Goal: Ask a question

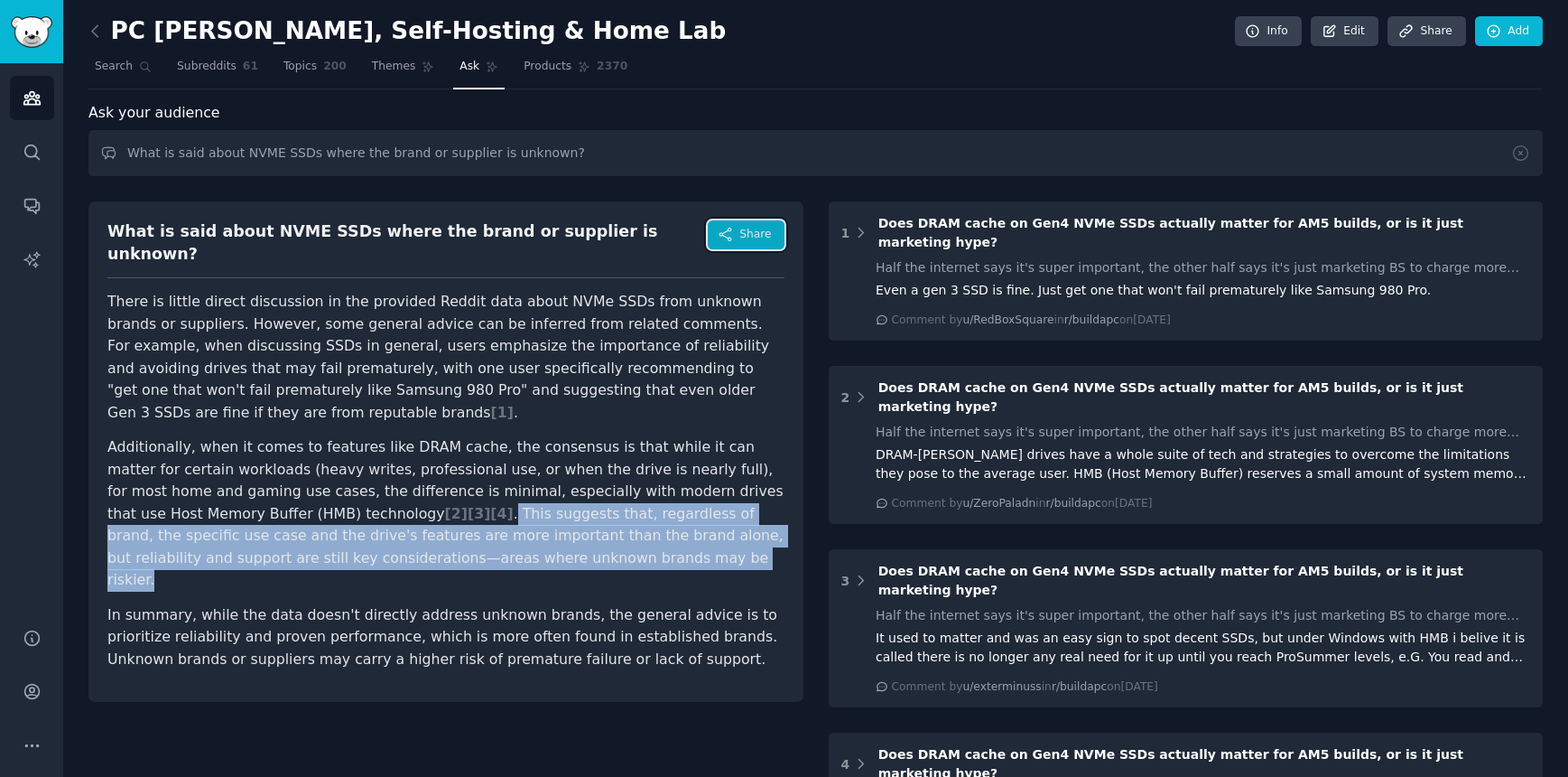
click at [733, 234] on icon "button" at bounding box center [725, 234] width 17 height 17
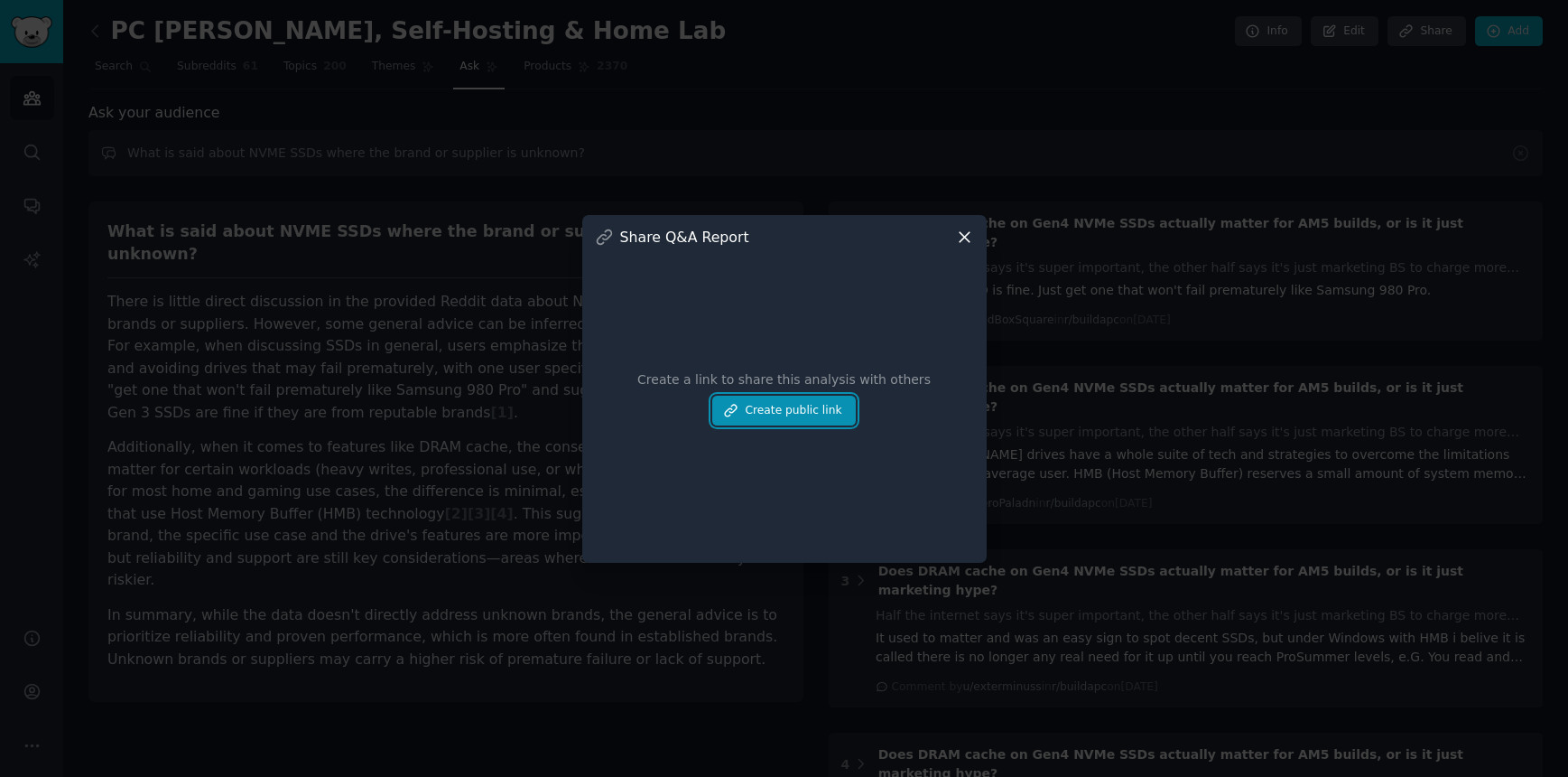
drag, startPoint x: 810, startPoint y: 415, endPoint x: 1014, endPoint y: 388, distance: 205.8
click at [812, 415] on button "Create public link" at bounding box center [784, 411] width 143 height 31
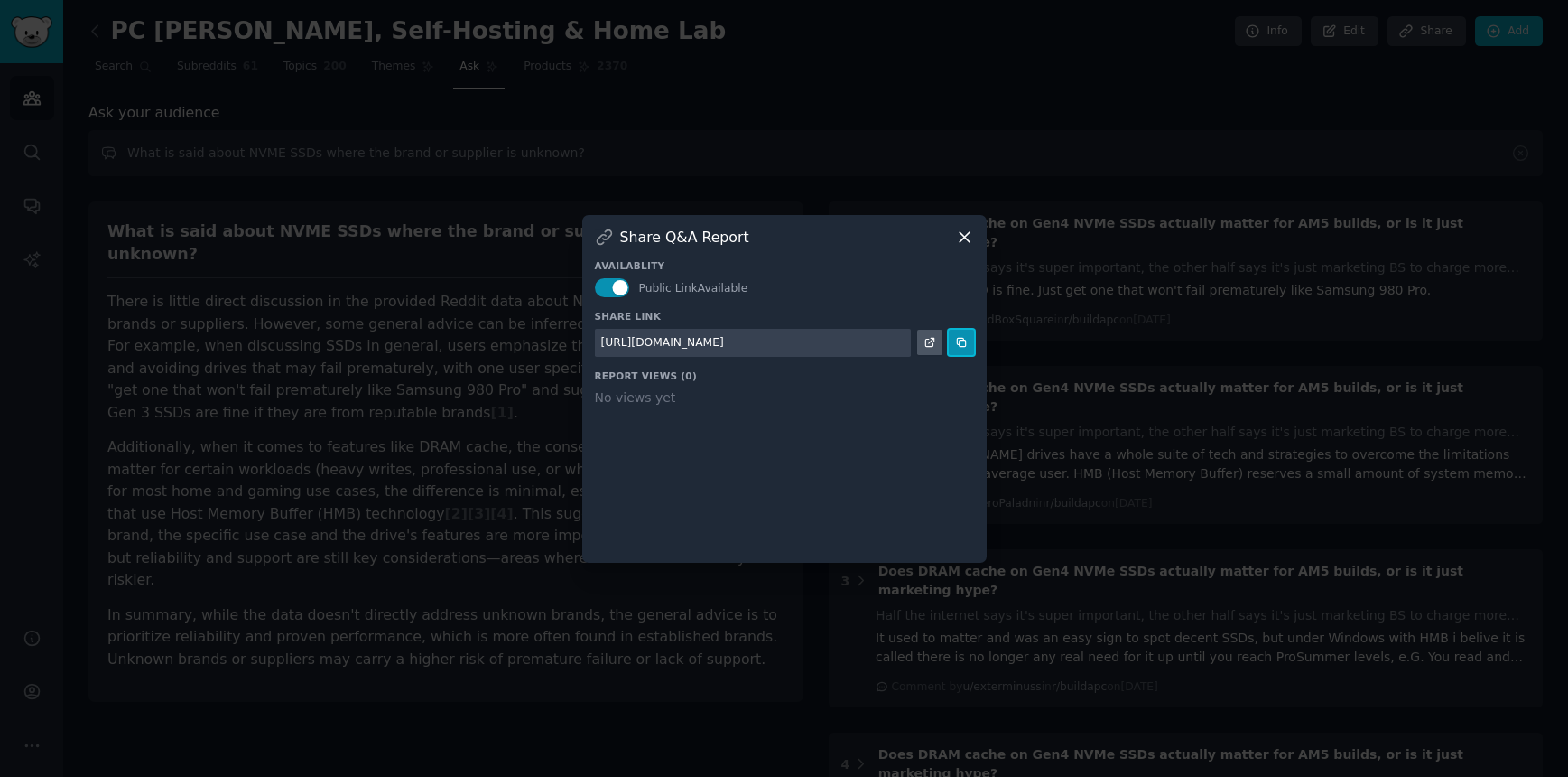
drag, startPoint x: 957, startPoint y: 343, endPoint x: 877, endPoint y: 406, distance: 101.8
click at [957, 342] on icon at bounding box center [961, 343] width 8 height 8
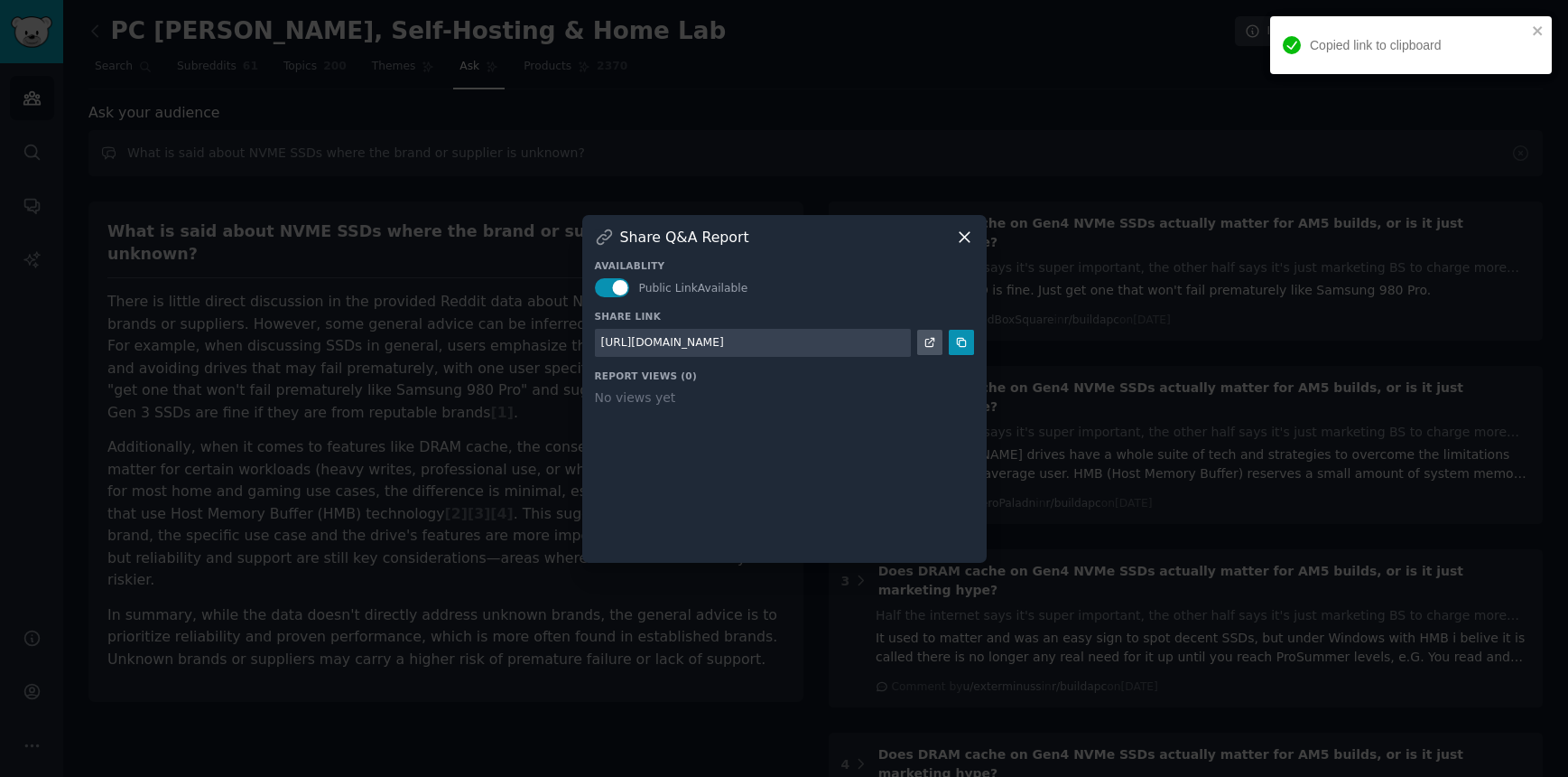
click at [969, 237] on icon at bounding box center [965, 237] width 19 height 19
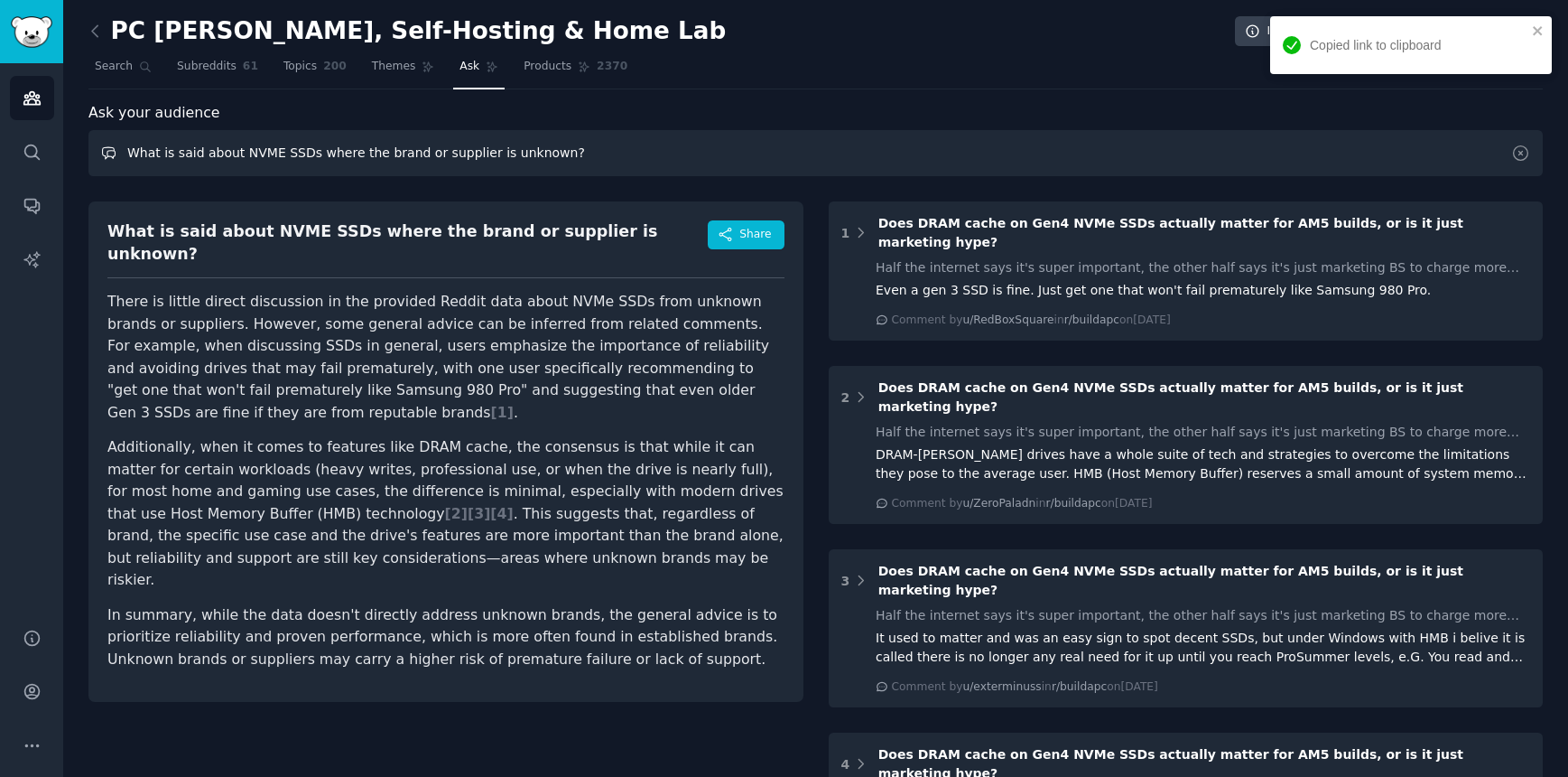
drag, startPoint x: 531, startPoint y: 159, endPoint x: -52, endPoint y: 158, distance: 583.0
click at [88, 158] on input "What is said about NVME SSDs where the brand or supplier is unknown?" at bounding box center [816, 152] width 1454 height 46
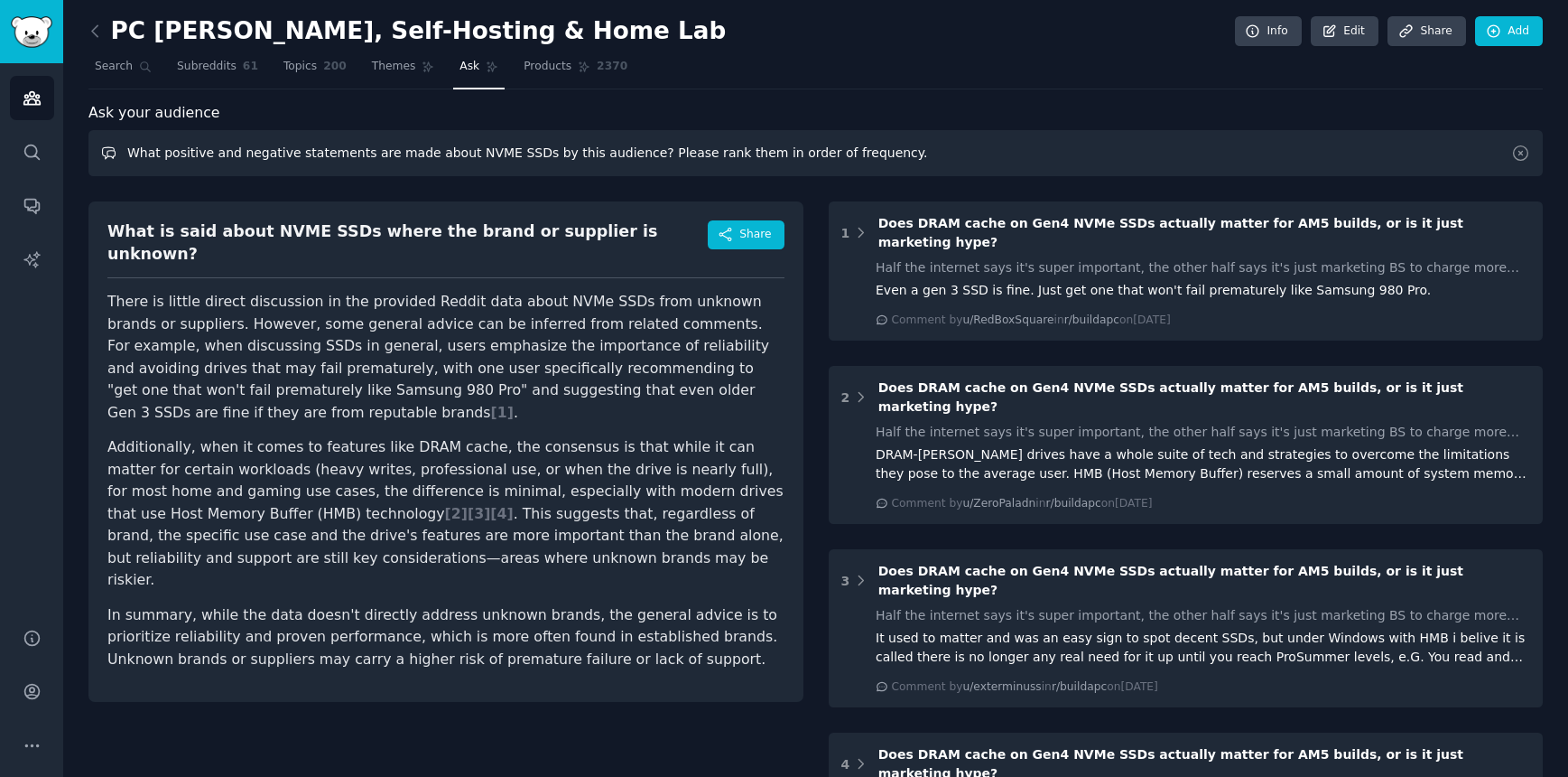
type input "What positive and negative statements are made about NVME SSDs by this audience…"
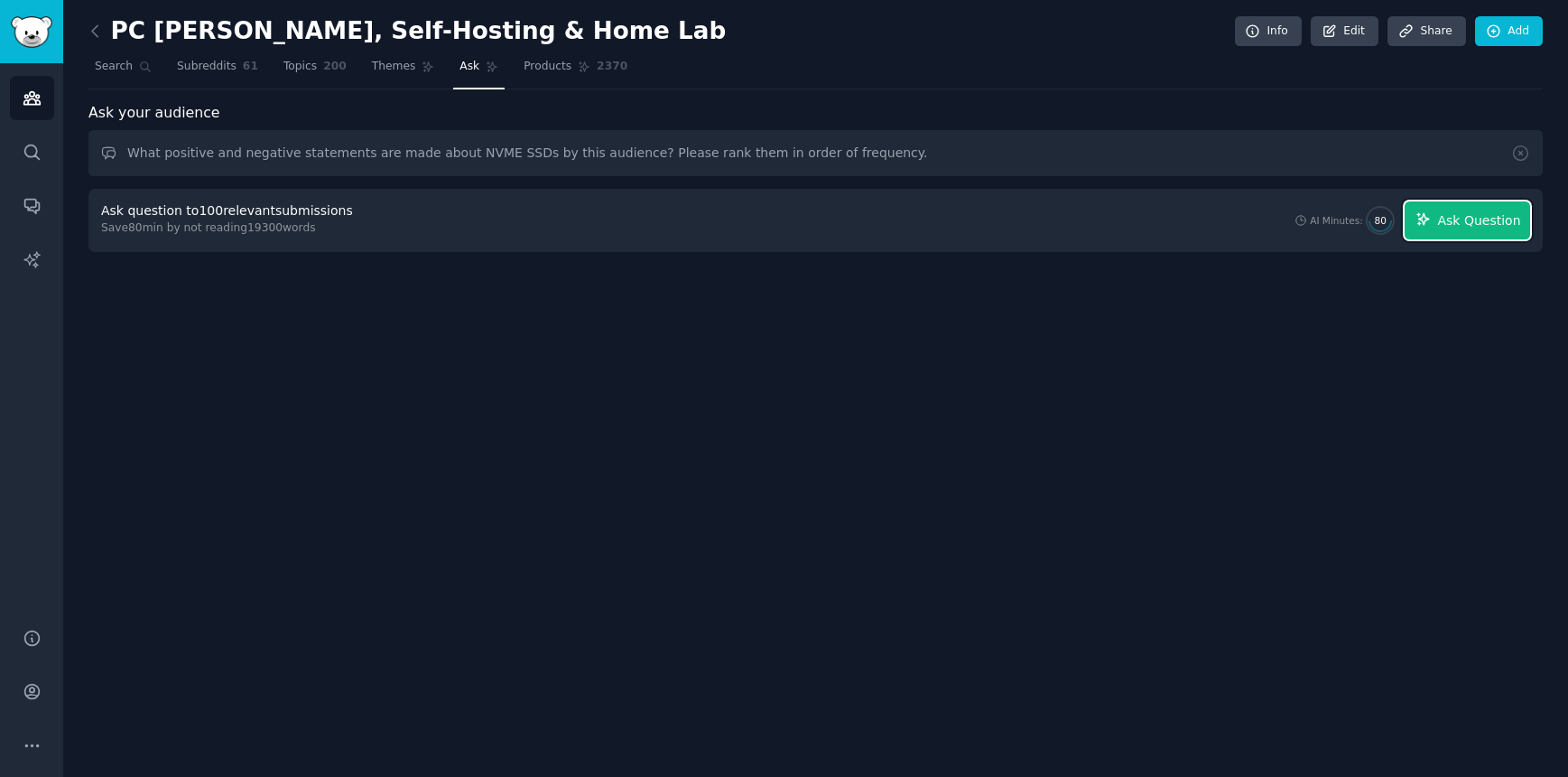
click at [1475, 216] on span "Ask Question" at bounding box center [1480, 221] width 83 height 19
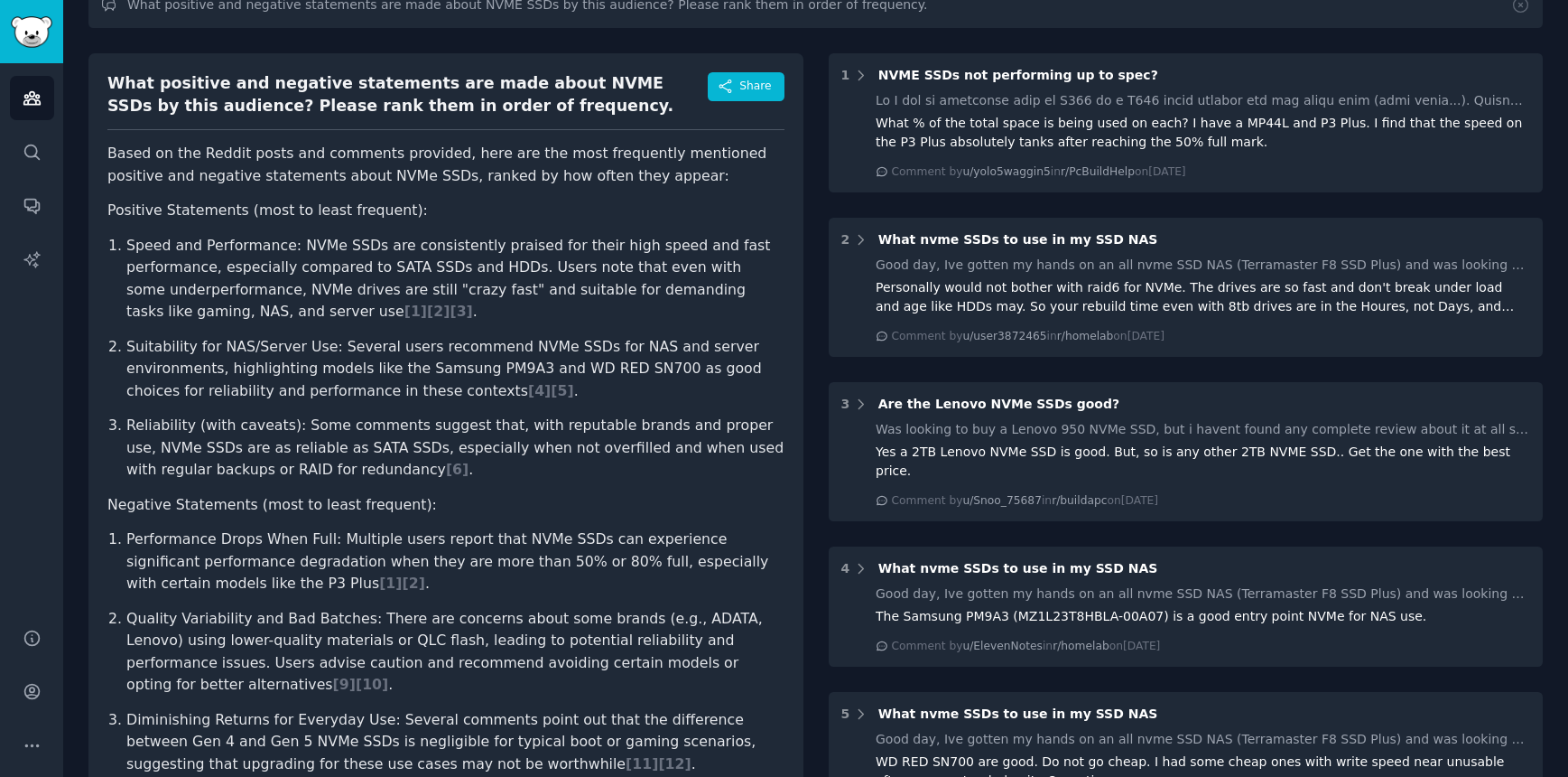
scroll to position [124, 0]
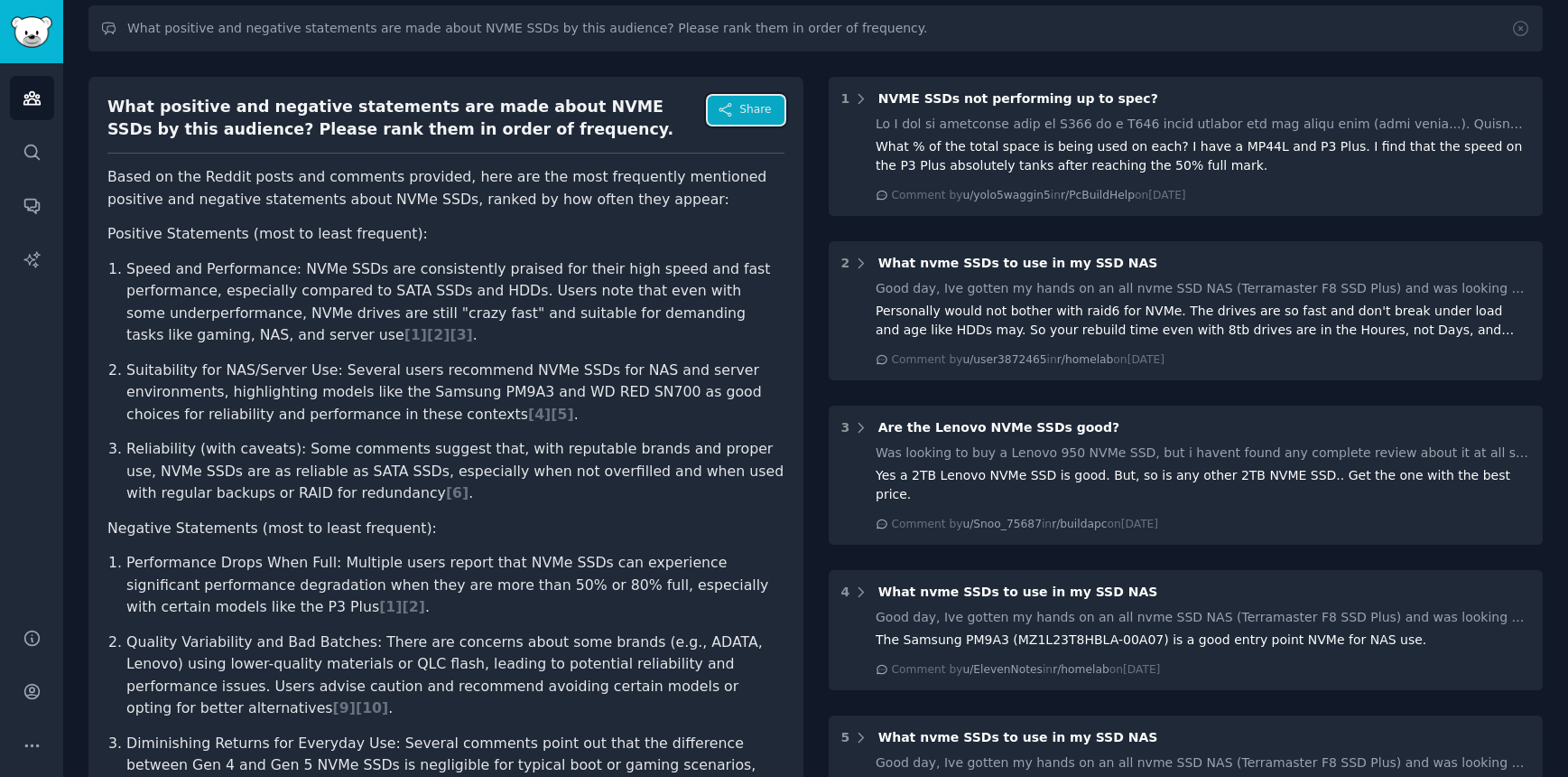
click at [751, 106] on span "Share" at bounding box center [755, 110] width 32 height 17
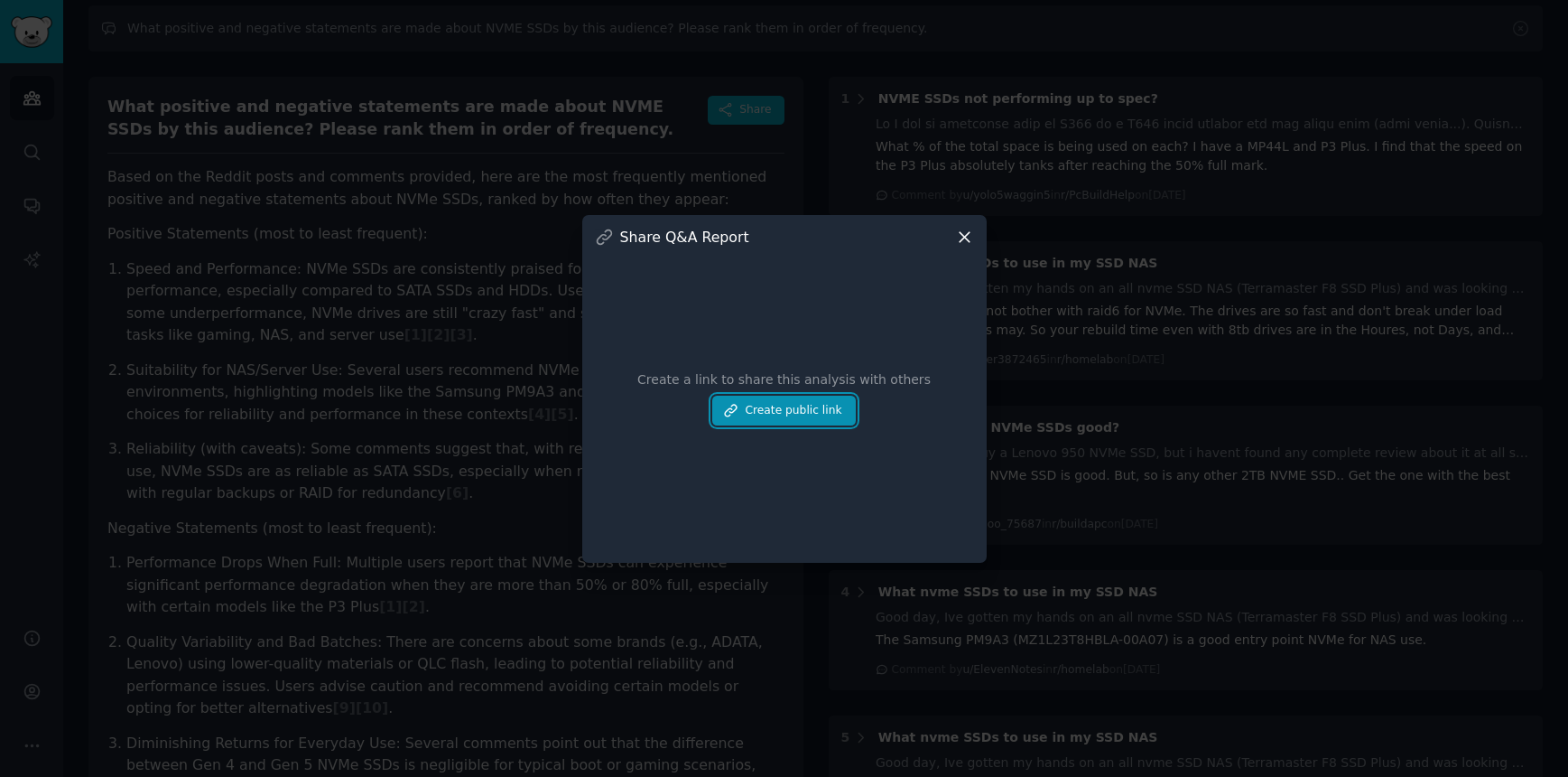
click at [812, 409] on button "Create public link" at bounding box center [784, 411] width 143 height 31
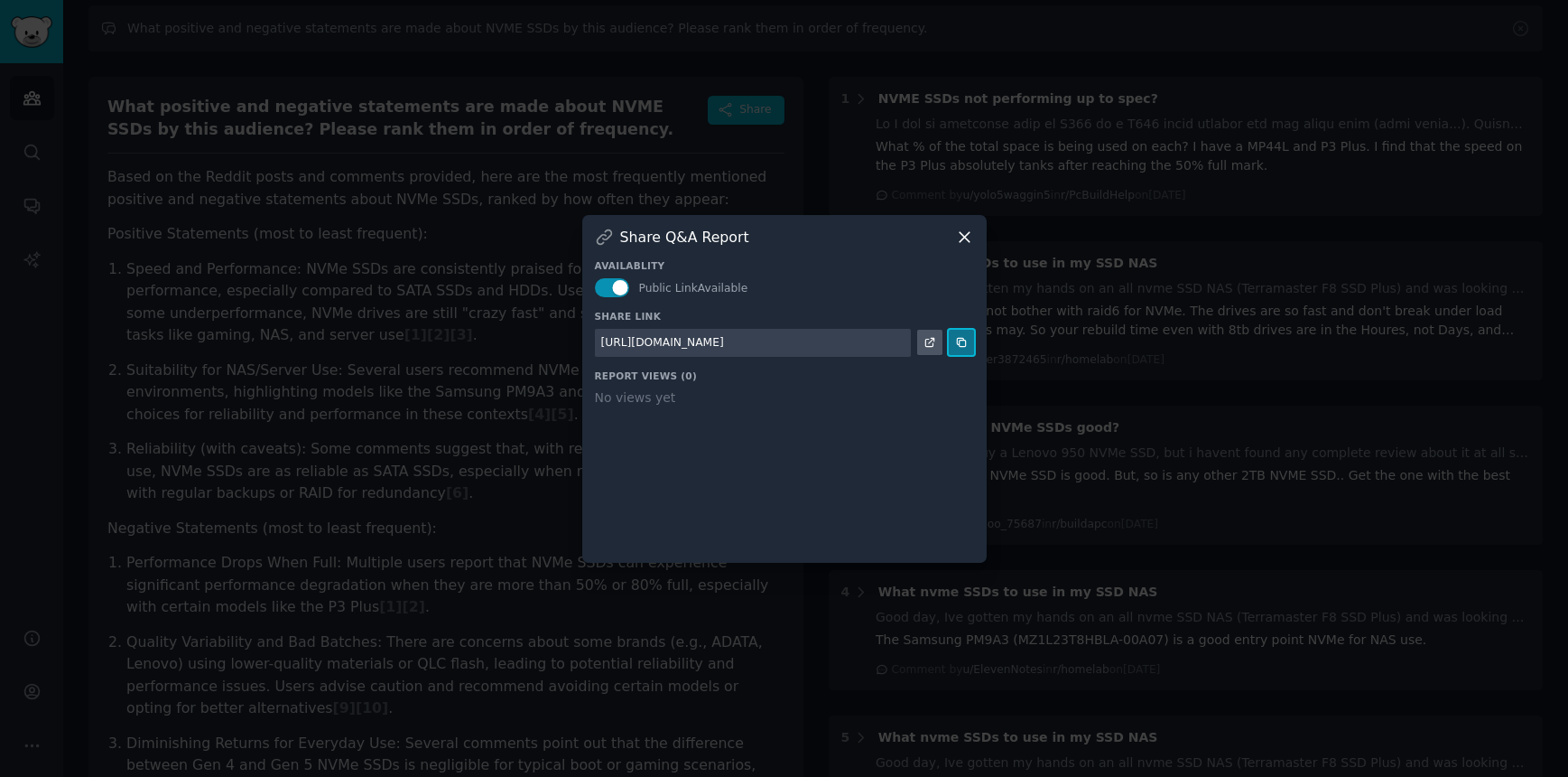
click at [964, 351] on button at bounding box center [961, 342] width 25 height 25
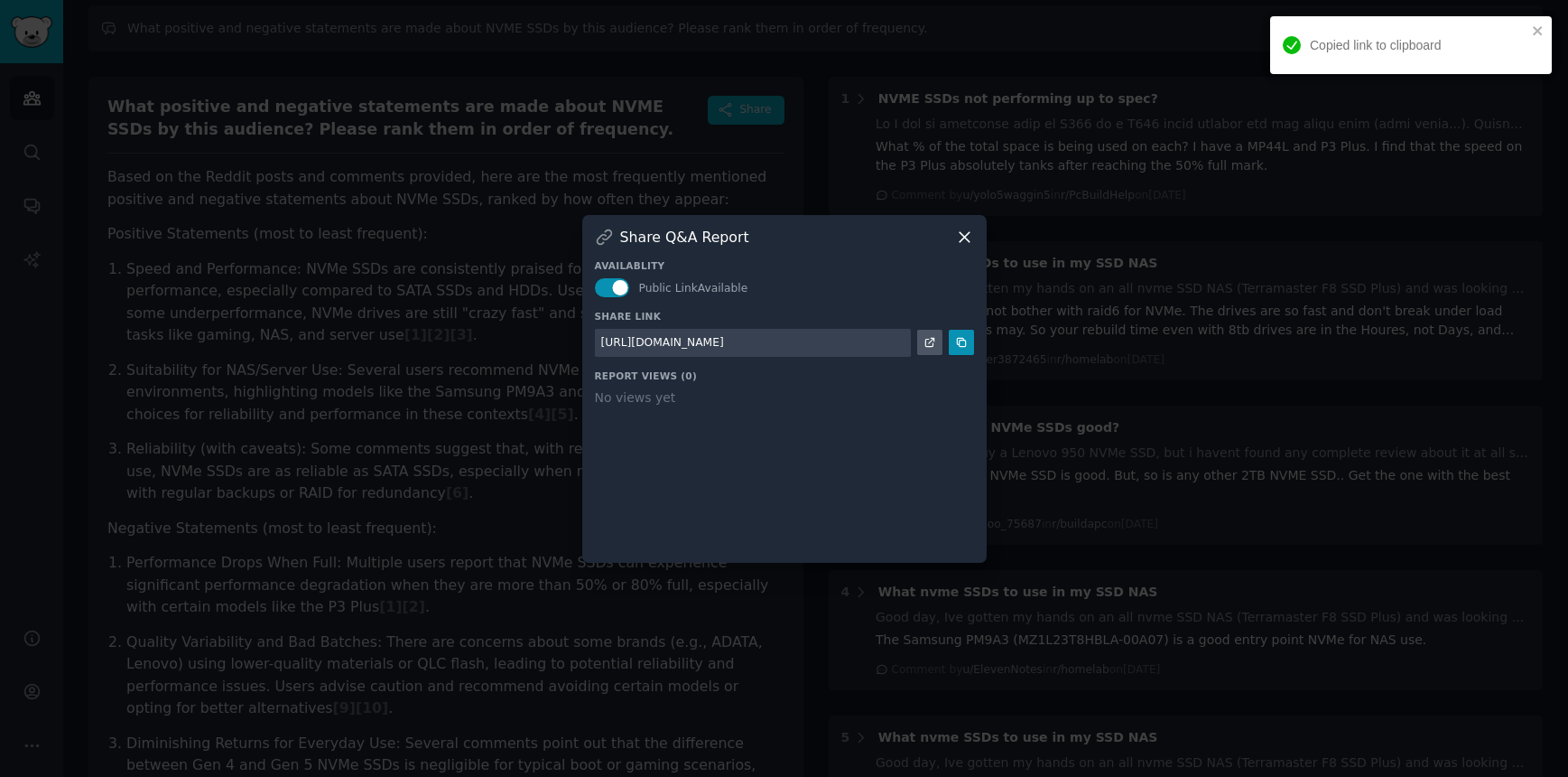
click at [960, 232] on icon at bounding box center [965, 237] width 10 height 10
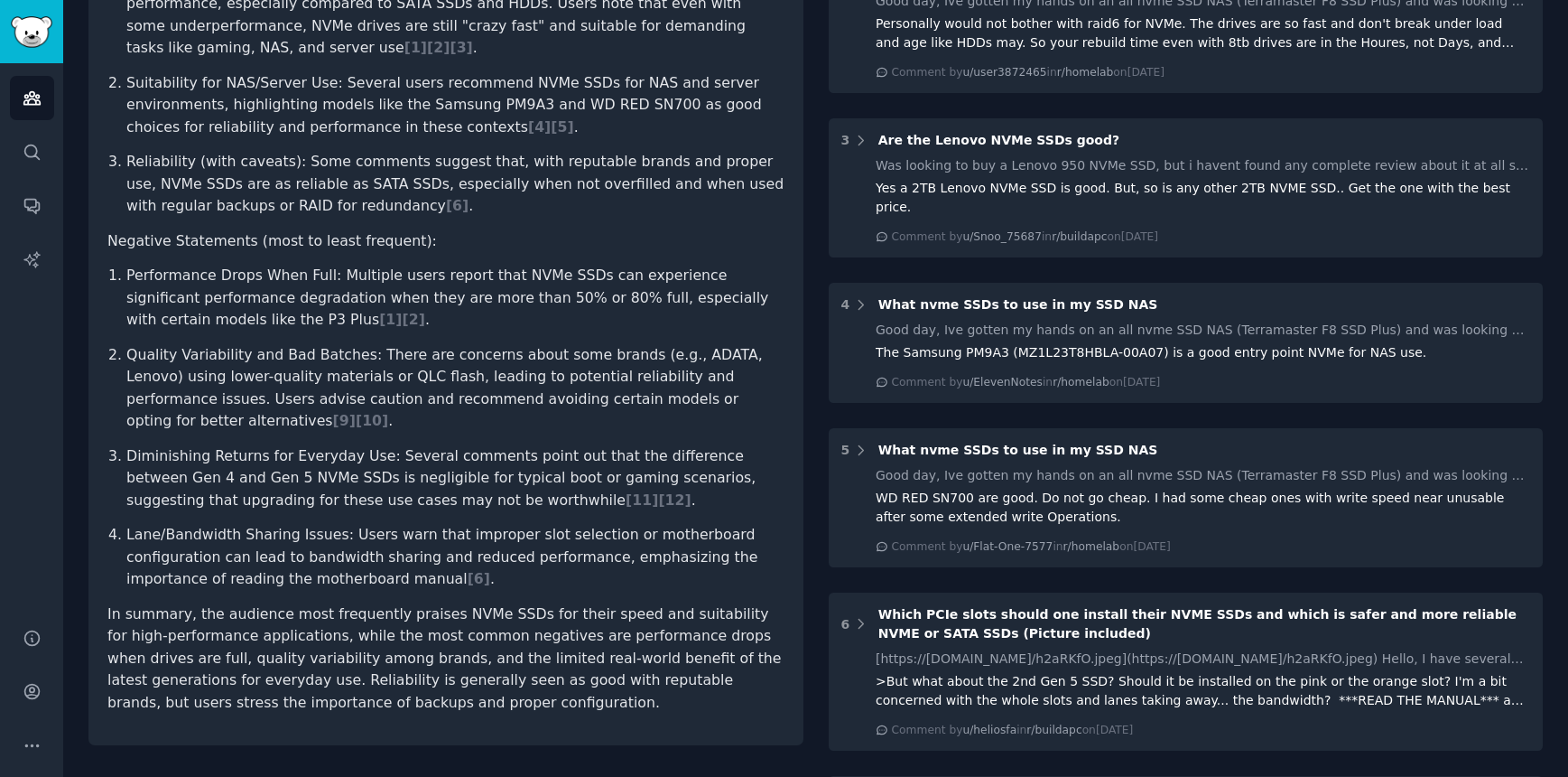
scroll to position [0, 0]
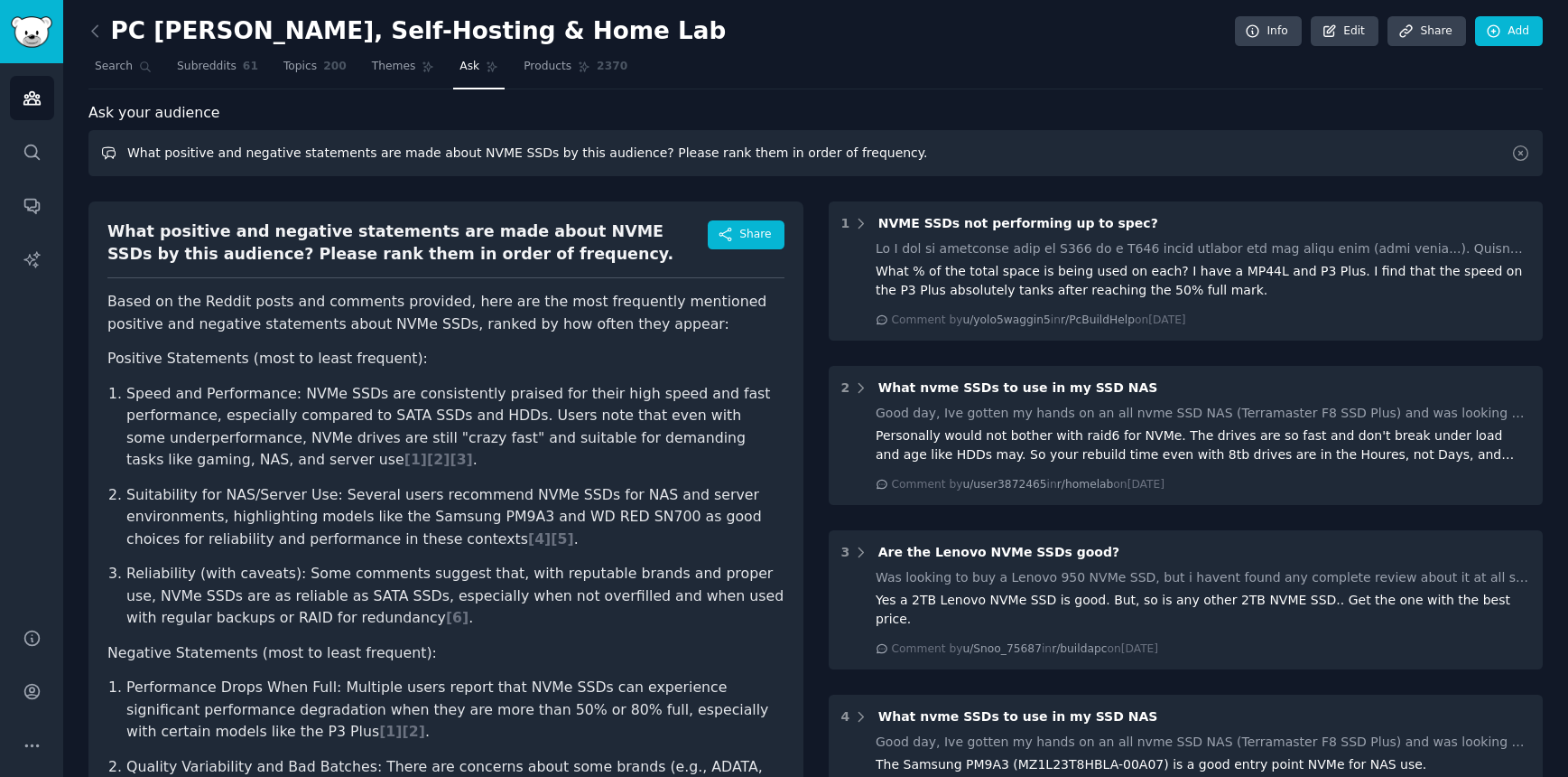
click at [922, 159] on input "What positive and negative statements are made about NVME SSDs by this audience…" at bounding box center [816, 152] width 1454 height 46
drag, startPoint x: 164, startPoint y: 153, endPoint x: 355, endPoint y: 150, distance: 191.0
click at [355, 150] on input "What positive and negative statements are made about NVME SSDs by this audience…" at bounding box center [816, 152] width 1454 height 46
click at [1232, 140] on input "What hopes and dreams are made about NVME SSDs by this audience? Please rank th…" at bounding box center [816, 152] width 1454 height 46
click at [1237, 144] on input "What hopes and dreams are made about NVME SSDs by this audience? Please rank th…" at bounding box center [816, 152] width 1454 height 46
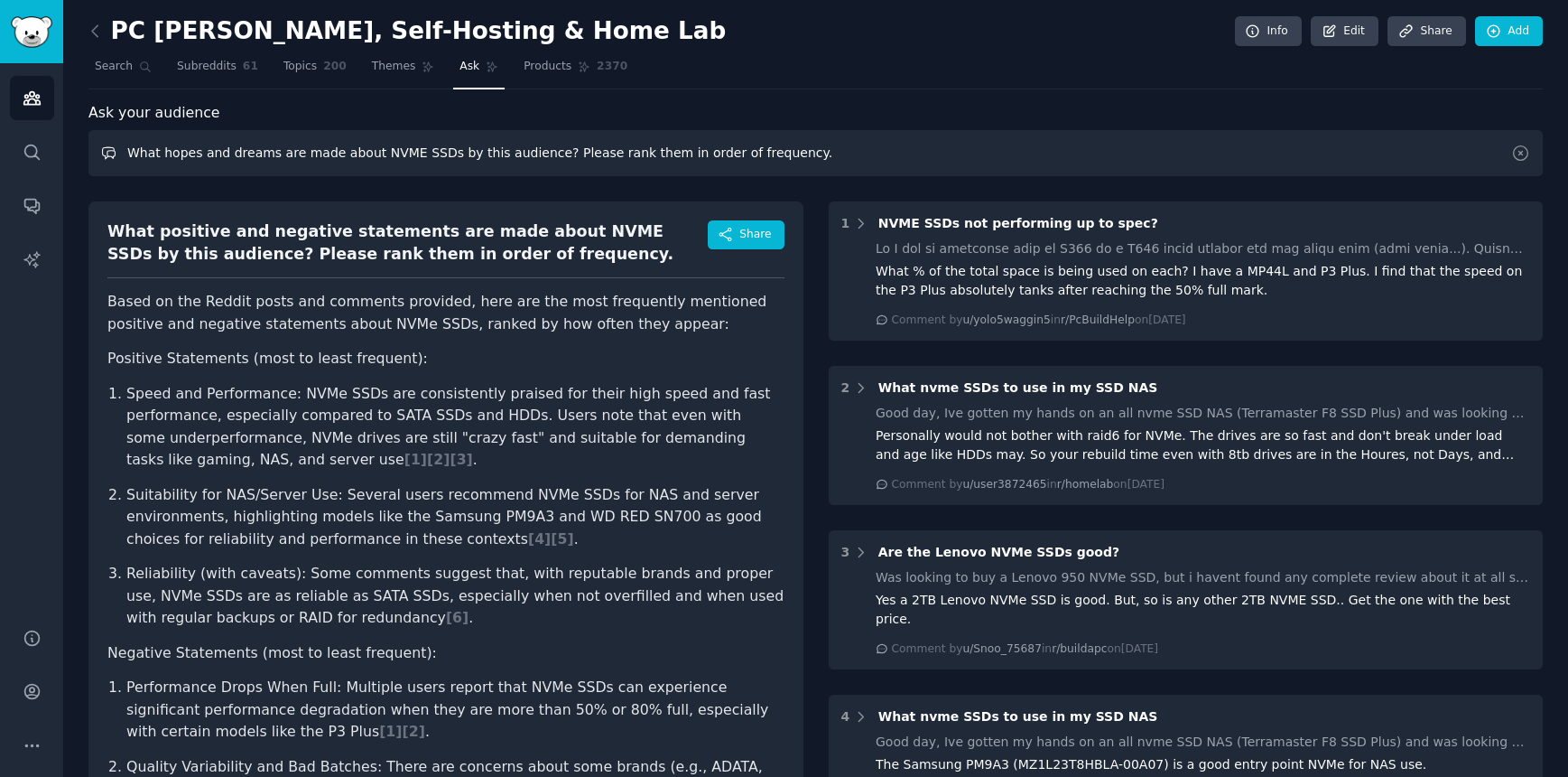
type input "What hopes and dreams are made about NVME SSDs by this audience? Please rank th…"
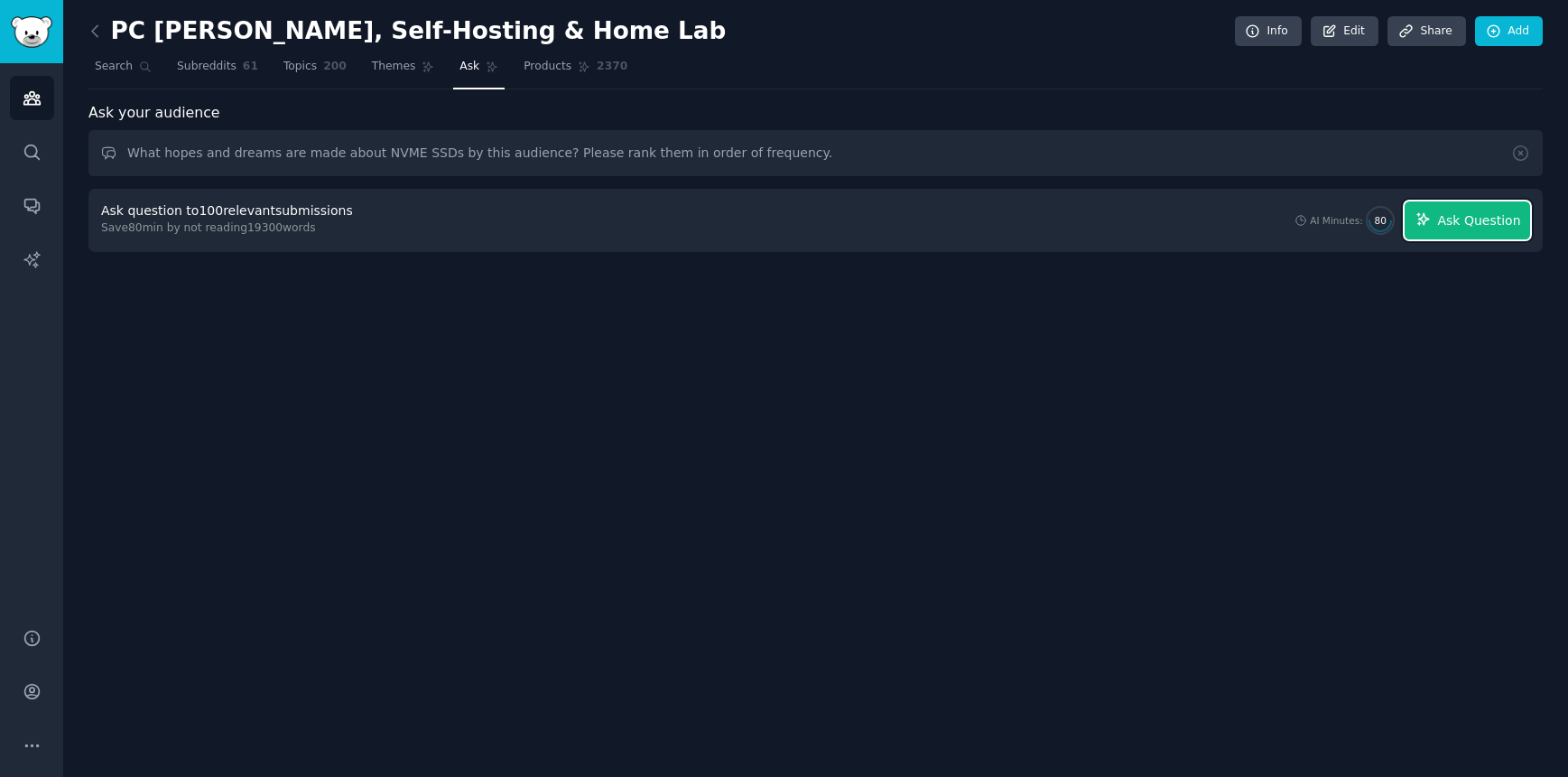
click at [1463, 220] on span "Ask Question" at bounding box center [1480, 221] width 83 height 19
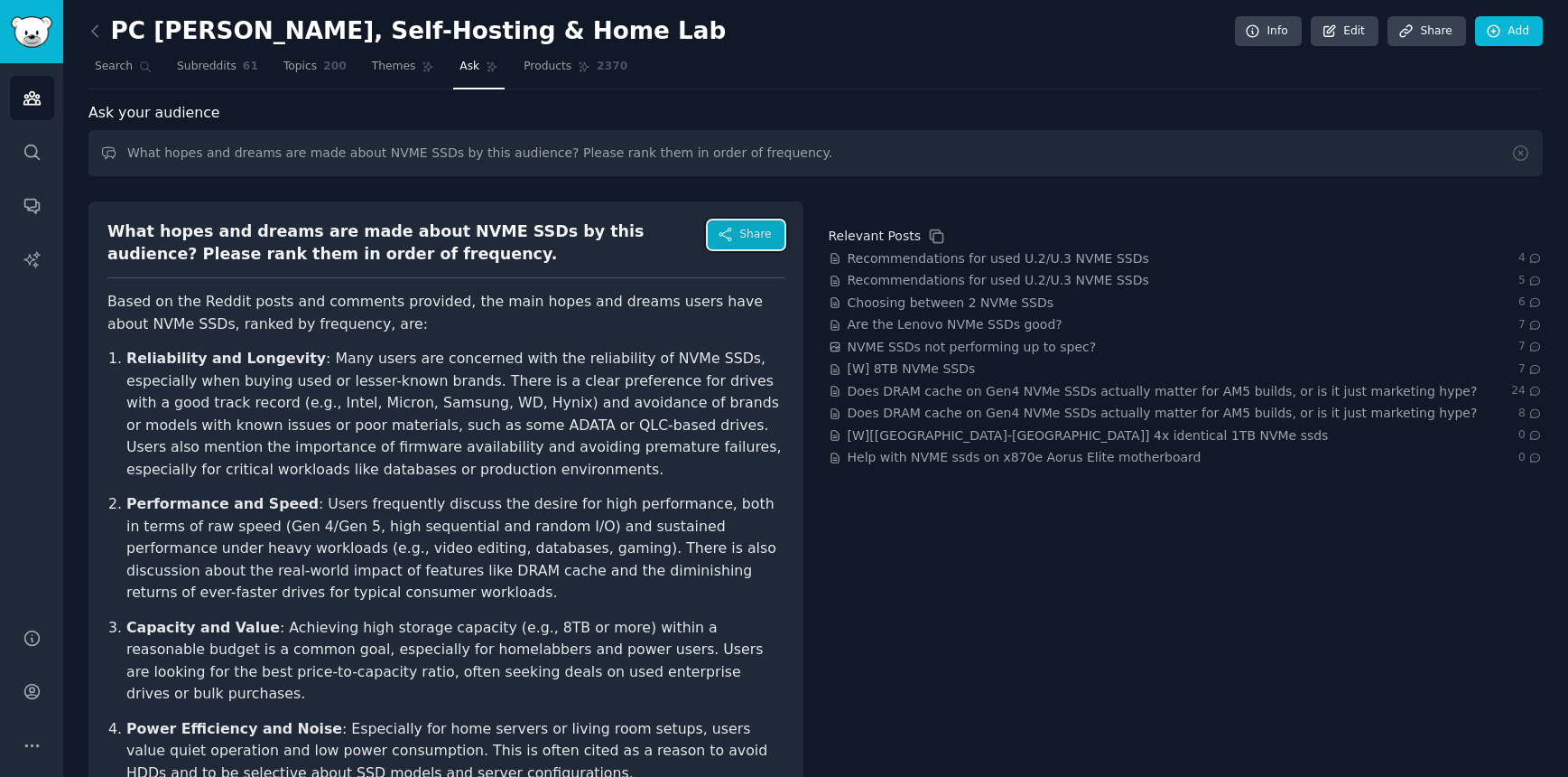
click at [742, 236] on span "Share" at bounding box center [755, 234] width 32 height 17
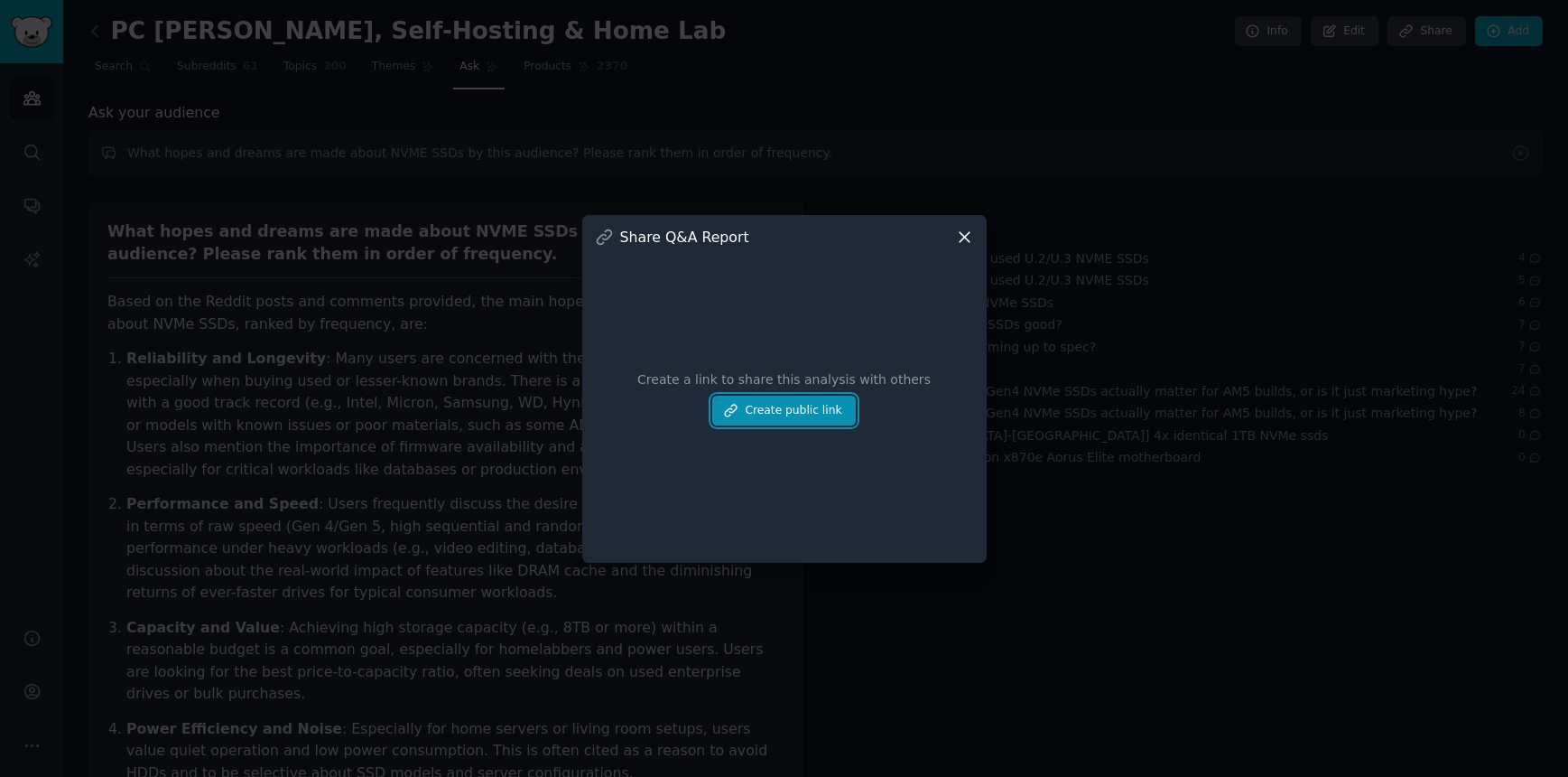
drag, startPoint x: 824, startPoint y: 411, endPoint x: 963, endPoint y: 392, distance: 140.3
click at [826, 410] on button "Create public link" at bounding box center [784, 411] width 143 height 31
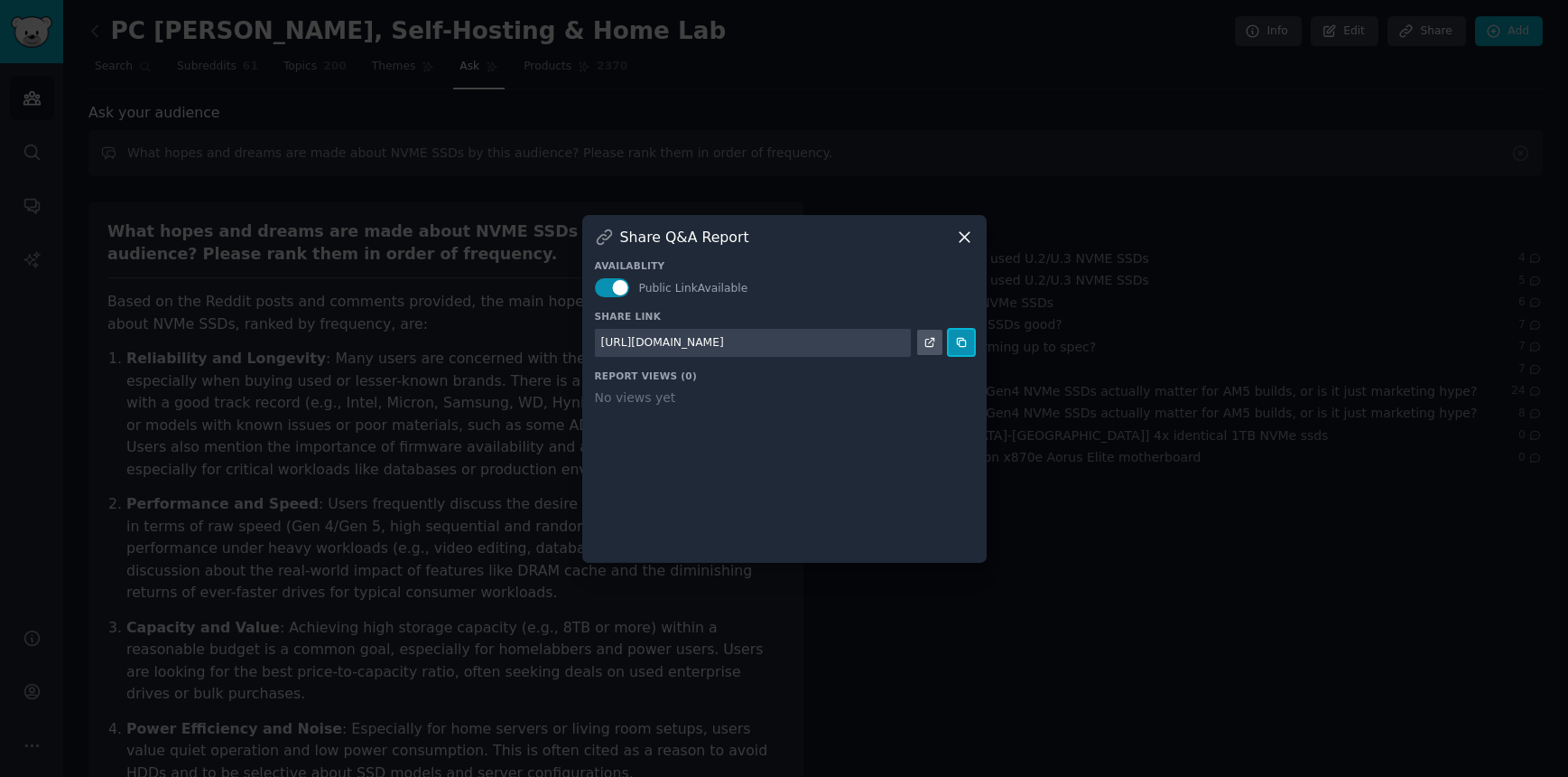
drag, startPoint x: 965, startPoint y: 345, endPoint x: 980, endPoint y: 348, distance: 15.3
click at [965, 345] on icon at bounding box center [961, 343] width 8 height 8
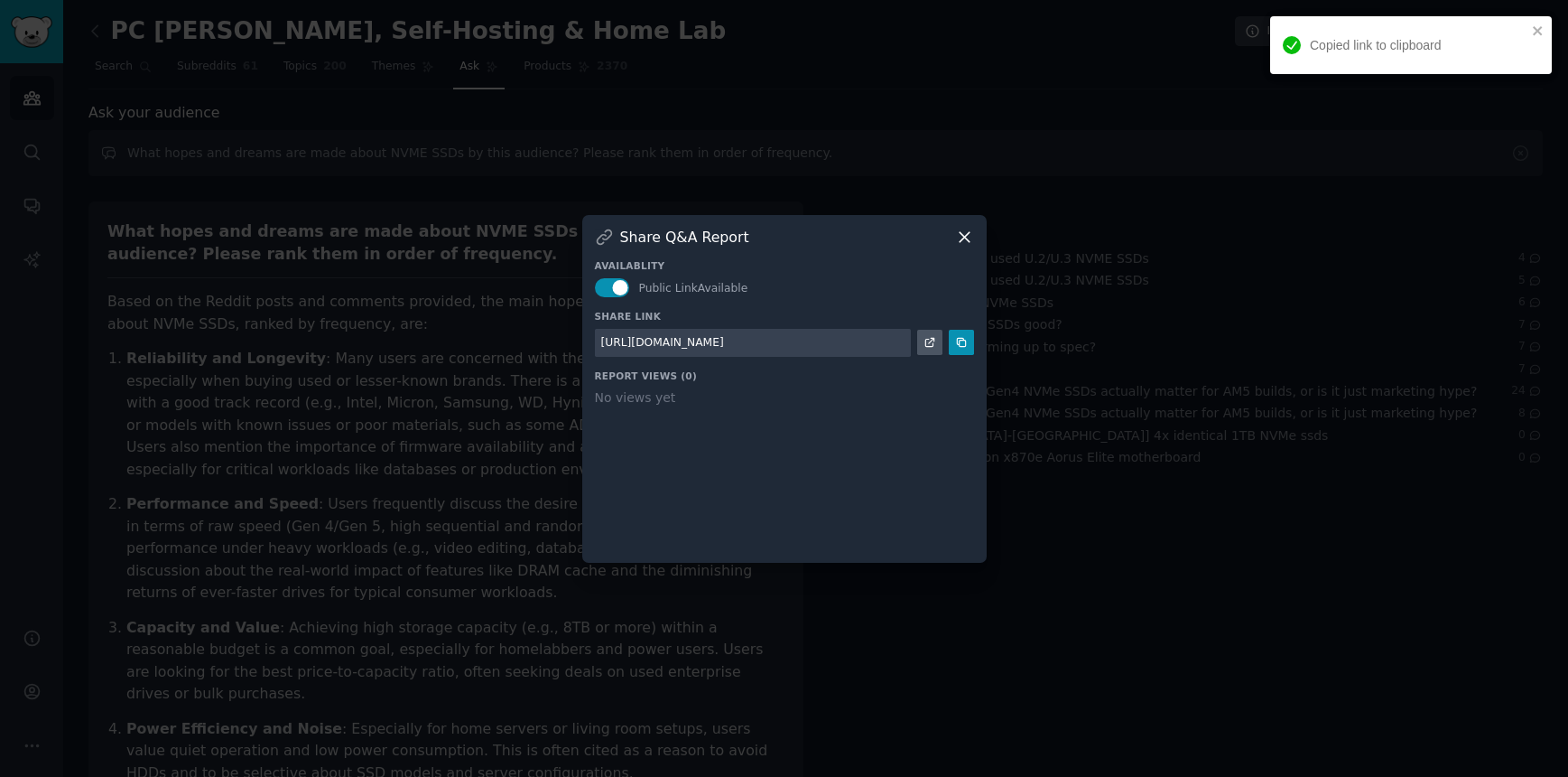
click at [971, 239] on icon at bounding box center [965, 237] width 19 height 19
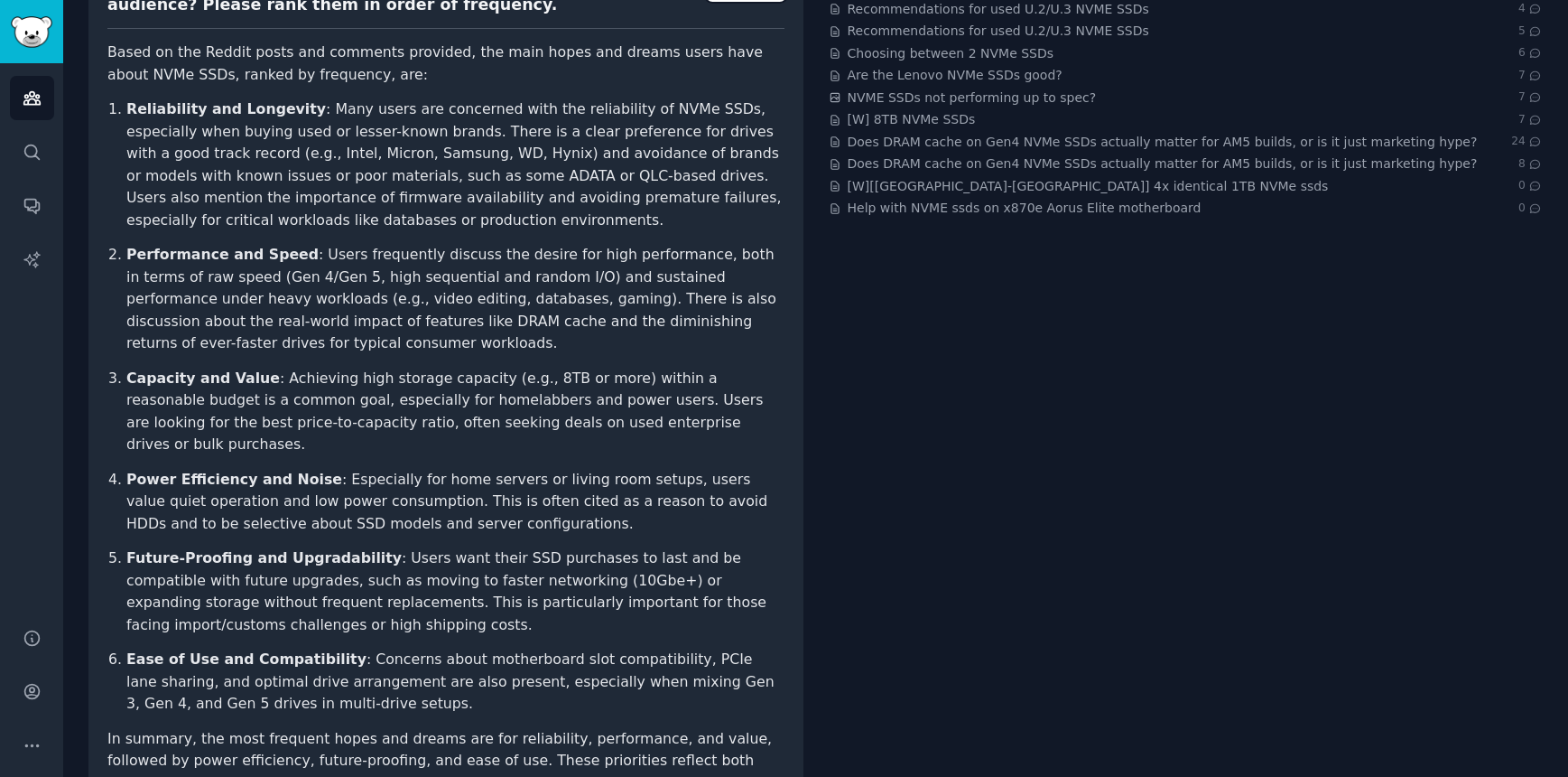
scroll to position [251, 0]
drag, startPoint x: 126, startPoint y: 534, endPoint x: 368, endPoint y: 545, distance: 242.2
click at [362, 548] on strong "Future-Proofing and Upgradability" at bounding box center [264, 557] width 276 height 17
copy strong "Future-Proofing and Upgradability"
drag, startPoint x: 255, startPoint y: 580, endPoint x: 199, endPoint y: 591, distance: 57.1
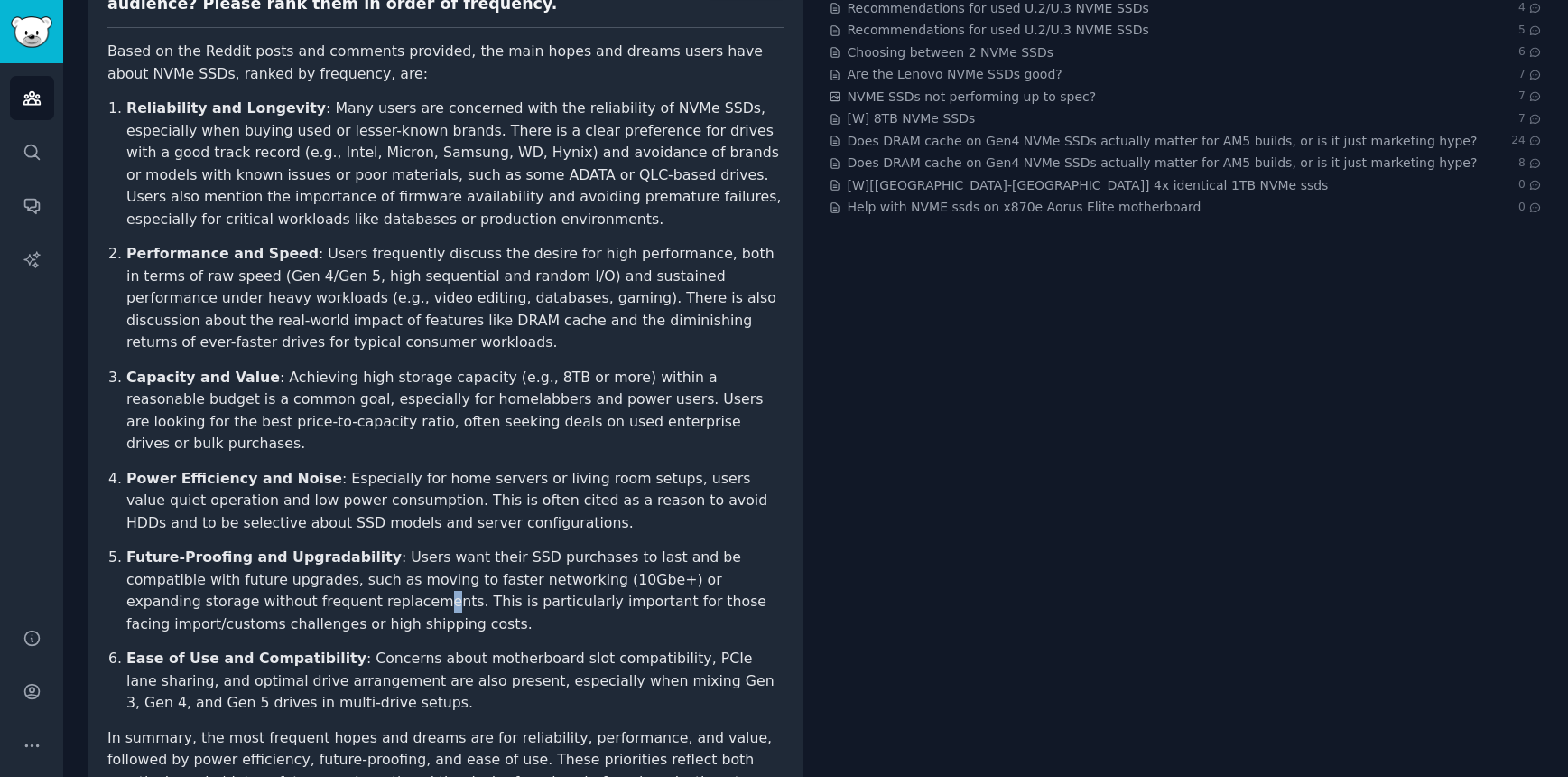
click at [228, 586] on p "Future-Proofing and Upgradability : Users want their SSD purchases to last and …" at bounding box center [455, 591] width 658 height 88
drag, startPoint x: 128, startPoint y: 635, endPoint x: 333, endPoint y: 625, distance: 205.2
click at [333, 648] on p "Ease of Use and Compatibility : Concerns about motherboard slot compatibility, …" at bounding box center [455, 681] width 658 height 67
copy strong "Ease of Use and Compatibility"
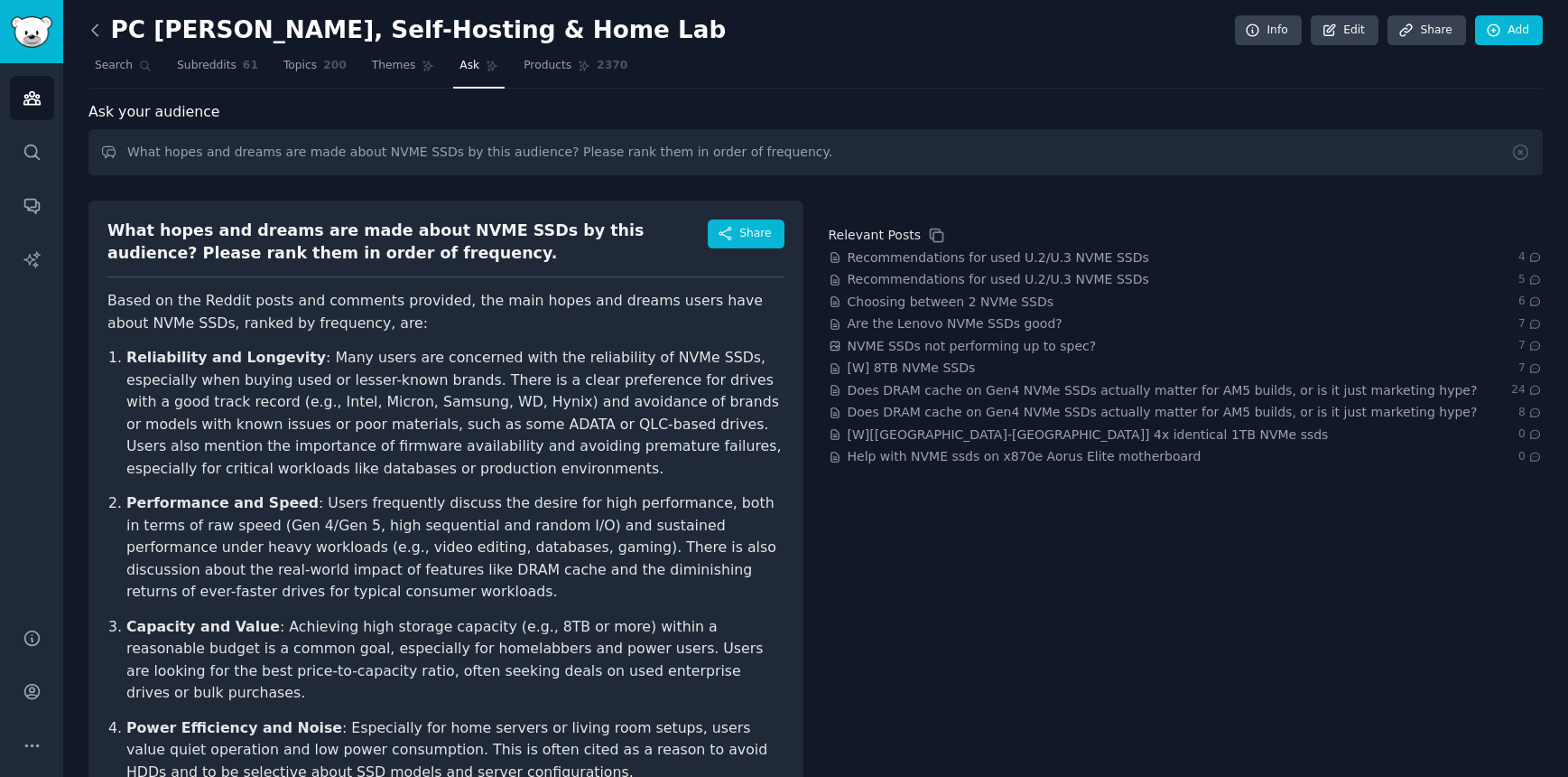
scroll to position [0, 0]
click at [46, 29] on img "Sidebar" at bounding box center [31, 32] width 42 height 32
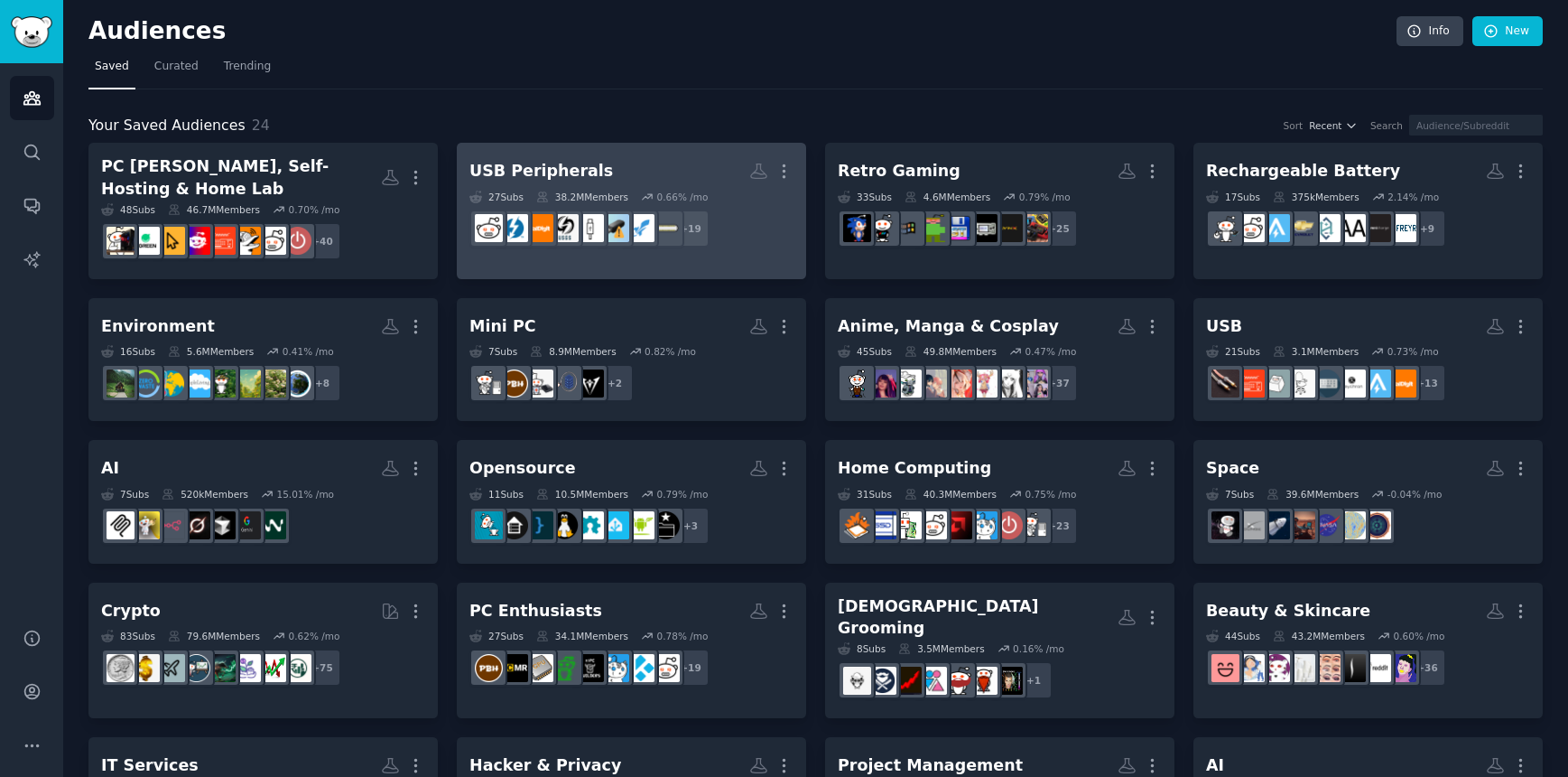
click at [510, 156] on h2 "USB Peripherals More" at bounding box center [632, 171] width 324 height 32
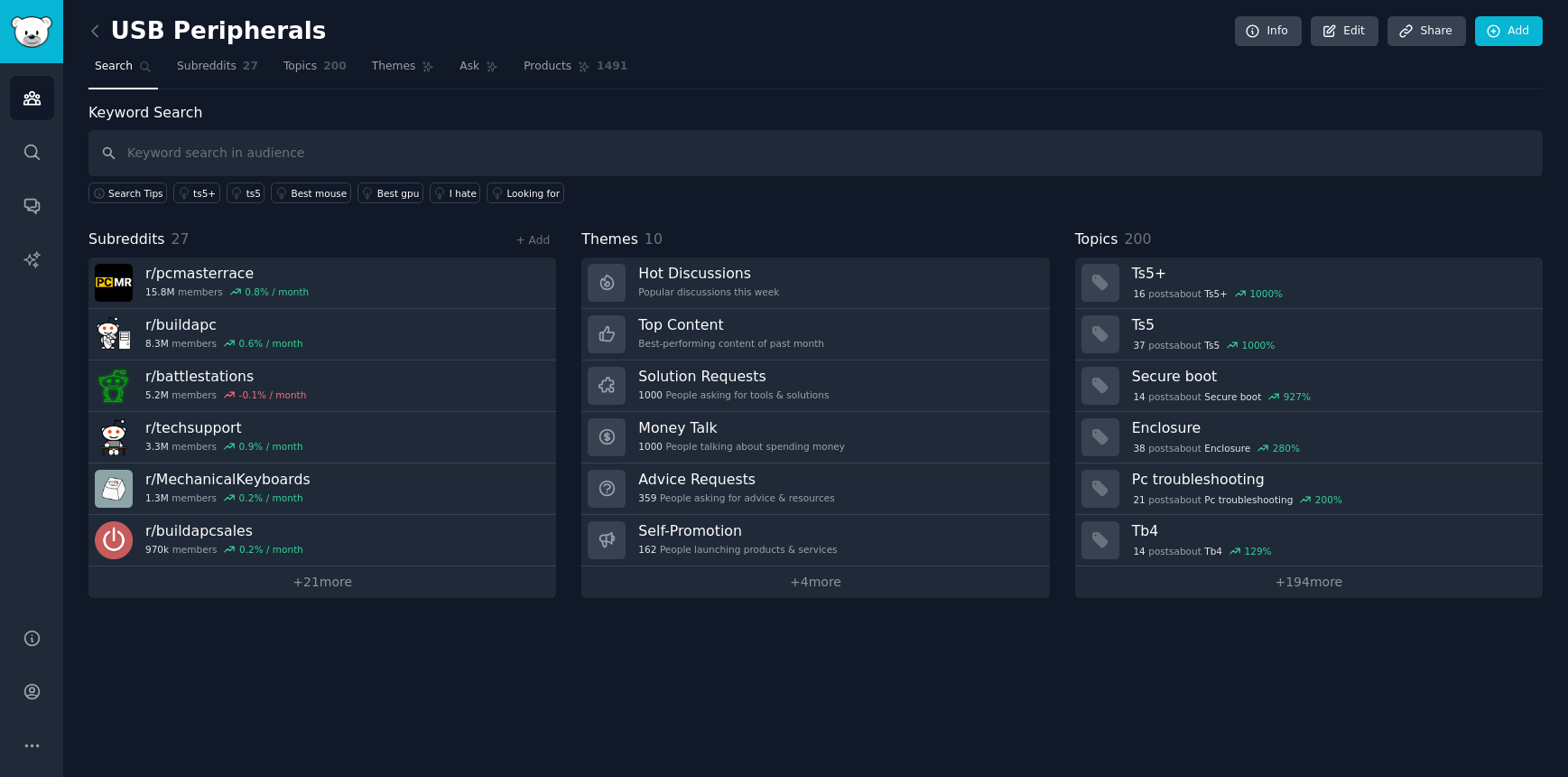
click at [86, 26] on div "USB Peripherals Info Edit Share Add Search Subreddits 27 Topics 200 Themes Ask …" at bounding box center [816, 388] width 1505 height 777
click at [91, 28] on icon at bounding box center [95, 31] width 19 height 19
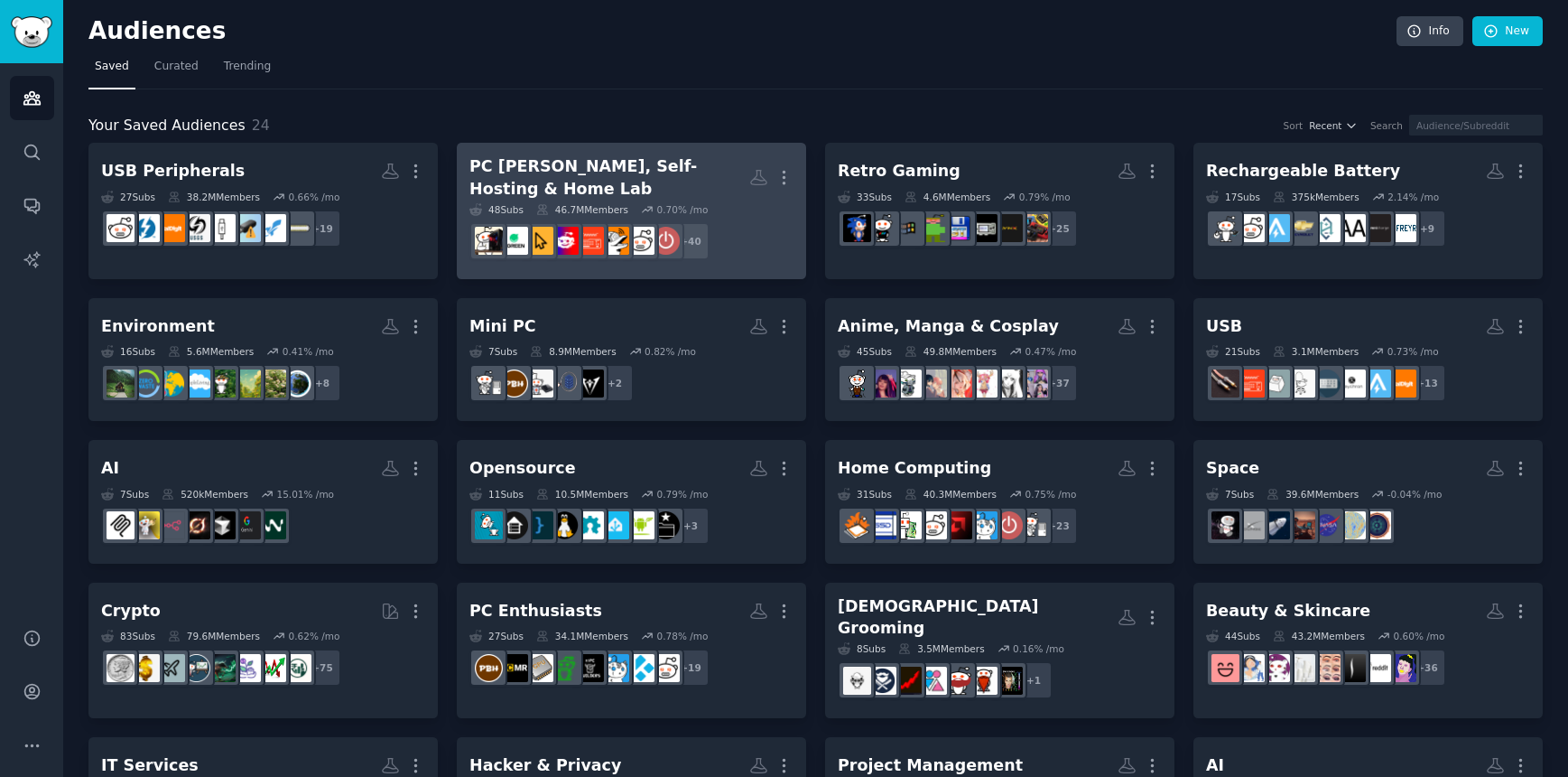
click at [558, 183] on div "PC [PERSON_NAME], Self-Hosting & Home Lab" at bounding box center [610, 178] width 280 height 45
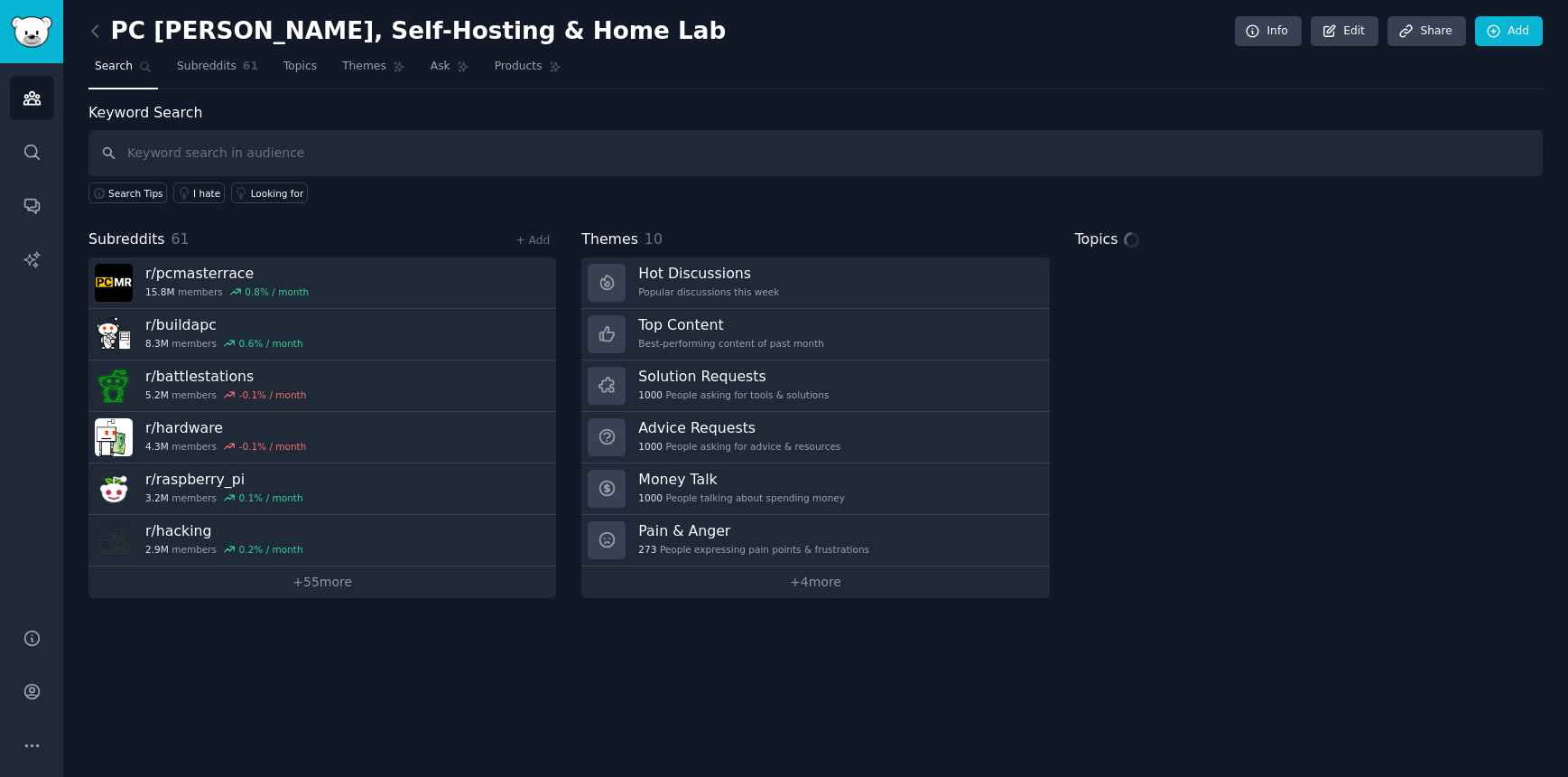
click at [1495, 48] on div "PC [PERSON_NAME], Self-Hosting & Home Lab Info Edit Share Add" at bounding box center [816, 35] width 1454 height 37
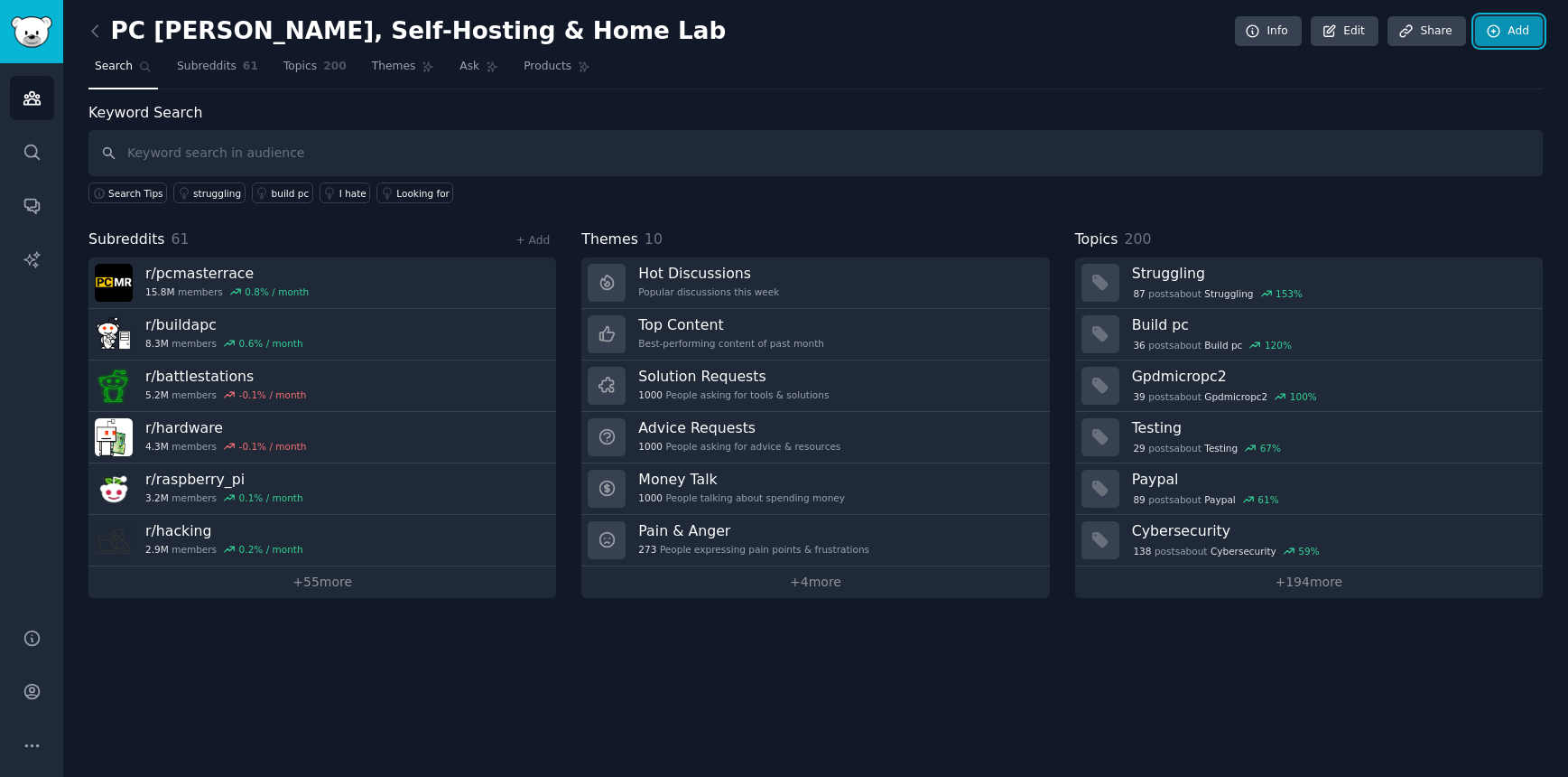
click at [1496, 30] on icon at bounding box center [1494, 31] width 17 height 17
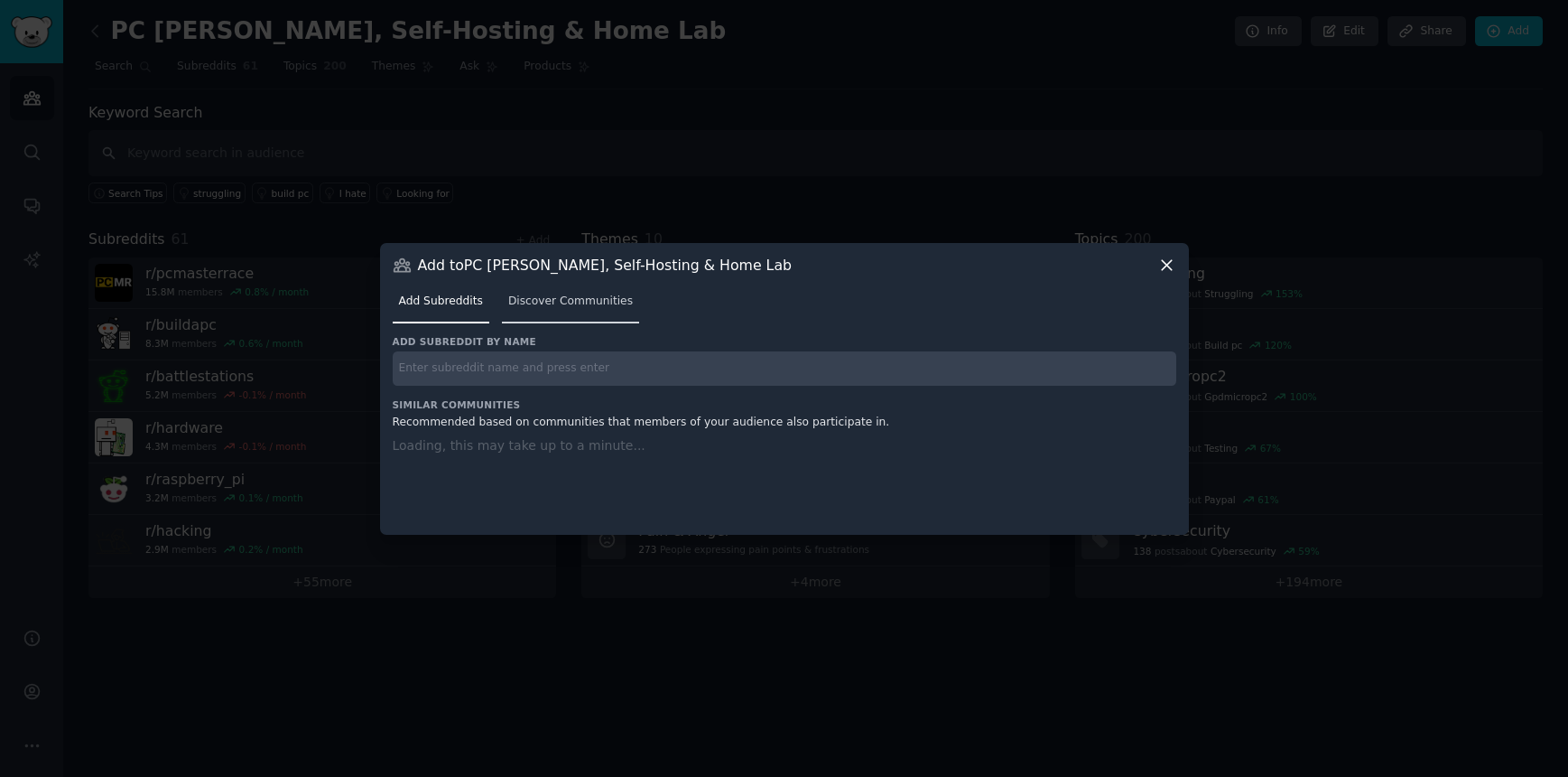
click at [536, 299] on span "Discover Communities" at bounding box center [571, 301] width 124 height 17
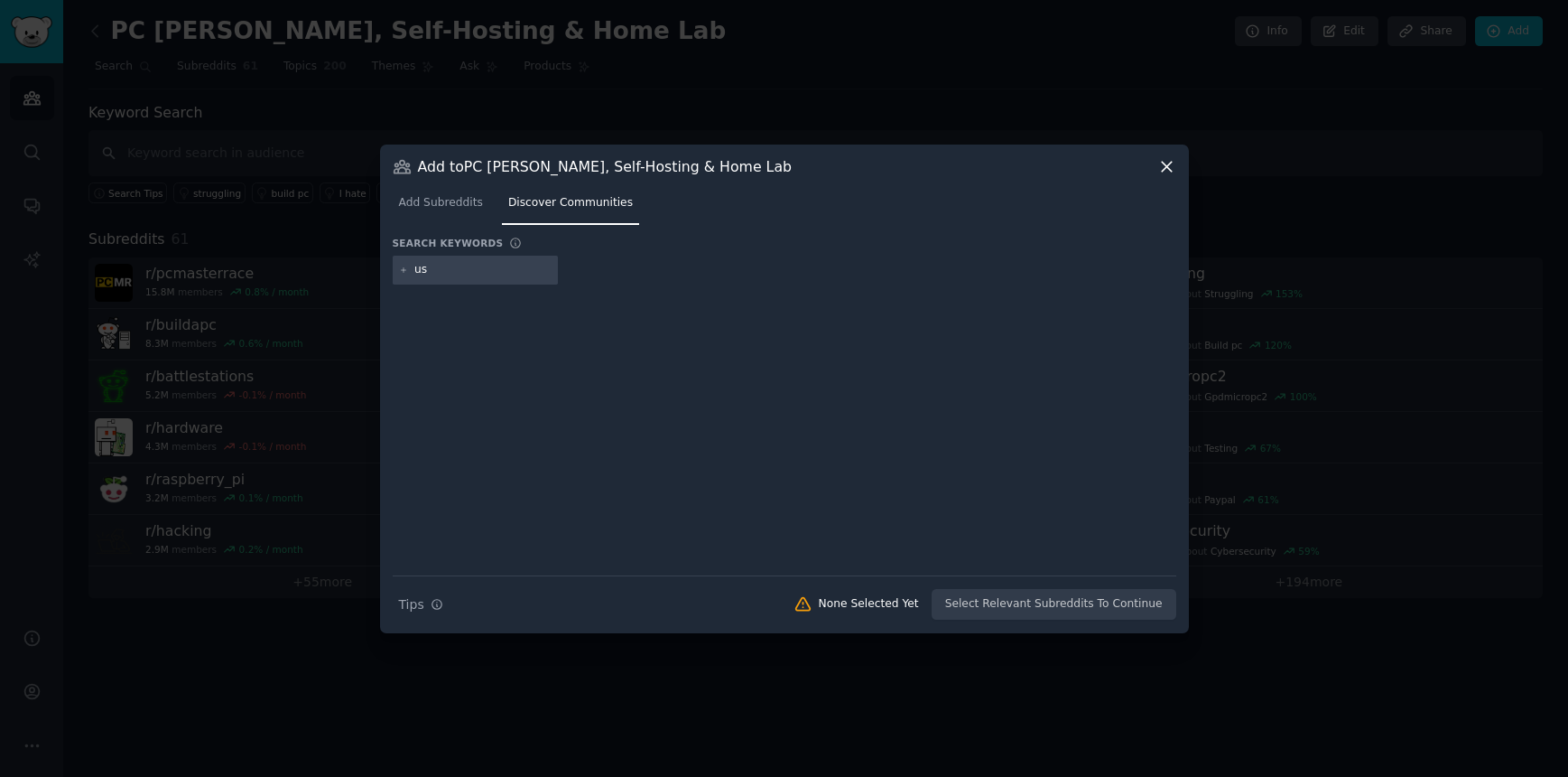
type input "usb"
type input "]"
drag, startPoint x: 541, startPoint y: 270, endPoint x: 507, endPoint y: 270, distance: 34.0
click at [525, 270] on input "]" at bounding box center [593, 270] width 137 height 17
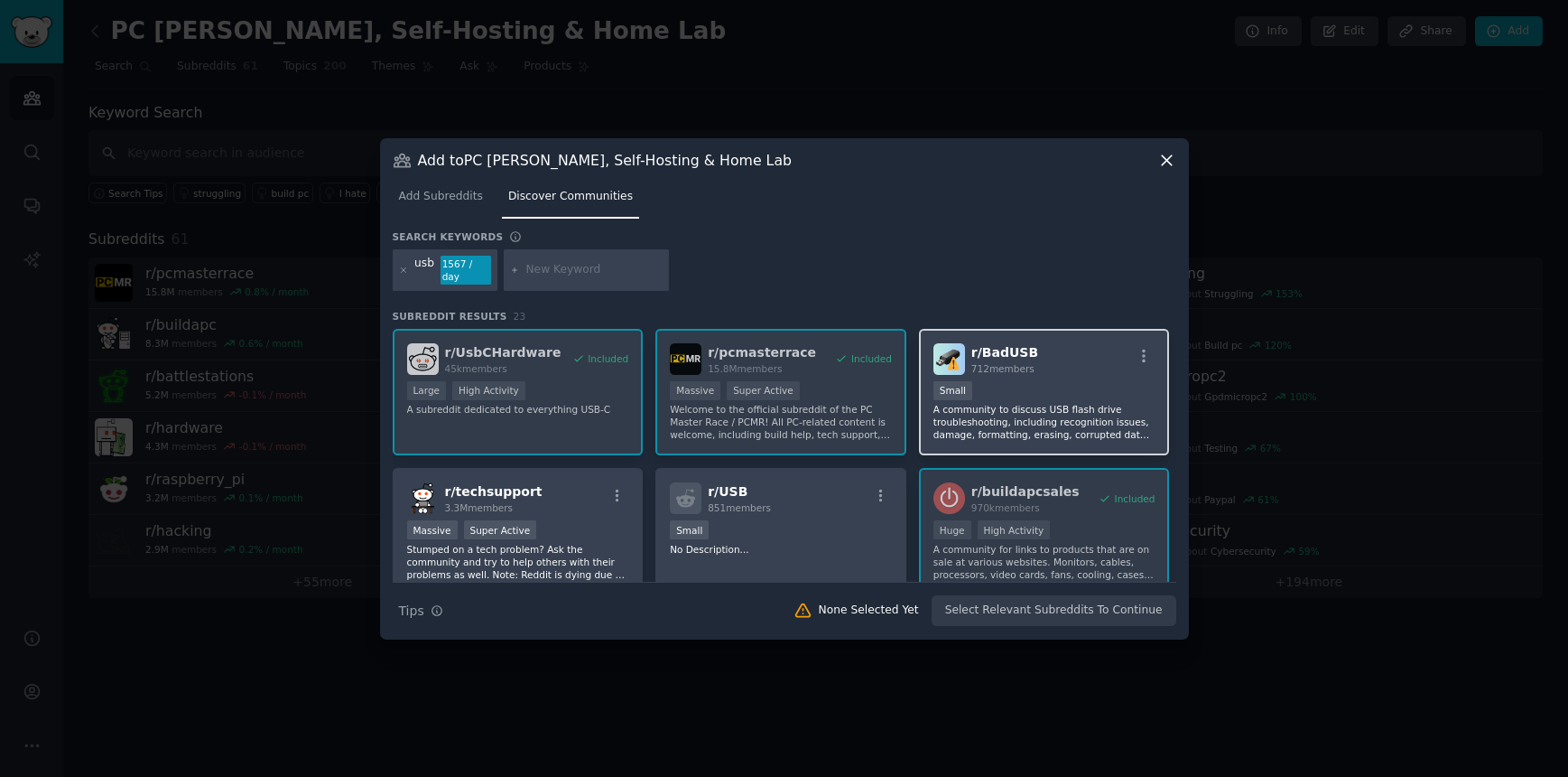
click at [1046, 417] on p "A community to discuss USB flash drive troubleshooting, including recognition i…" at bounding box center [1045, 422] width 222 height 38
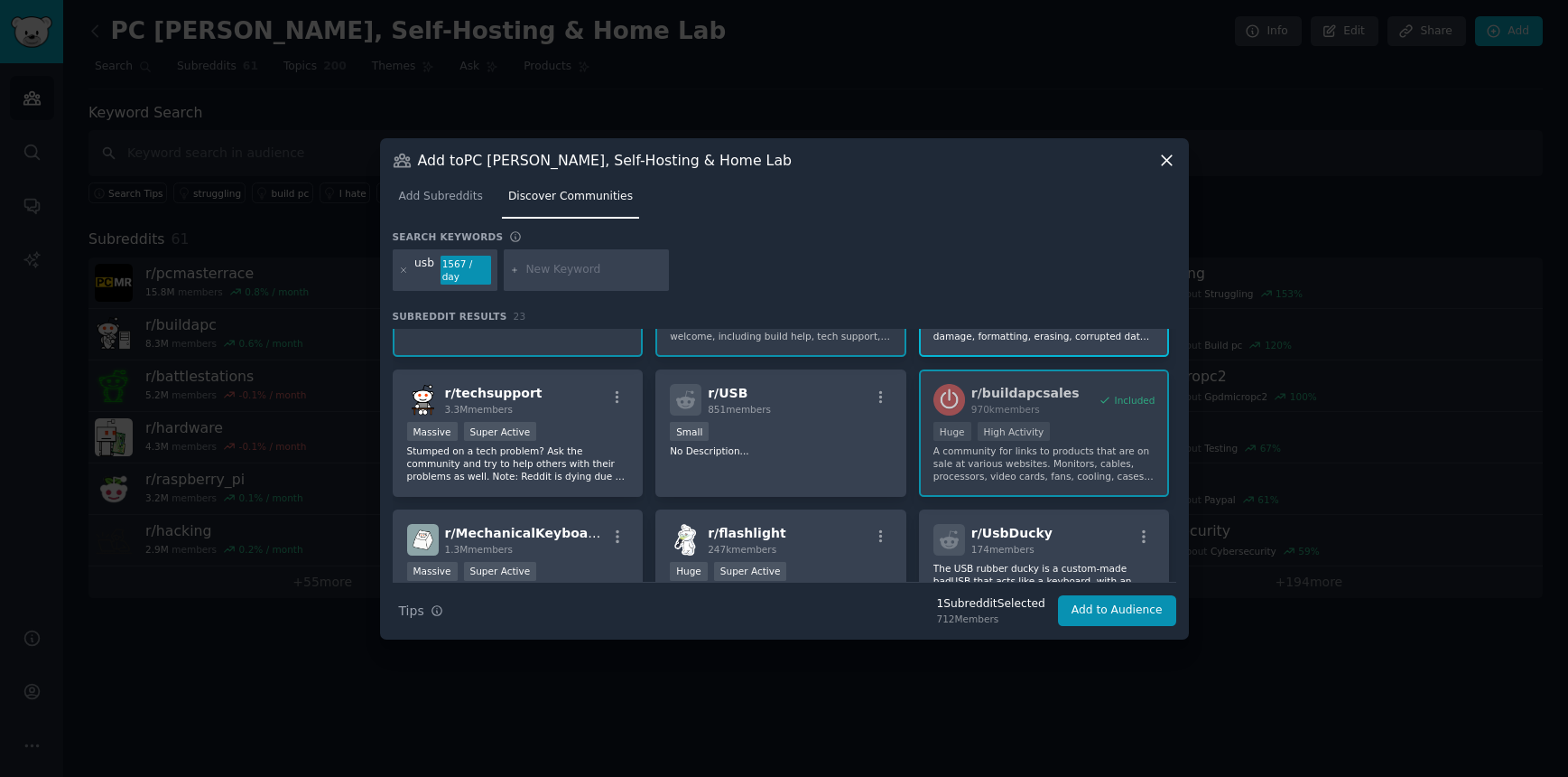
scroll to position [100, 0]
drag, startPoint x: 612, startPoint y: 392, endPoint x: 693, endPoint y: 403, distance: 81.7
click at [612, 392] on icon "button" at bounding box center [617, 395] width 17 height 17
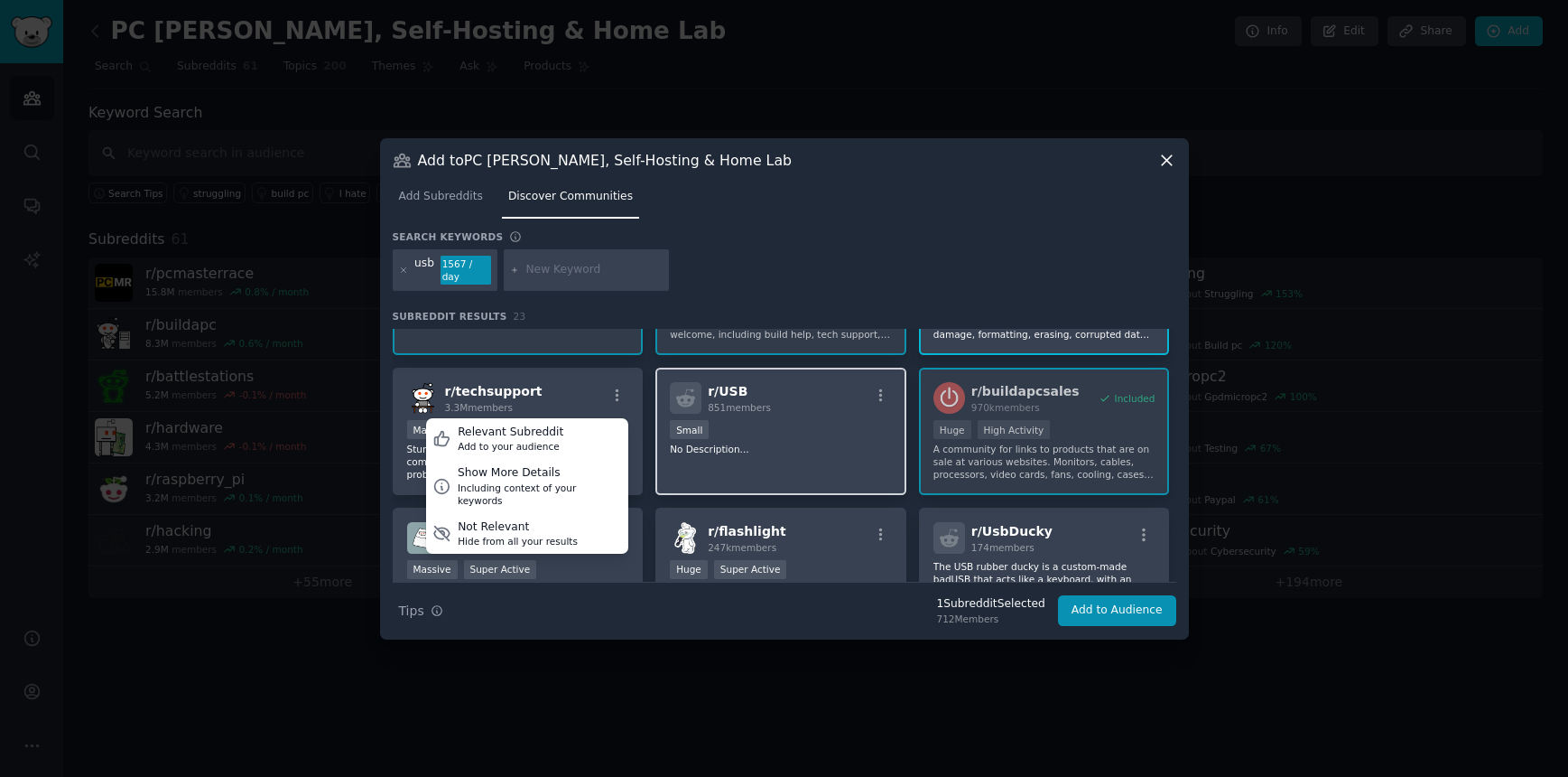
click at [776, 404] on div "r/ USB 851 members" at bounding box center [781, 397] width 222 height 32
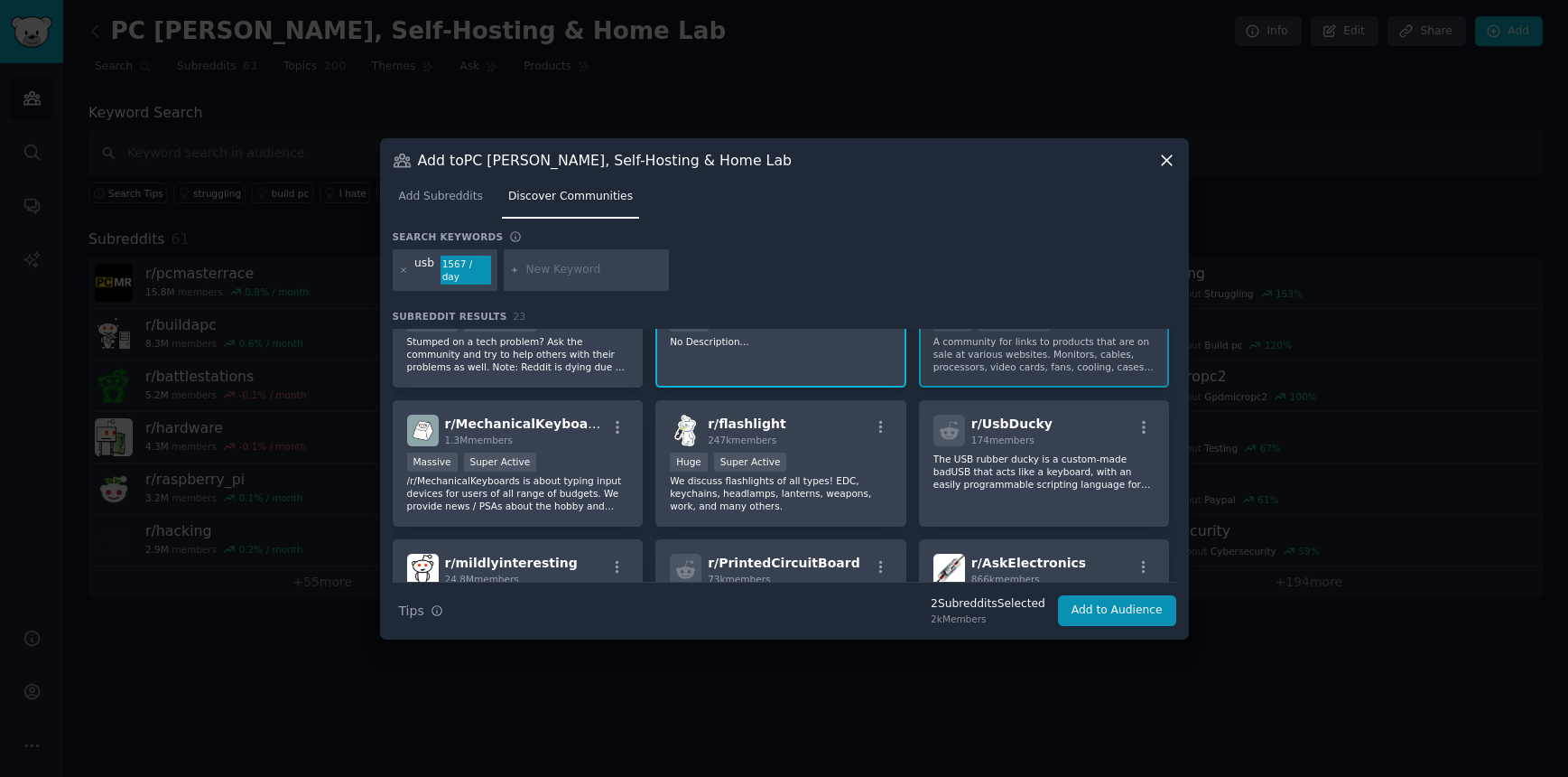
scroll to position [220, 0]
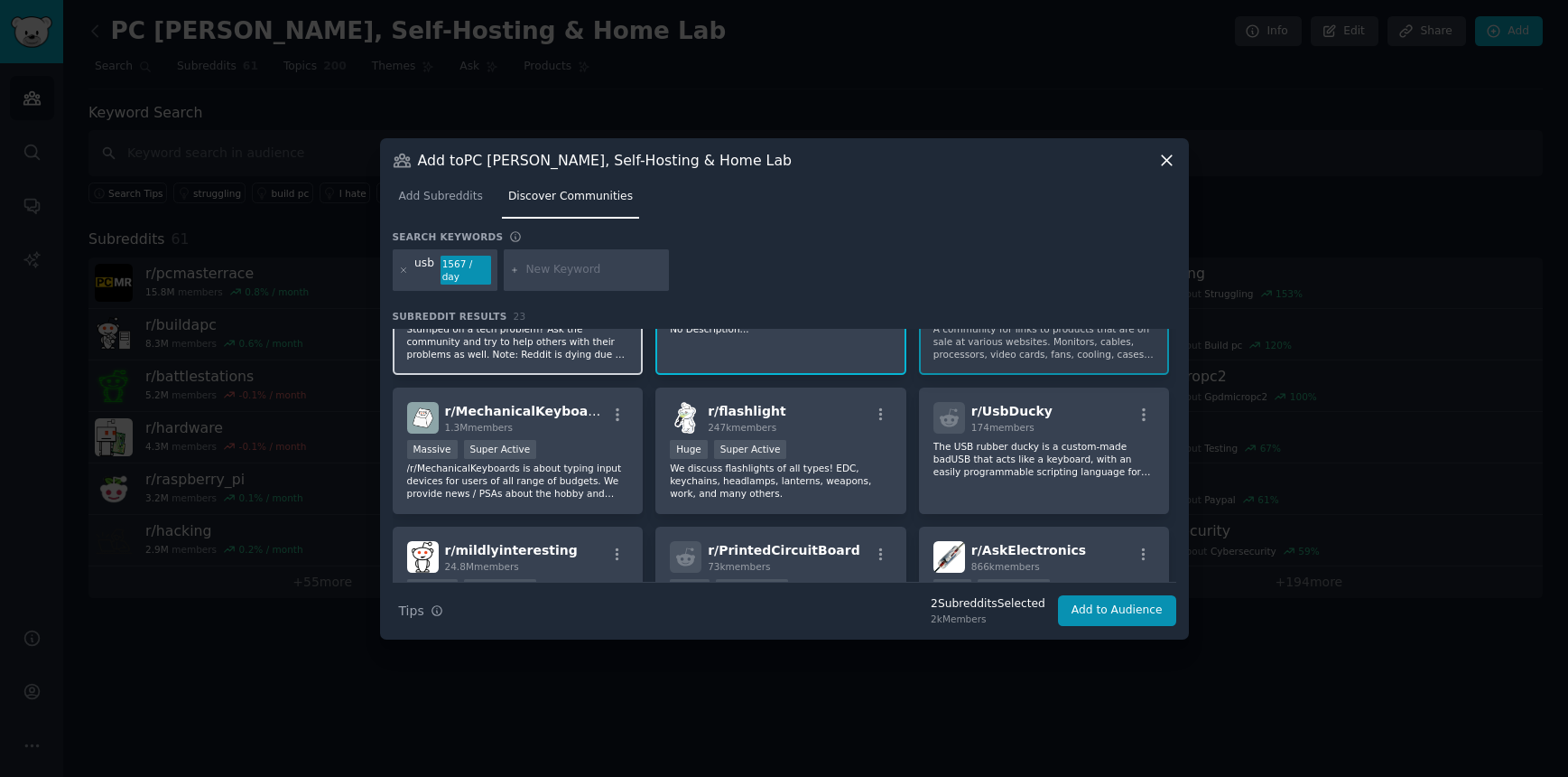
click at [611, 344] on p "Stumped on a tech problem? Ask the community and try to help others with their …" at bounding box center [517, 341] width 222 height 38
click at [596, 419] on div "r/ MechanicalKeyboards 1.3M members" at bounding box center [517, 418] width 222 height 32
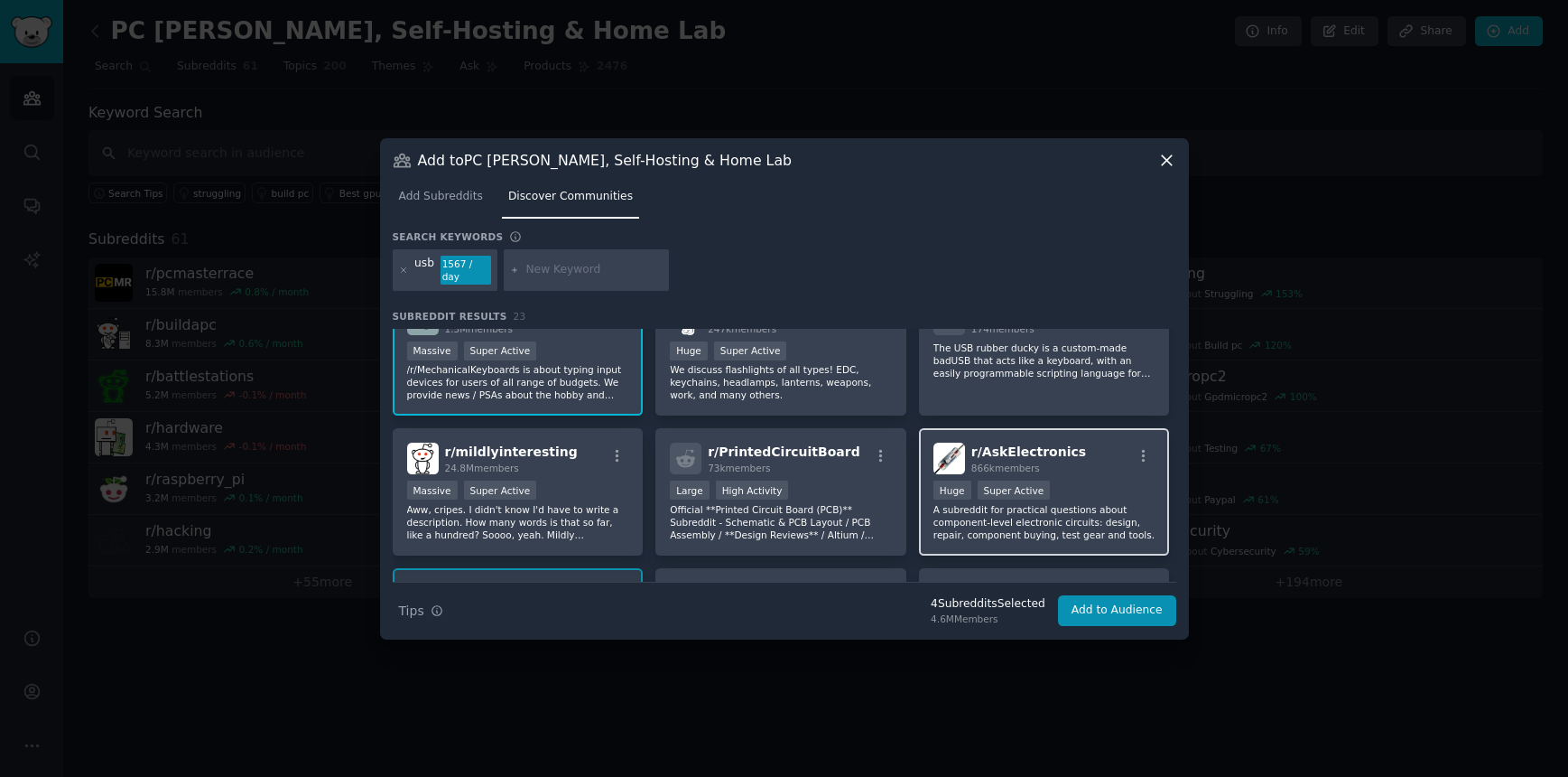
scroll to position [320, 0]
click at [1133, 480] on div "Huge Super Active" at bounding box center [1045, 490] width 222 height 22
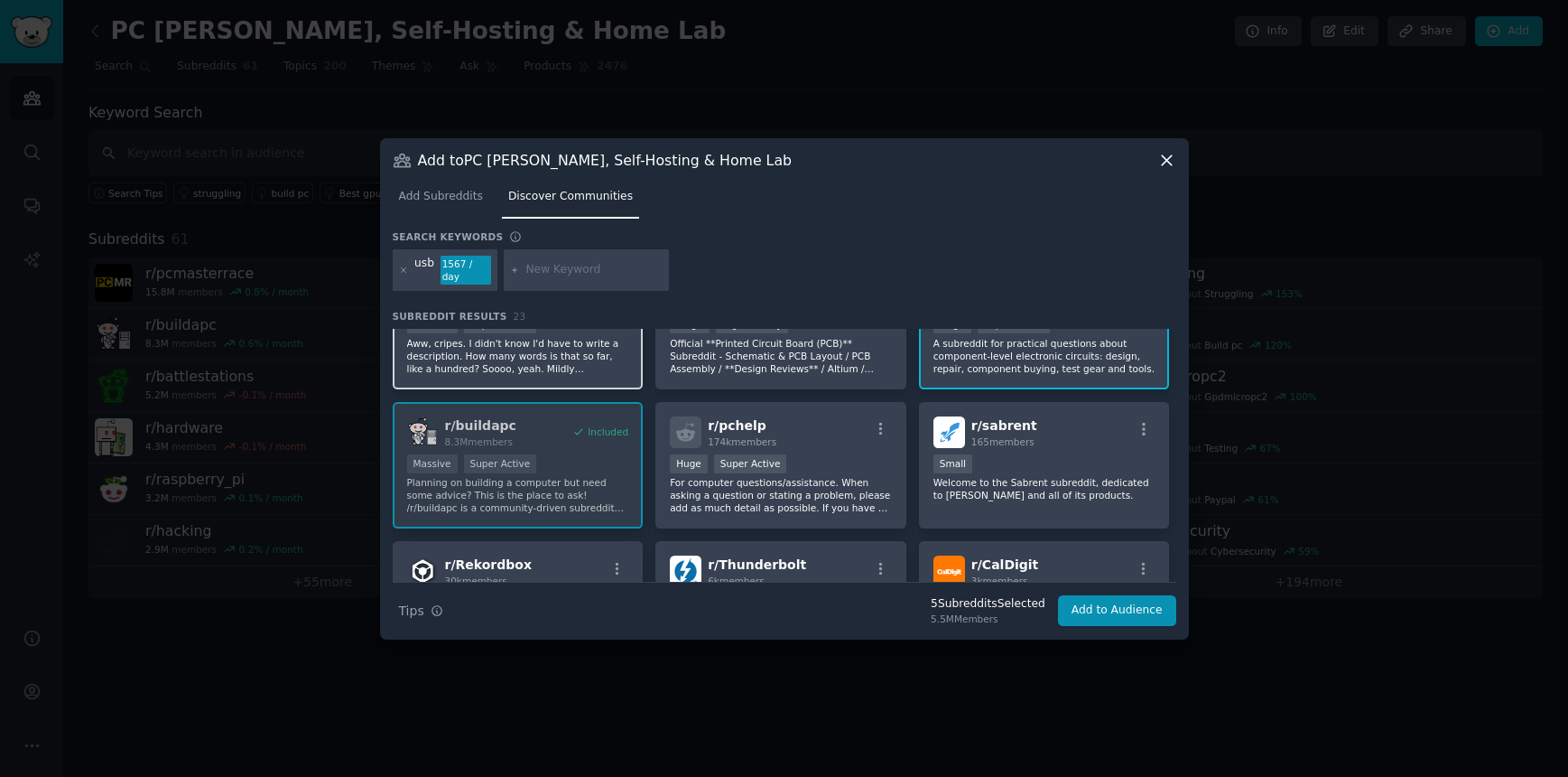
scroll to position [488, 0]
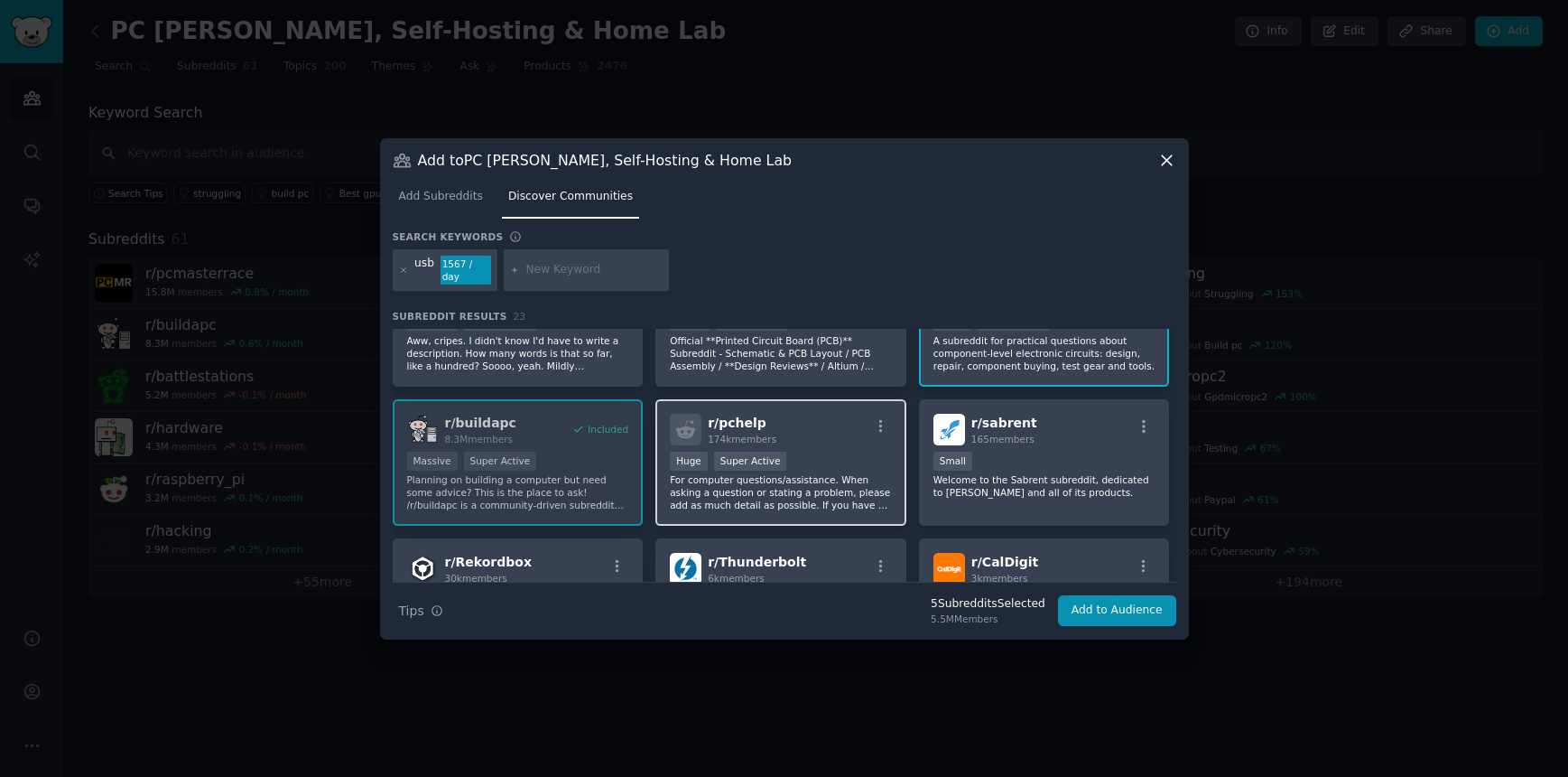
drag, startPoint x: 831, startPoint y: 422, endPoint x: 857, endPoint y: 427, distance: 26.5
click at [832, 422] on div "r/ pchelp 174k members" at bounding box center [781, 429] width 222 height 32
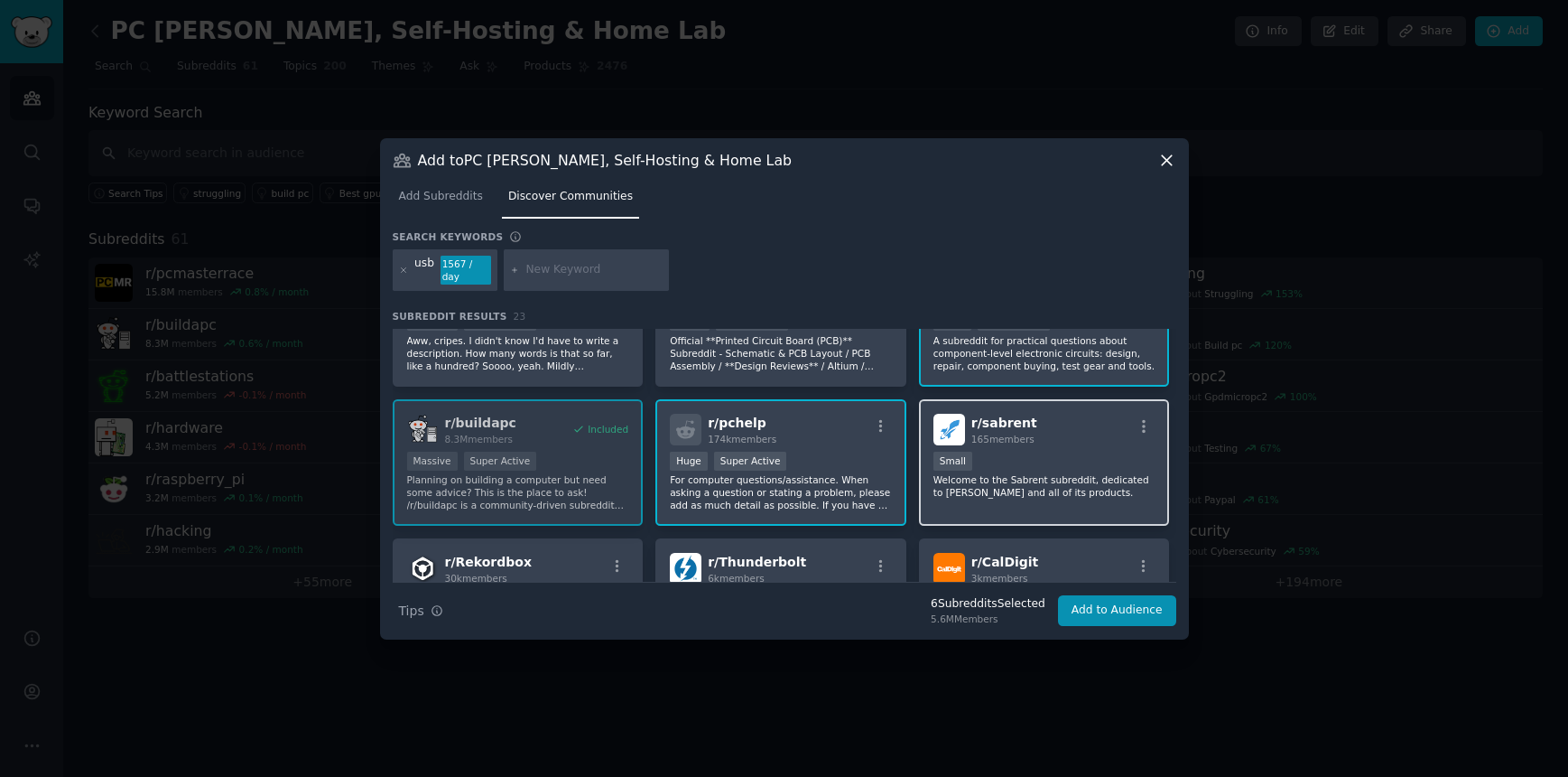
click at [1059, 445] on div "r/ sabrent 165 members Small Welcome to the Sabrent subreddit, dedicated to Sab…" at bounding box center [1045, 462] width 251 height 127
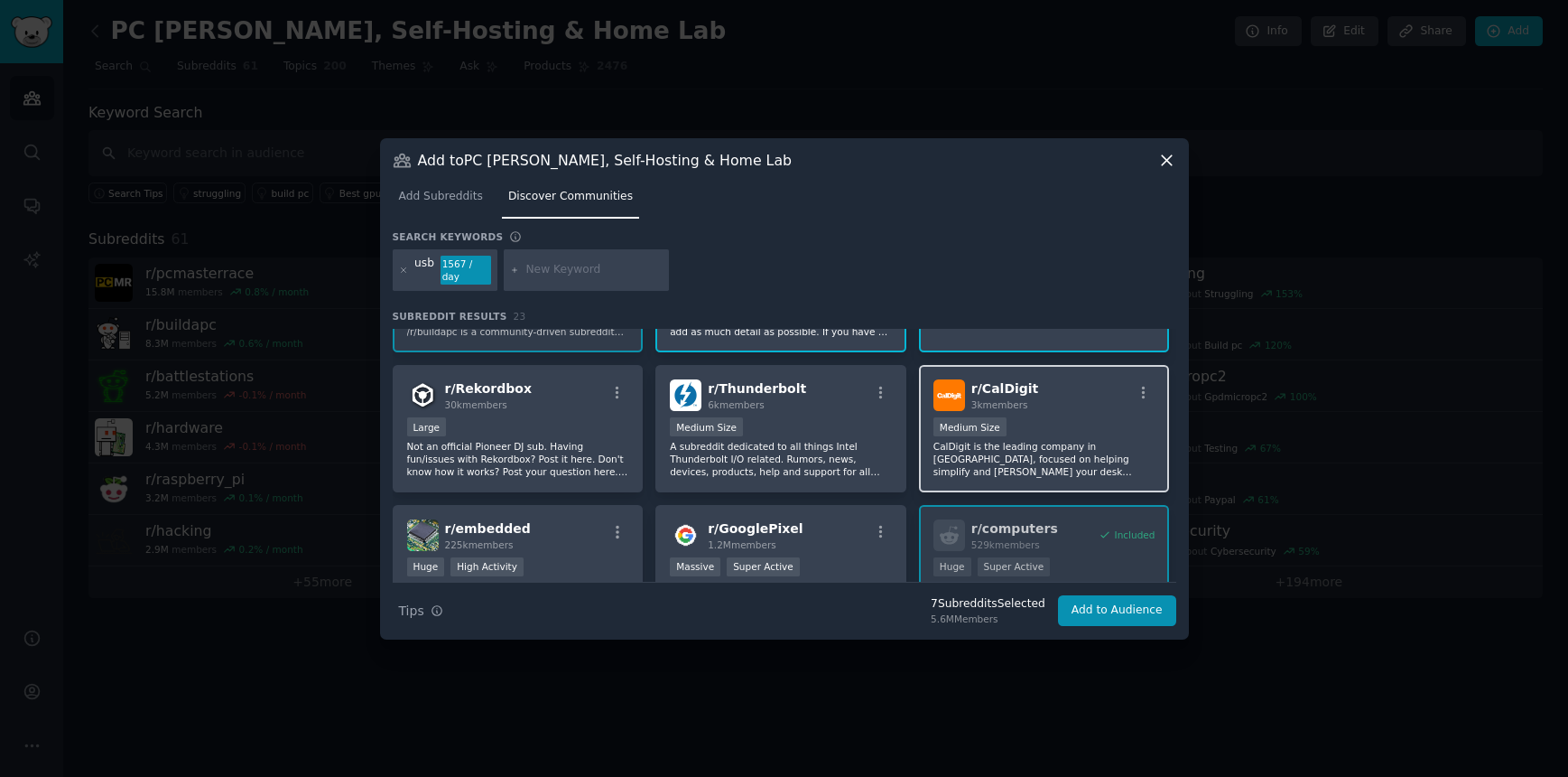
scroll to position [660, 0]
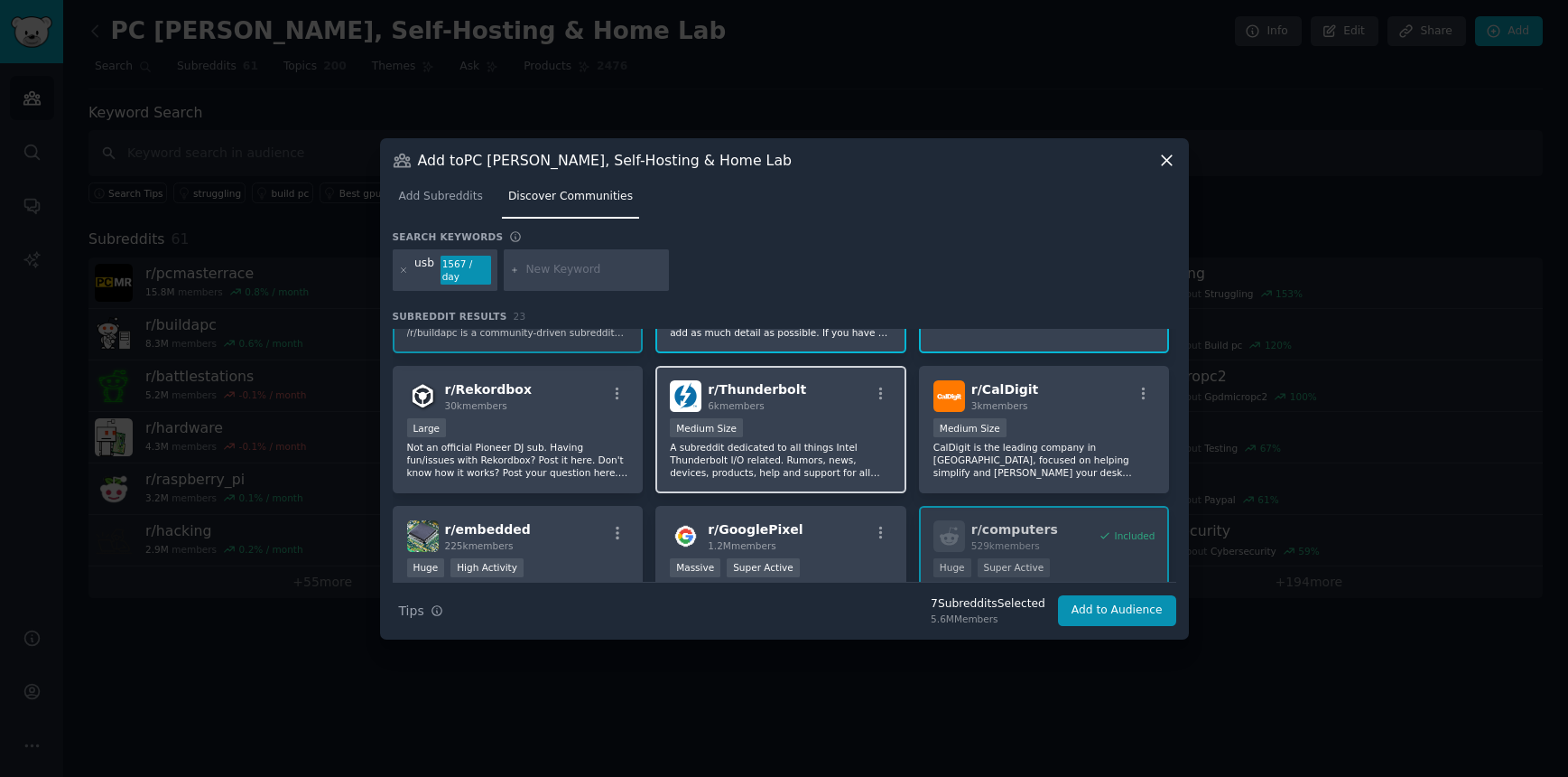
click at [818, 396] on div "r/ Thunderbolt 6k members" at bounding box center [781, 396] width 222 height 32
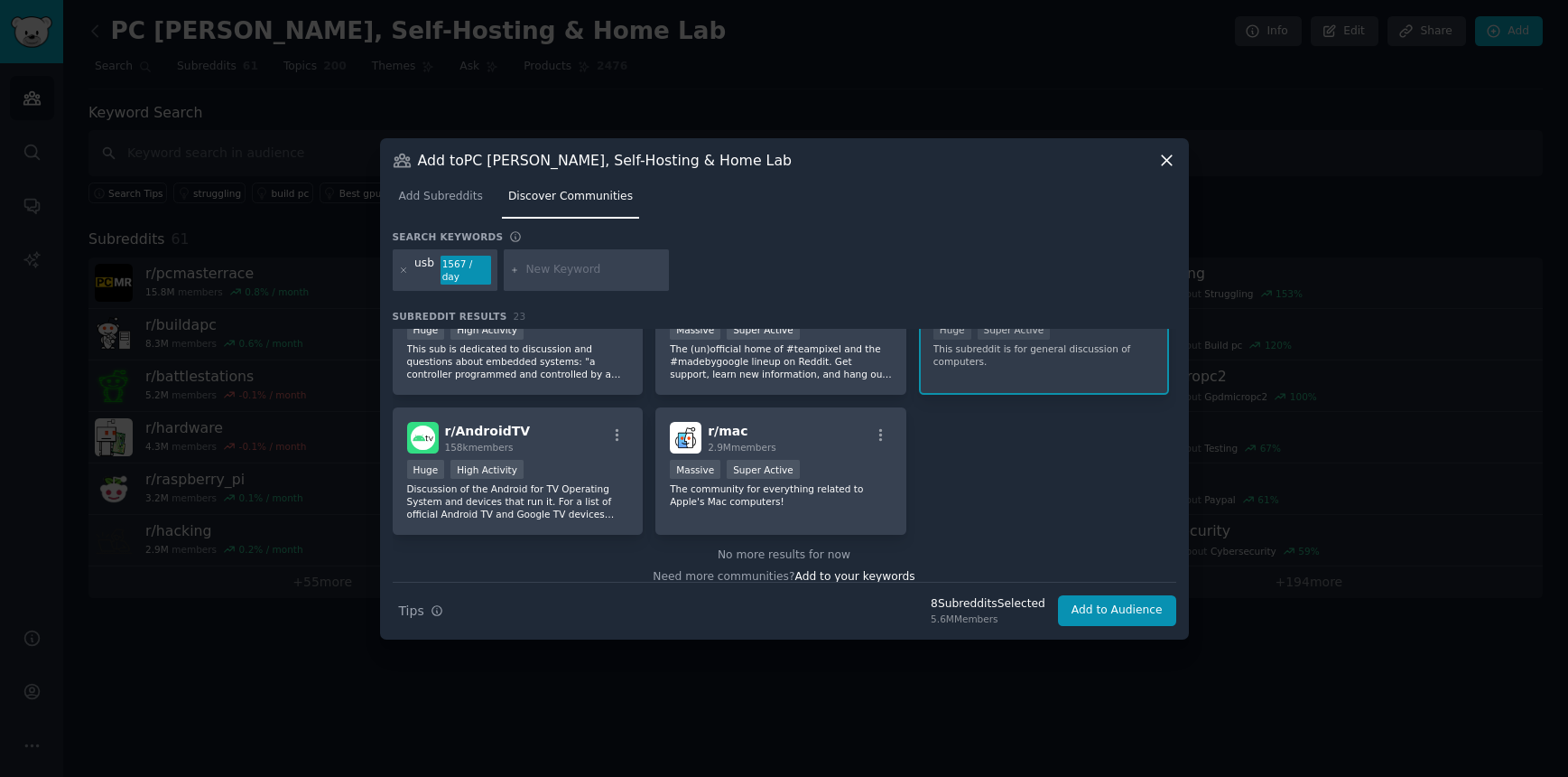
scroll to position [914, 0]
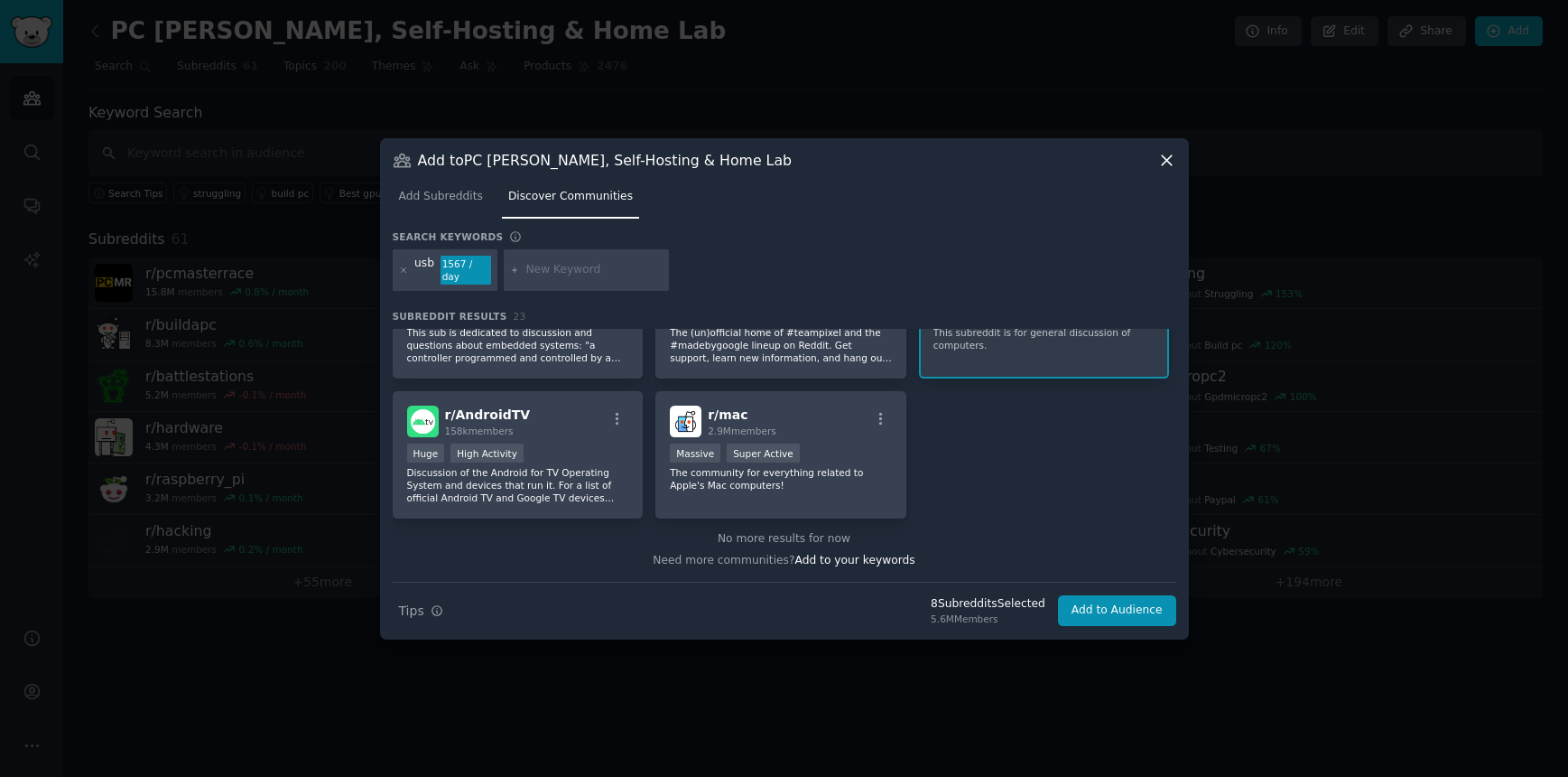
click at [617, 267] on input "text" at bounding box center [593, 270] width 137 height 17
type input "thunderbolt"
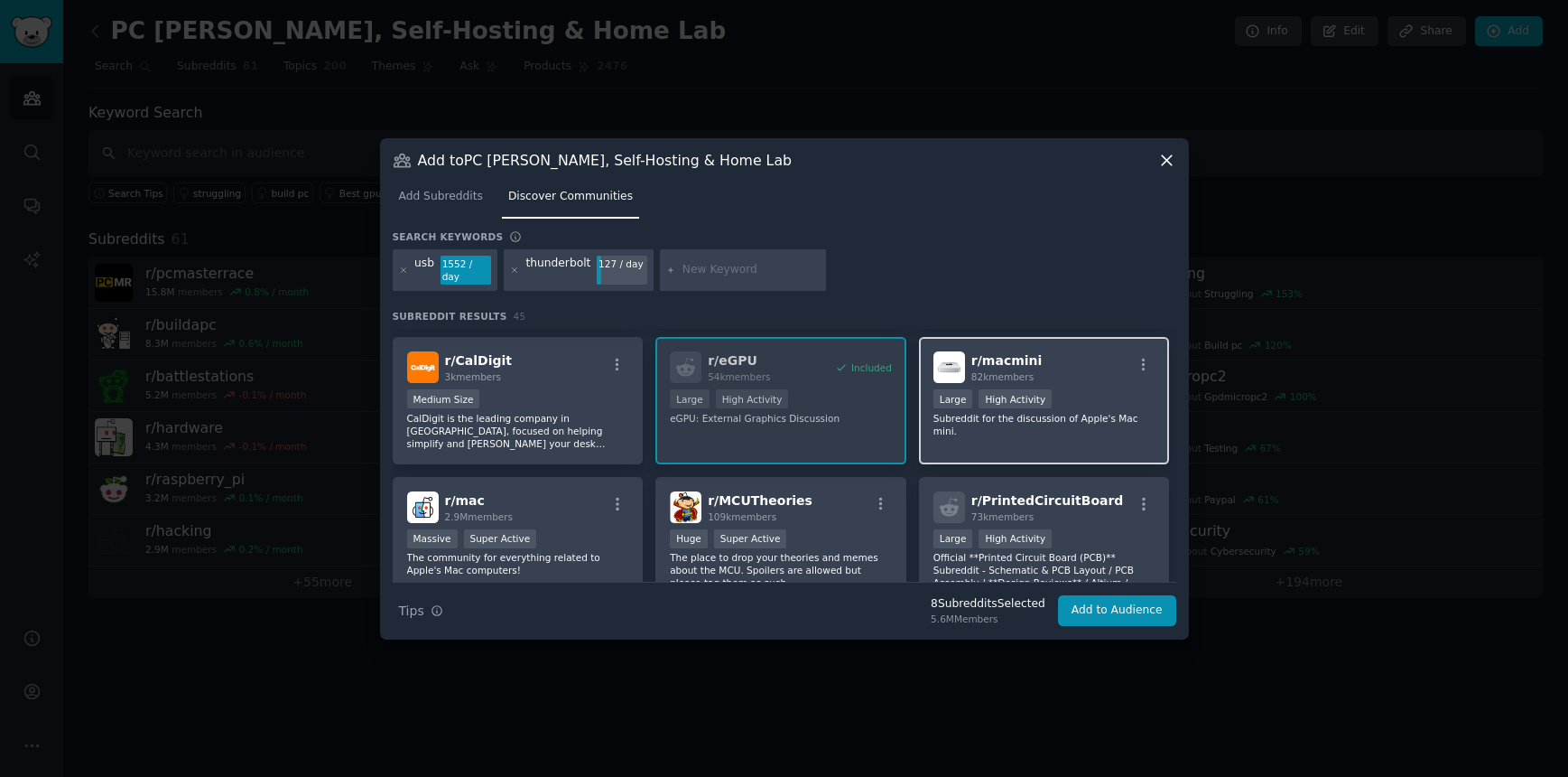
scroll to position [936, 0]
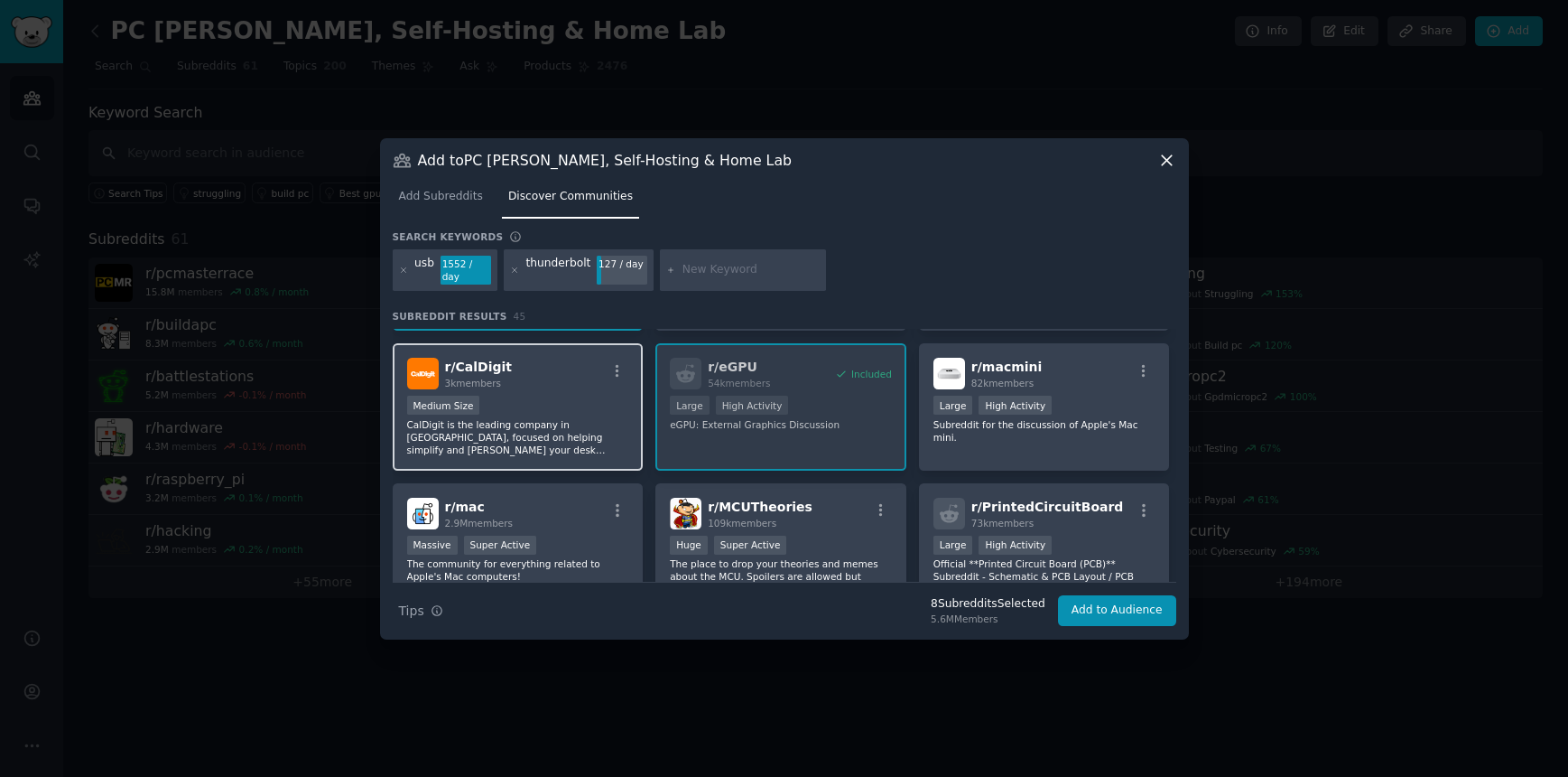
drag, startPoint x: 506, startPoint y: 412, endPoint x: 593, endPoint y: 445, distance: 93.0
click at [506, 419] on p "CalDigit is the leading company in [GEOGRAPHIC_DATA], focused on helping simpli…" at bounding box center [517, 437] width 222 height 38
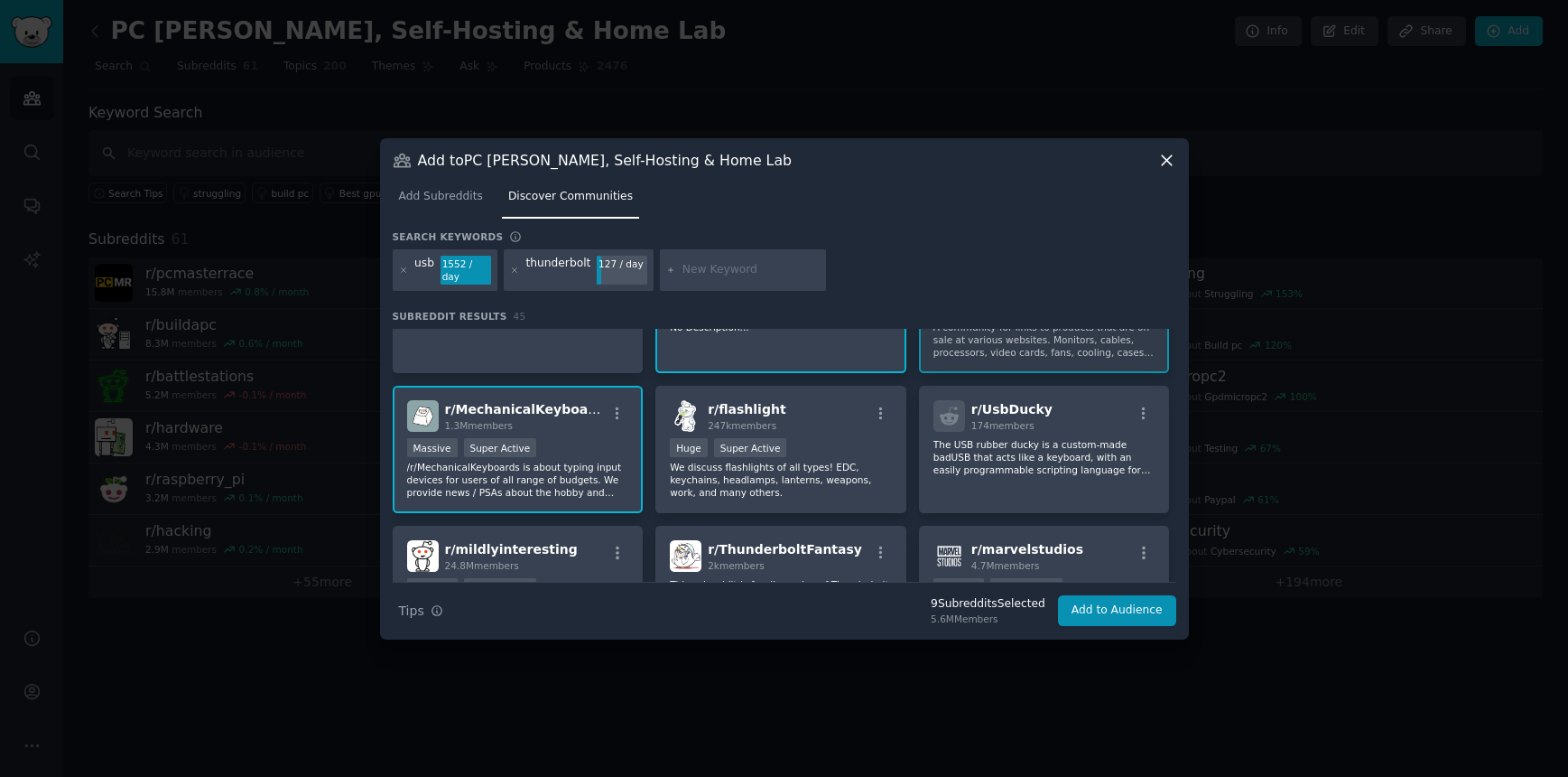
scroll to position [0, 0]
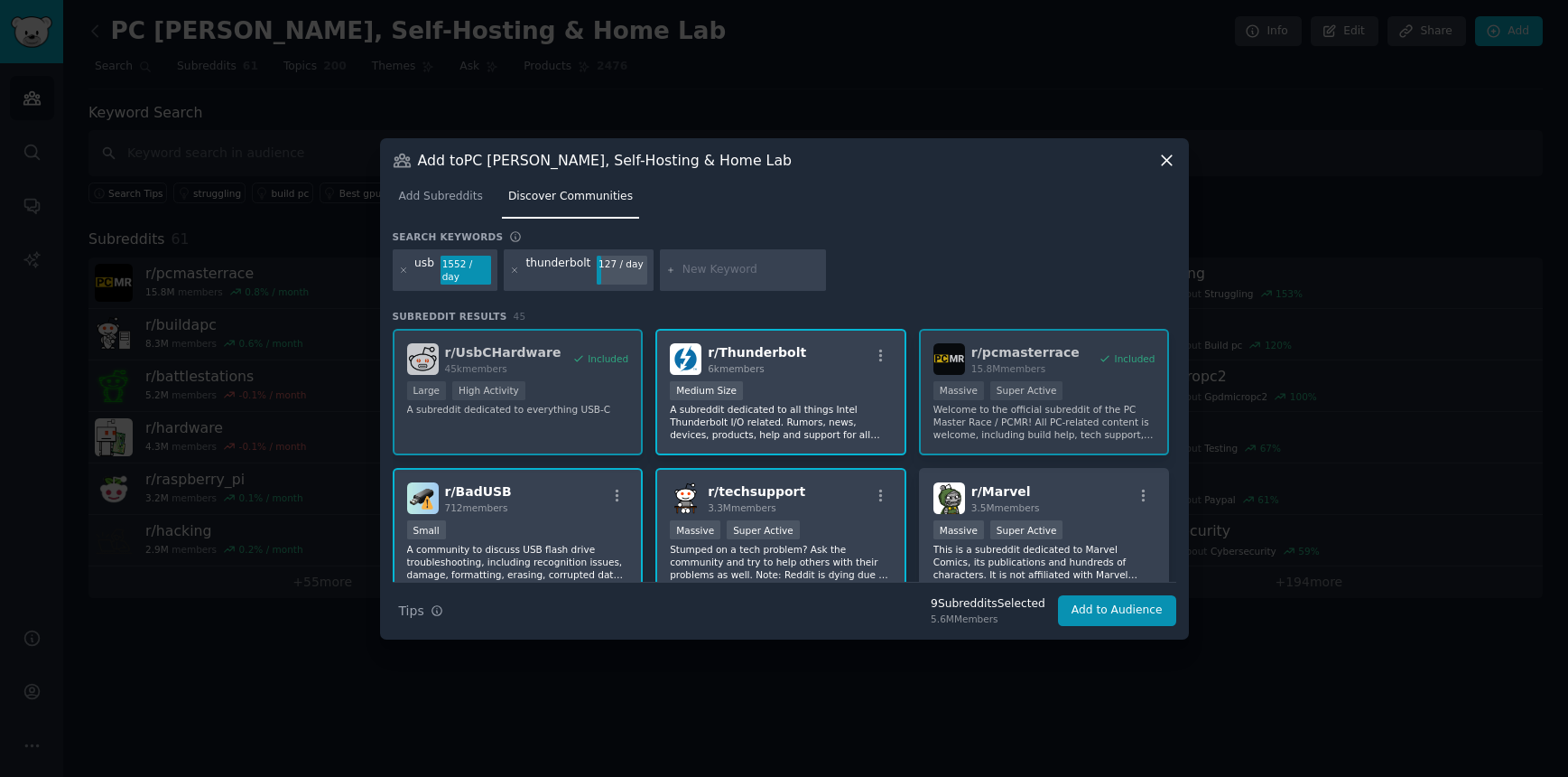
click at [740, 267] on input "text" at bounding box center [751, 270] width 137 height 17
type input "anker"
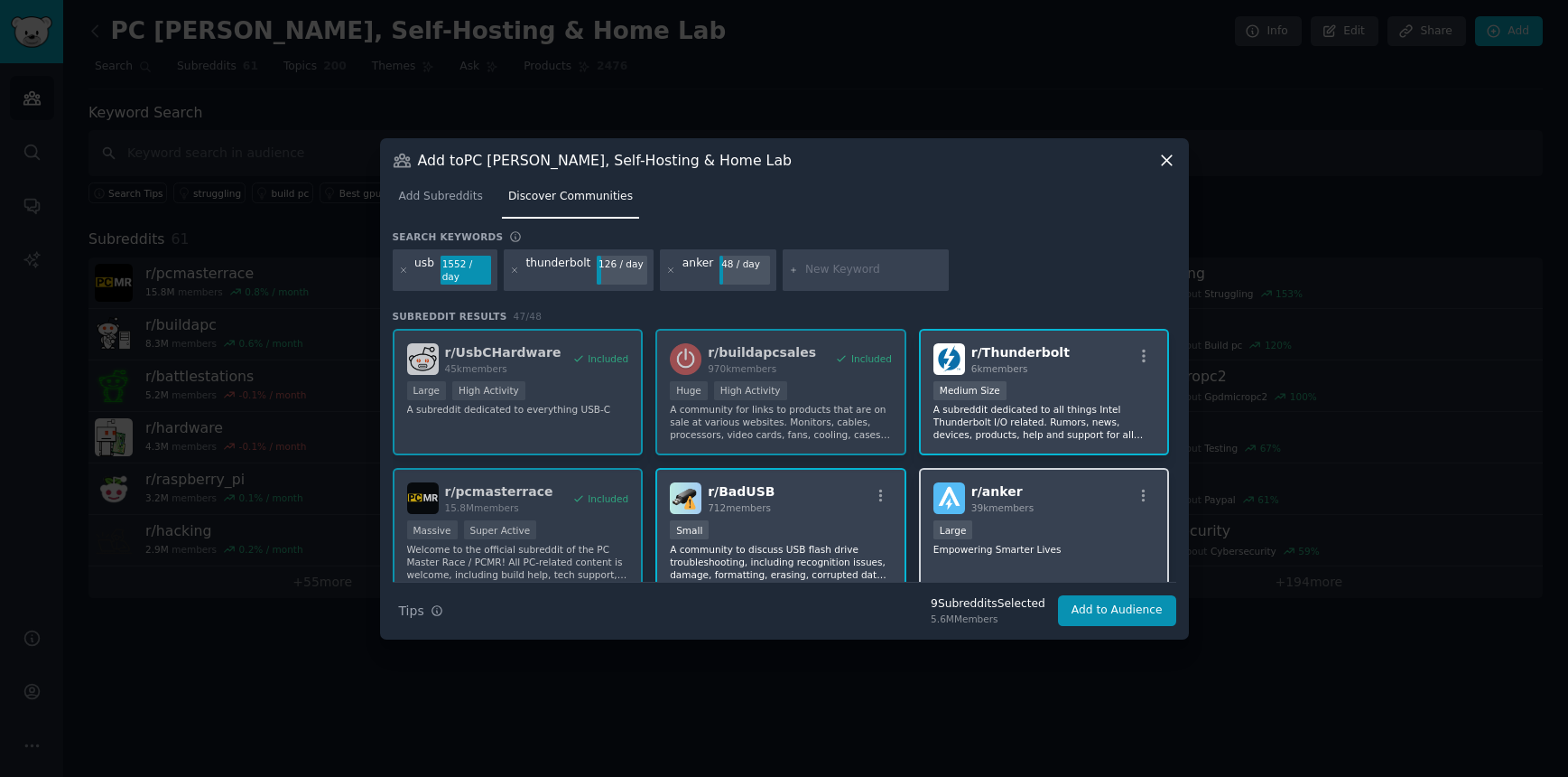
click at [1044, 507] on div "r/ [PERSON_NAME] 39k members" at bounding box center [1045, 498] width 222 height 32
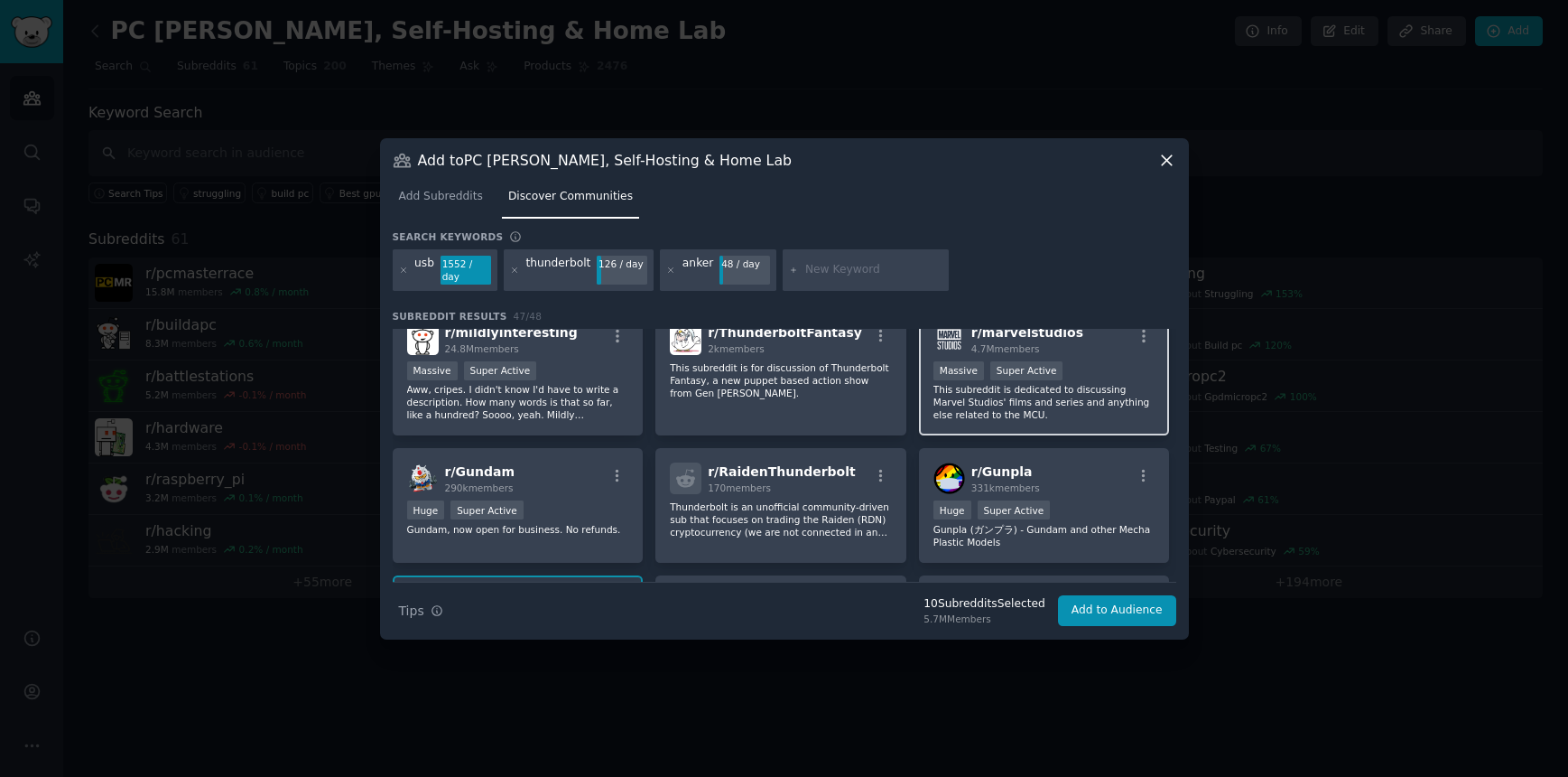
scroll to position [696, 0]
click at [827, 265] on input "text" at bounding box center [874, 270] width 137 height 17
type input "logitech"
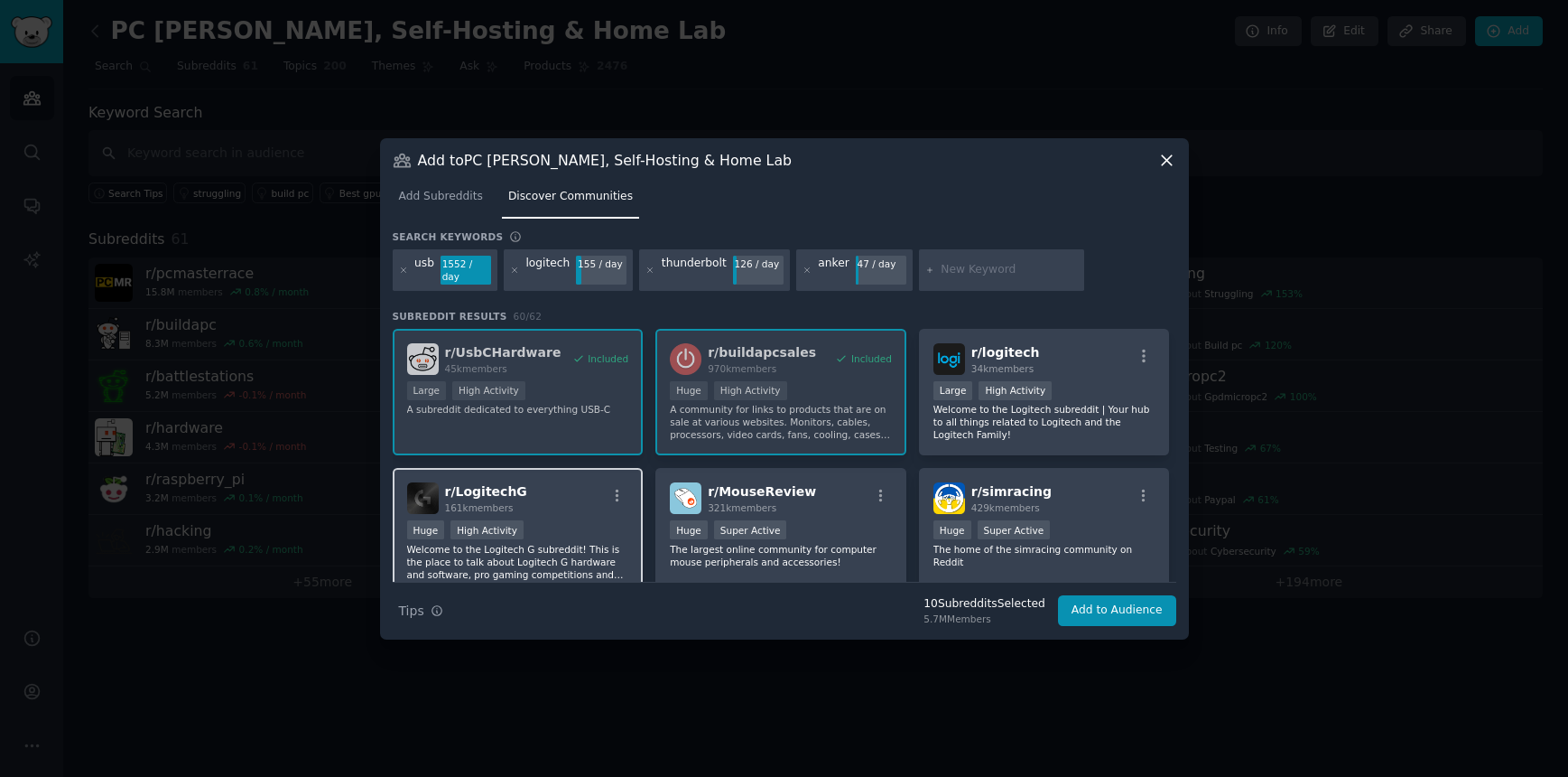
click at [584, 505] on div "r/ LogitechG 161k members" at bounding box center [517, 498] width 222 height 32
click at [818, 499] on div "r/ MouseReview 321k members" at bounding box center [781, 498] width 222 height 32
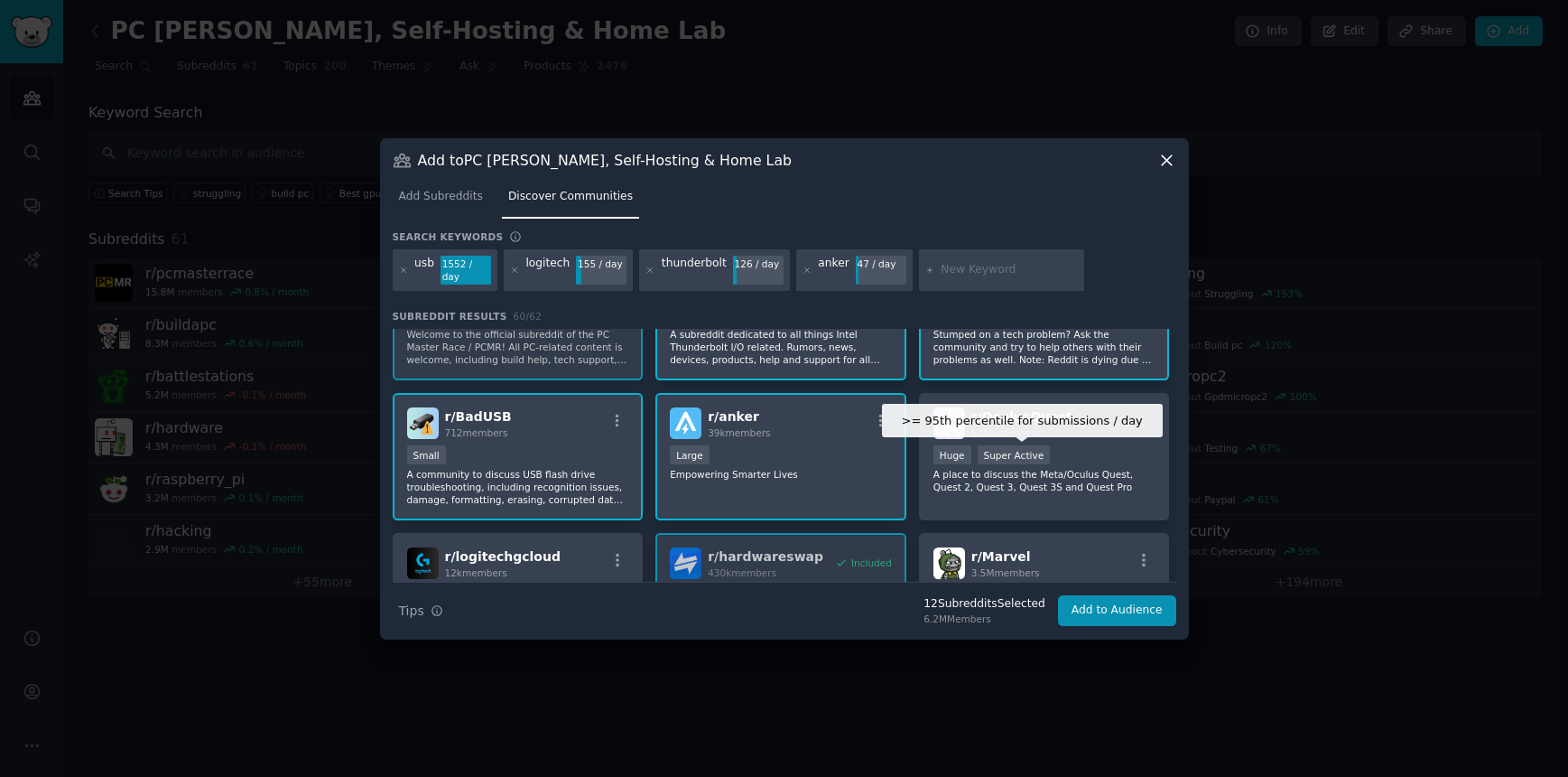
scroll to position [360, 0]
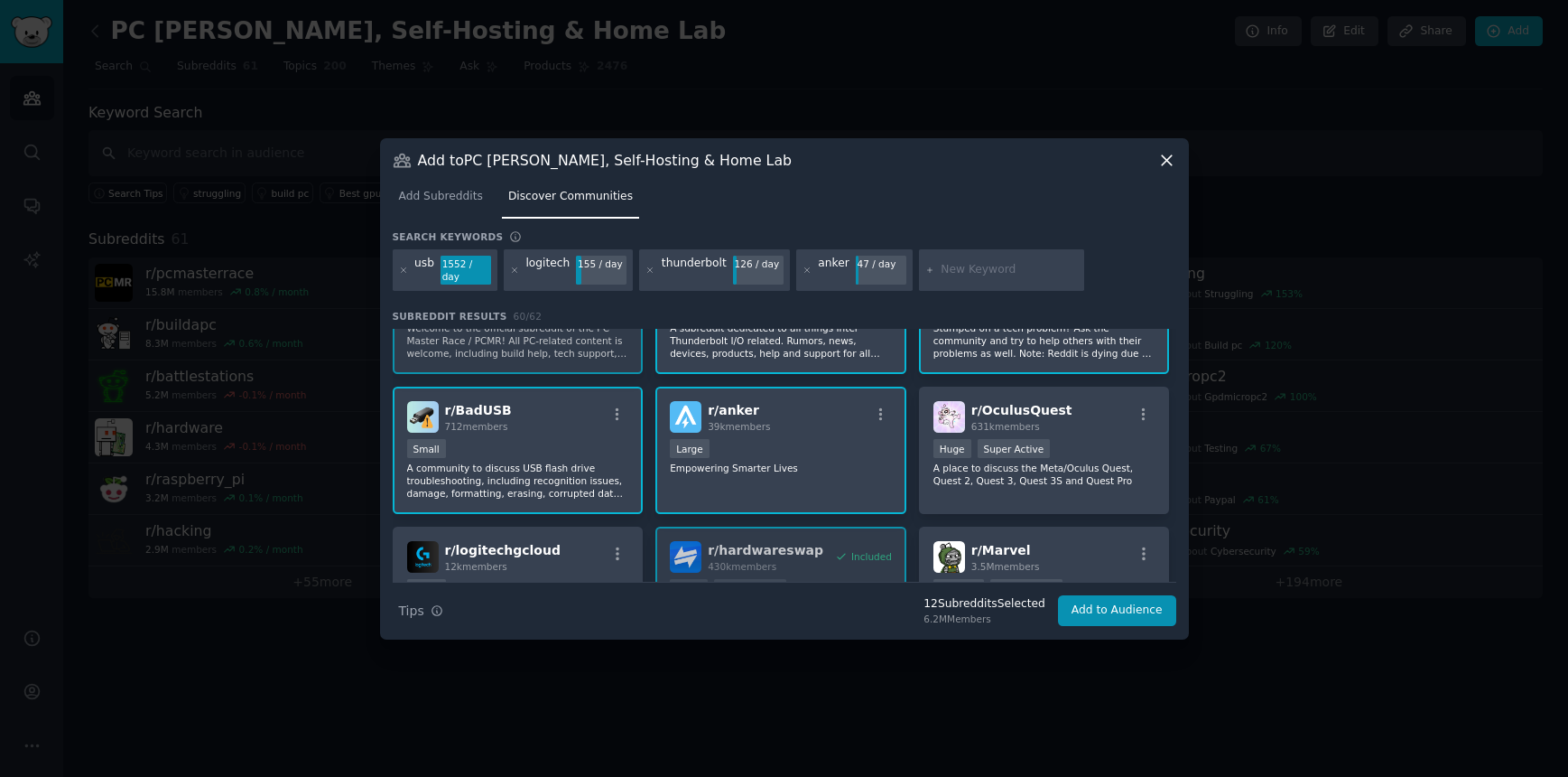
drag, startPoint x: 944, startPoint y: 273, endPoint x: 933, endPoint y: 275, distance: 11.2
click at [943, 273] on input "text" at bounding box center [1009, 270] width 137 height 17
type input "keyboard"
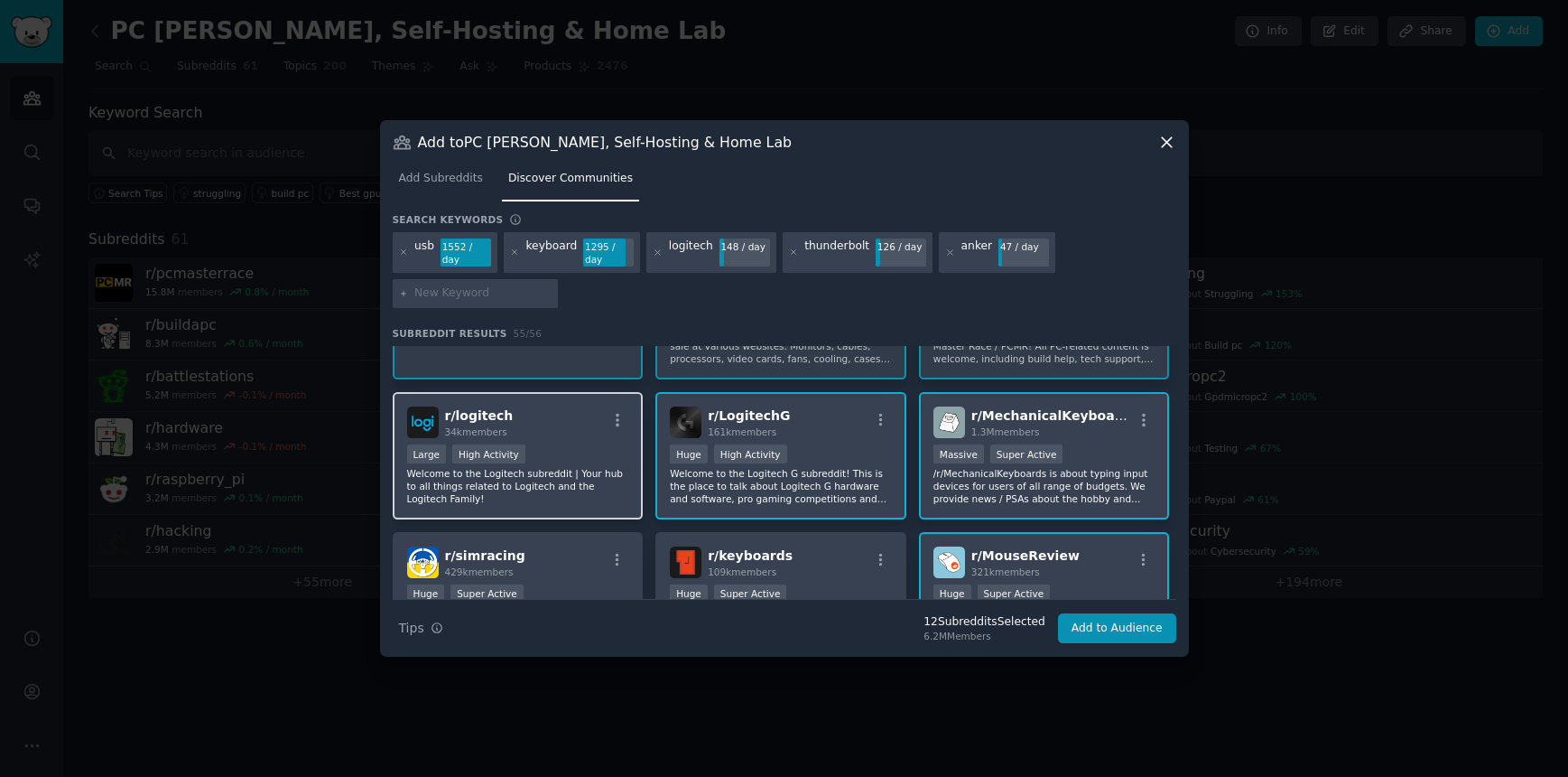
scroll to position [94, 0]
drag, startPoint x: 485, startPoint y: 414, endPoint x: 707, endPoint y: 463, distance: 227.3
click at [487, 414] on span "r/ logitech" at bounding box center [479, 414] width 69 height 15
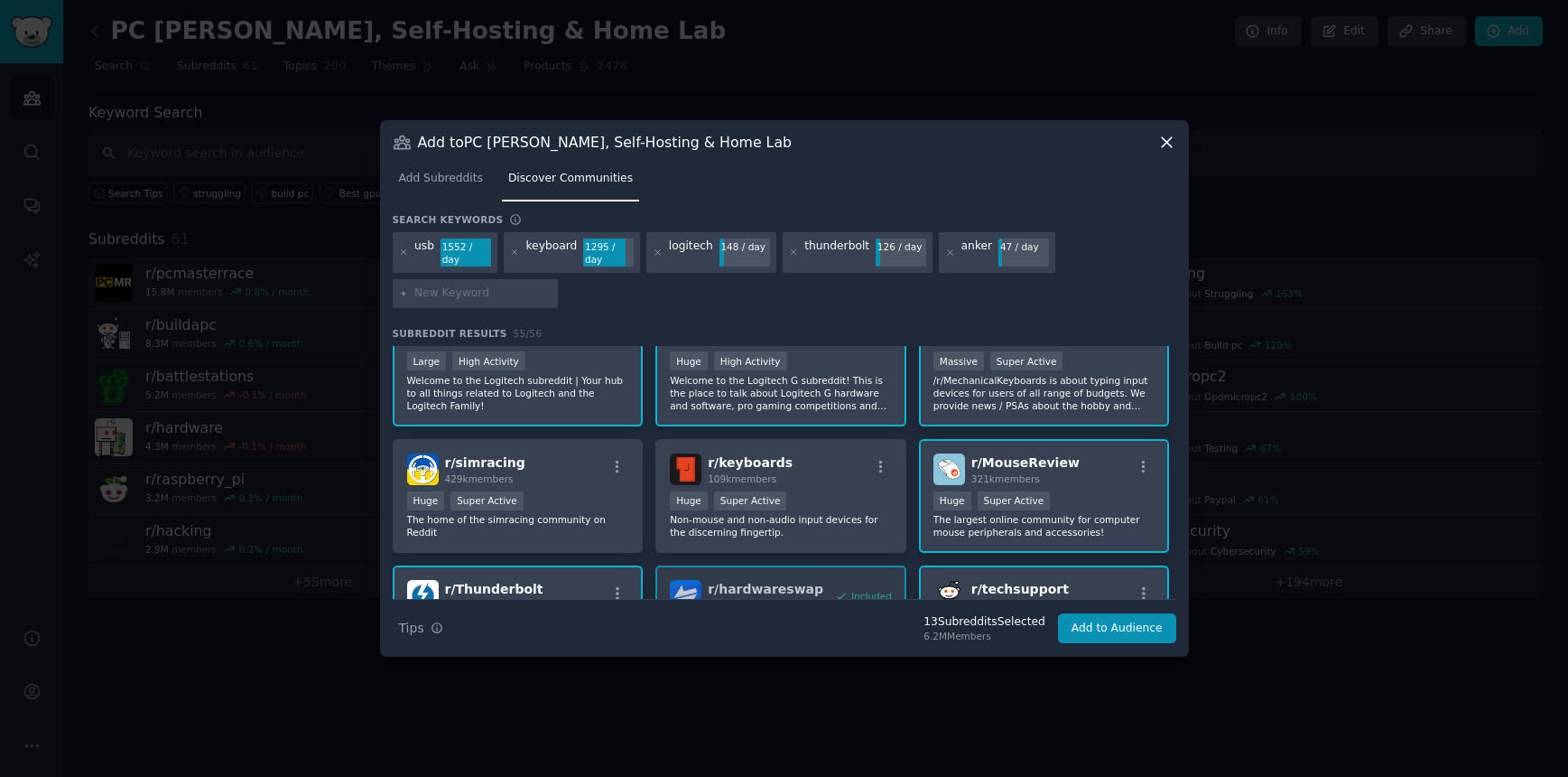
scroll to position [201, 0]
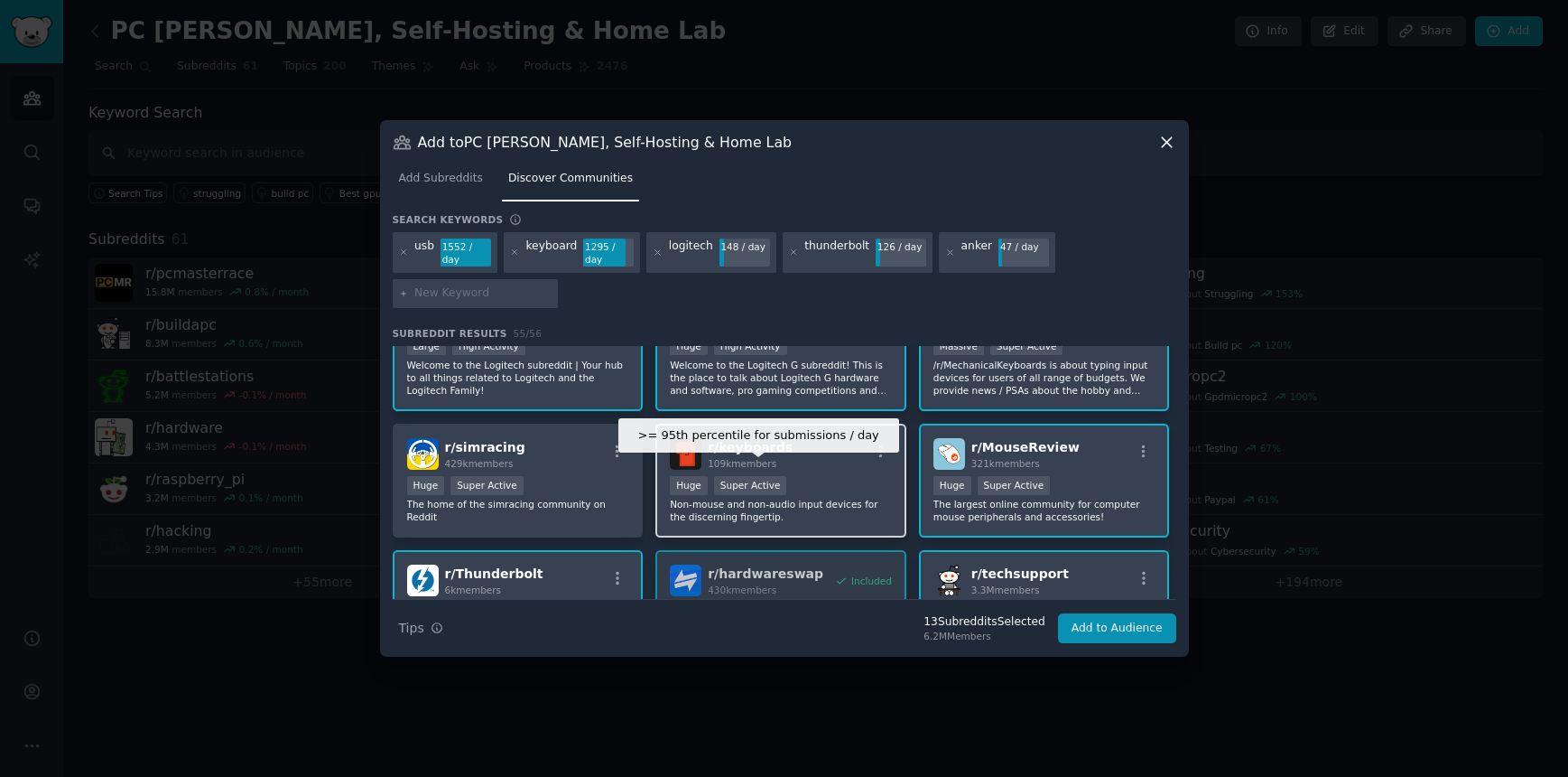
click at [733, 476] on div "Super Active" at bounding box center [751, 486] width 73 height 19
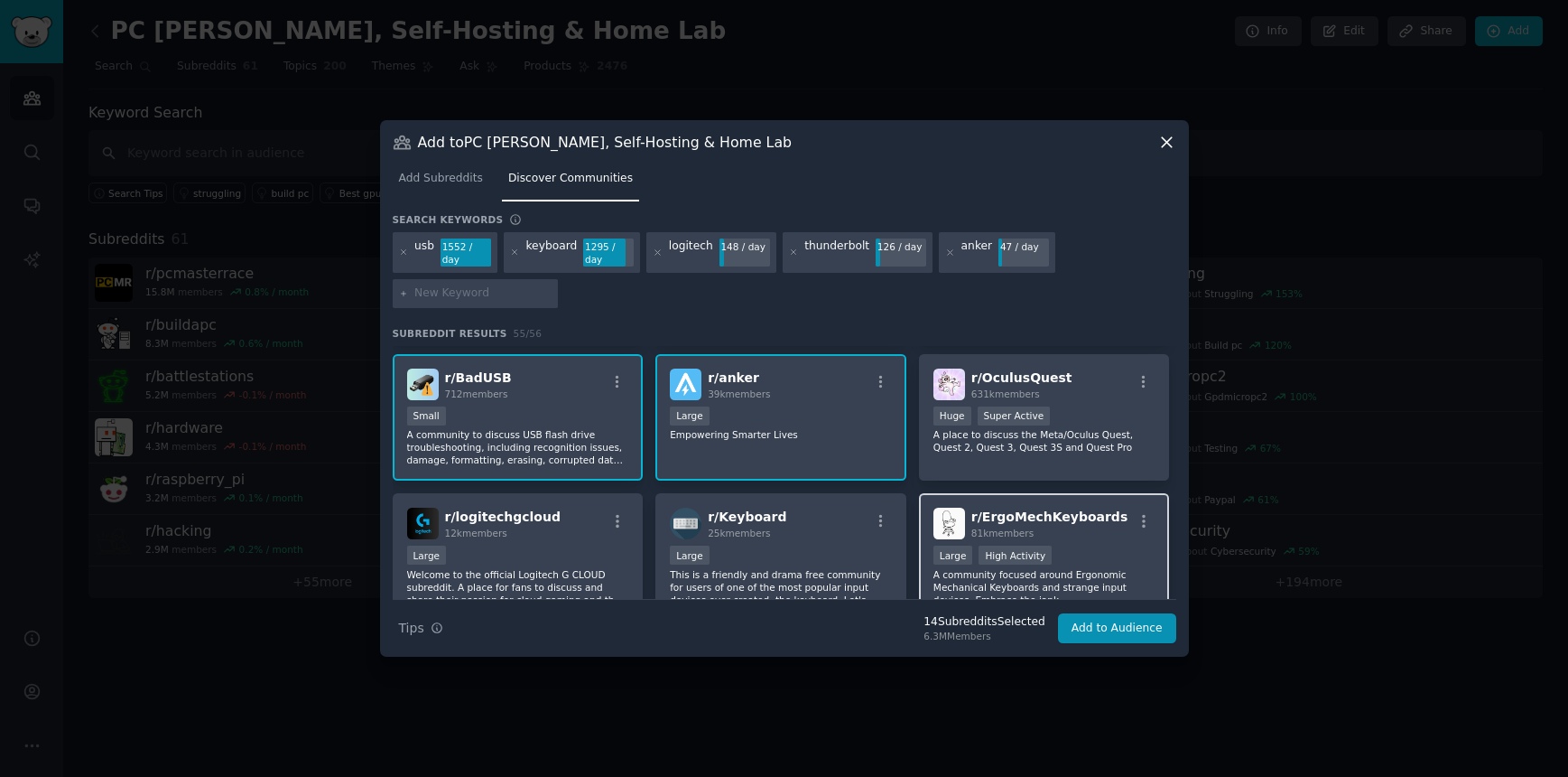
scroll to position [539, 0]
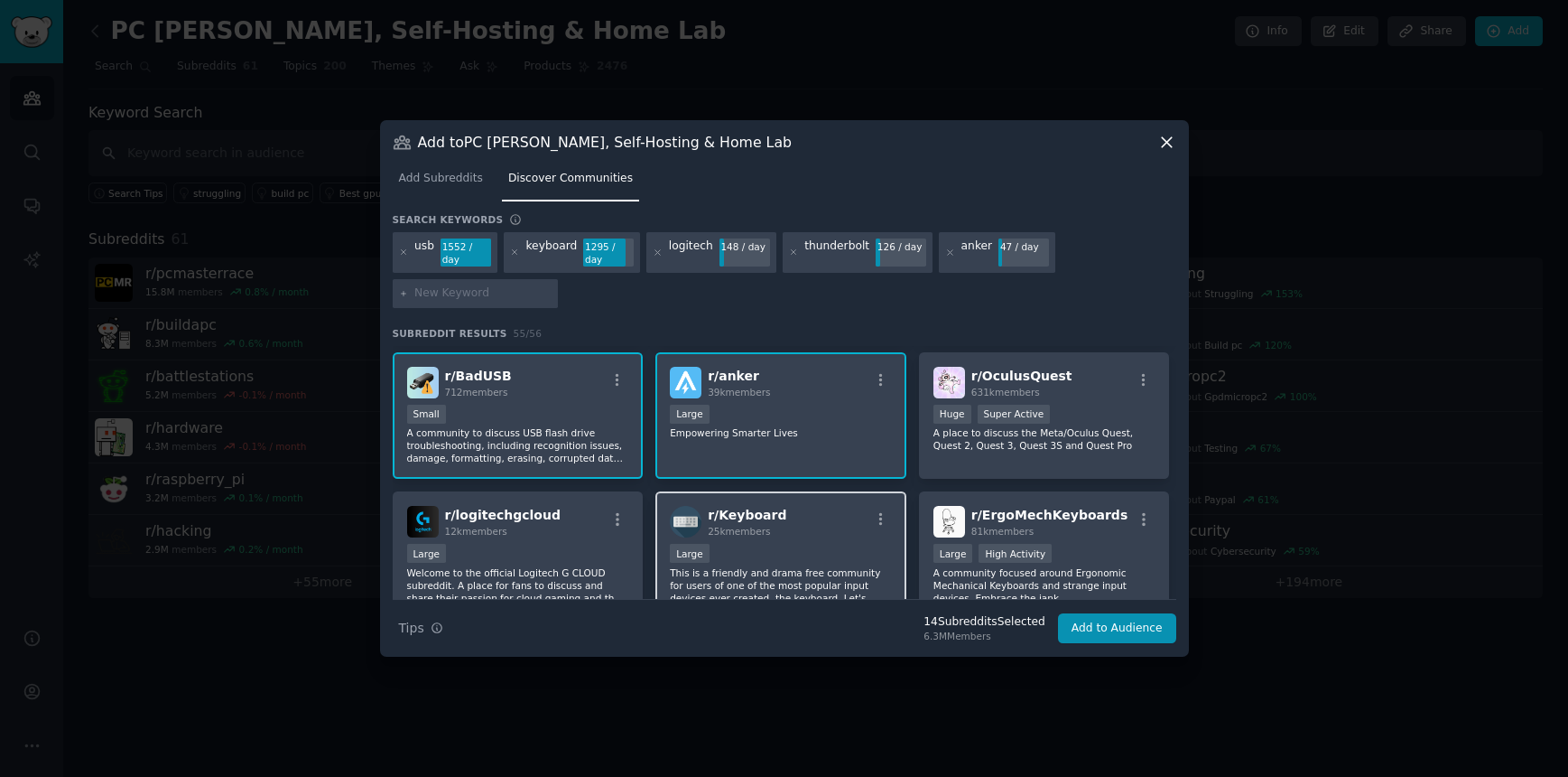
click at [836, 547] on div "Large" at bounding box center [781, 555] width 222 height 22
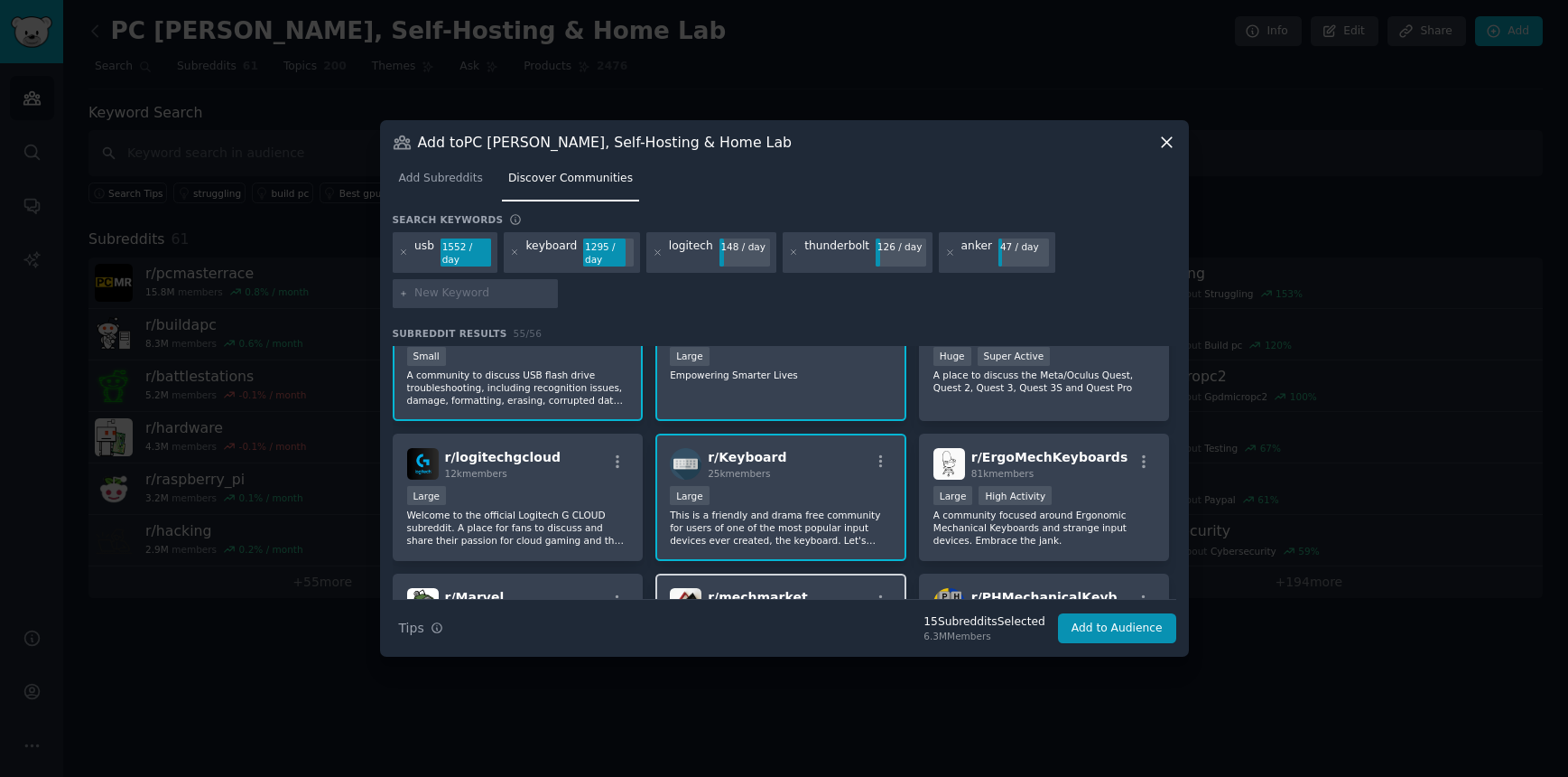
scroll to position [625, 0]
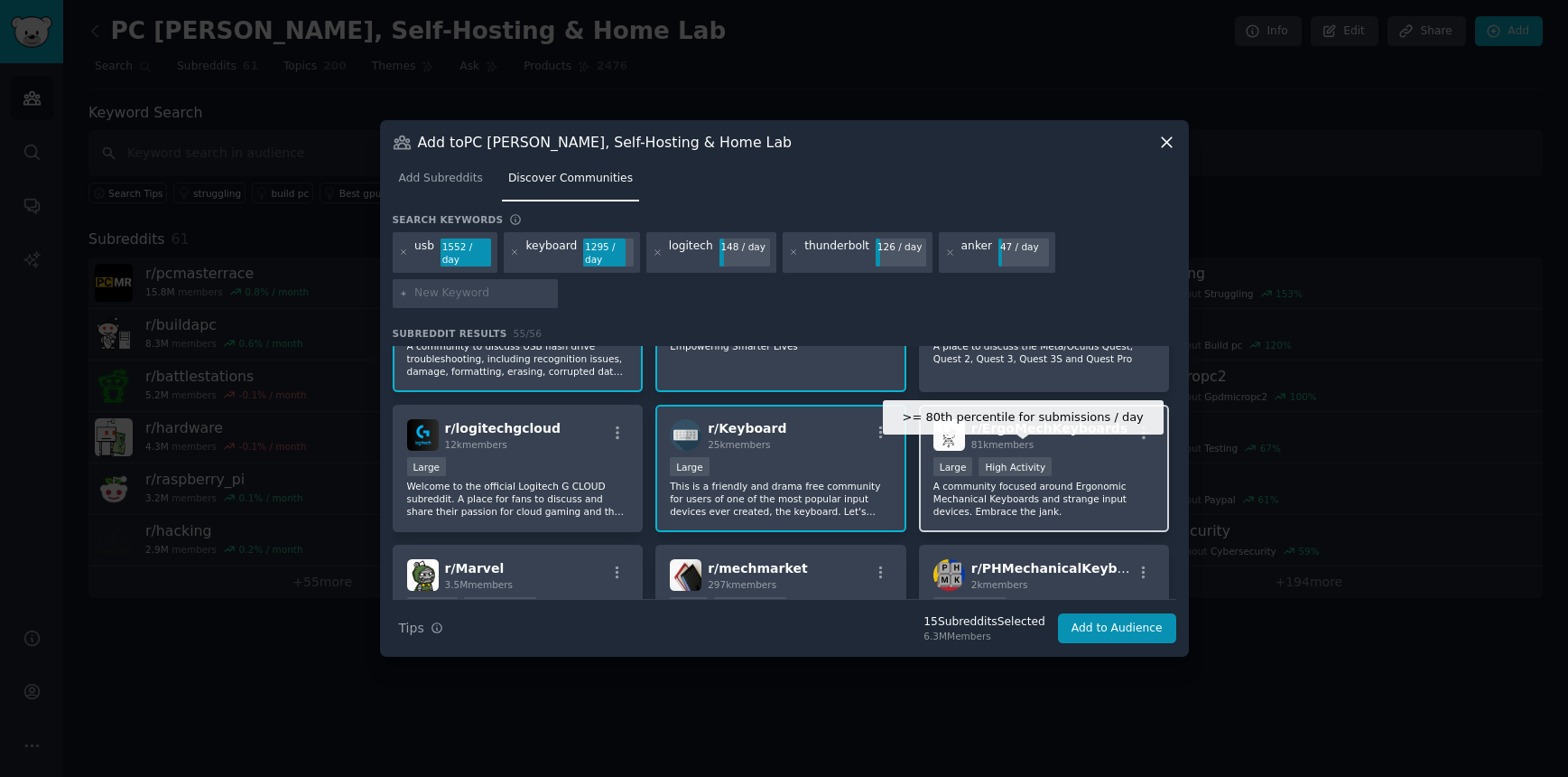
drag, startPoint x: 1049, startPoint y: 463, endPoint x: 1001, endPoint y: 494, distance: 57.1
click at [1049, 463] on div "High Activity" at bounding box center [1015, 467] width 73 height 19
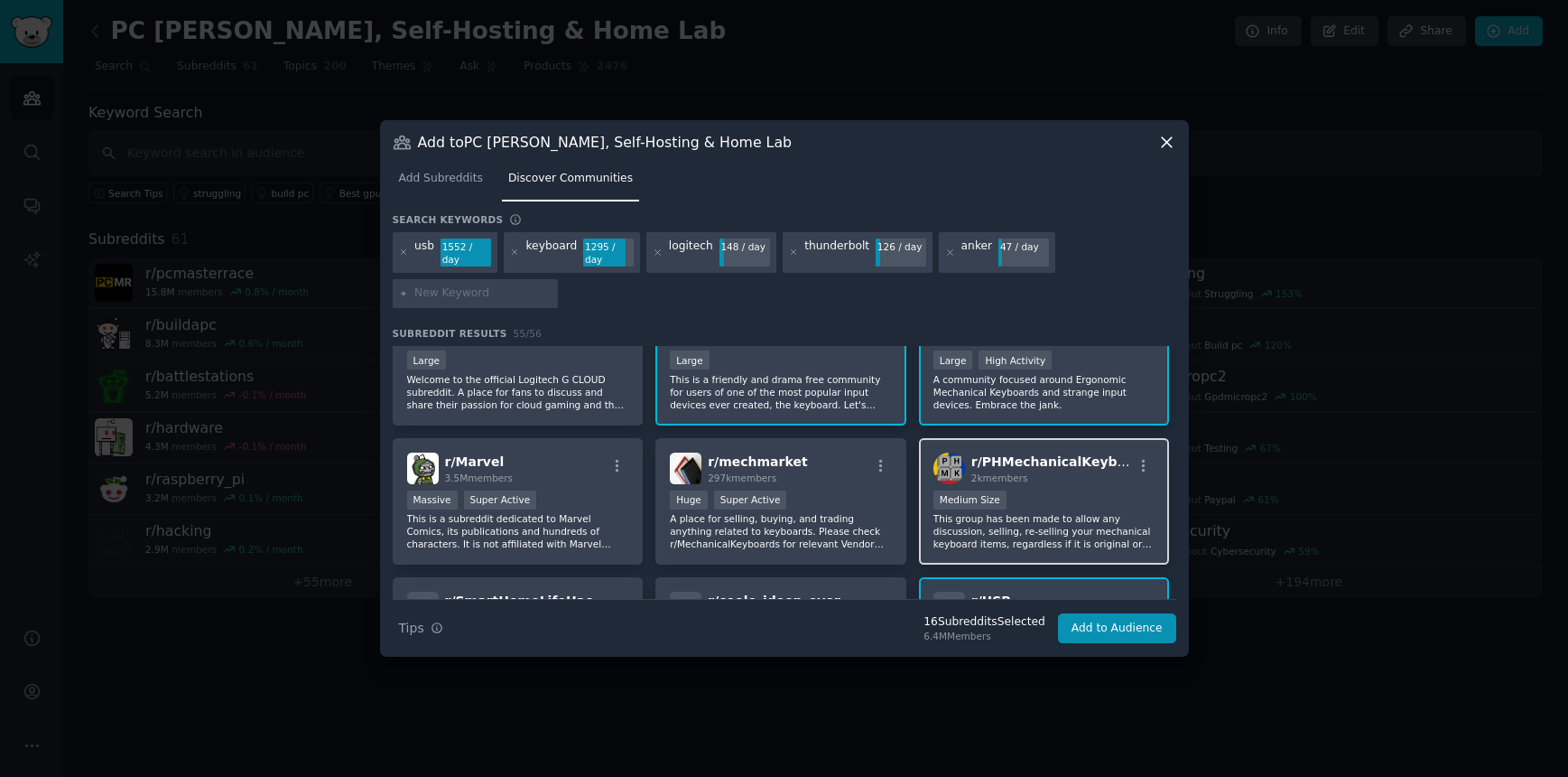
scroll to position [733, 0]
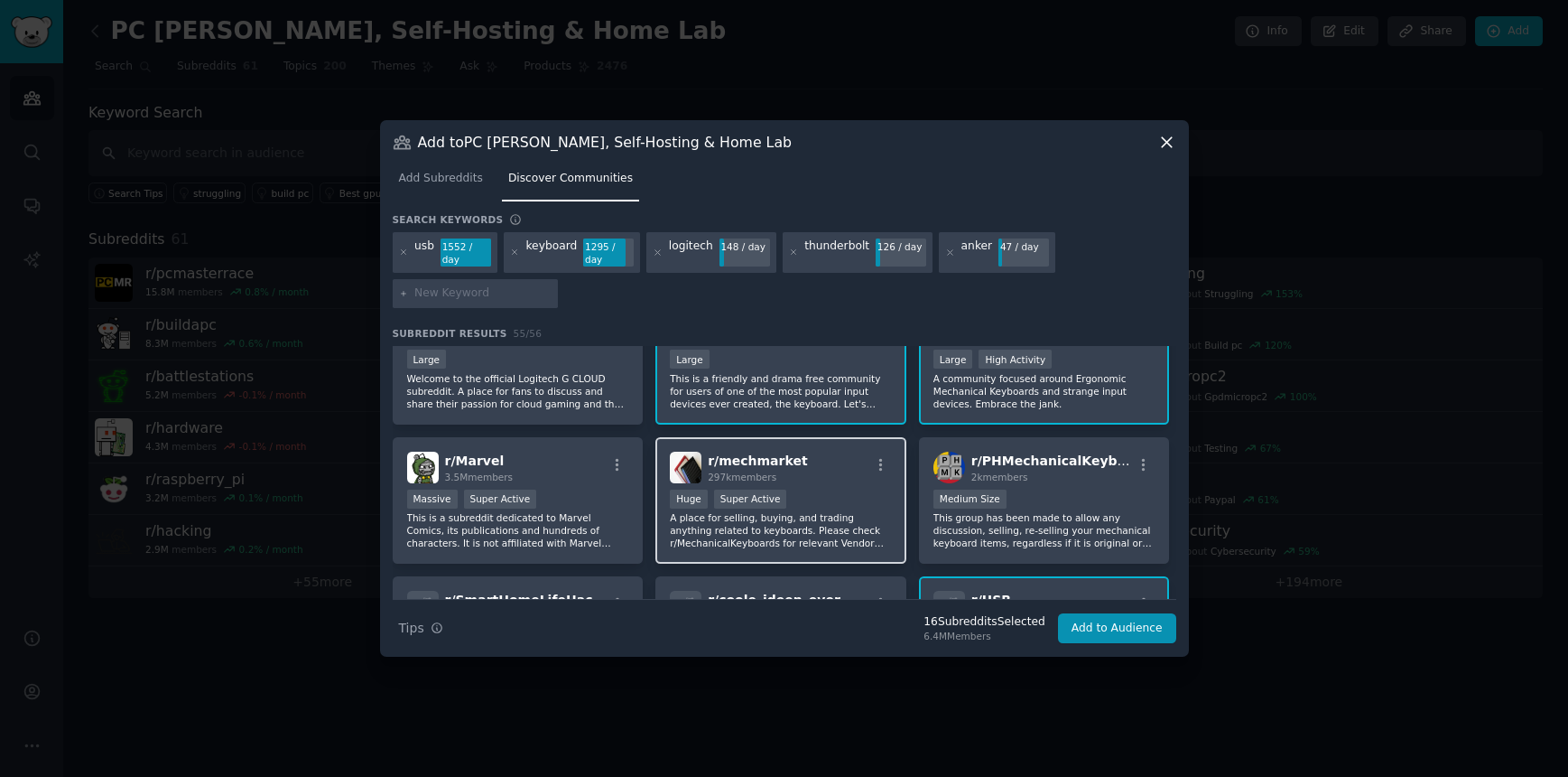
click at [851, 497] on div "Huge Super Active" at bounding box center [781, 500] width 222 height 22
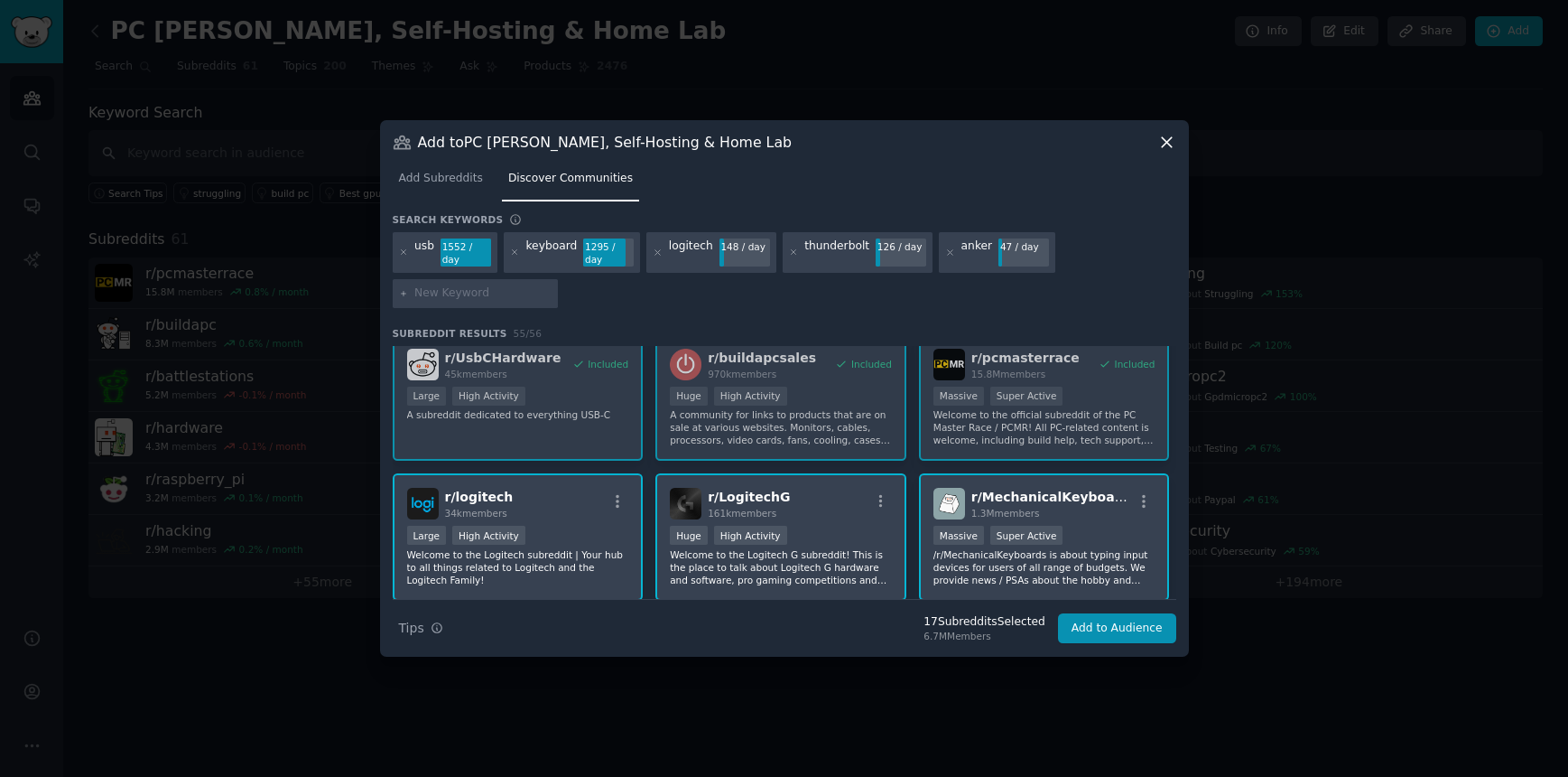
scroll to position [0, 0]
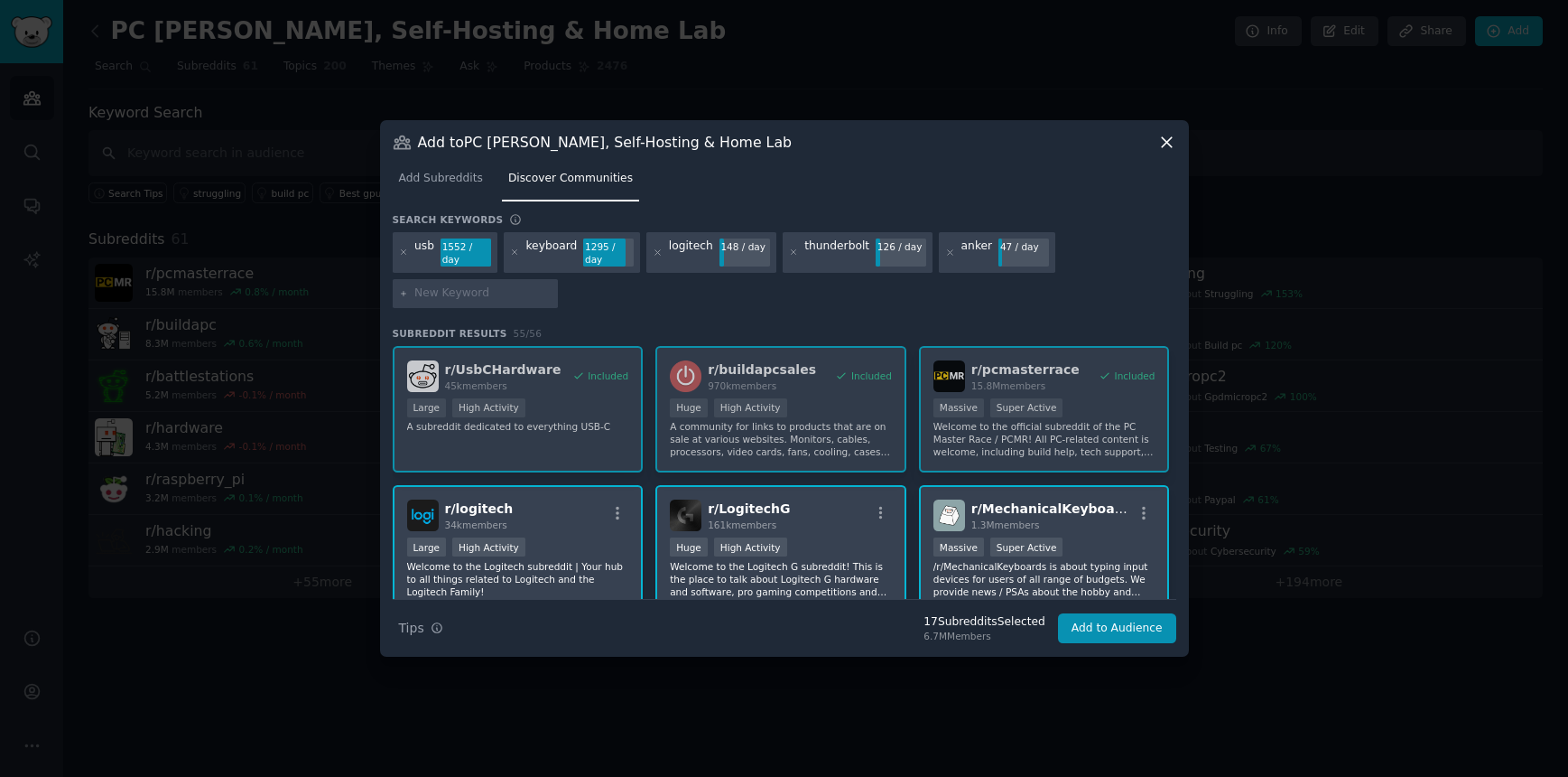
click at [521, 286] on input "text" at bounding box center [483, 293] width 137 height 17
type input "cable"
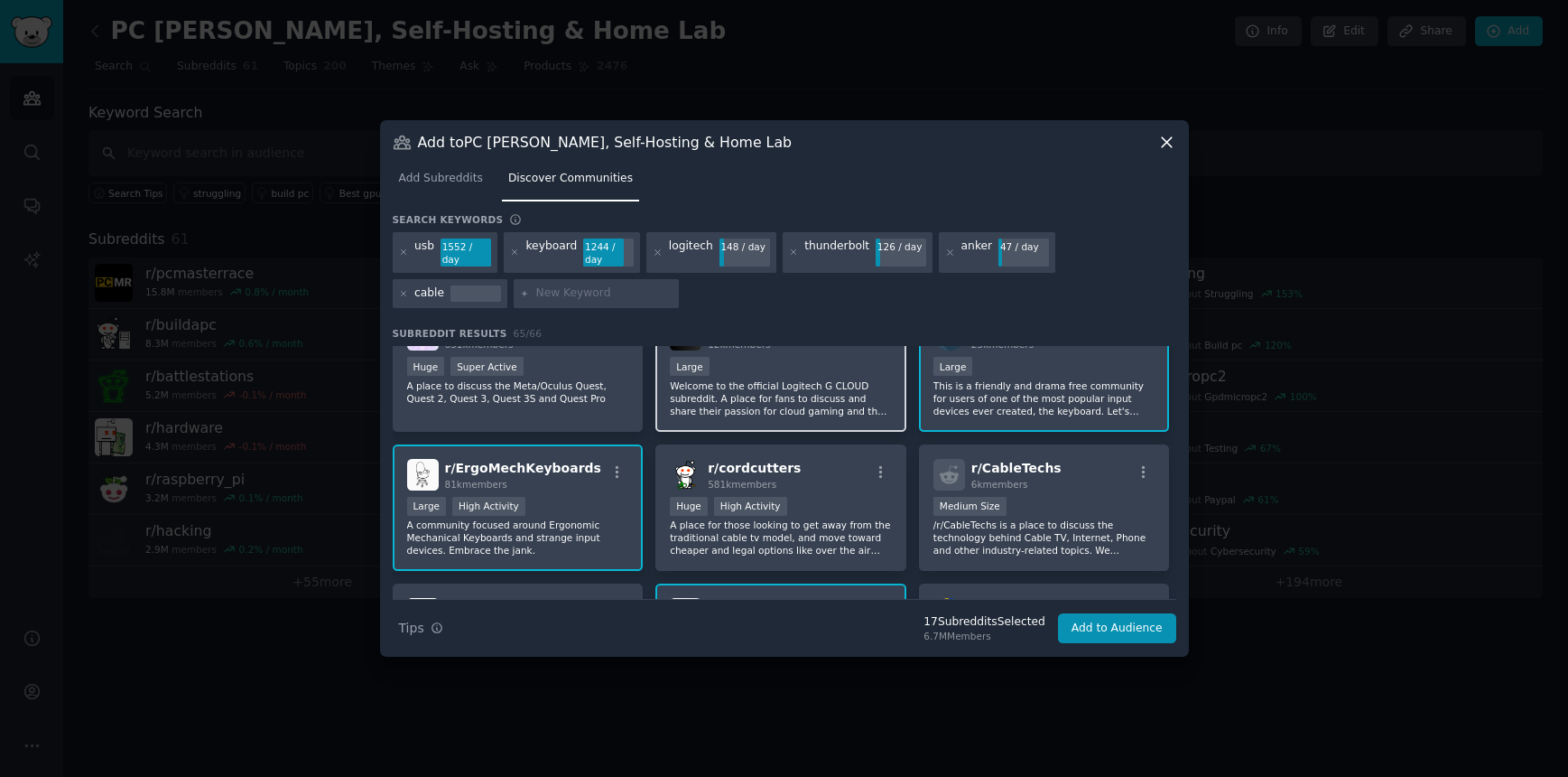
scroll to position [728, 0]
type input "battlestation"
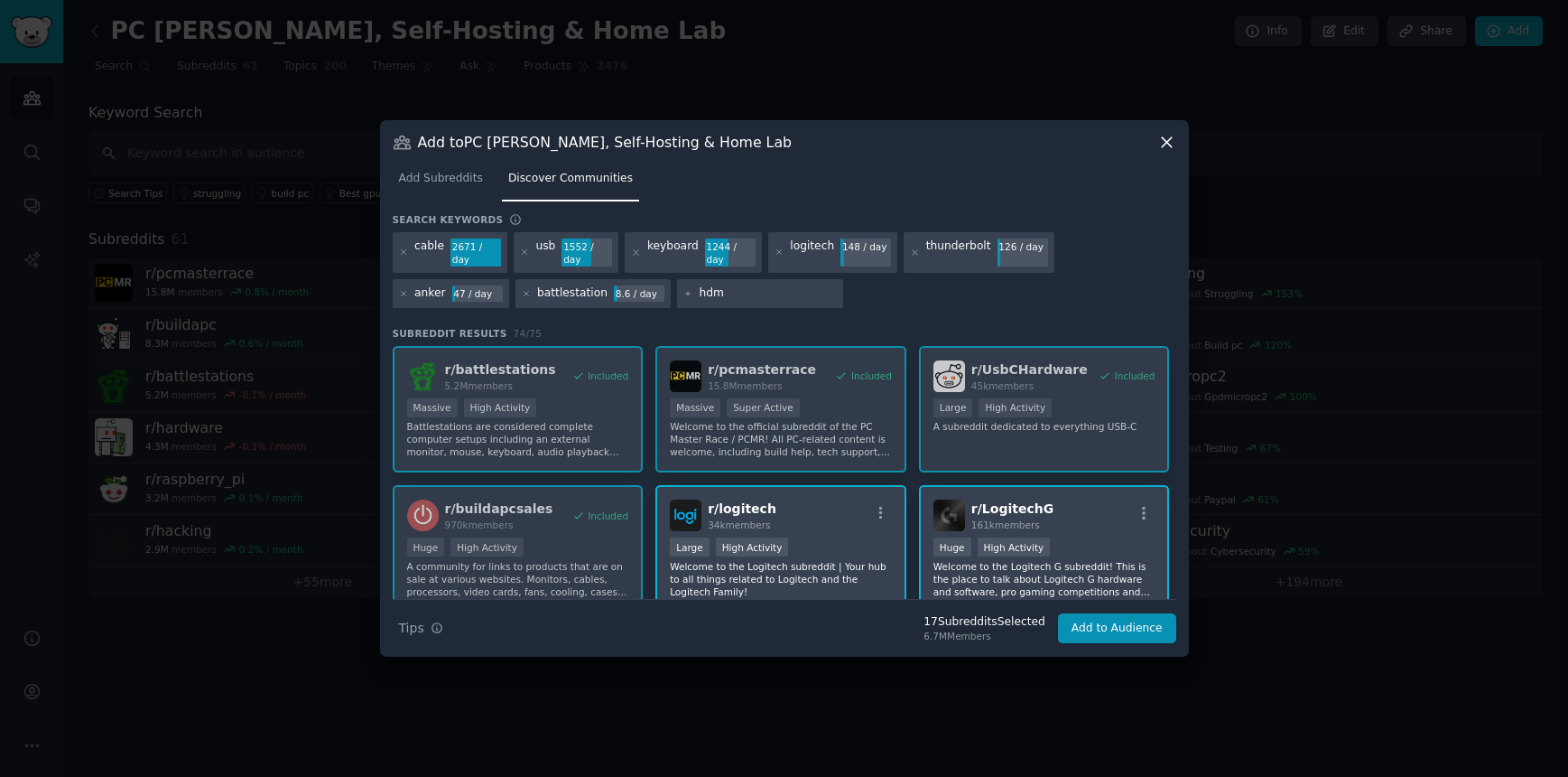
type input "hdmi"
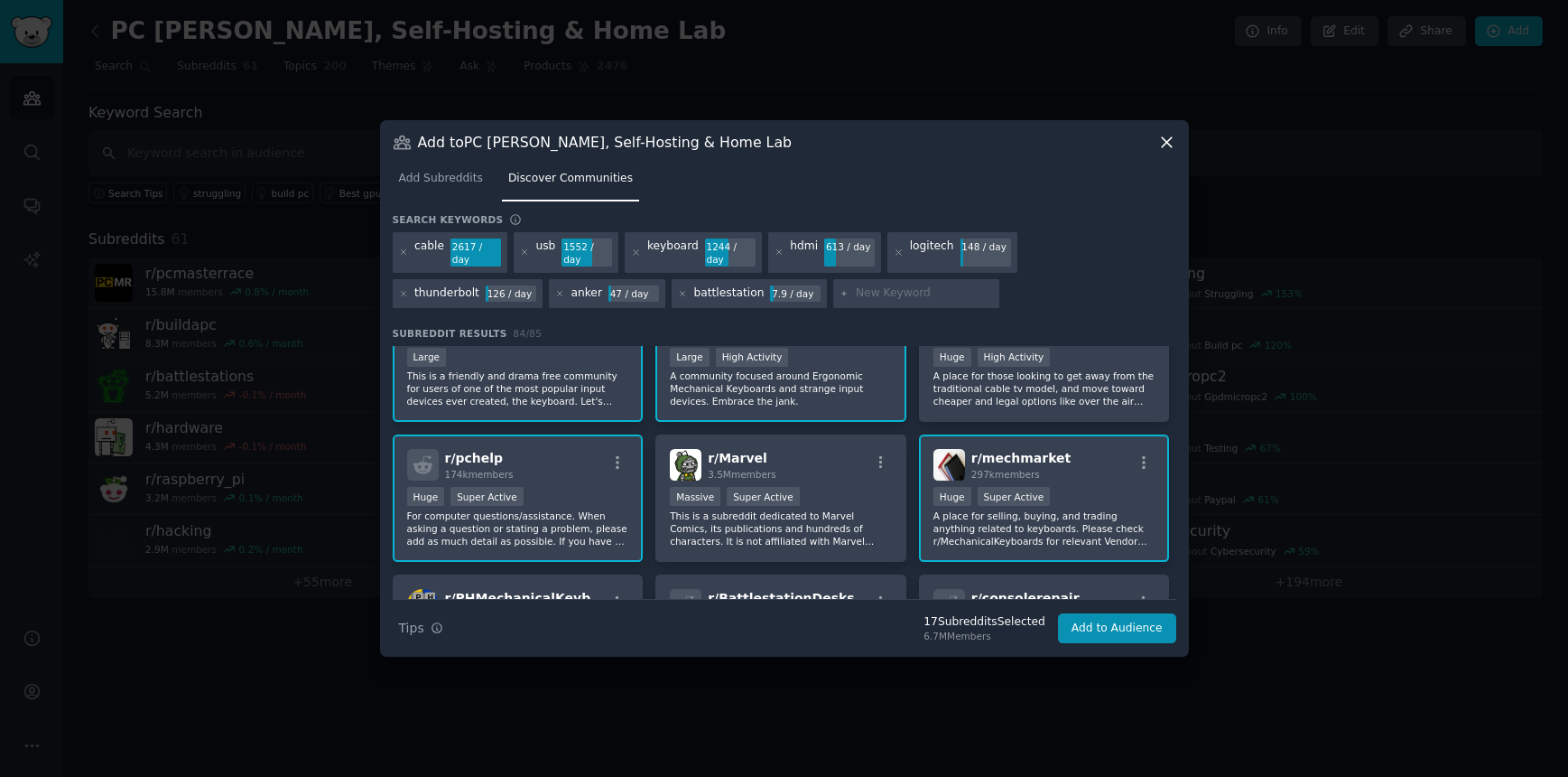
scroll to position [1154, 0]
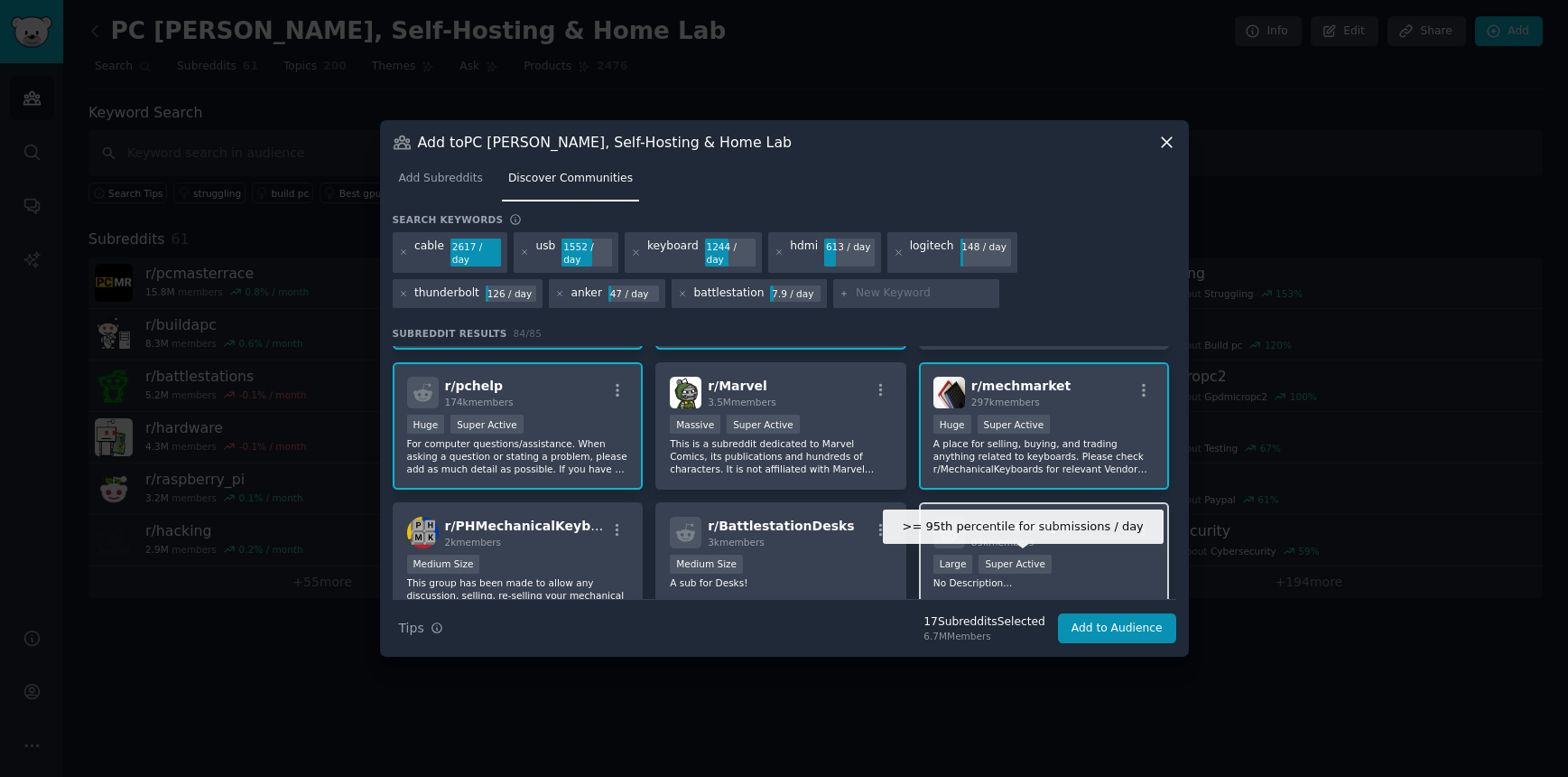
click at [991, 555] on div "Super Active" at bounding box center [1015, 564] width 73 height 19
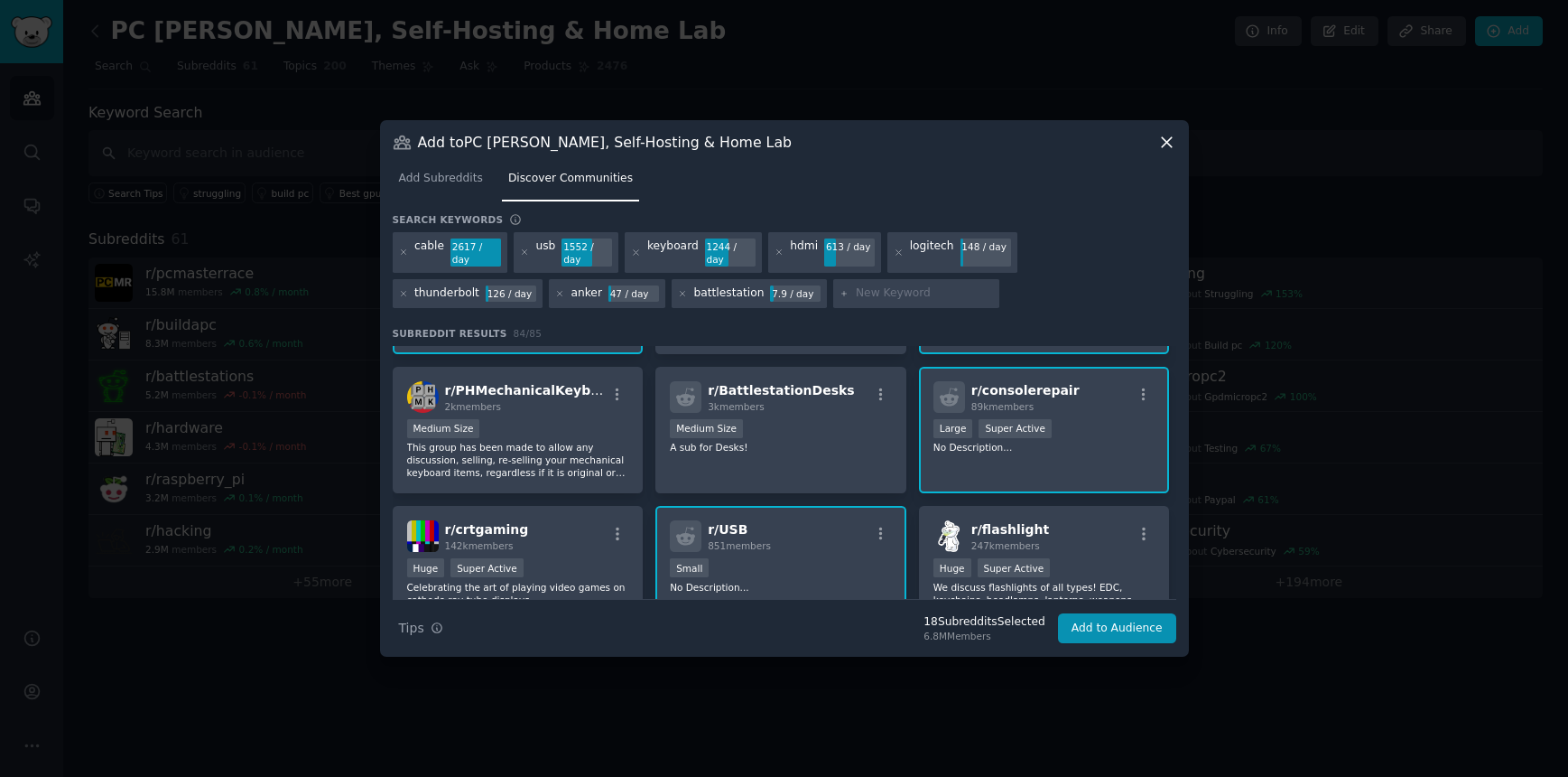
scroll to position [1365, 0]
click at [1114, 424] on div ">= 95th percentile for submissions / day Large Super Active" at bounding box center [1045, 427] width 222 height 22
drag, startPoint x: 818, startPoint y: 428, endPoint x: 776, endPoint y: 456, distance: 50.5
click at [818, 429] on div "Medium Size" at bounding box center [781, 427] width 222 height 22
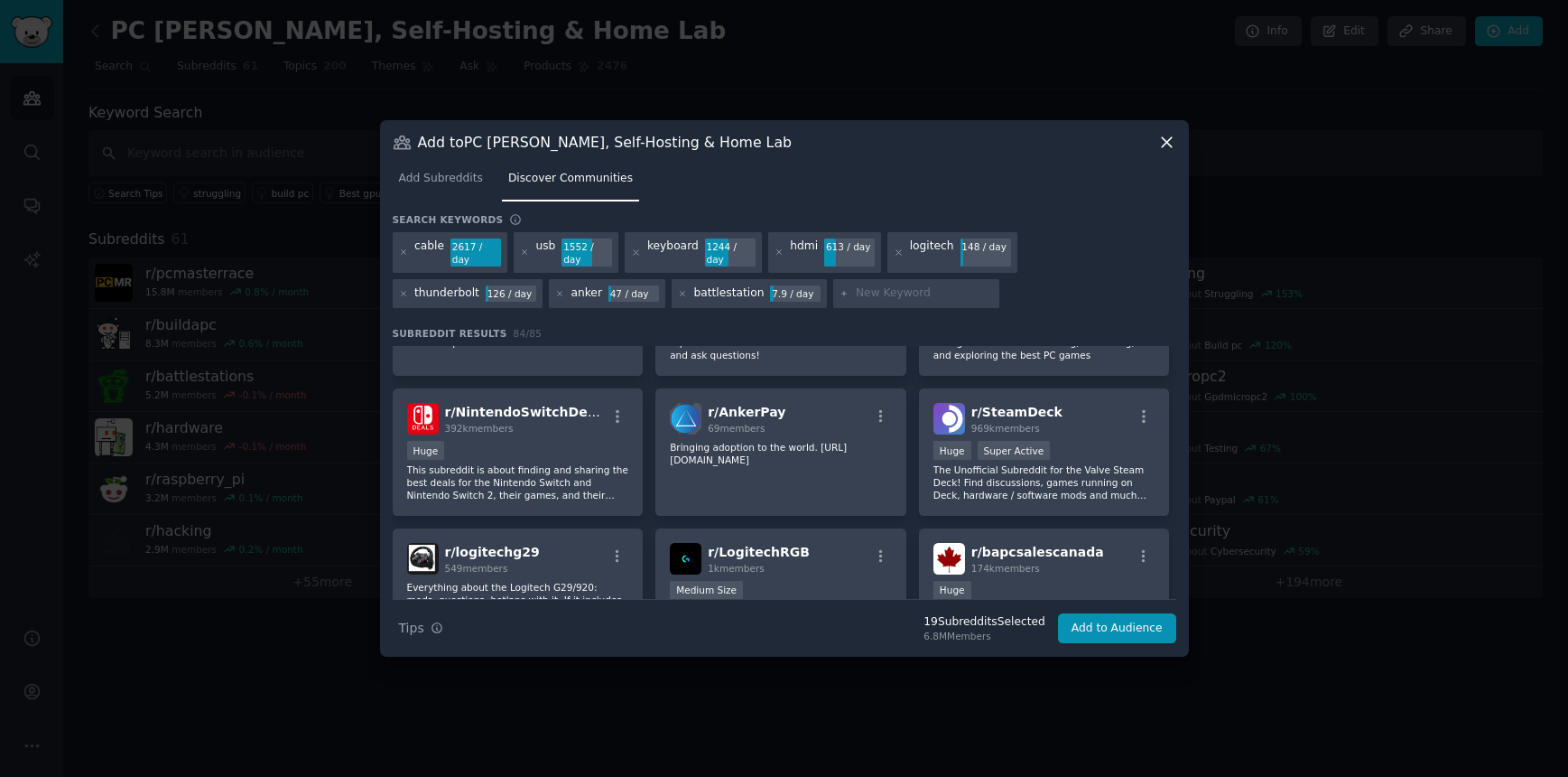
scroll to position [2125, 0]
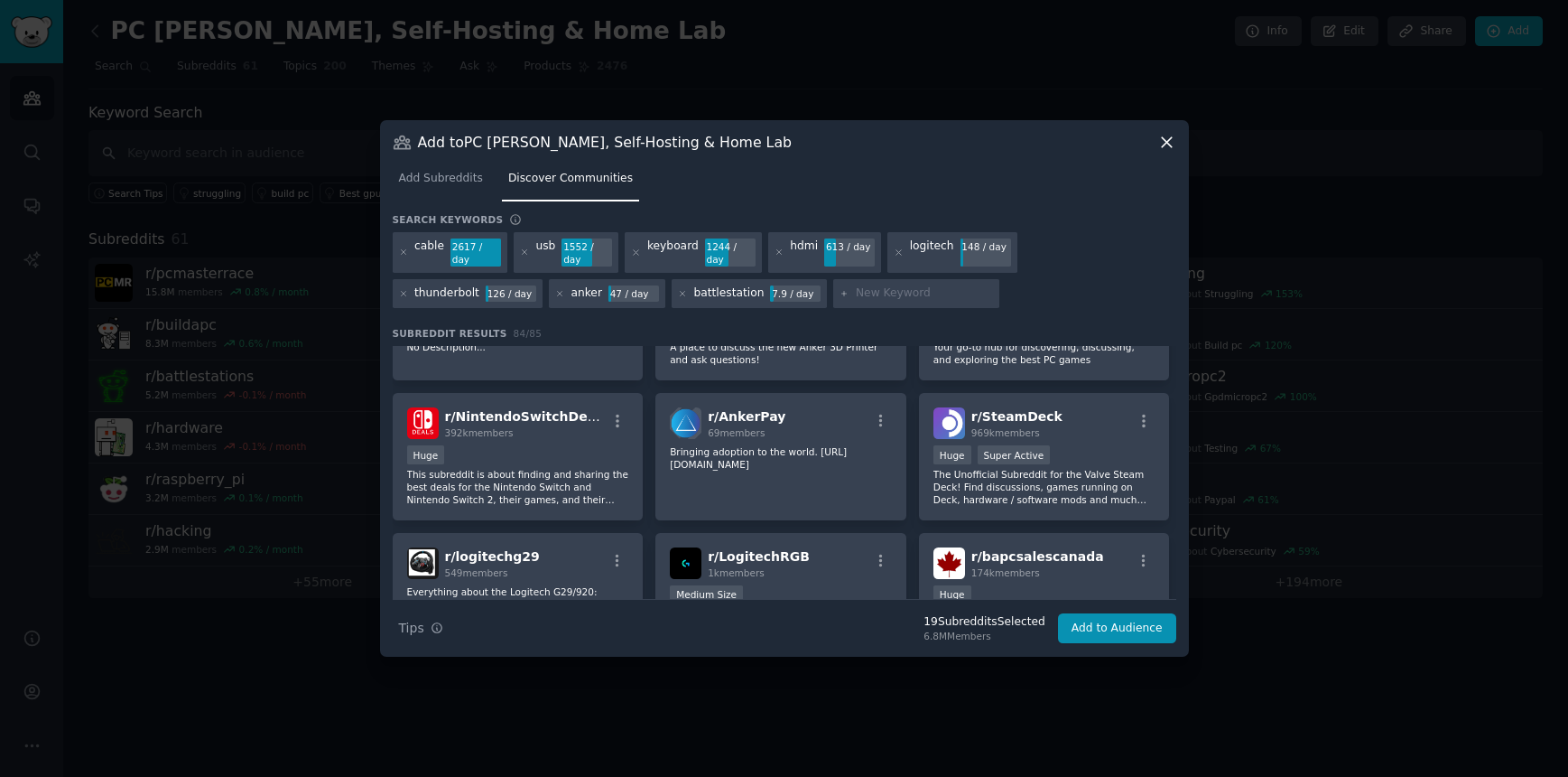
click at [856, 286] on input "text" at bounding box center [924, 293] width 137 height 17
type input "cable management"
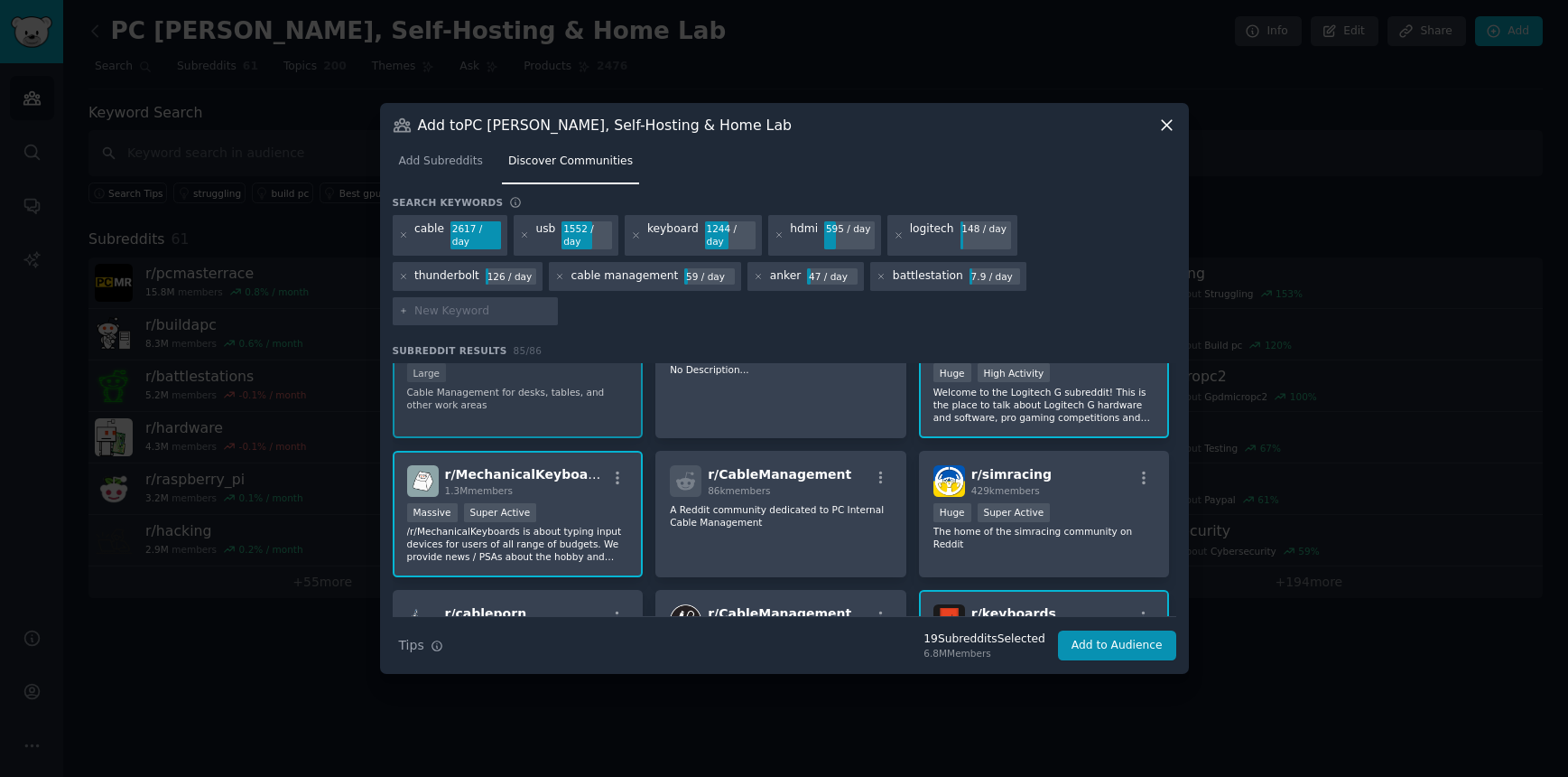
scroll to position [334, 0]
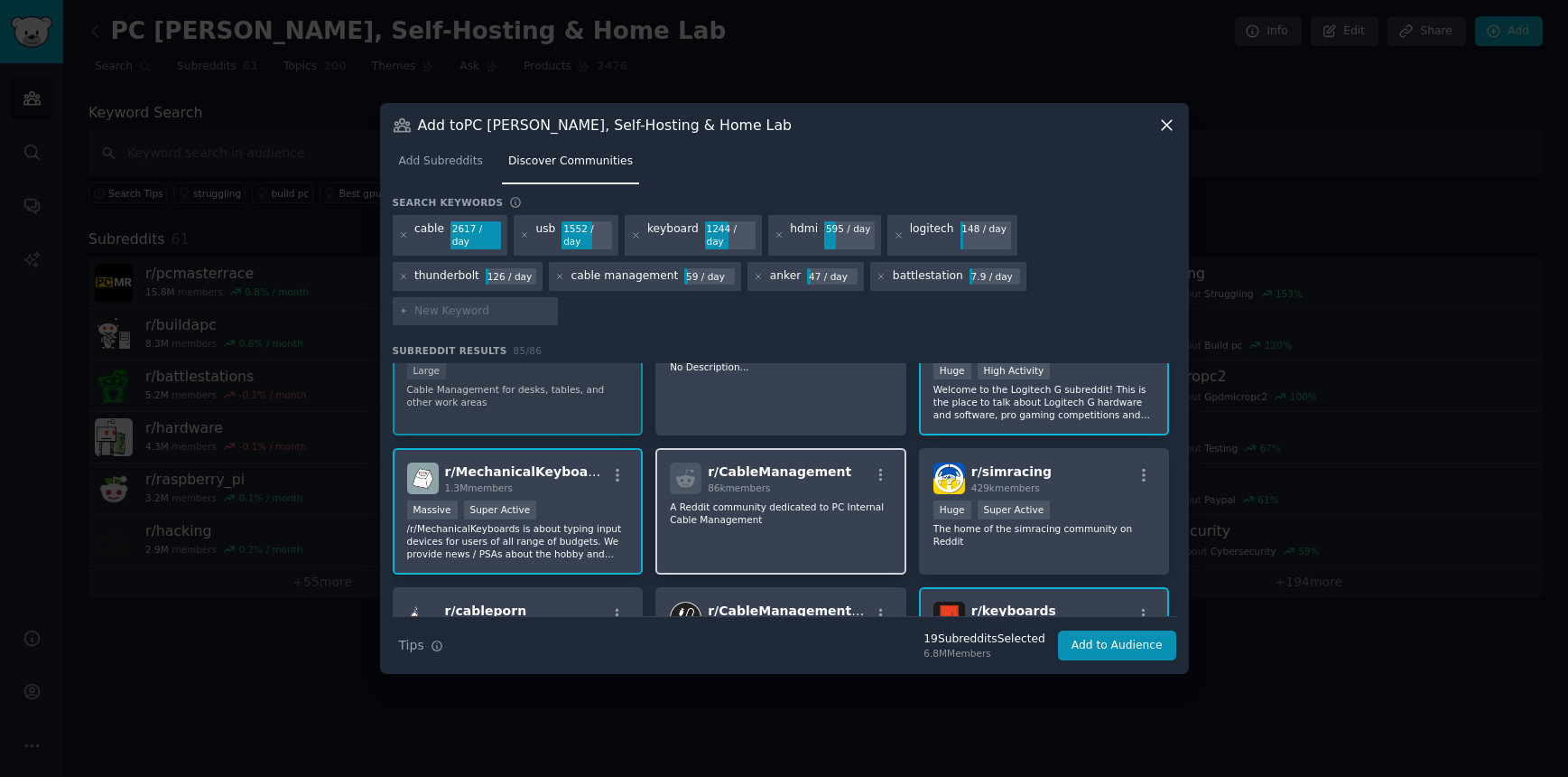
click at [830, 500] on p "A Reddit community dedicated to PC Internal Cable Management" at bounding box center [781, 513] width 222 height 25
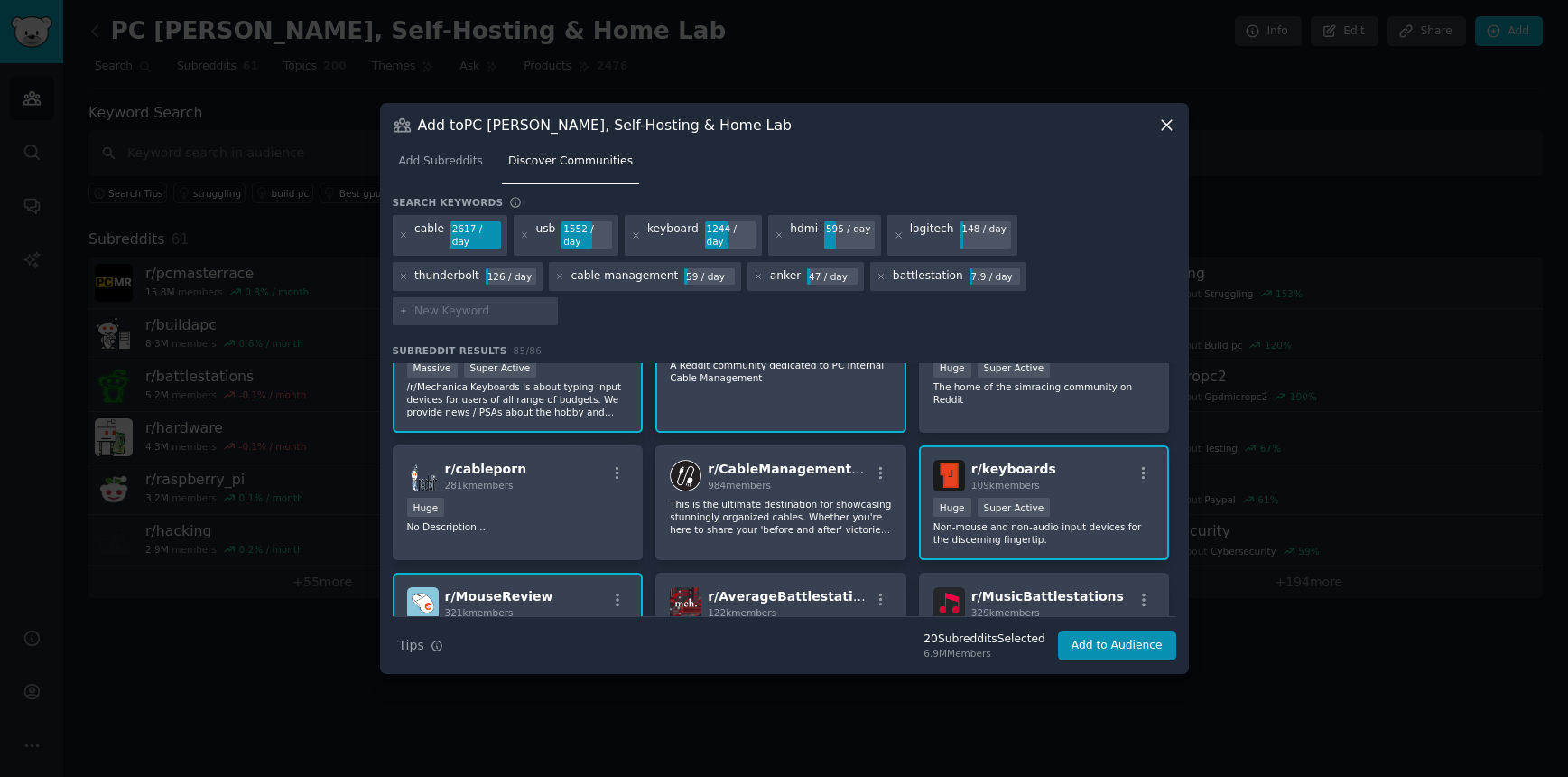
scroll to position [483, 0]
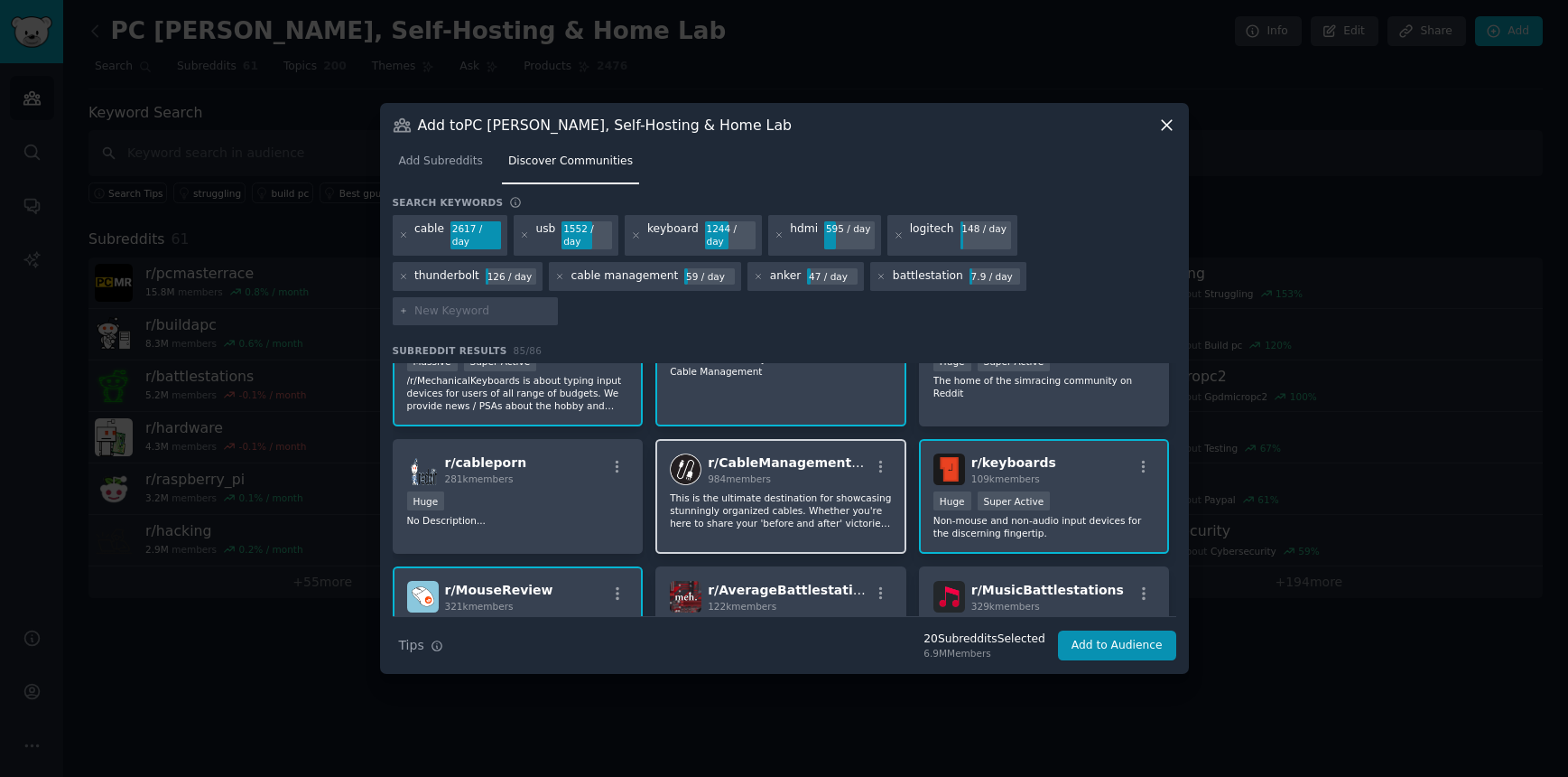
click at [754, 491] on p "This is the ultimate destination for showcasing stunningly organized cables. Wh…" at bounding box center [781, 510] width 222 height 38
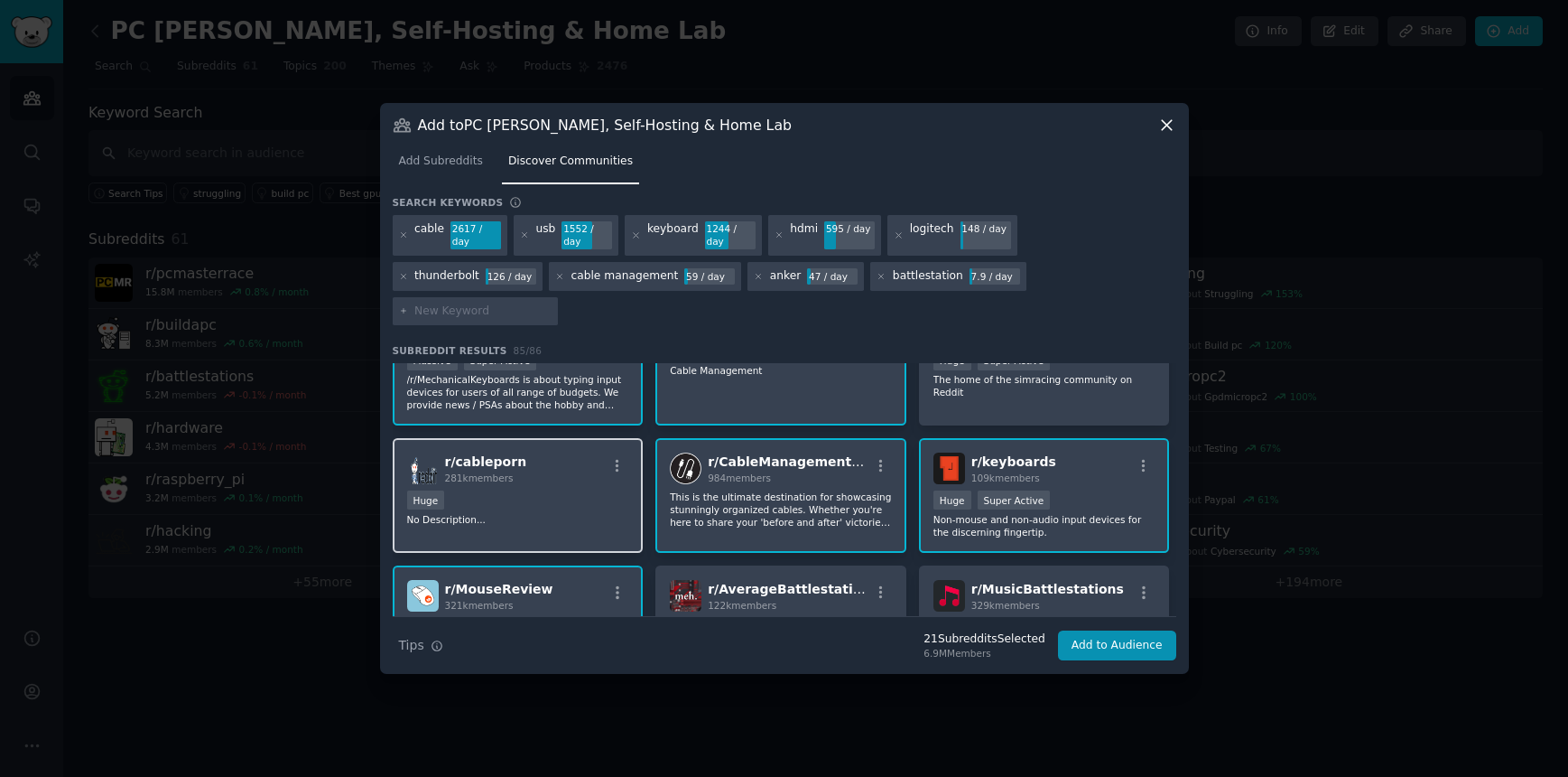
click at [586, 490] on div "Huge" at bounding box center [517, 501] width 222 height 22
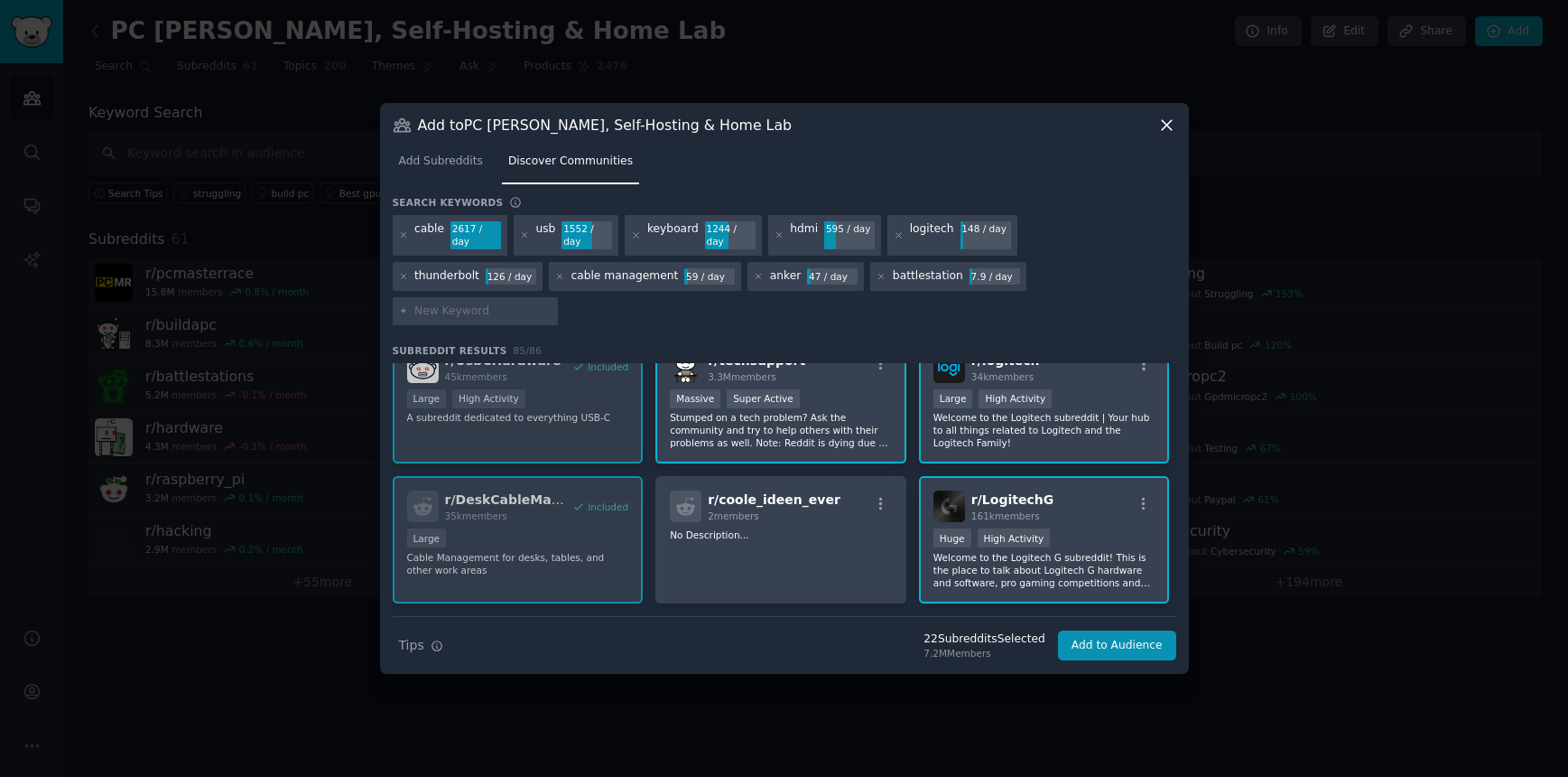
scroll to position [0, 0]
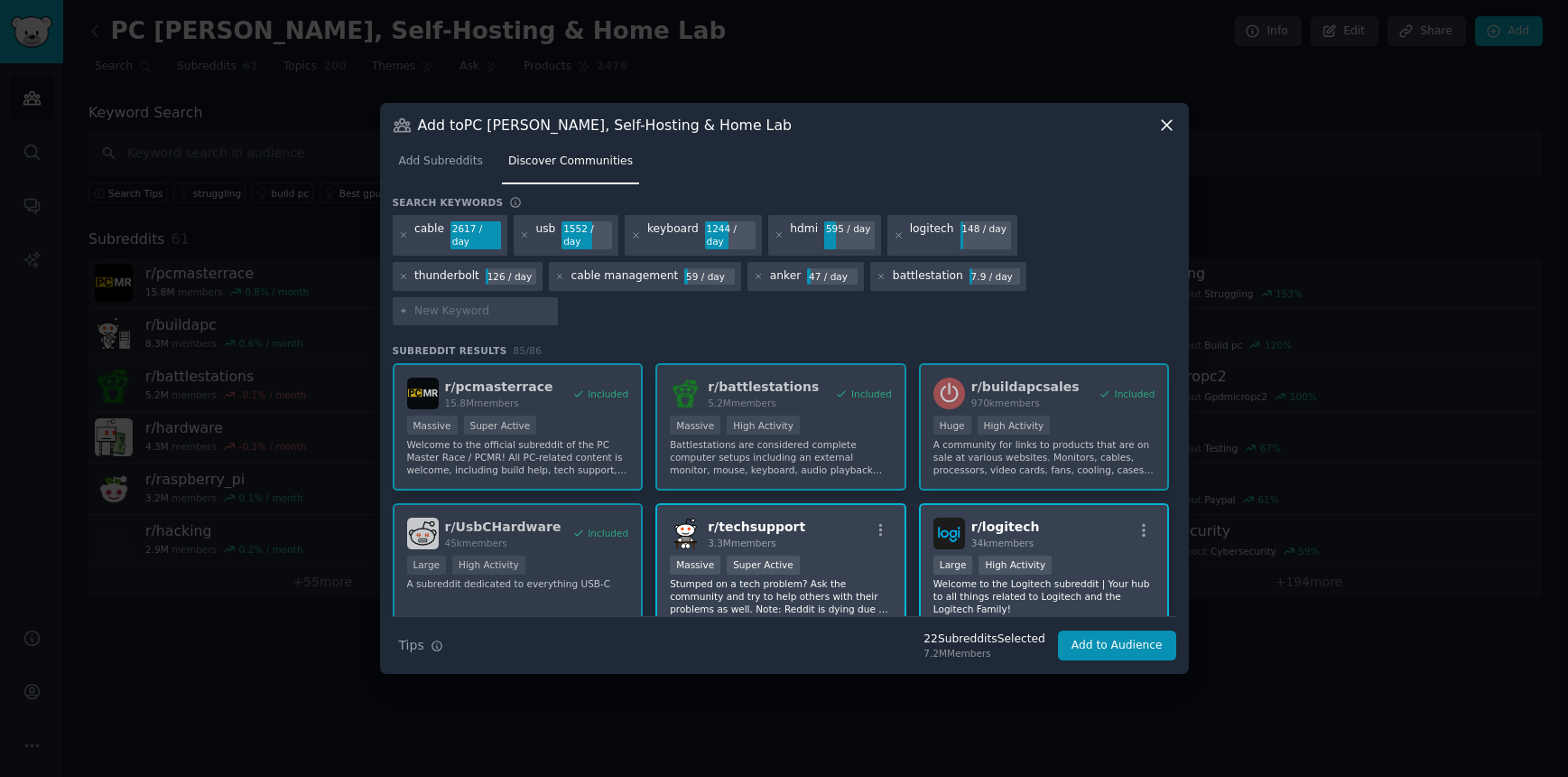
drag, startPoint x: 1388, startPoint y: 570, endPoint x: 952, endPoint y: 286, distance: 520.3
click at [551, 303] on input "text" at bounding box center [483, 311] width 137 height 17
type input "gan"
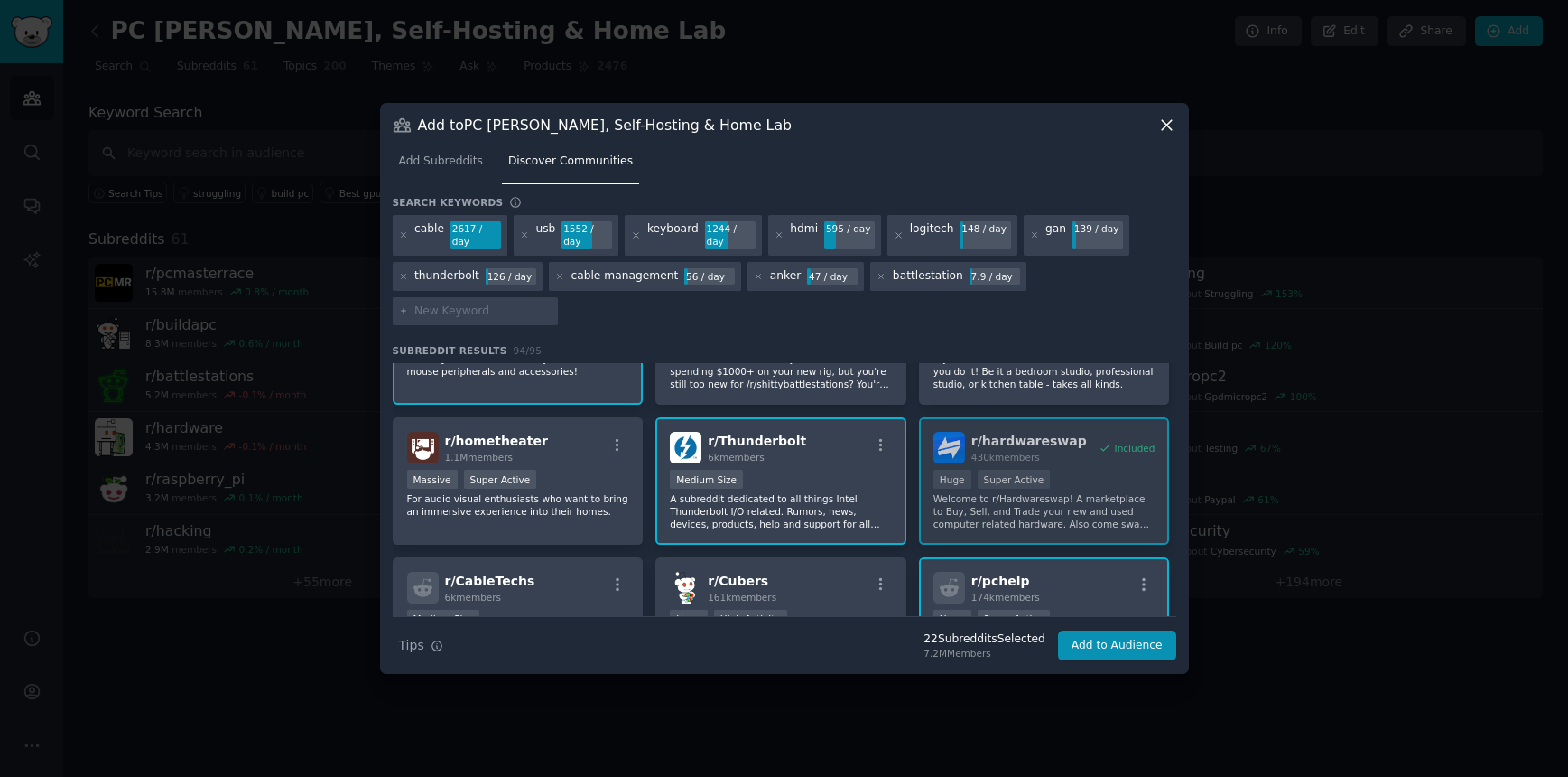
scroll to position [776, 0]
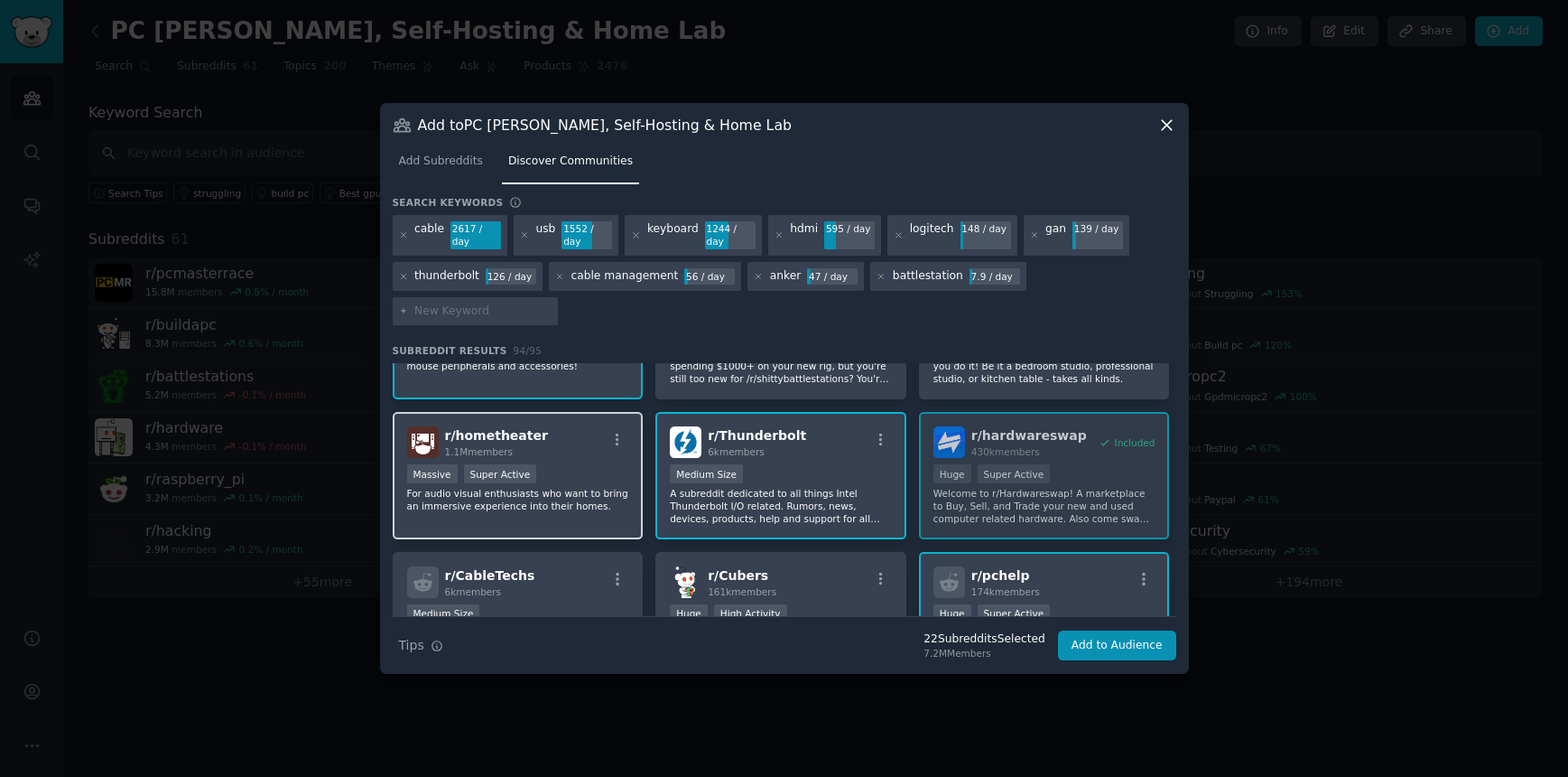
click at [596, 432] on div "r/ hometheater 1.1M members" at bounding box center [517, 442] width 222 height 32
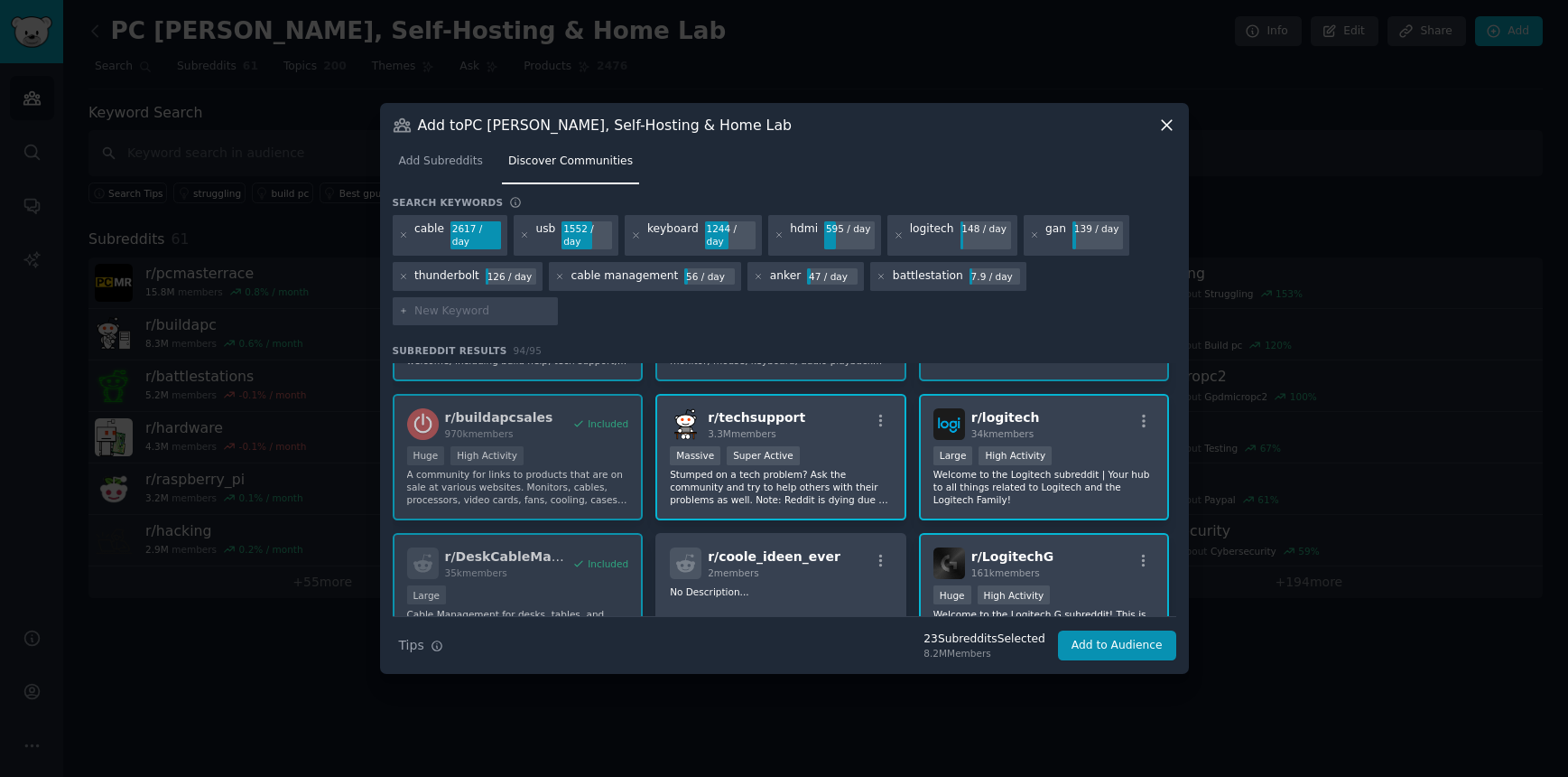
scroll to position [0, 0]
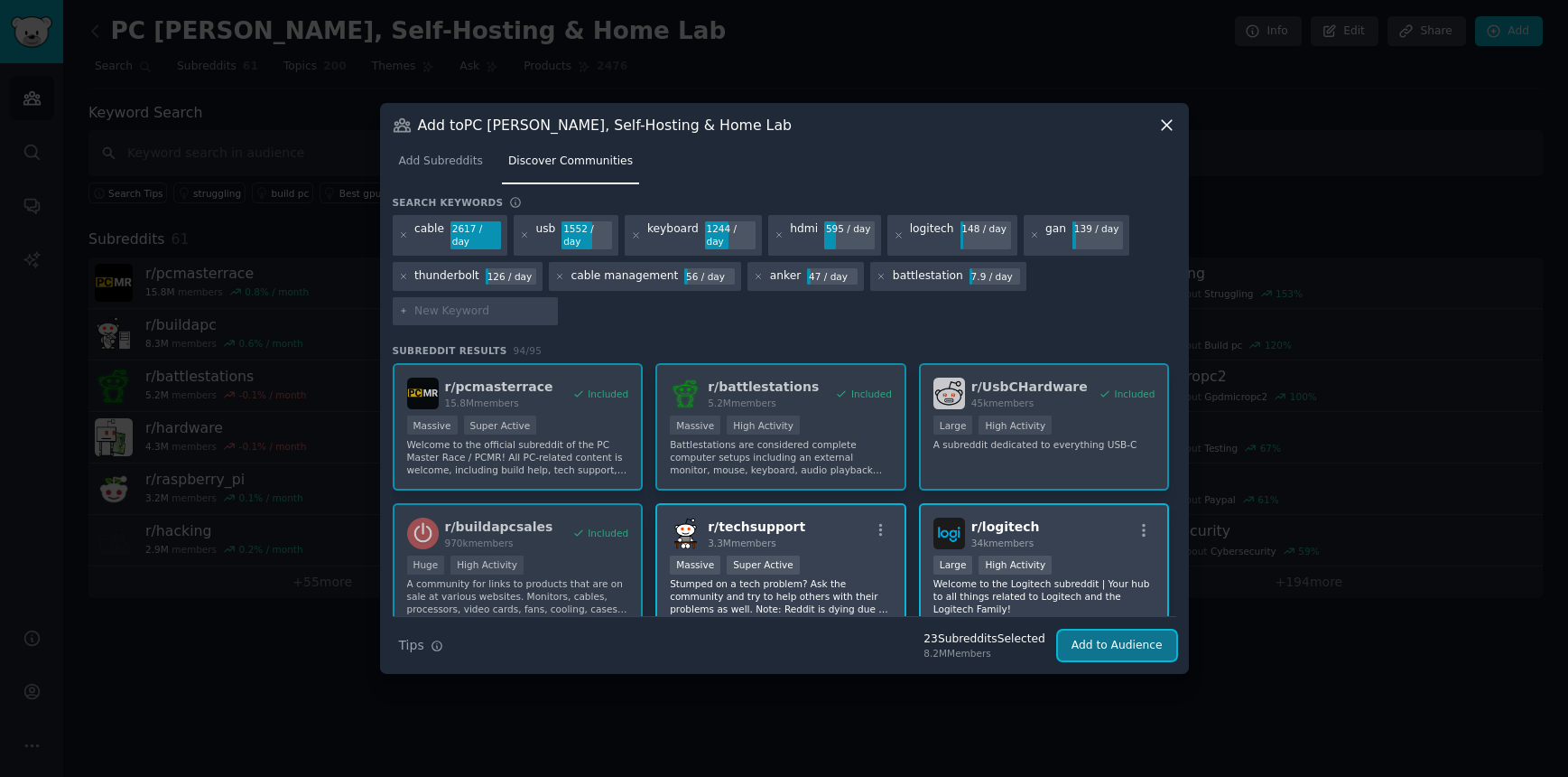
click at [1158, 642] on button "Add to Audience" at bounding box center [1118, 646] width 118 height 31
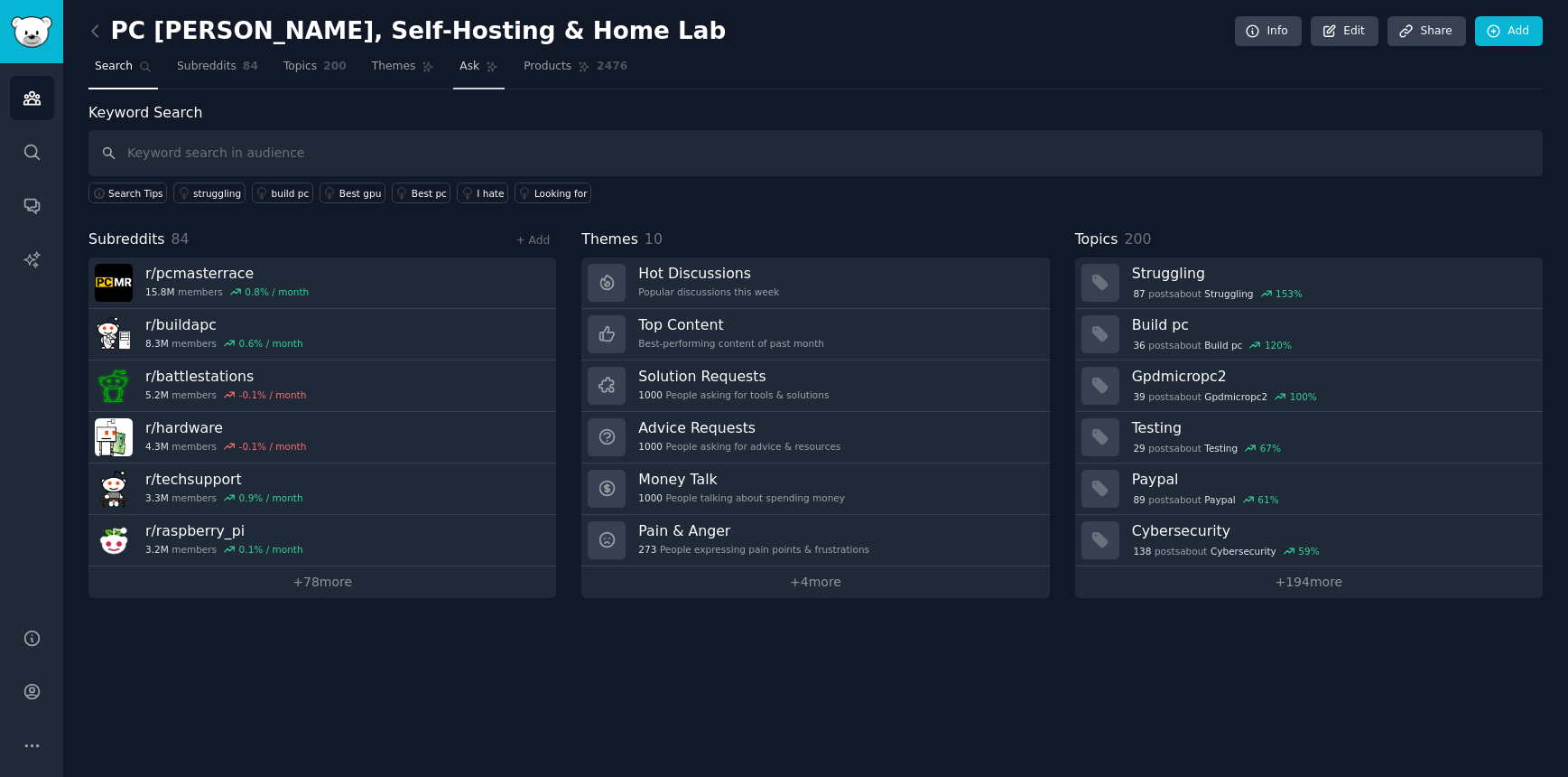
click at [477, 68] on link "Ask" at bounding box center [479, 71] width 51 height 37
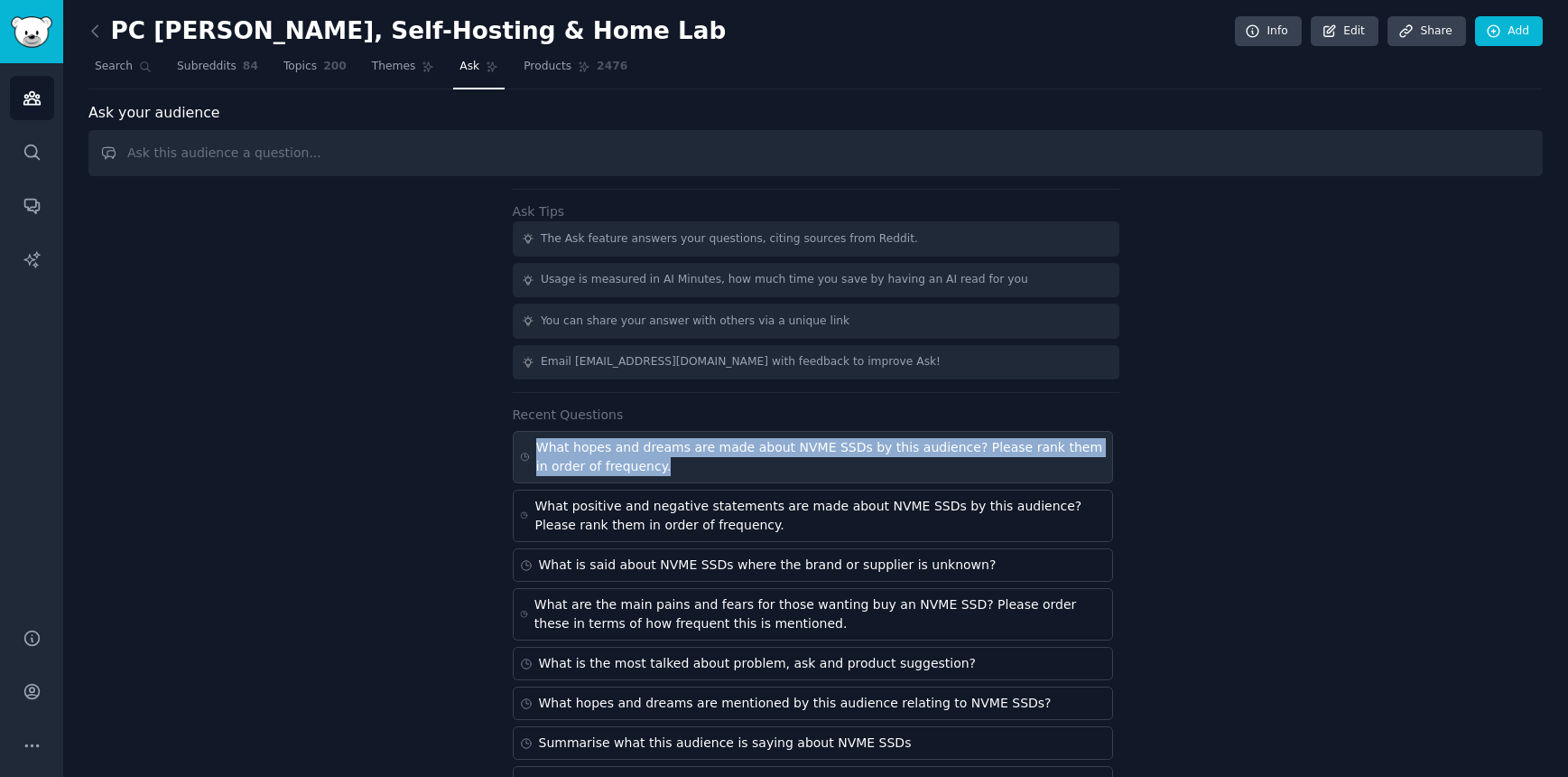
drag, startPoint x: 648, startPoint y: 462, endPoint x: 525, endPoint y: 453, distance: 123.3
click at [525, 453] on div "What hopes and dreams are made about NVME SSDs by this audience? Please rank th…" at bounding box center [813, 457] width 600 height 52
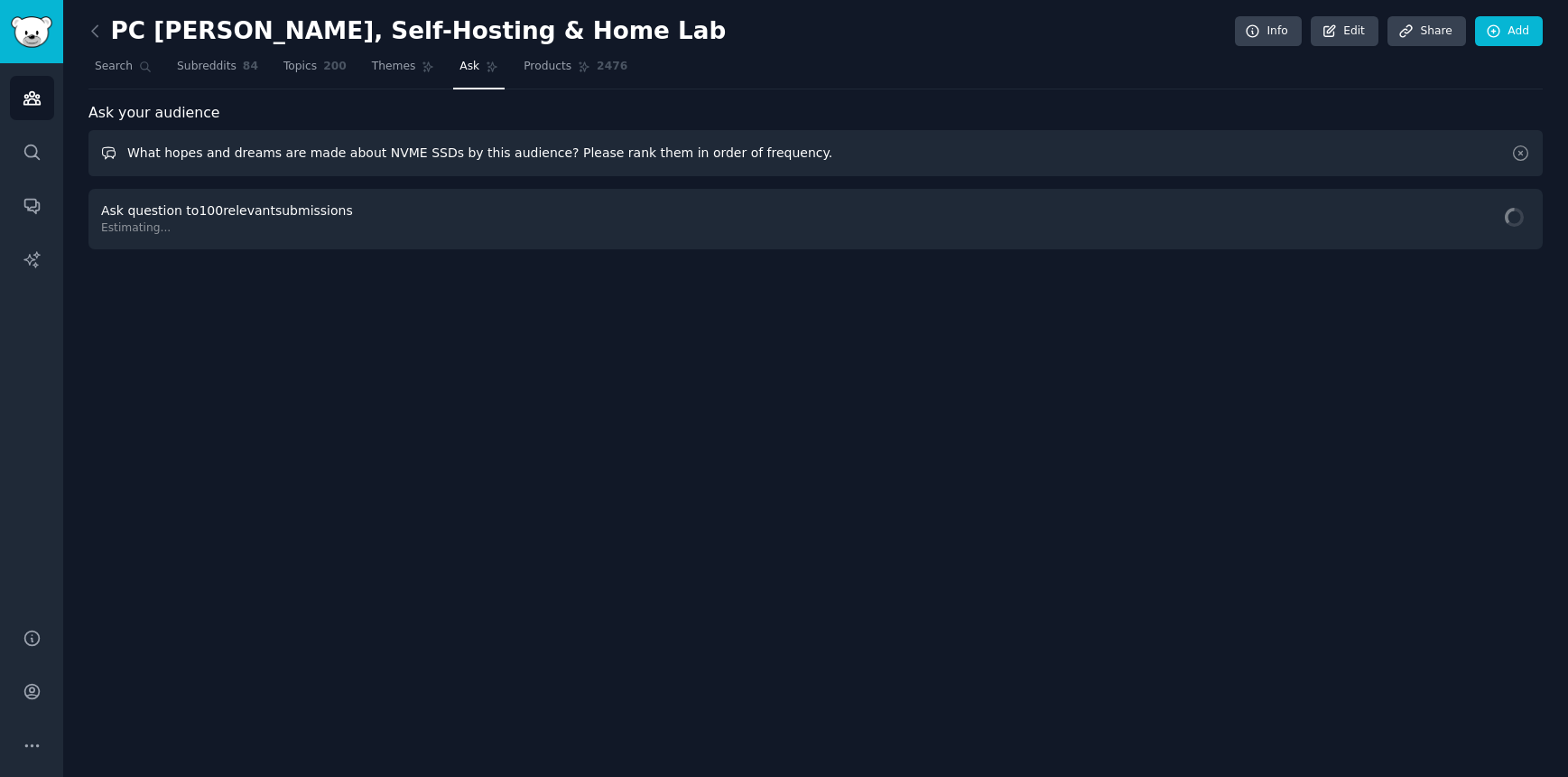
click at [292, 149] on input "What hopes and dreams are made about NVME SSDs by this audience? Please rank th…" at bounding box center [816, 152] width 1454 height 46
click at [381, 150] on input "What hopes and dreams are made about NVME SSDs by this audience? Please rank th…" at bounding box center [816, 152] width 1454 height 46
drag, startPoint x: 368, startPoint y: 152, endPoint x: 379, endPoint y: 157, distance: 12.1
click at [368, 152] on input "What hopes and dreams are made about NVME SSDs by this audience? Please rank th…" at bounding box center [816, 152] width 1454 height 46
click at [1085, 156] on input "What hopes and dreams are made about USB C, USB 4 and Thunderbolt 5 cables by t…" at bounding box center [816, 152] width 1454 height 46
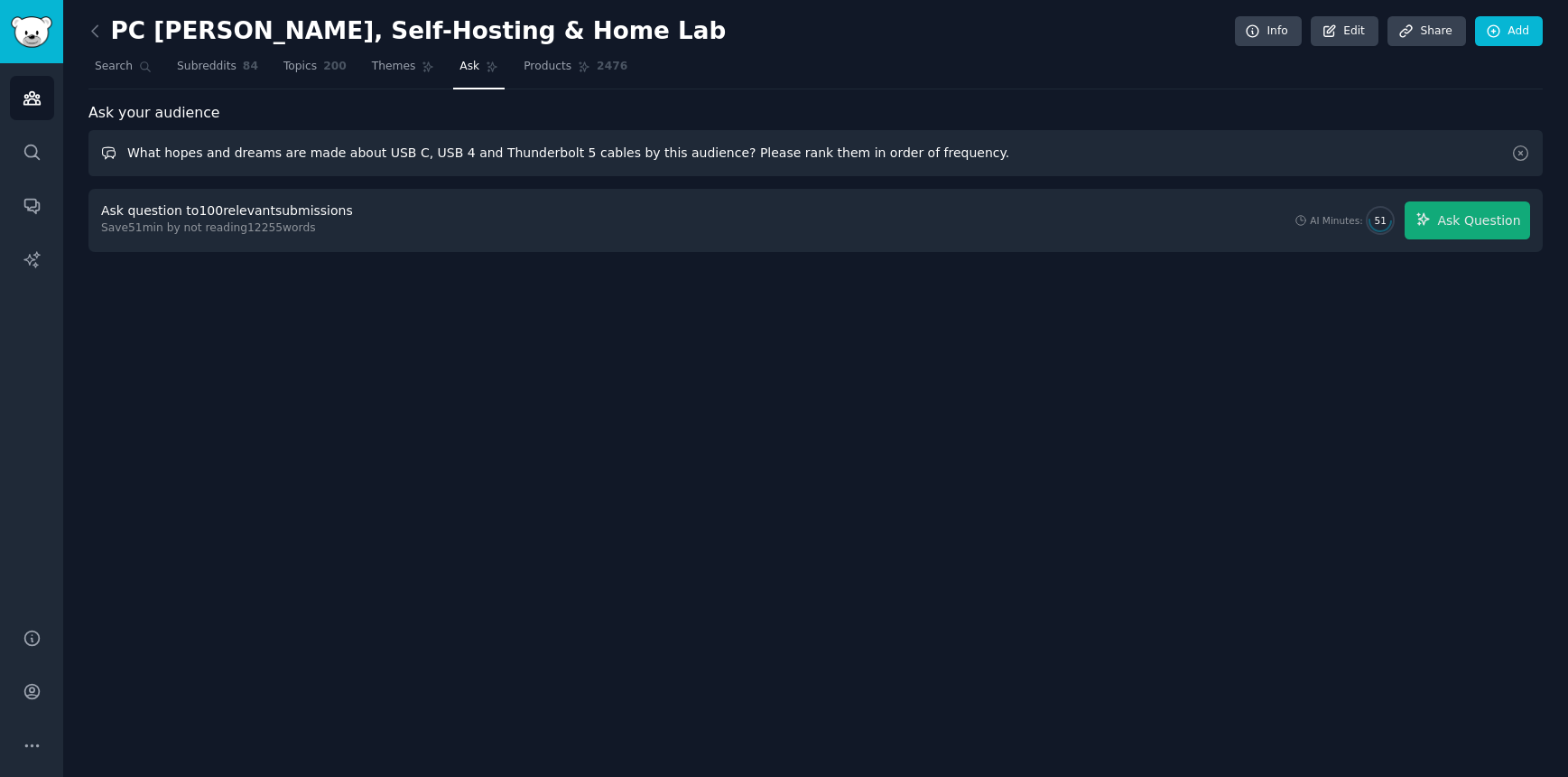
type input "What hopes and dreams are made about USB C, USB 4 and Thunderbolt 5 cables by t…"
drag, startPoint x: 1025, startPoint y: 366, endPoint x: 1042, endPoint y: 365, distance: 17.0
click at [1030, 366] on div "PC [PERSON_NAME], Self-Hosting & Home Lab Info Edit Share Add Search Subreddits…" at bounding box center [816, 388] width 1505 height 777
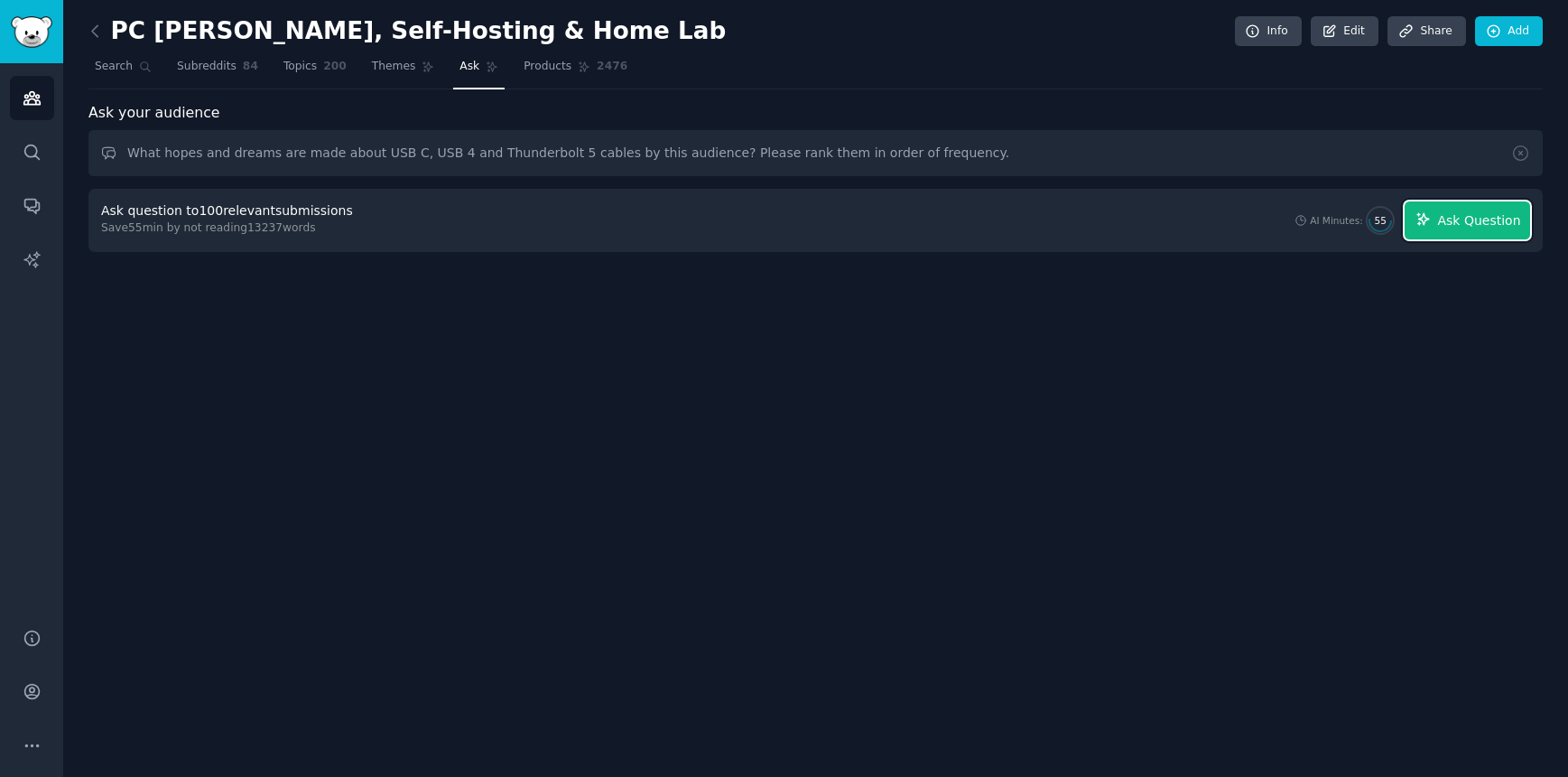
click at [1485, 225] on span "Ask Question" at bounding box center [1480, 221] width 83 height 19
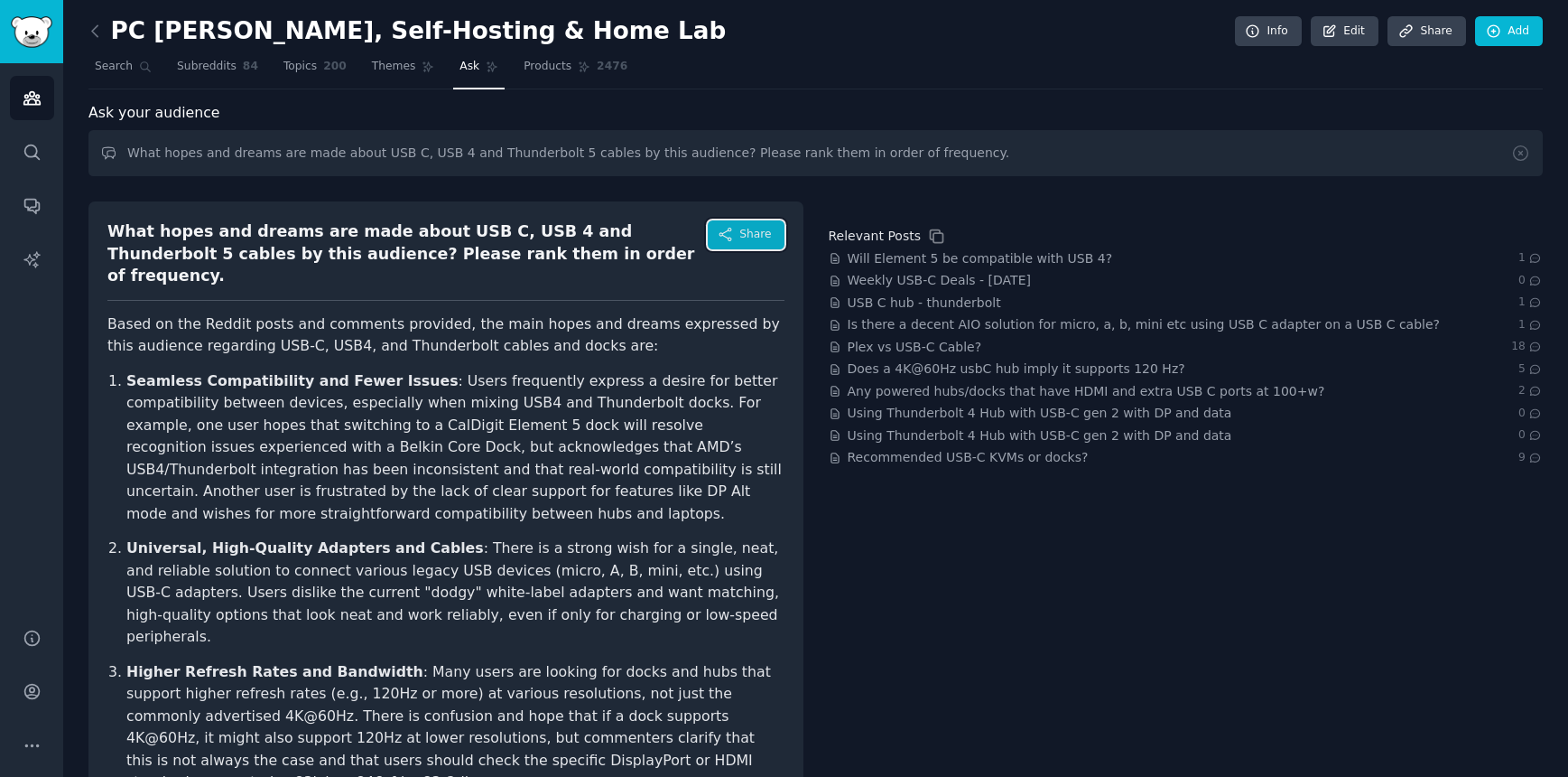
click at [724, 238] on icon "button" at bounding box center [725, 234] width 17 height 17
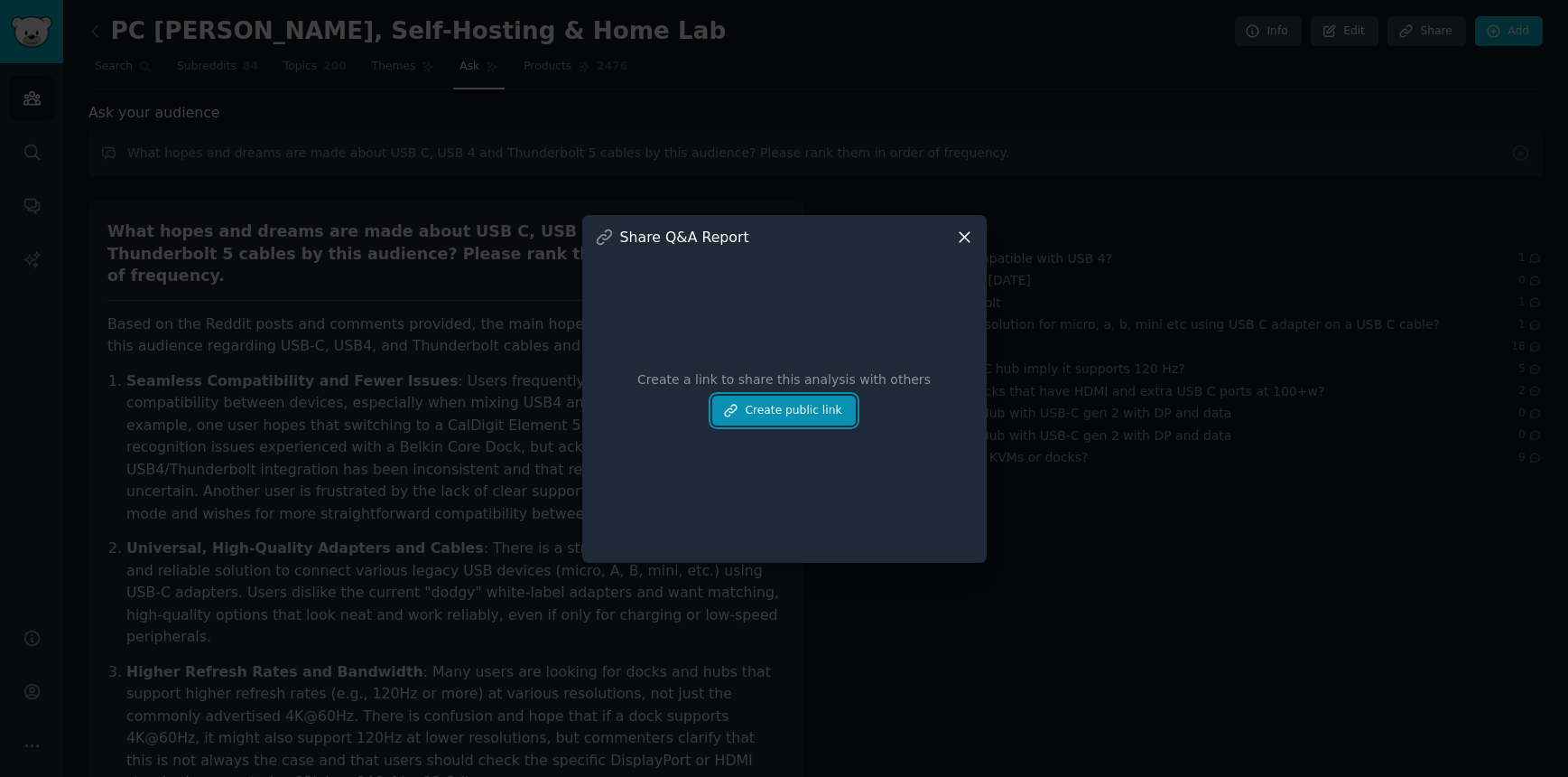
drag, startPoint x: 828, startPoint y: 414, endPoint x: 849, endPoint y: 412, distance: 21.1
click at [829, 414] on button "Create public link" at bounding box center [784, 411] width 143 height 31
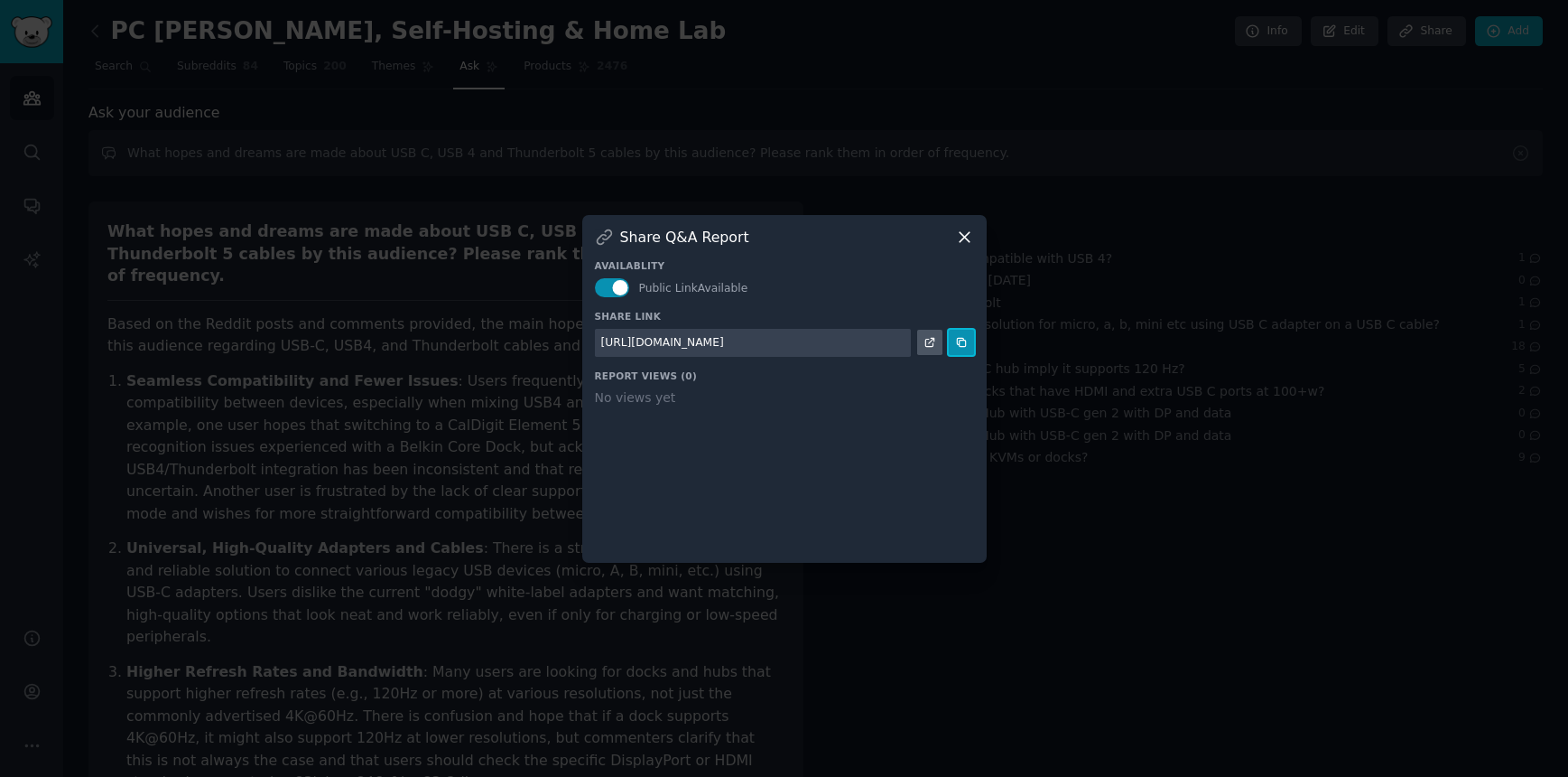
drag, startPoint x: 966, startPoint y: 346, endPoint x: 941, endPoint y: 357, distance: 27.3
click at [966, 346] on icon at bounding box center [961, 342] width 13 height 13
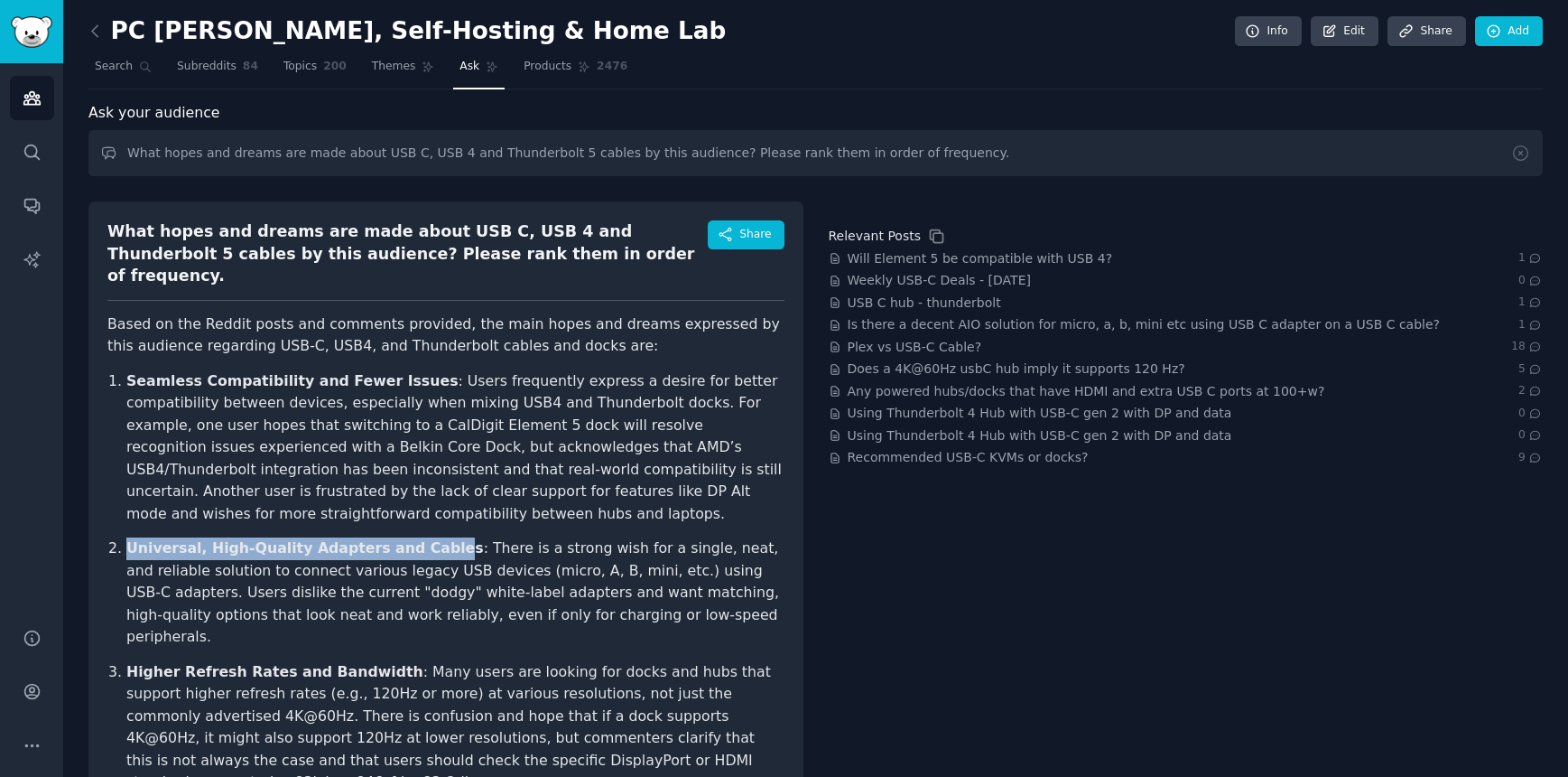
drag, startPoint x: 153, startPoint y: 526, endPoint x: 430, endPoint y: 527, distance: 277.0
click at [430, 539] on strong "Universal, High-Quality Adapters and Cables" at bounding box center [305, 548] width 357 height 17
copy strong "Universal, High-Quality Adapters and Cable"
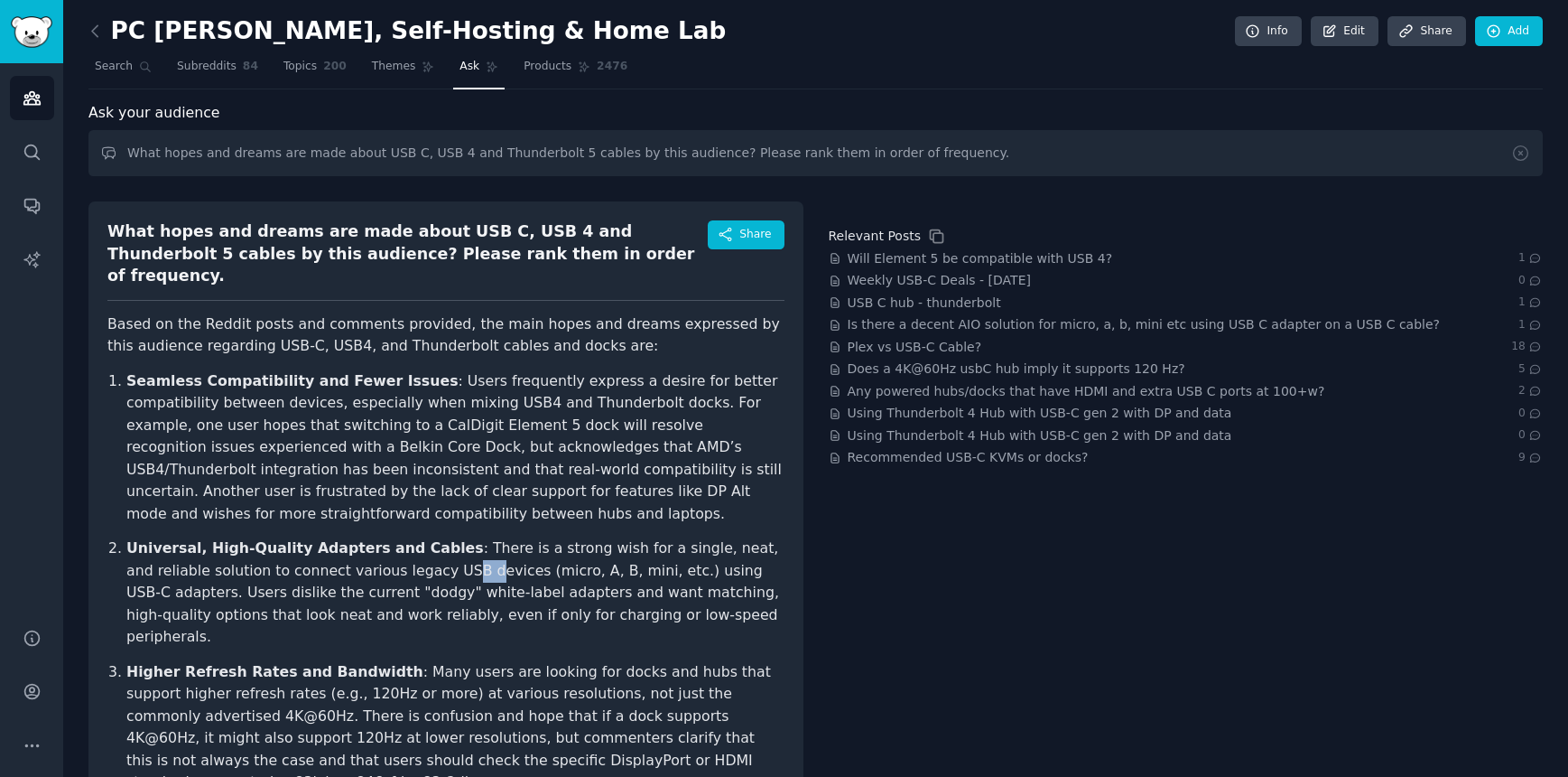
drag, startPoint x: 387, startPoint y: 553, endPoint x: 212, endPoint y: 497, distance: 183.7
click at [374, 552] on p "Universal, High-Quality Adapters and Cables : There is a strong wish for a sing…" at bounding box center [455, 592] width 658 height 111
click at [128, 539] on strong "Universal, High-Quality Adapters and Cables" at bounding box center [305, 548] width 357 height 17
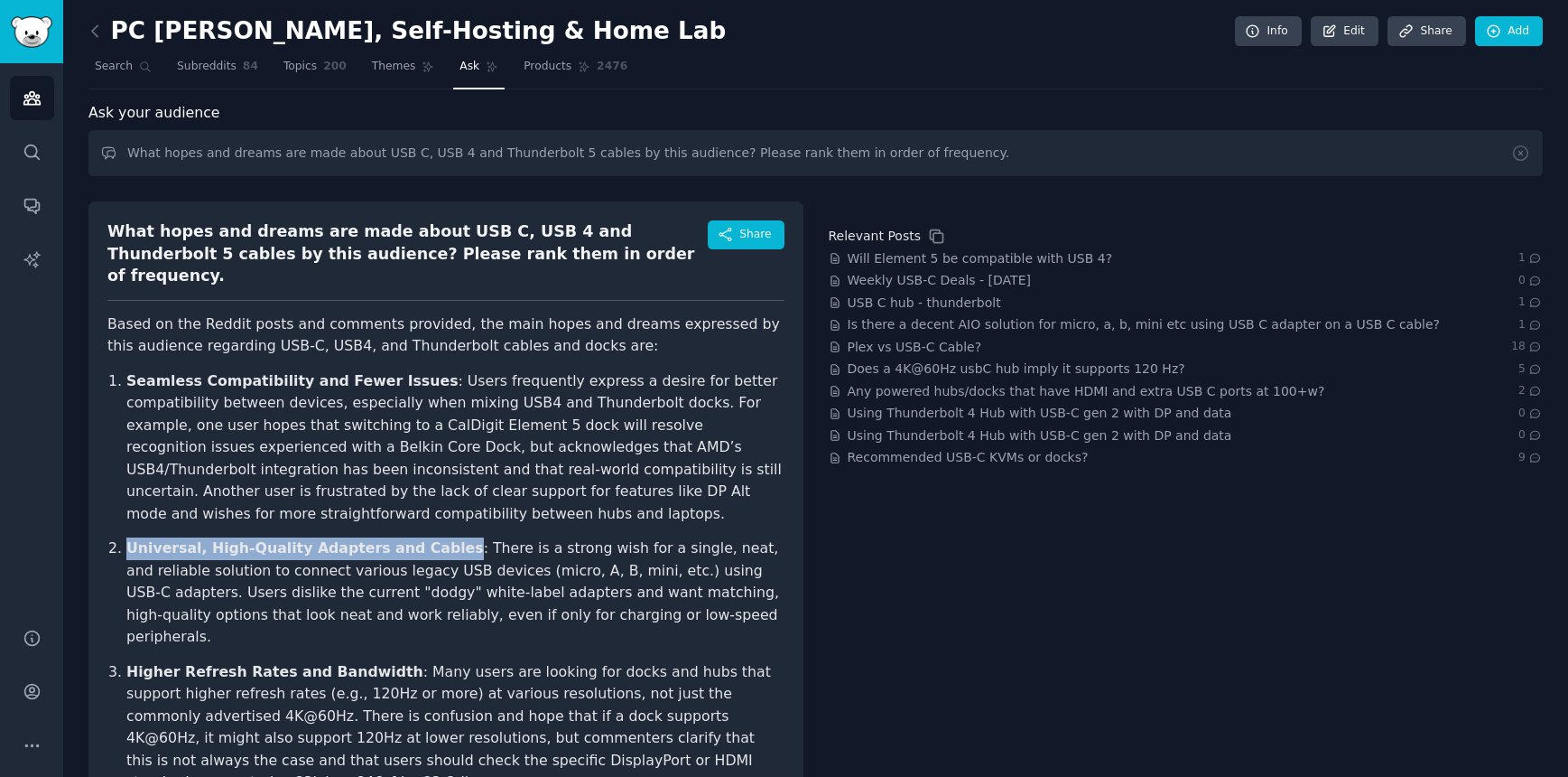
drag, startPoint x: 130, startPoint y: 523, endPoint x: 436, endPoint y: 524, distance: 306.0
click at [435, 537] on p "Universal, High-Quality Adapters and Cables : There is a strong wish for a sing…" at bounding box center [455, 592] width 658 height 111
copy strong "Universal, High-Quality Adapters and Cables"
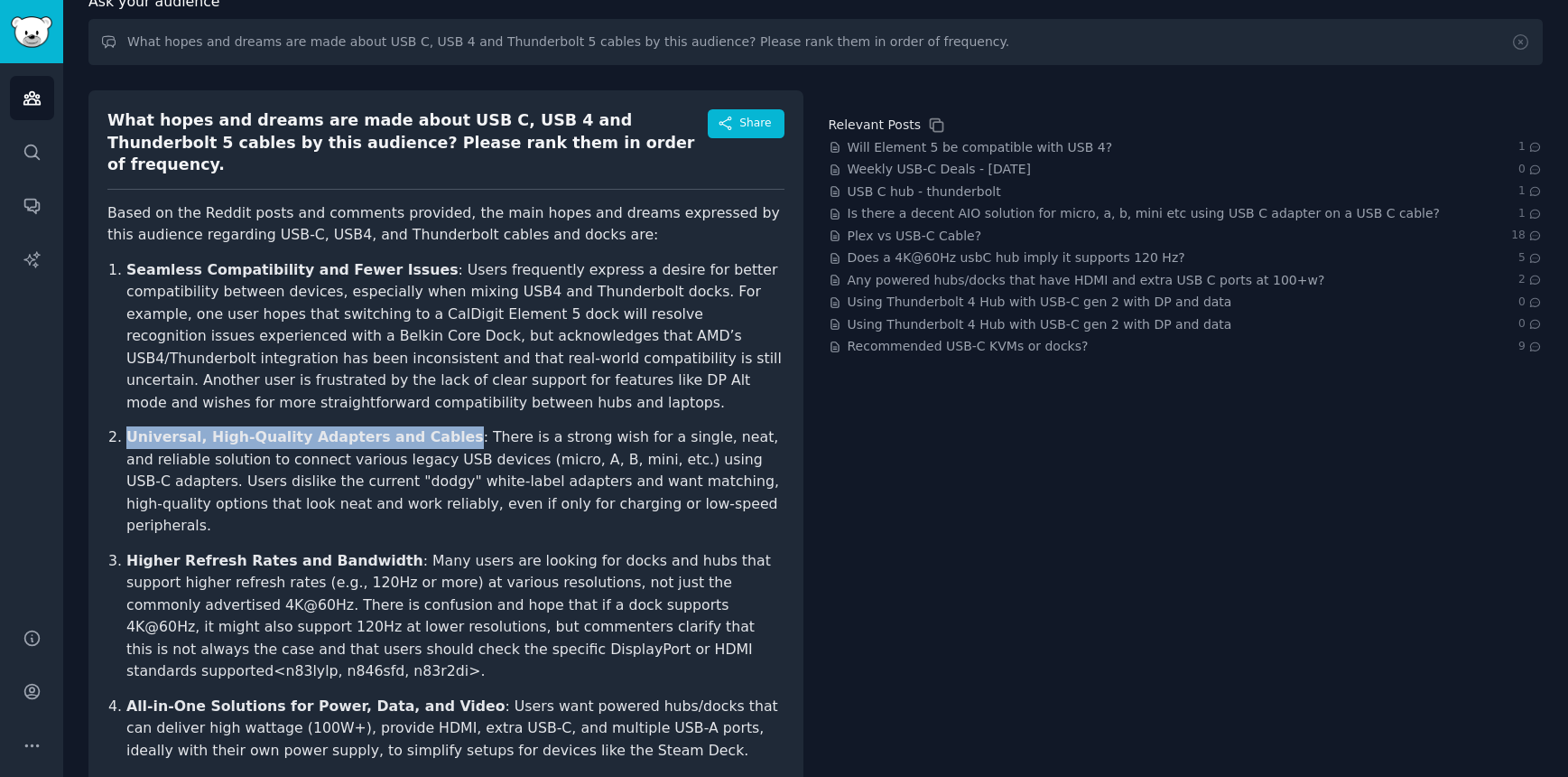
scroll to position [109, 0]
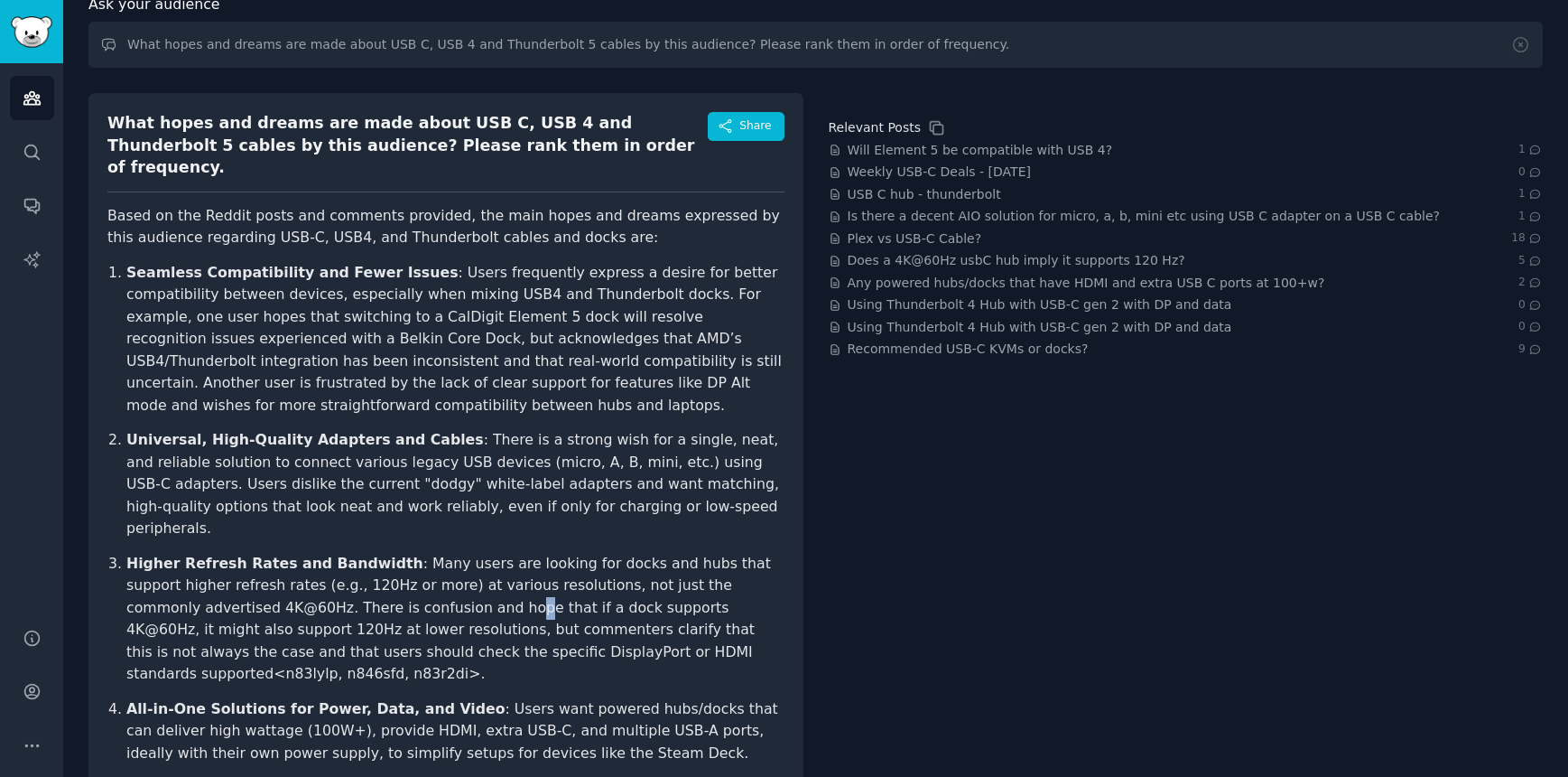
drag, startPoint x: 378, startPoint y: 567, endPoint x: 225, endPoint y: 491, distance: 170.8
click at [365, 553] on p "Higher Refresh Rates and Bandwidth : Many users are looking for docks and hubs …" at bounding box center [455, 619] width 658 height 133
click at [147, 553] on p "Higher Refresh Rates and Bandwidth : Many users are looking for docks and hubs …" at bounding box center [455, 619] width 658 height 133
drag, startPoint x: 128, startPoint y: 520, endPoint x: 381, endPoint y: 516, distance: 253.0
click at [381, 553] on p "Higher Refresh Rates and Bandwidth : Many users are looking for docks and hubs …" at bounding box center [455, 619] width 658 height 133
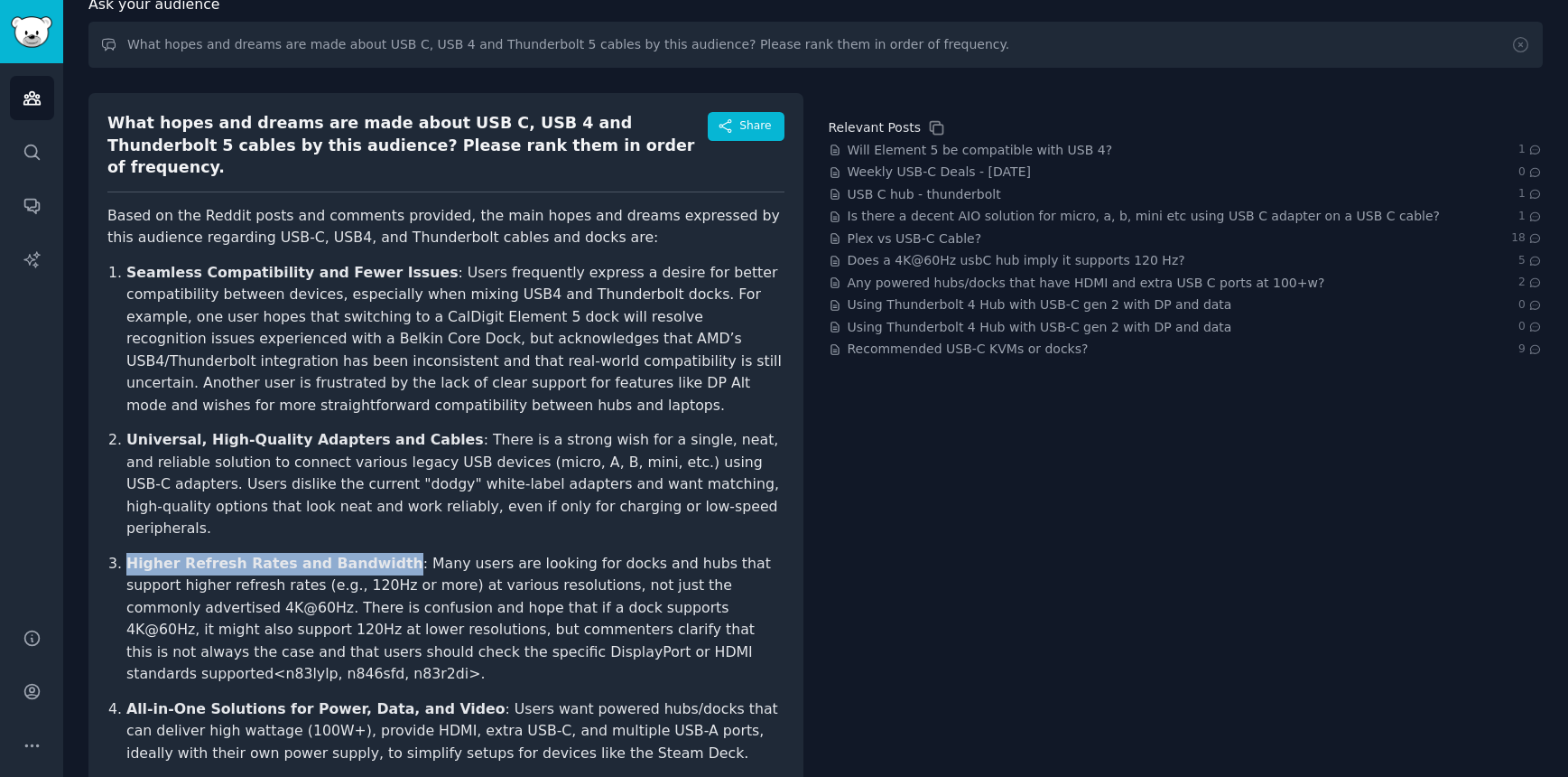
scroll to position [105, 0]
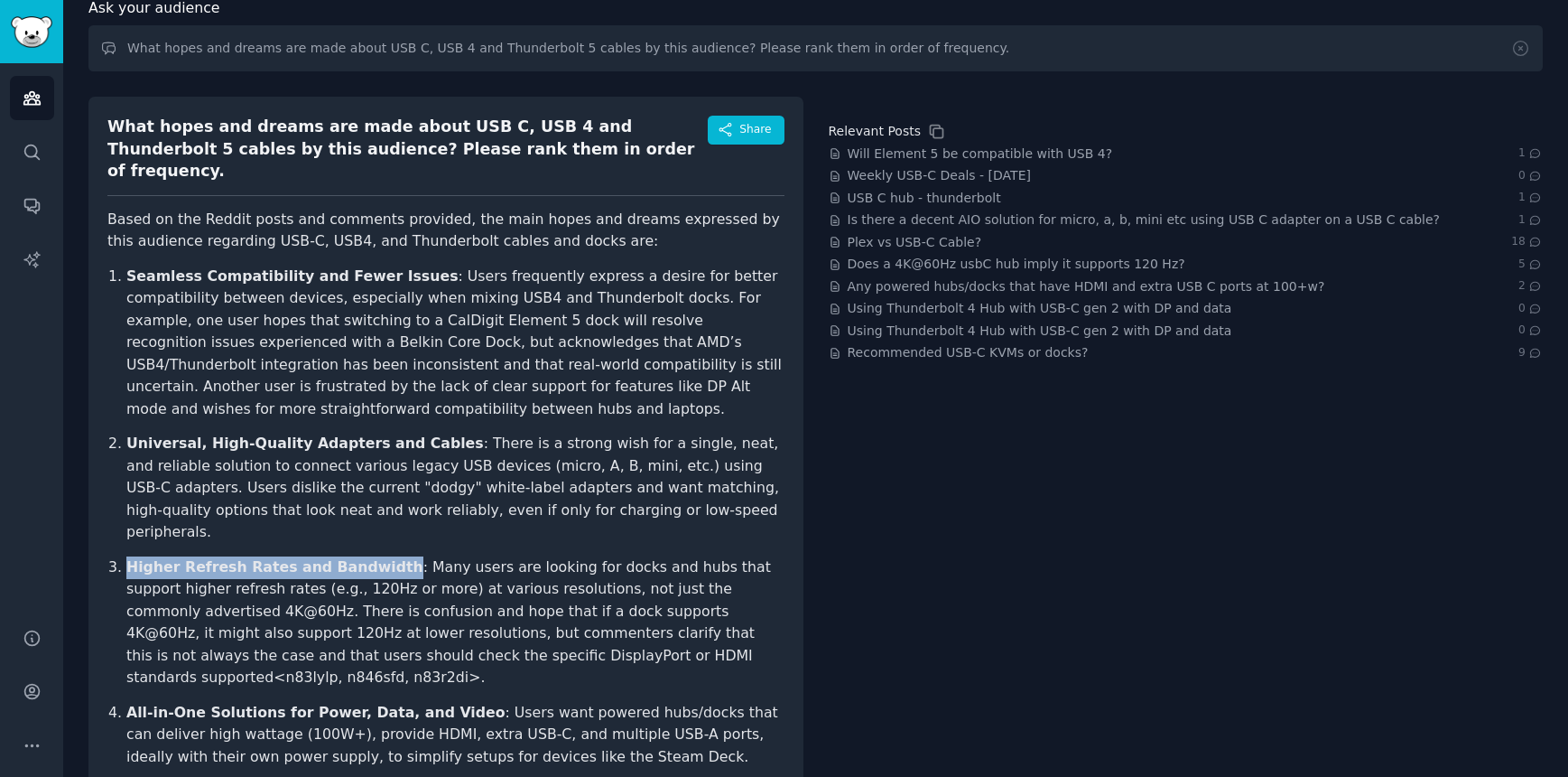
copy strong "Higher Refresh Rates and Bandwidth"
click at [183, 702] on p "All-in-One Solutions for Power, Data, and Video : Users want powered hubs/docks…" at bounding box center [455, 735] width 658 height 67
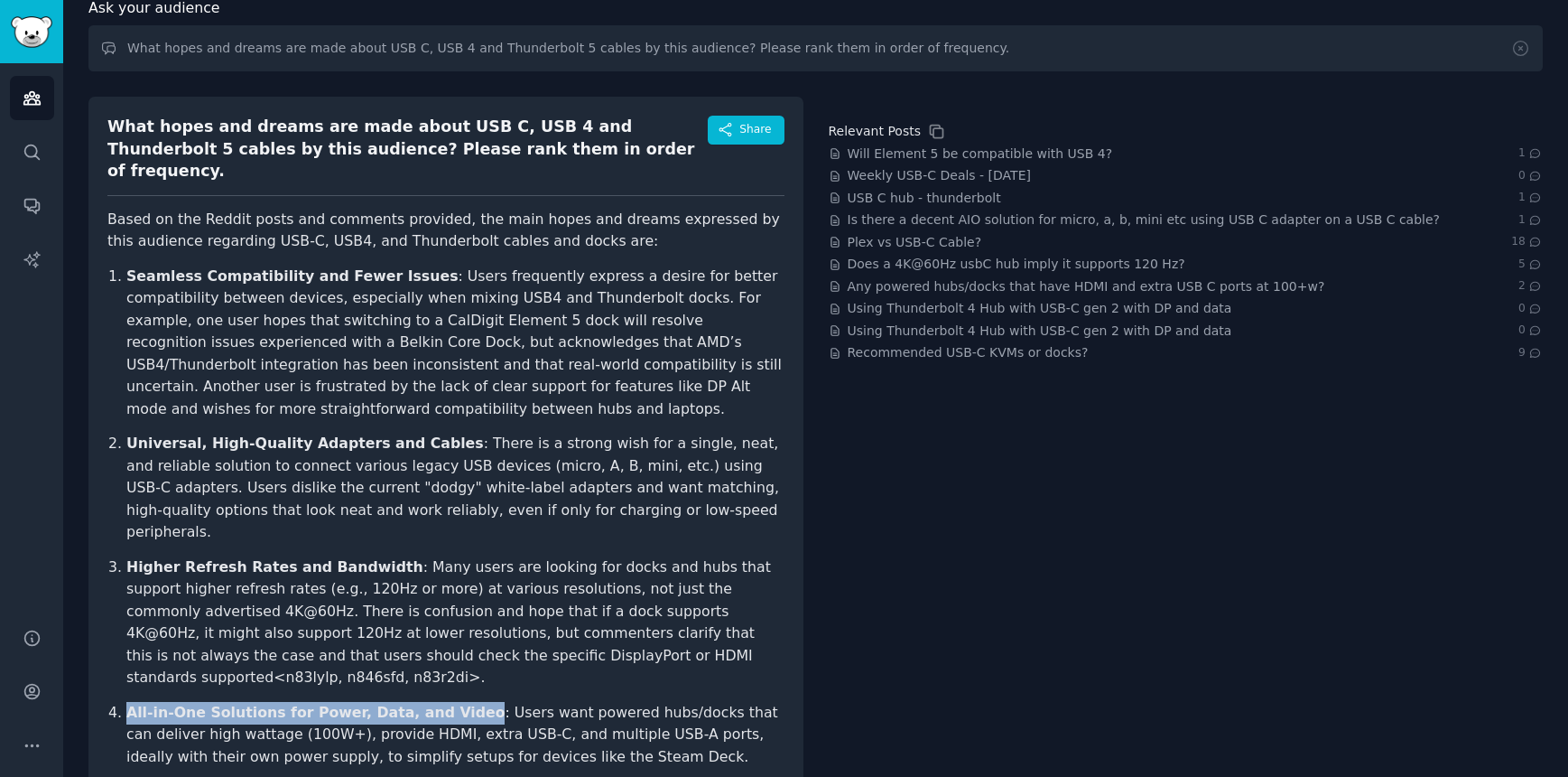
drag, startPoint x: 138, startPoint y: 649, endPoint x: 450, endPoint y: 647, distance: 312.0
click at [450, 703] on strong "All-in-One Solutions for Power, Data, and Video" at bounding box center [316, 712] width 379 height 17
copy strong "All-in-One Solutions for Power, Data, and Video"
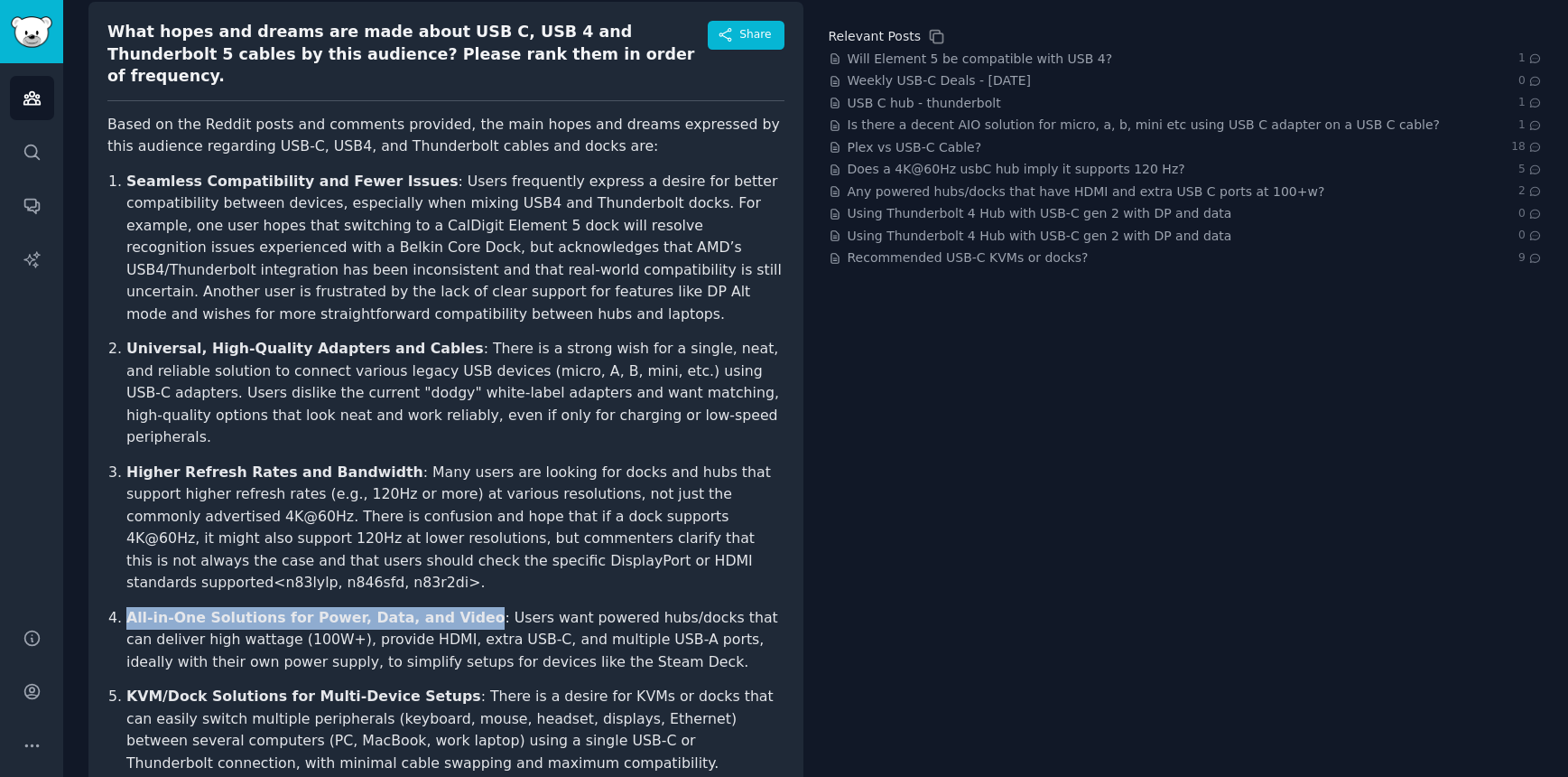
scroll to position [227, 0]
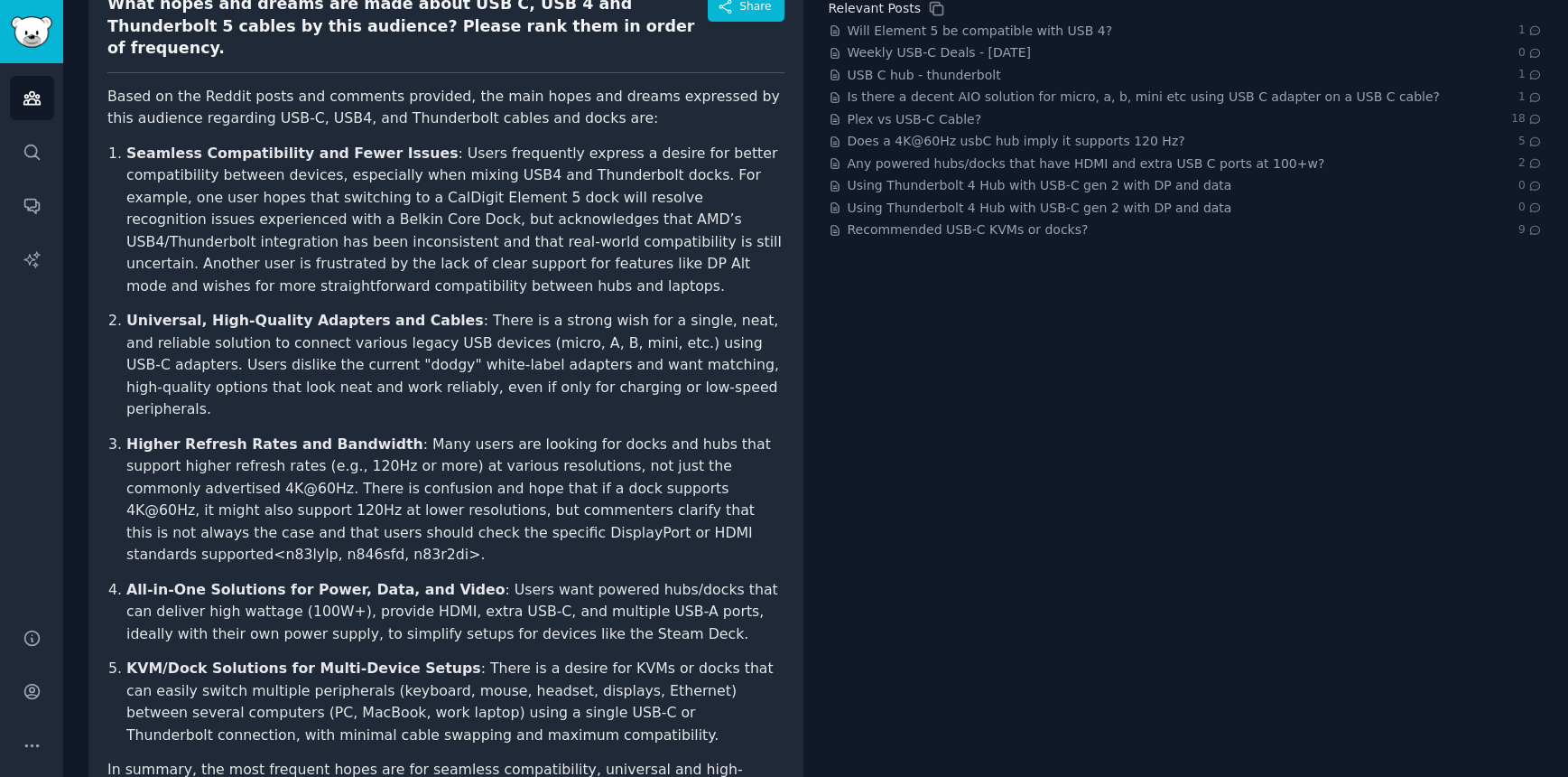
drag, startPoint x: 423, startPoint y: 632, endPoint x: 359, endPoint y: 631, distance: 64.0
click at [422, 658] on p "KVM/Dock Solutions for Multi-Device Setups : There is a desire for KVMs or dock…" at bounding box center [455, 701] width 658 height 88
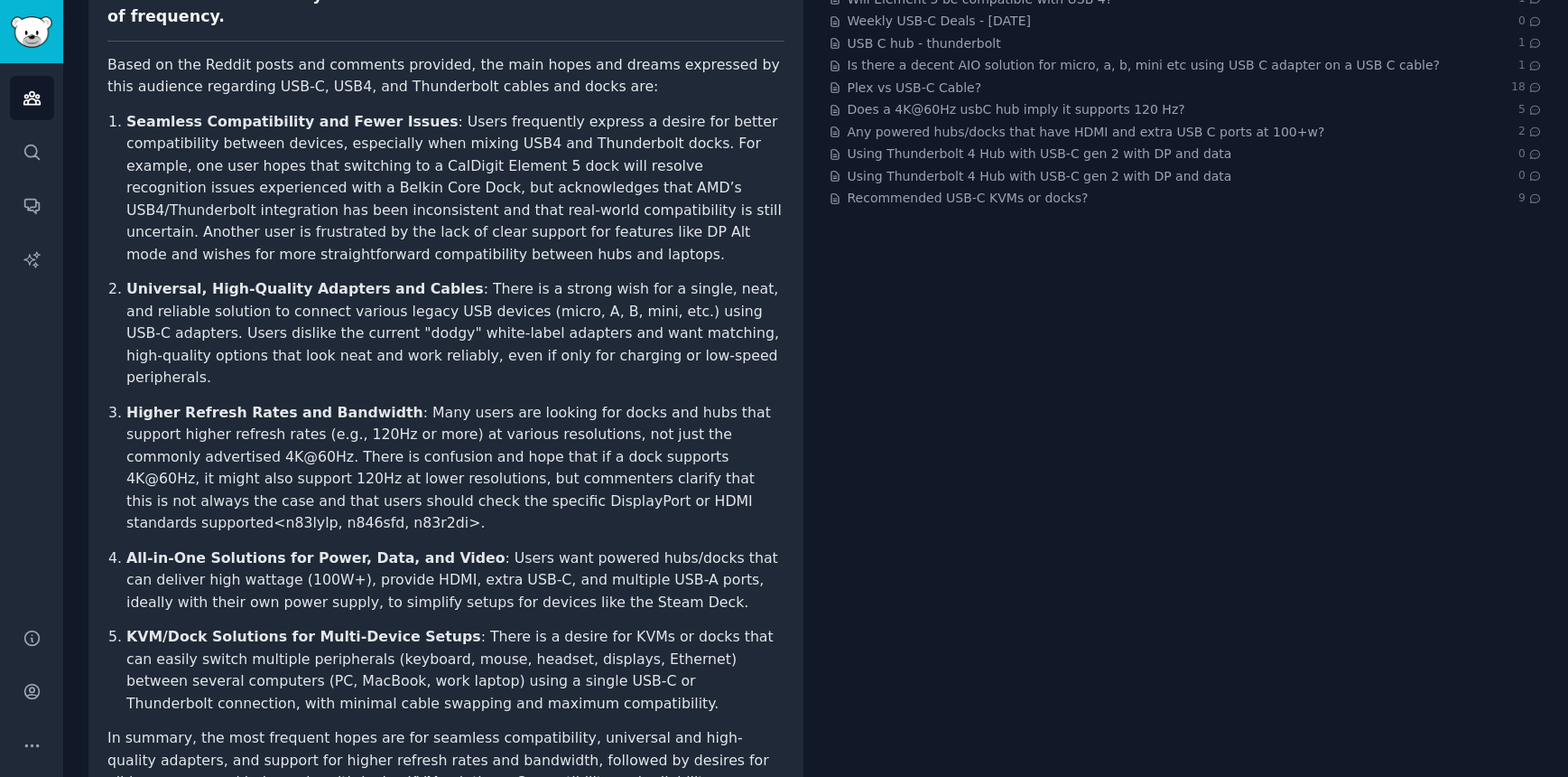
scroll to position [262, 0]
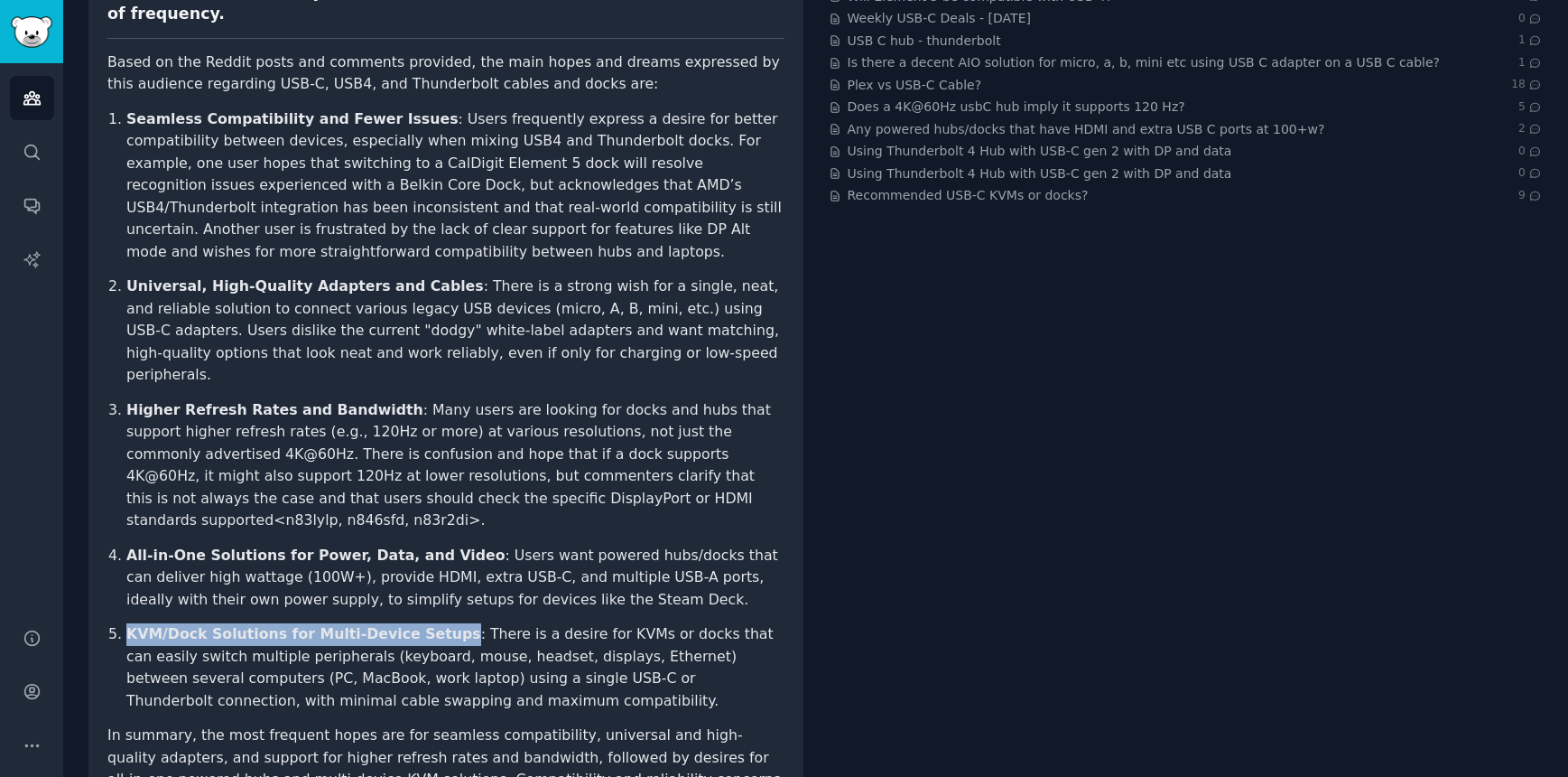
drag, startPoint x: 138, startPoint y: 566, endPoint x: 433, endPoint y: 570, distance: 295.0
click at [433, 625] on strong "KVM/Dock Solutions for Multi-Device Setups" at bounding box center [303, 634] width 354 height 17
copy strong "KVM/Dock Solutions for Multi-Device Setups"
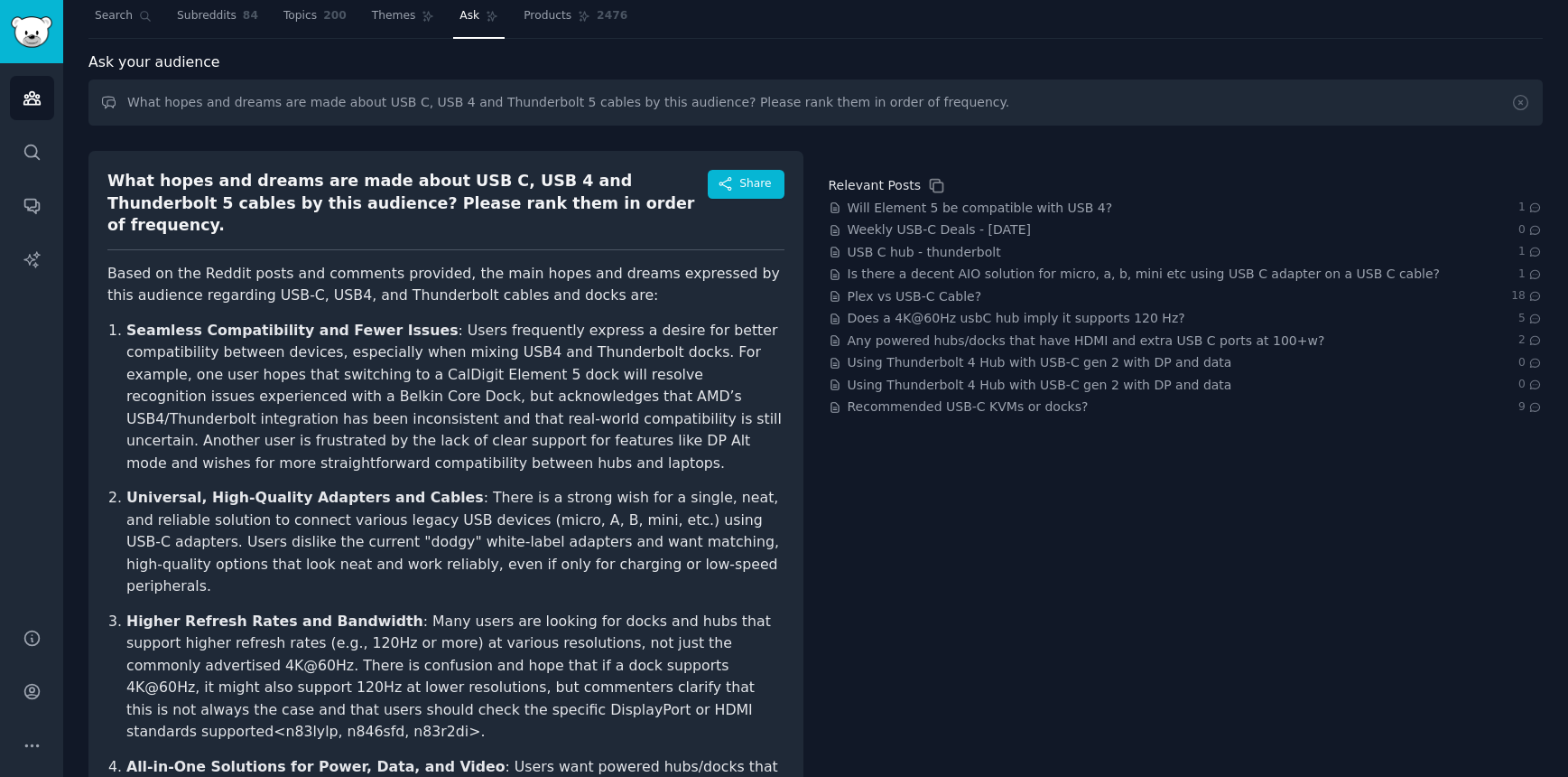
scroll to position [0, 0]
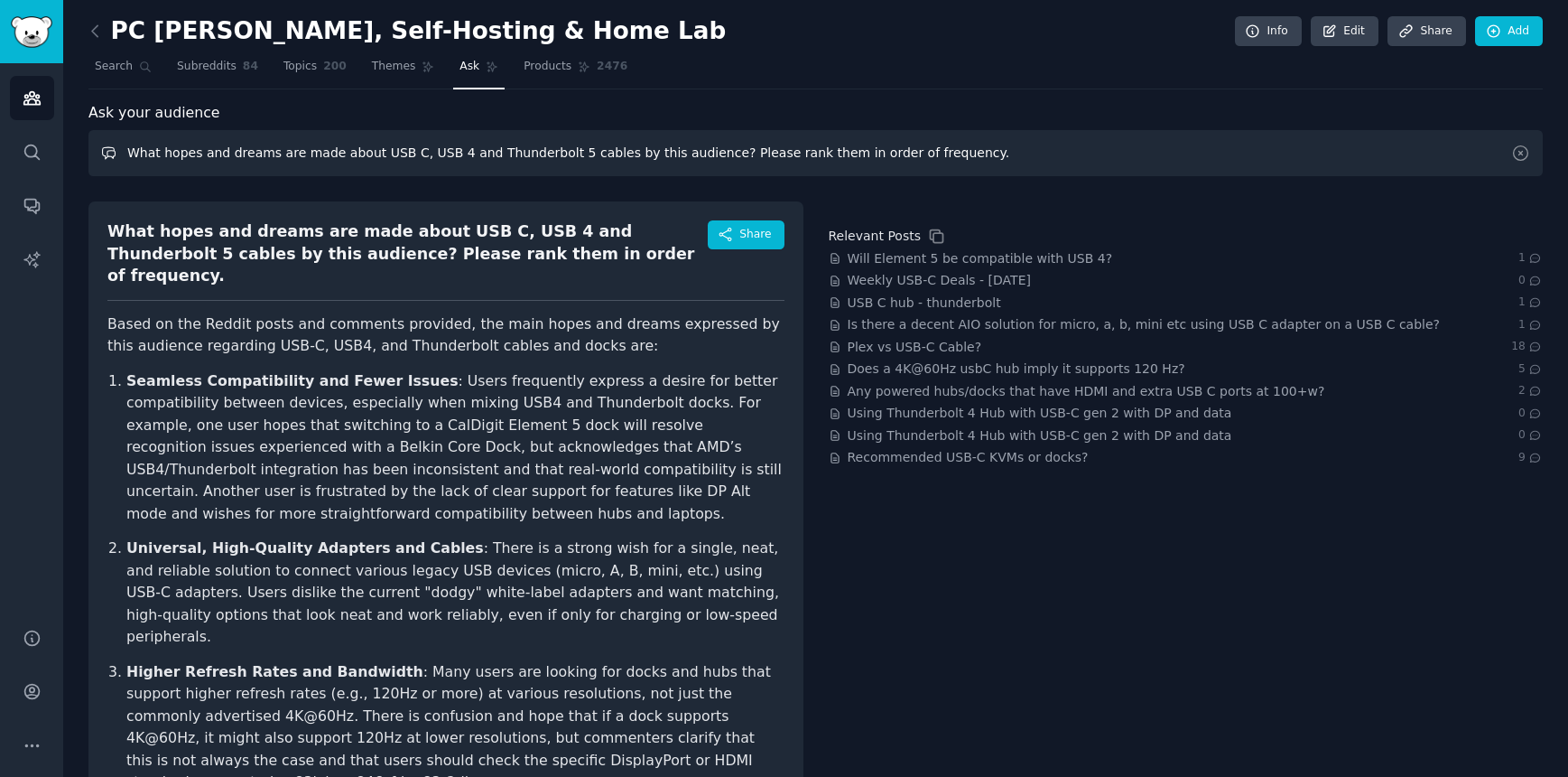
drag, startPoint x: 288, startPoint y: 160, endPoint x: 261, endPoint y: 157, distance: 27.2
click at [286, 159] on input "What hopes and dreams are made about USB C, USB 4 and Thunderbolt 5 cables by t…" at bounding box center [816, 152] width 1454 height 46
drag, startPoint x: 203, startPoint y: 152, endPoint x: 184, endPoint y: 153, distance: 19.0
click at [202, 152] on input "What hopes and dreams are made about USB C, USB 4 and Thunderbolt 5 cables by t…" at bounding box center [816, 152] width 1454 height 46
drag, startPoint x: 168, startPoint y: 153, endPoint x: 268, endPoint y: 154, distance: 100.0
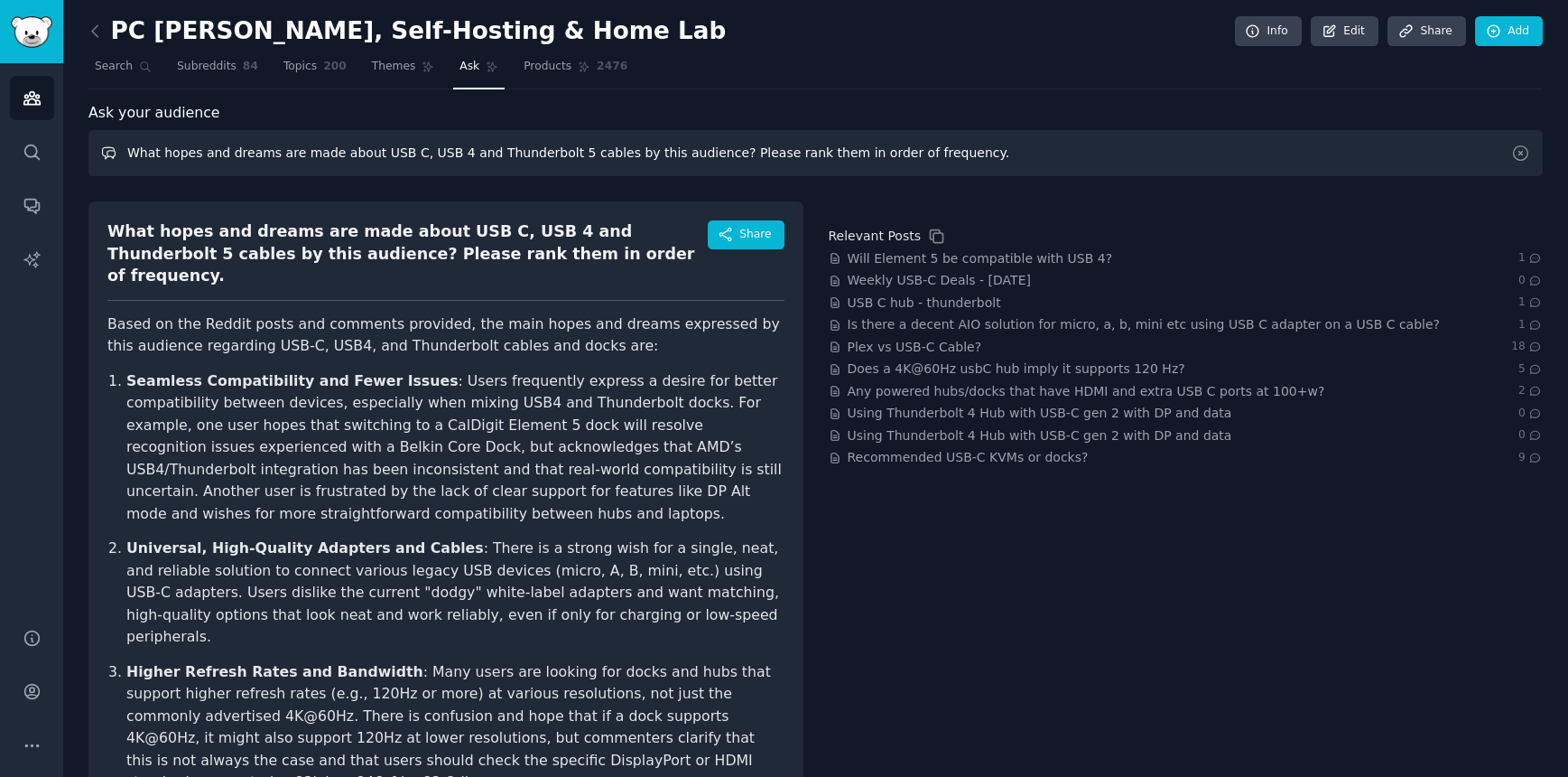
click at [268, 154] on input "What hopes and dreams are made about USB C, USB 4 and Thunderbolt 5 cables by t…" at bounding box center [816, 152] width 1454 height 46
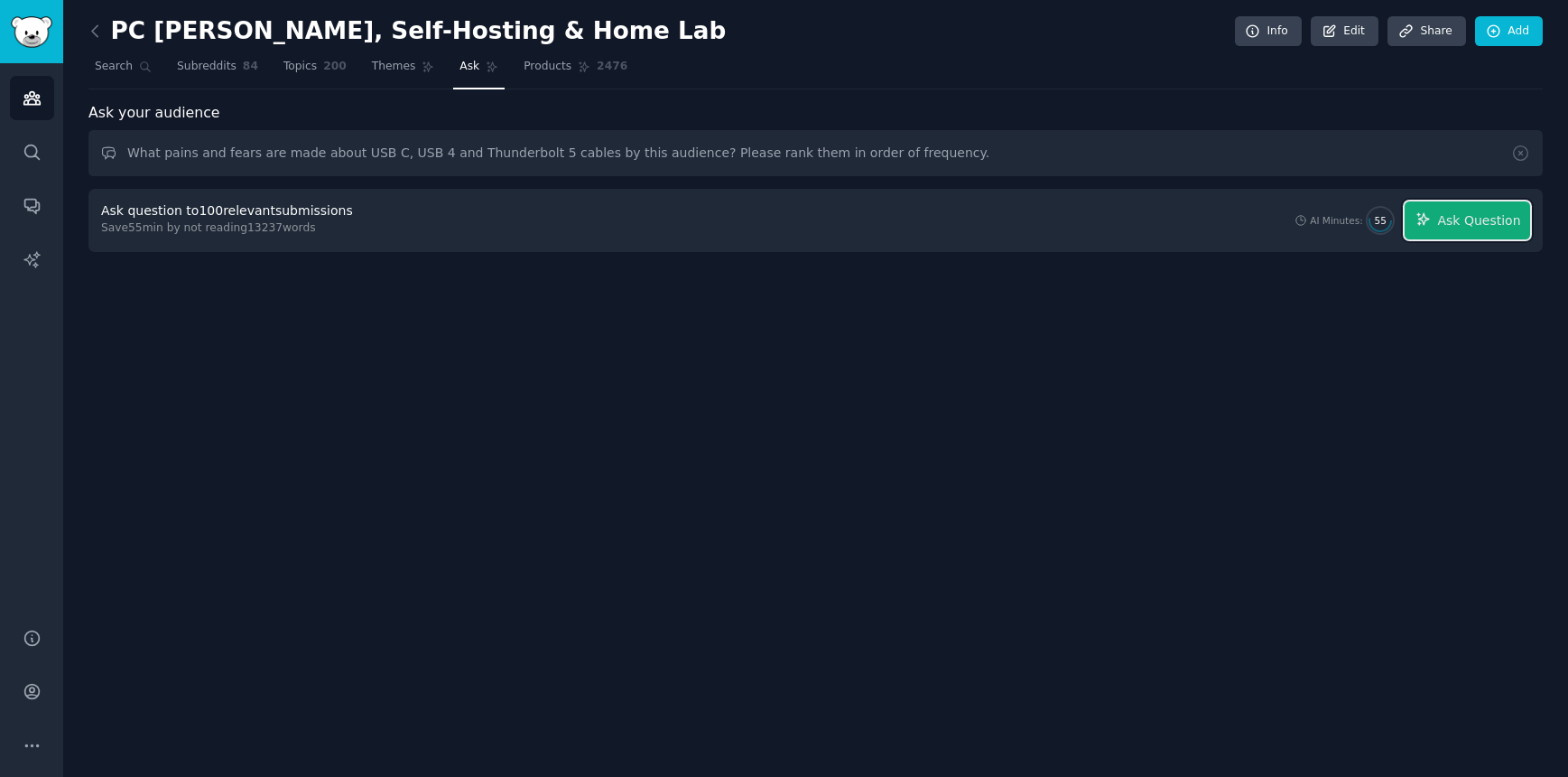
drag, startPoint x: 1486, startPoint y: 220, endPoint x: 1414, endPoint y: 263, distance: 83.9
click at [1486, 220] on span "Ask Question" at bounding box center [1480, 221] width 83 height 19
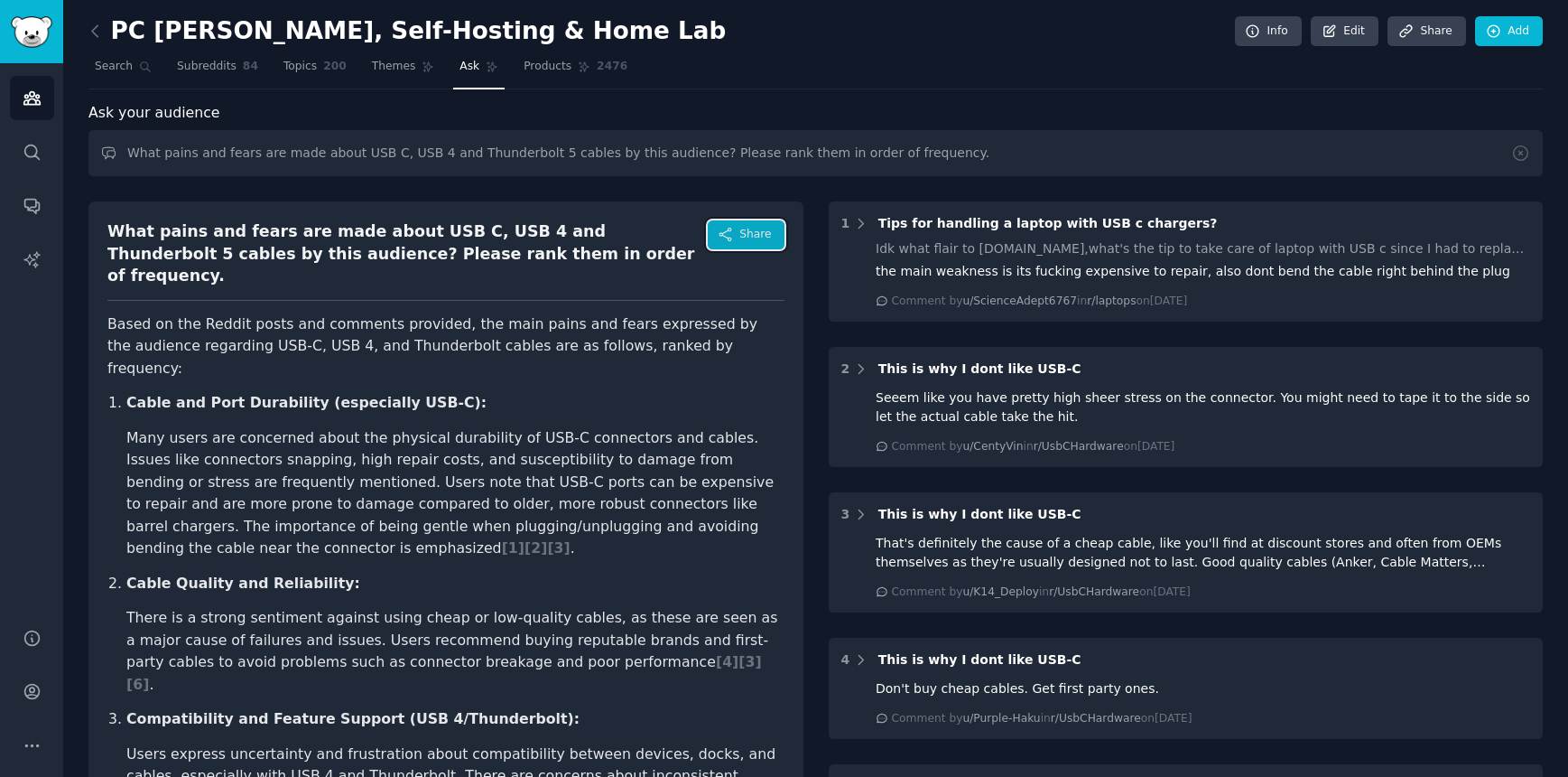
click at [772, 231] on button "Share" at bounding box center [746, 235] width 76 height 29
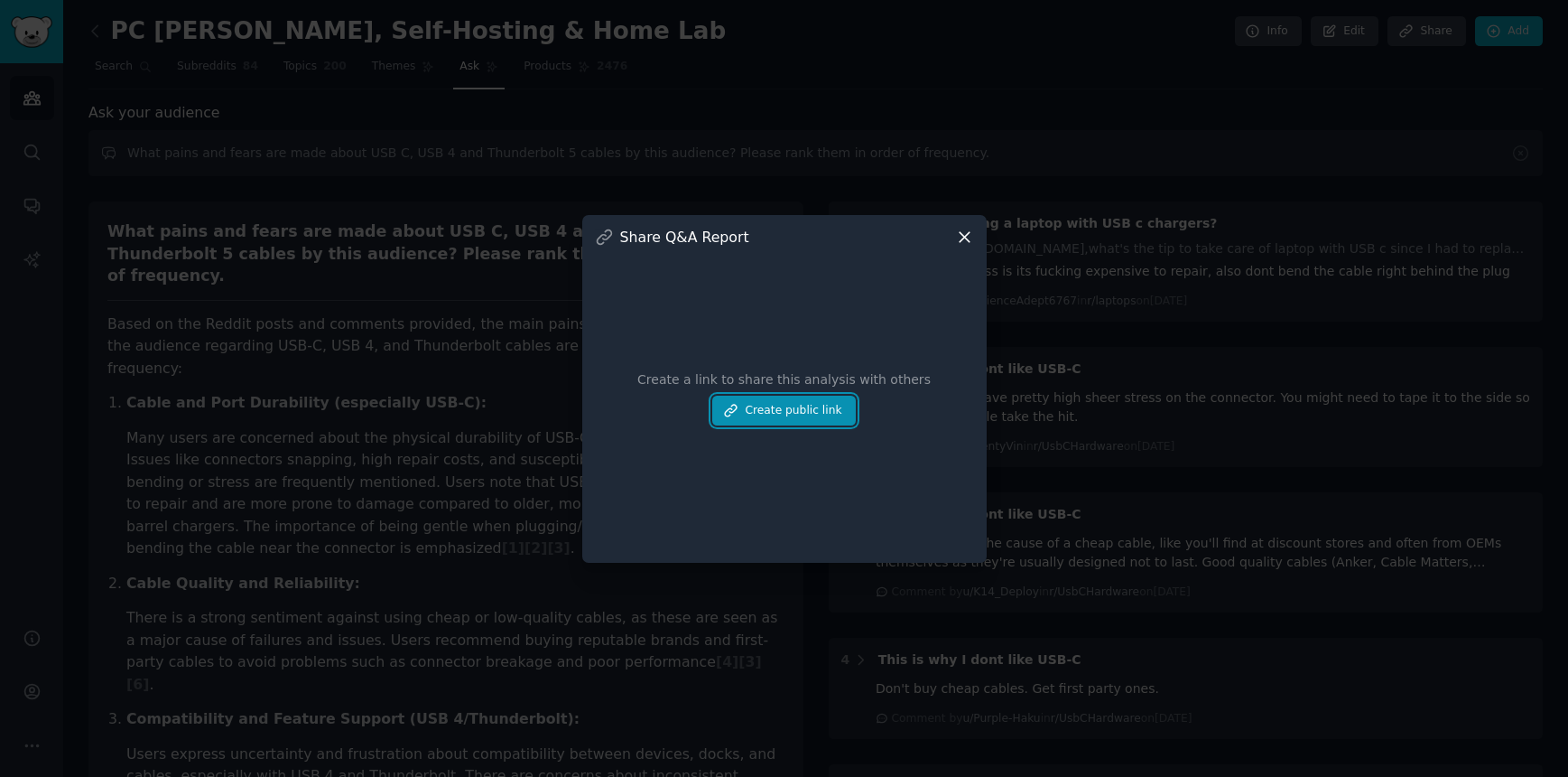
click at [822, 413] on button "Create public link" at bounding box center [784, 411] width 143 height 31
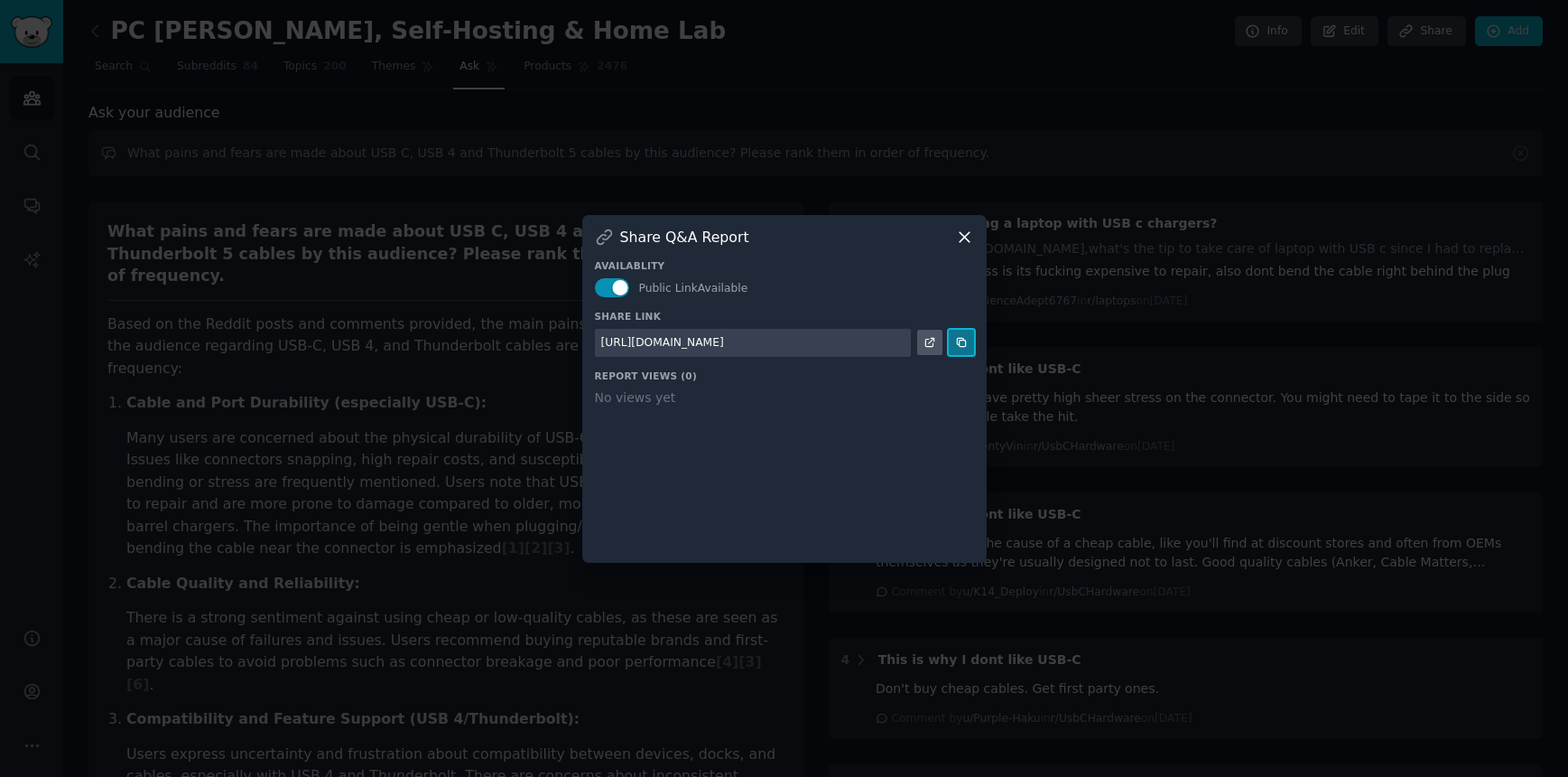
click at [966, 348] on icon at bounding box center [961, 342] width 13 height 13
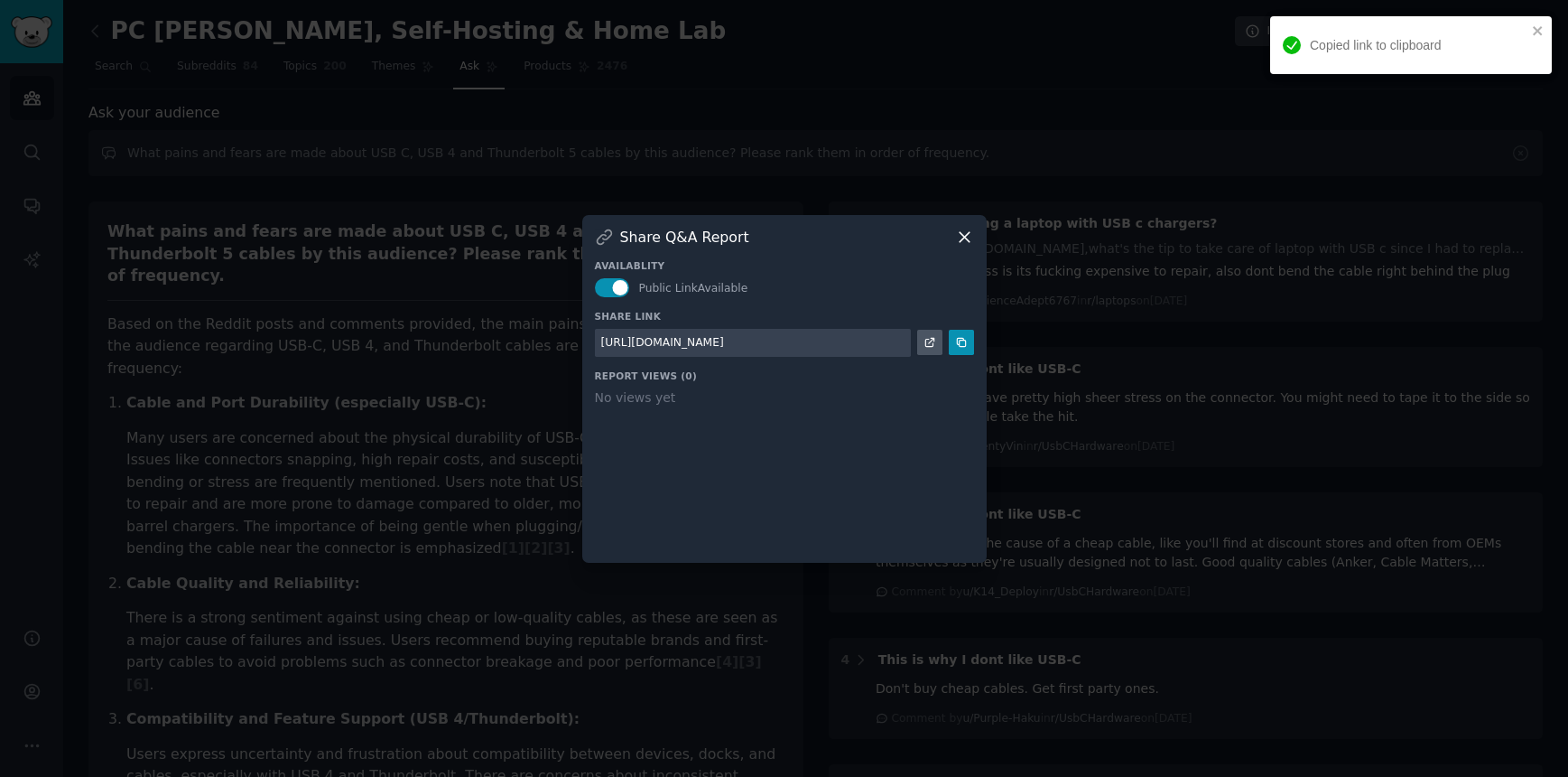
click at [961, 238] on icon at bounding box center [965, 237] width 19 height 19
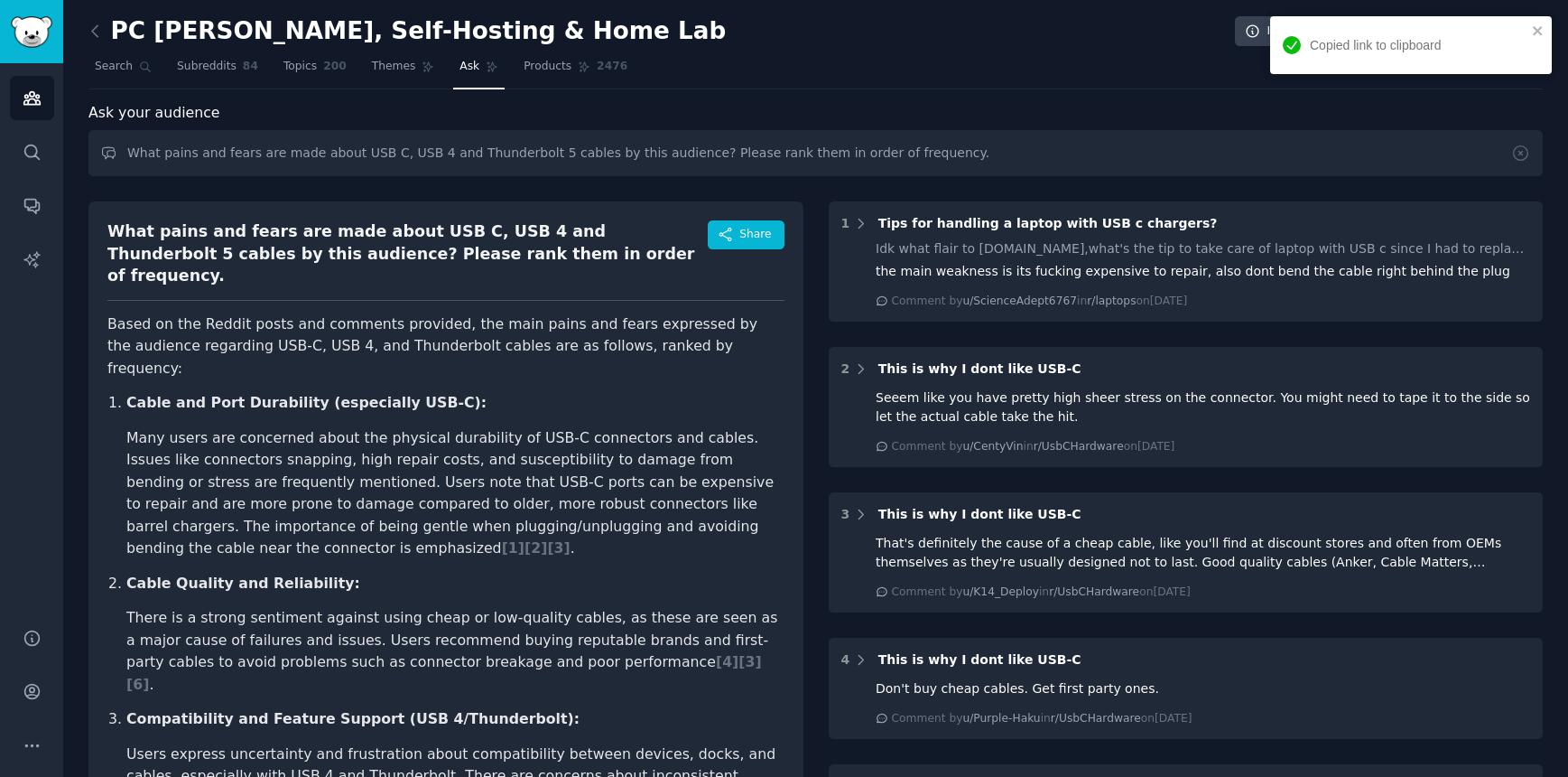
click at [128, 393] on strong "Cable and Port Durability (especially USB-C):" at bounding box center [306, 402] width 360 height 17
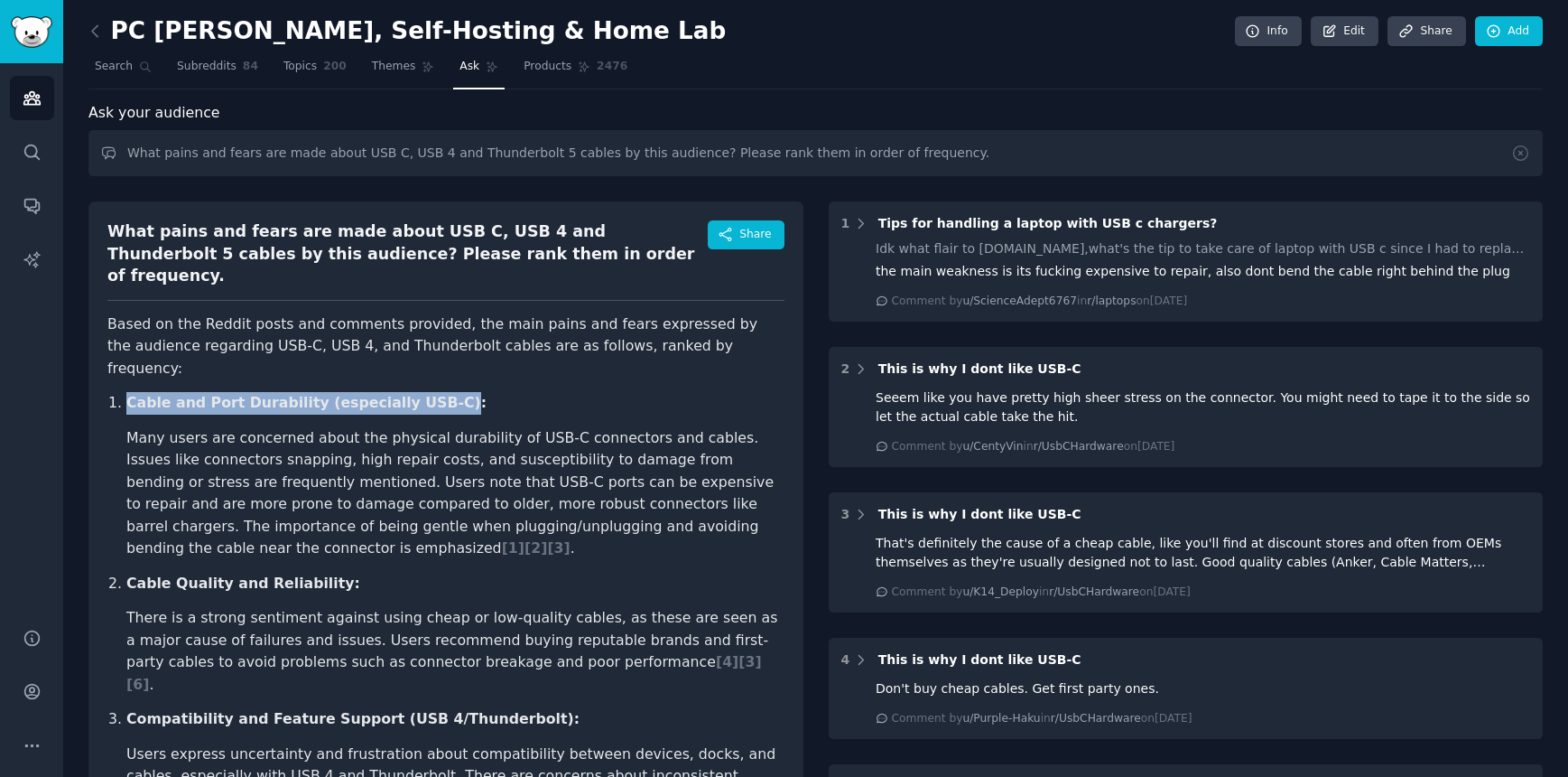
drag, startPoint x: 128, startPoint y: 357, endPoint x: 432, endPoint y: 369, distance: 304.2
click at [432, 392] on p "Cable and Port Durability (especially USB-C):" at bounding box center [455, 403] width 658 height 22
copy strong "Cable and Port Durability (especially USB-C)"
drag, startPoint x: 204, startPoint y: 655, endPoint x: 212, endPoint y: 638, distance: 18.8
click at [205, 710] on strong "Compatibility and Feature Support (USB 4/Thunderbolt):" at bounding box center [352, 719] width 453 height 17
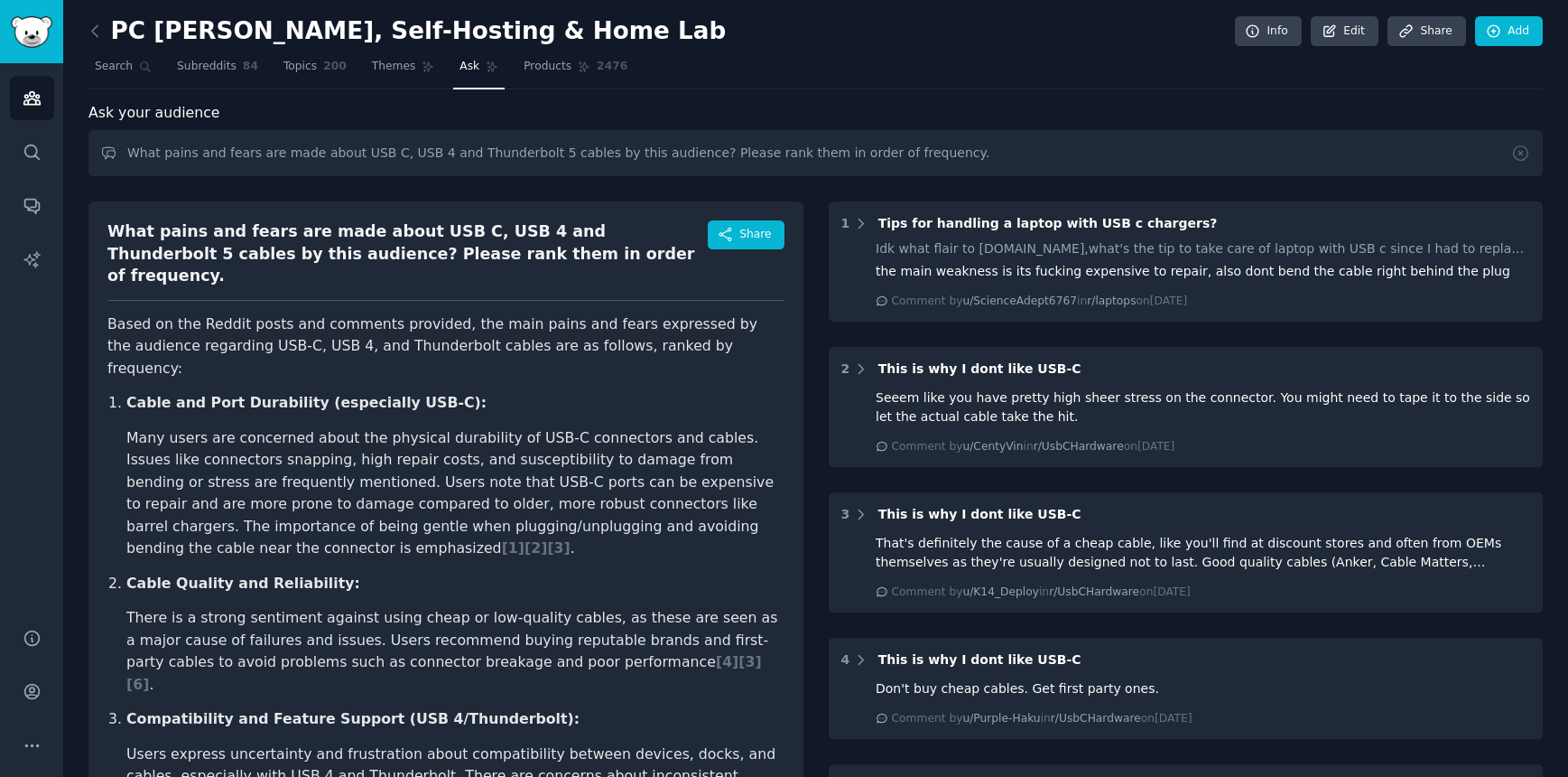
scroll to position [1, 0]
click at [172, 572] on li "Cable Quality and Reliability: There is a strong sentiment against using cheap …" at bounding box center [455, 633] width 658 height 123
drag, startPoint x: 134, startPoint y: 538, endPoint x: 321, endPoint y: 543, distance: 187.1
click at [321, 574] on strong "Cable Quality and Reliability:" at bounding box center [243, 583] width 234 height 17
copy strong "Cable Quality and Reliability"
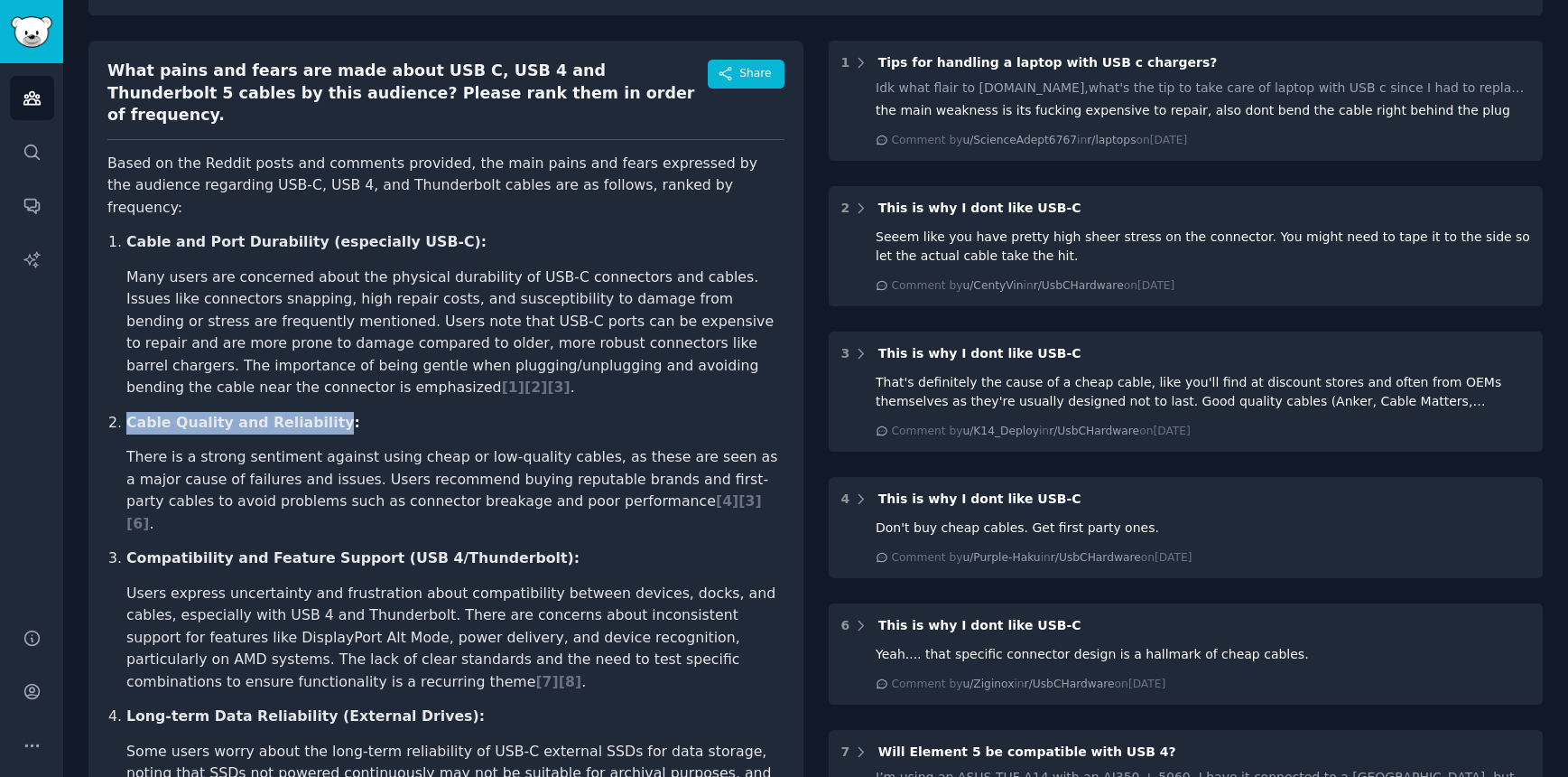
scroll to position [184, 0]
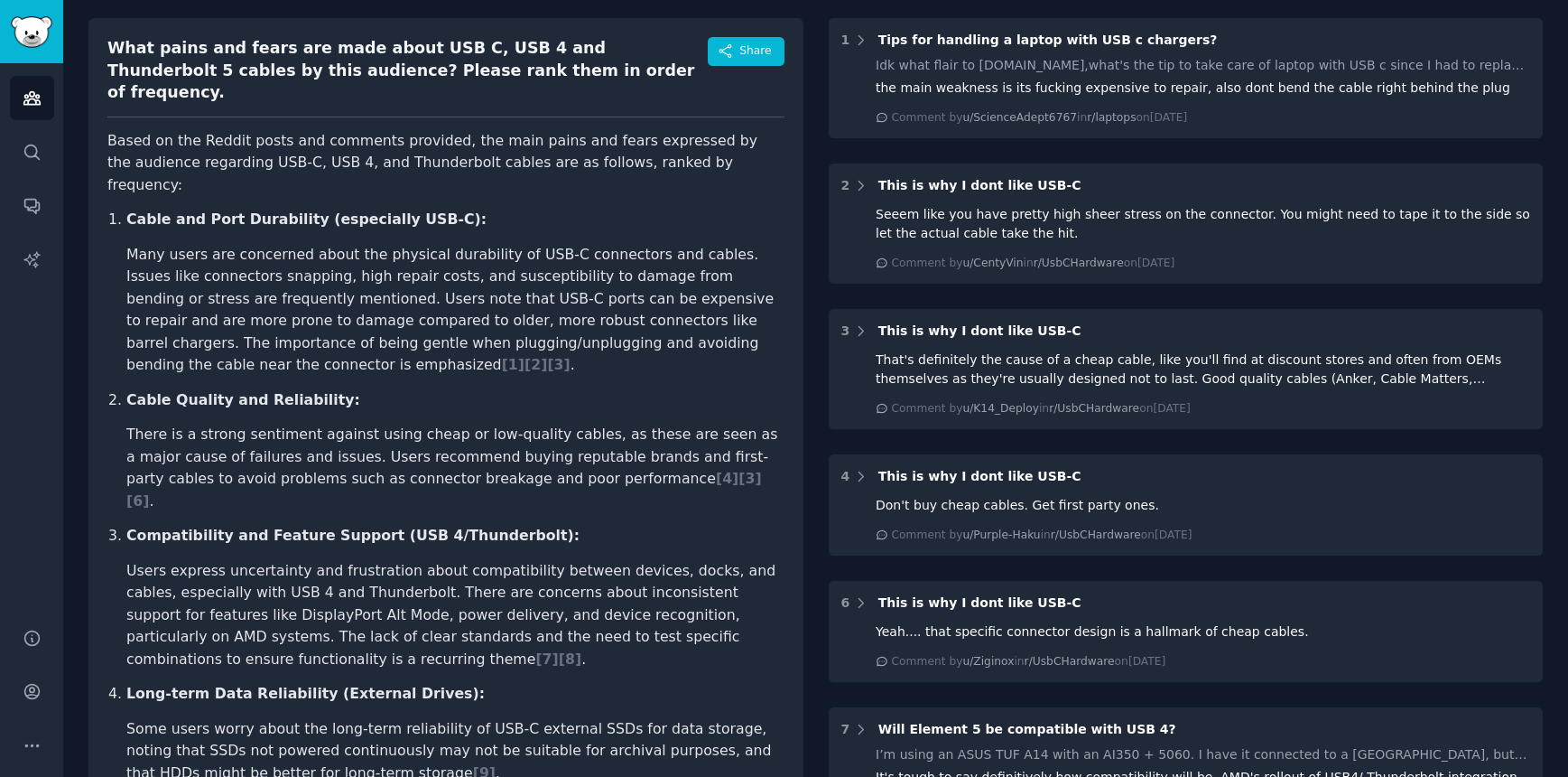
drag, startPoint x: 192, startPoint y: 505, endPoint x: 161, endPoint y: 492, distance: 33.6
click at [186, 560] on li "Users express uncertainty and frustration about compatibility between devices, …" at bounding box center [455, 616] width 658 height 111
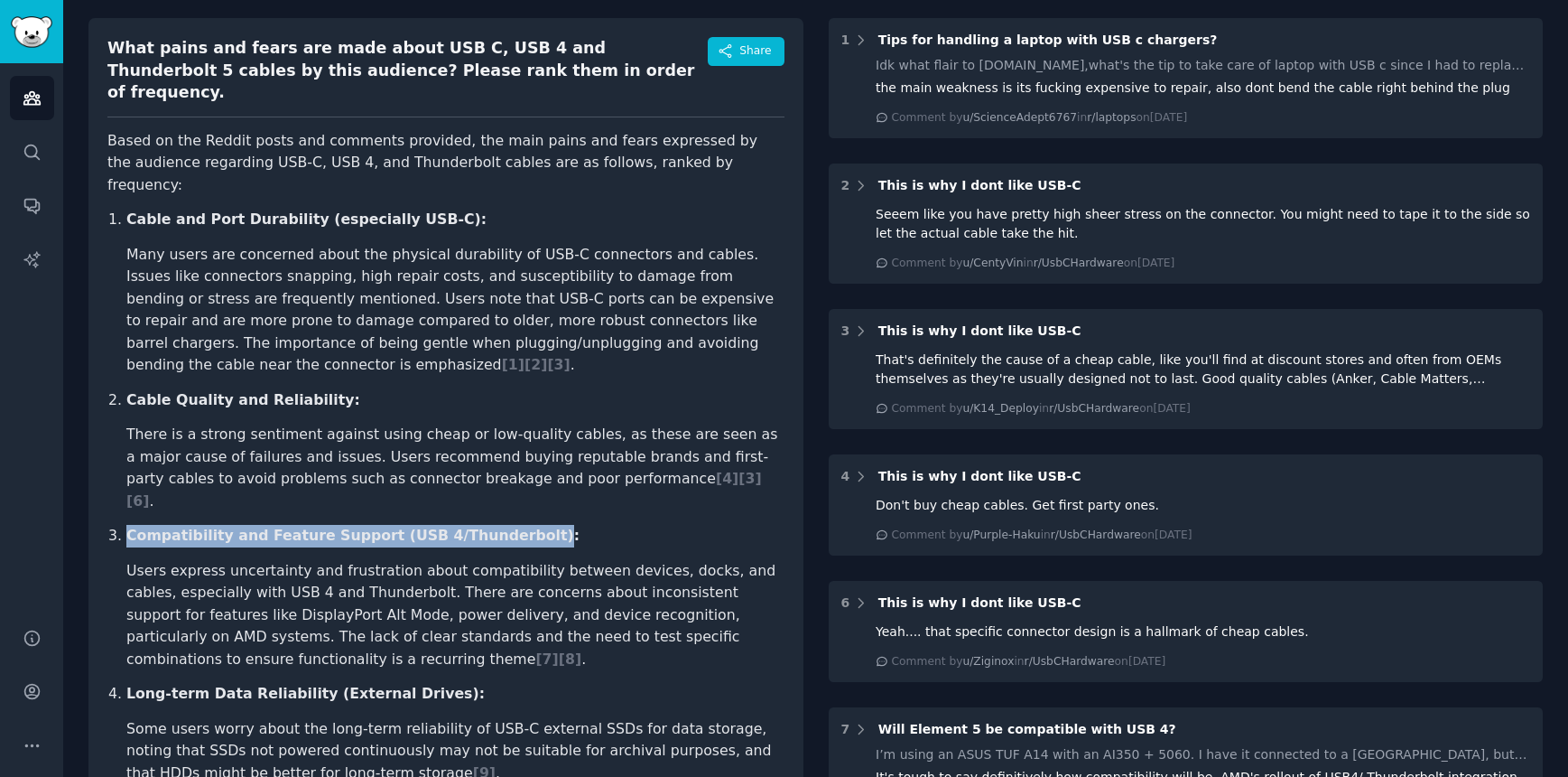
drag, startPoint x: 133, startPoint y: 470, endPoint x: 512, endPoint y: 471, distance: 379.0
click at [512, 526] on strong "Compatibility and Feature Support (USB 4/Thunderbolt):" at bounding box center [352, 535] width 453 height 17
copy strong "Compatibility and Feature Support (USB 4/Thunderbolt)"
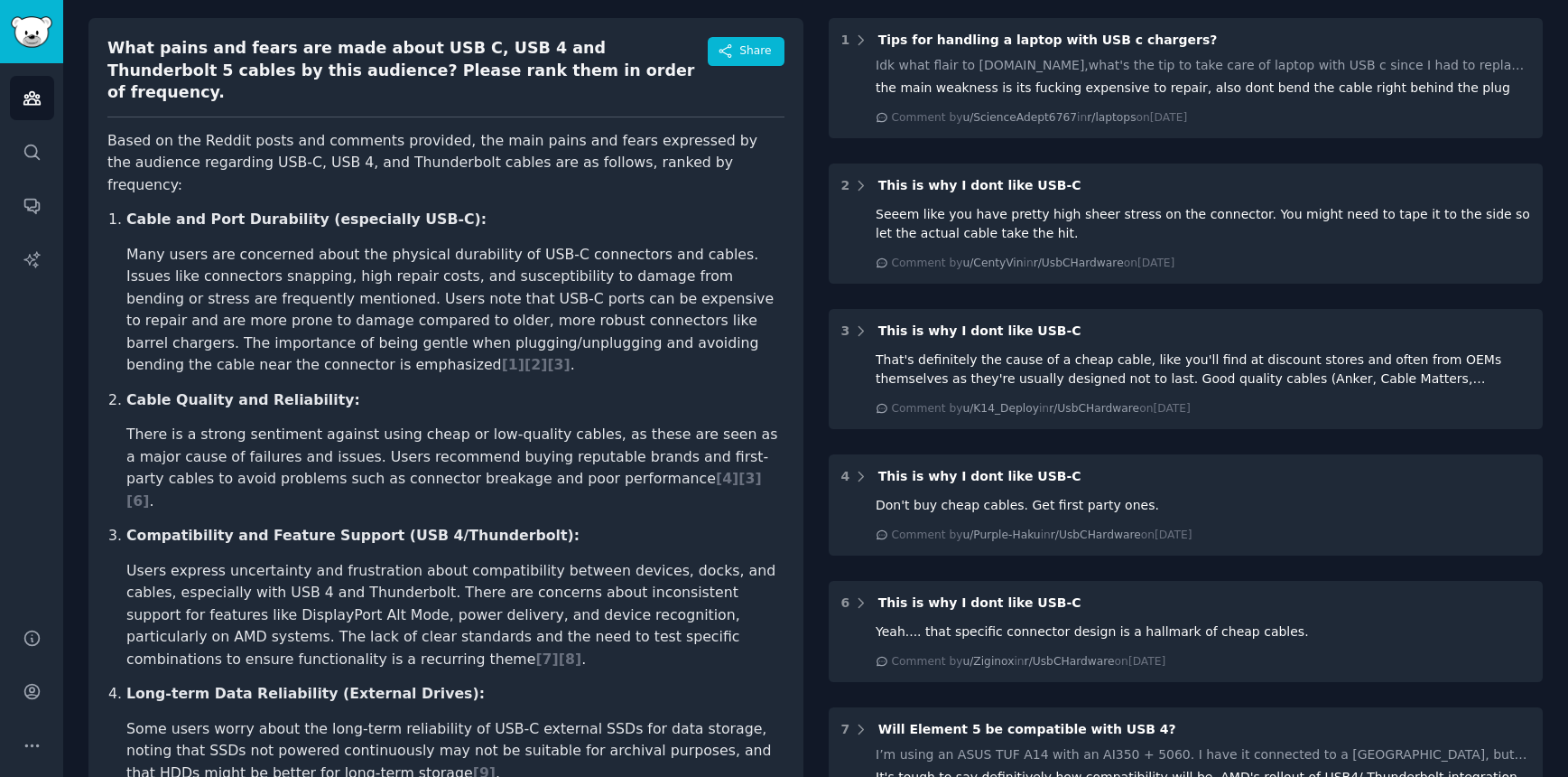
drag, startPoint x: 179, startPoint y: 612, endPoint x: 155, endPoint y: 616, distance: 24.3
click at [179, 612] on ol "Cable and Port Durability (especially USB-C): Many users are concerned about th…" at bounding box center [446, 554] width 677 height 690
drag, startPoint x: 128, startPoint y: 630, endPoint x: 428, endPoint y: 630, distance: 300.0
click at [400, 683] on li "Long-term Data Reliability (External Drives): Some users worry about the long-t…" at bounding box center [455, 733] width 658 height 101
drag, startPoint x: 437, startPoint y: 629, endPoint x: 129, endPoint y: 632, distance: 308.0
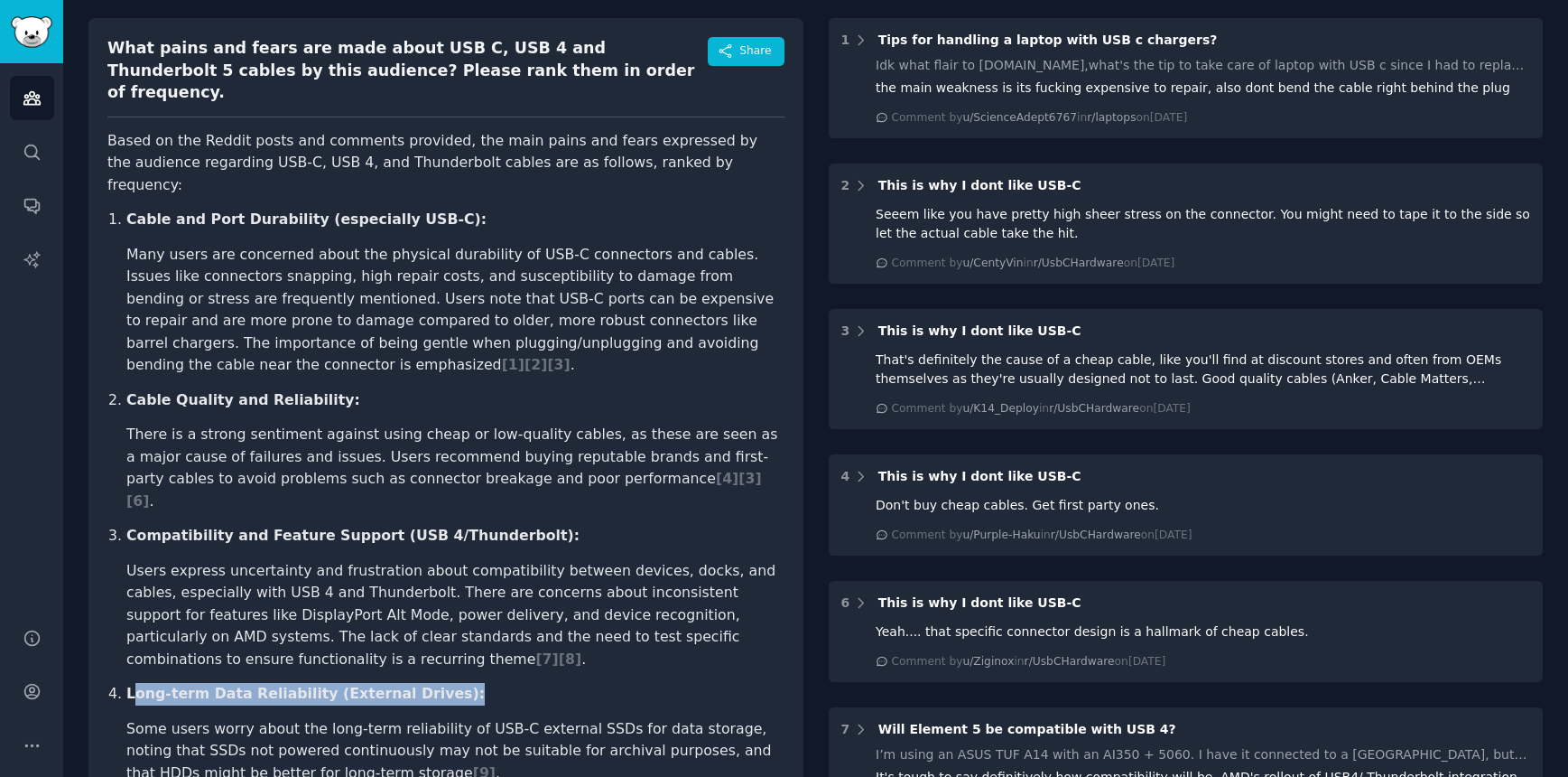
click at [129, 683] on p "Long-term Data Reliability (External Drives):" at bounding box center [455, 693] width 658 height 22
click at [126, 685] on strong "Long-term Data Reliability (External Drives):" at bounding box center [305, 693] width 358 height 17
drag, startPoint x: 123, startPoint y: 629, endPoint x: 102, endPoint y: 627, distance: 21.1
click at [273, 683] on li "Long-term Data Reliability (External Drives): Some users worry about the long-t…" at bounding box center [455, 733] width 658 height 101
click at [174, 683] on li "Long-term Data Reliability (External Drives): Some users worry about the long-t…" at bounding box center [455, 733] width 658 height 101
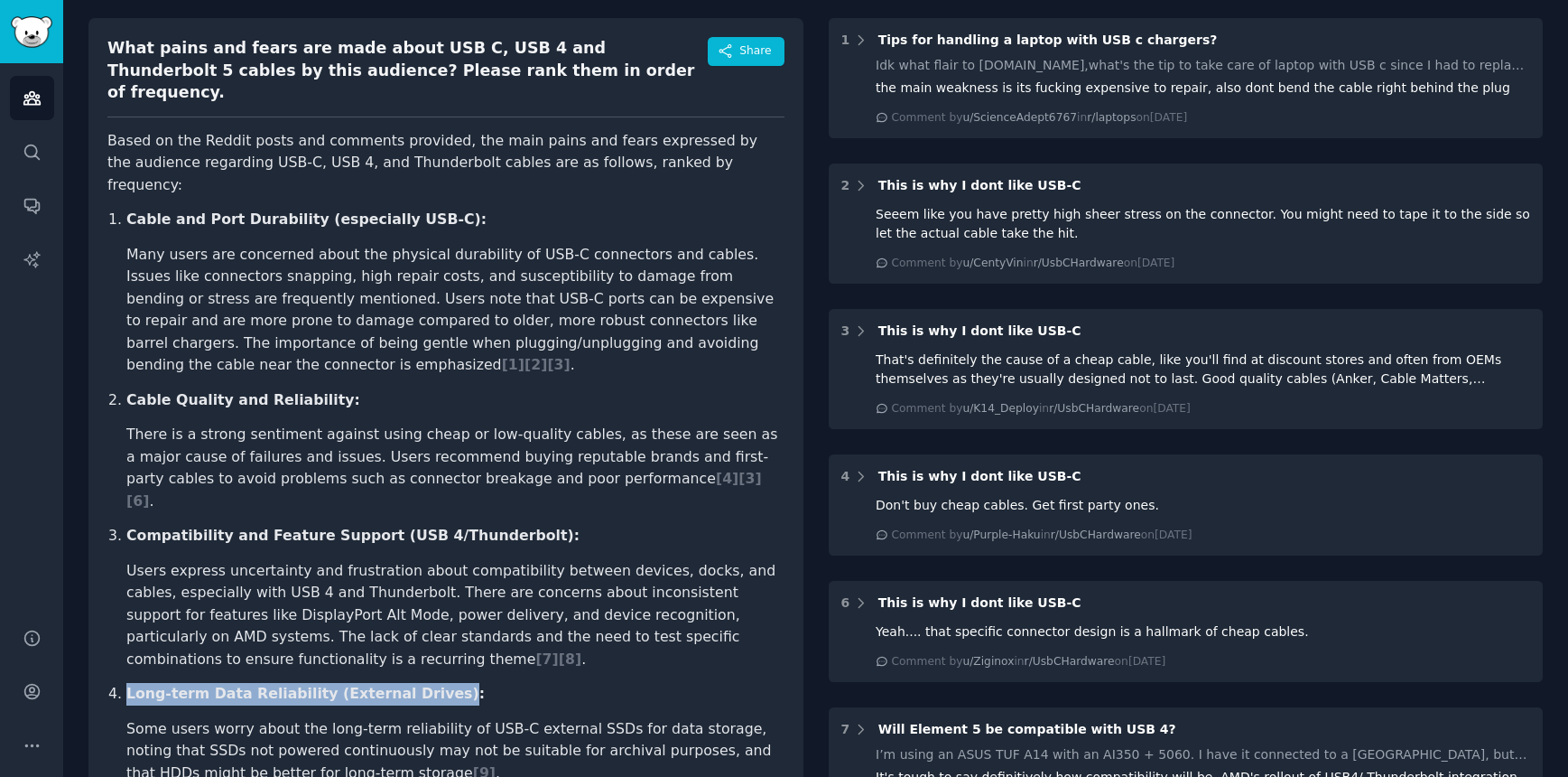
drag, startPoint x: 127, startPoint y: 628, endPoint x: 427, endPoint y: 629, distance: 300.0
click at [427, 685] on strong "Long-term Data Reliability (External Drives):" at bounding box center [305, 693] width 358 height 17
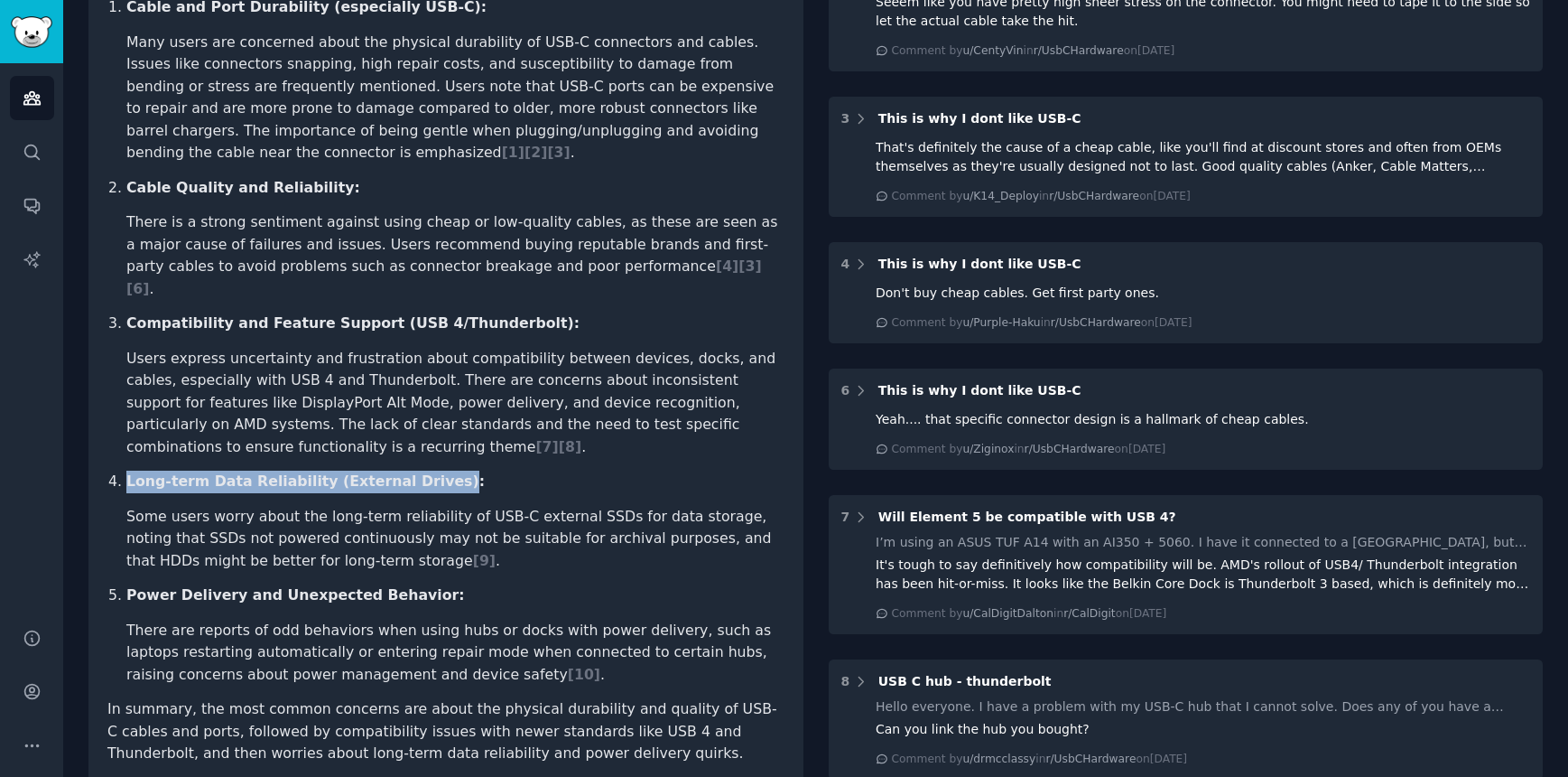
scroll to position [400, 0]
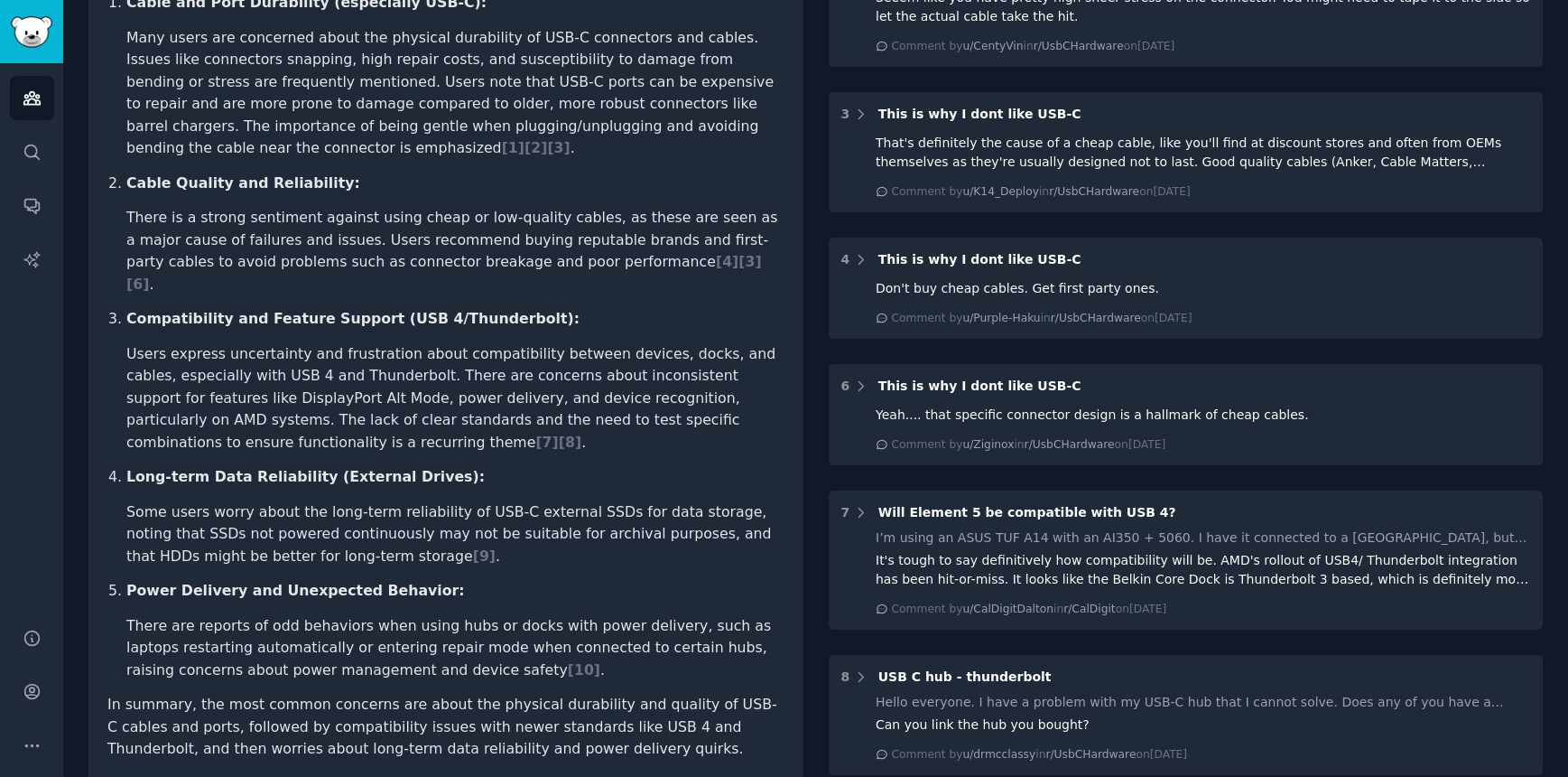
drag, startPoint x: 530, startPoint y: 529, endPoint x: 357, endPoint y: 524, distance: 173.1
click at [521, 580] on p "Power Delivery and Unexpected Behavior:" at bounding box center [455, 591] width 658 height 22
drag, startPoint x: 135, startPoint y: 525, endPoint x: 409, endPoint y: 550, distance: 275.1
click at [413, 582] on strong "Power Delivery and Unexpected Behavior:" at bounding box center [295, 591] width 339 height 17
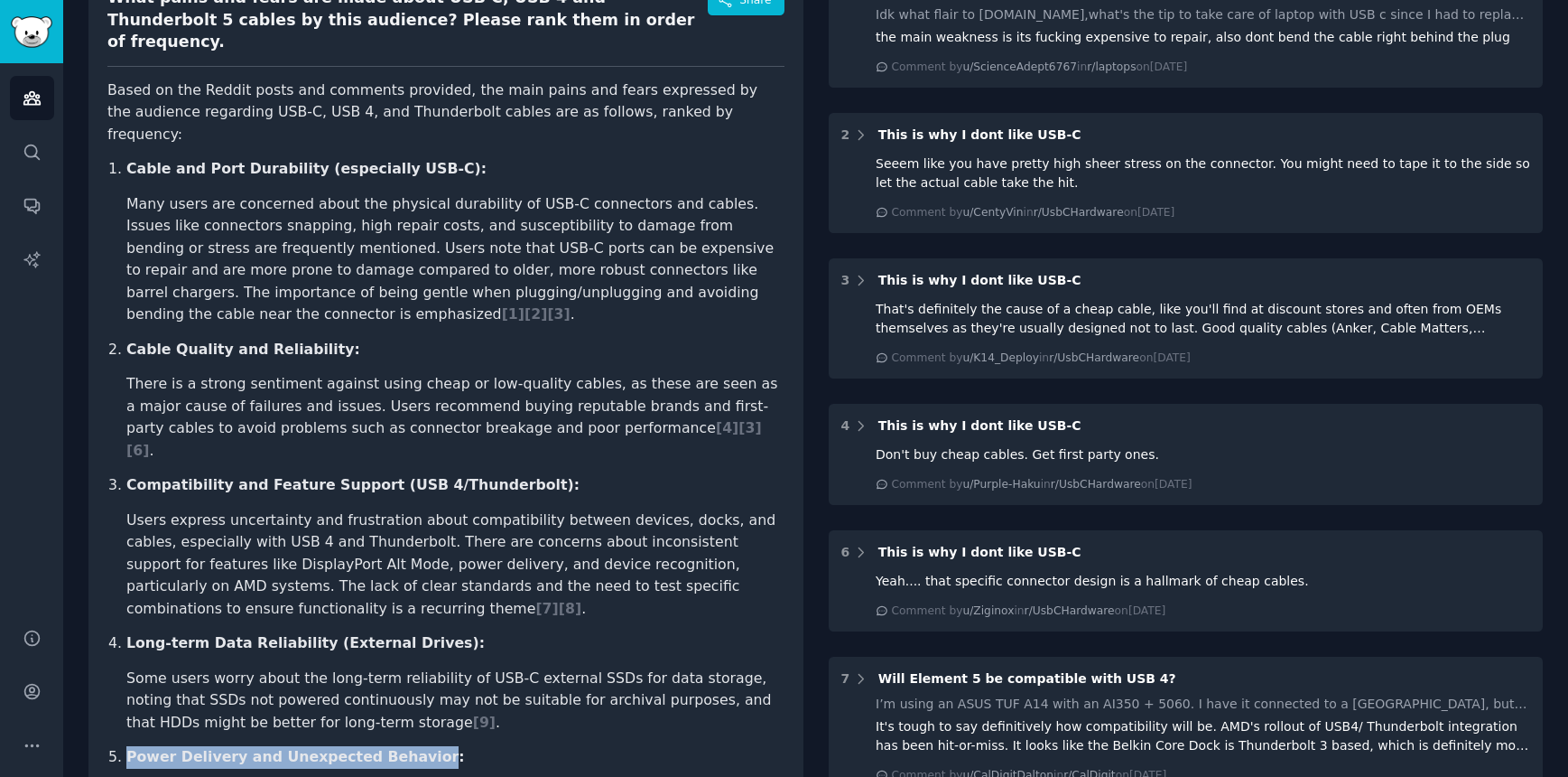
scroll to position [0, 0]
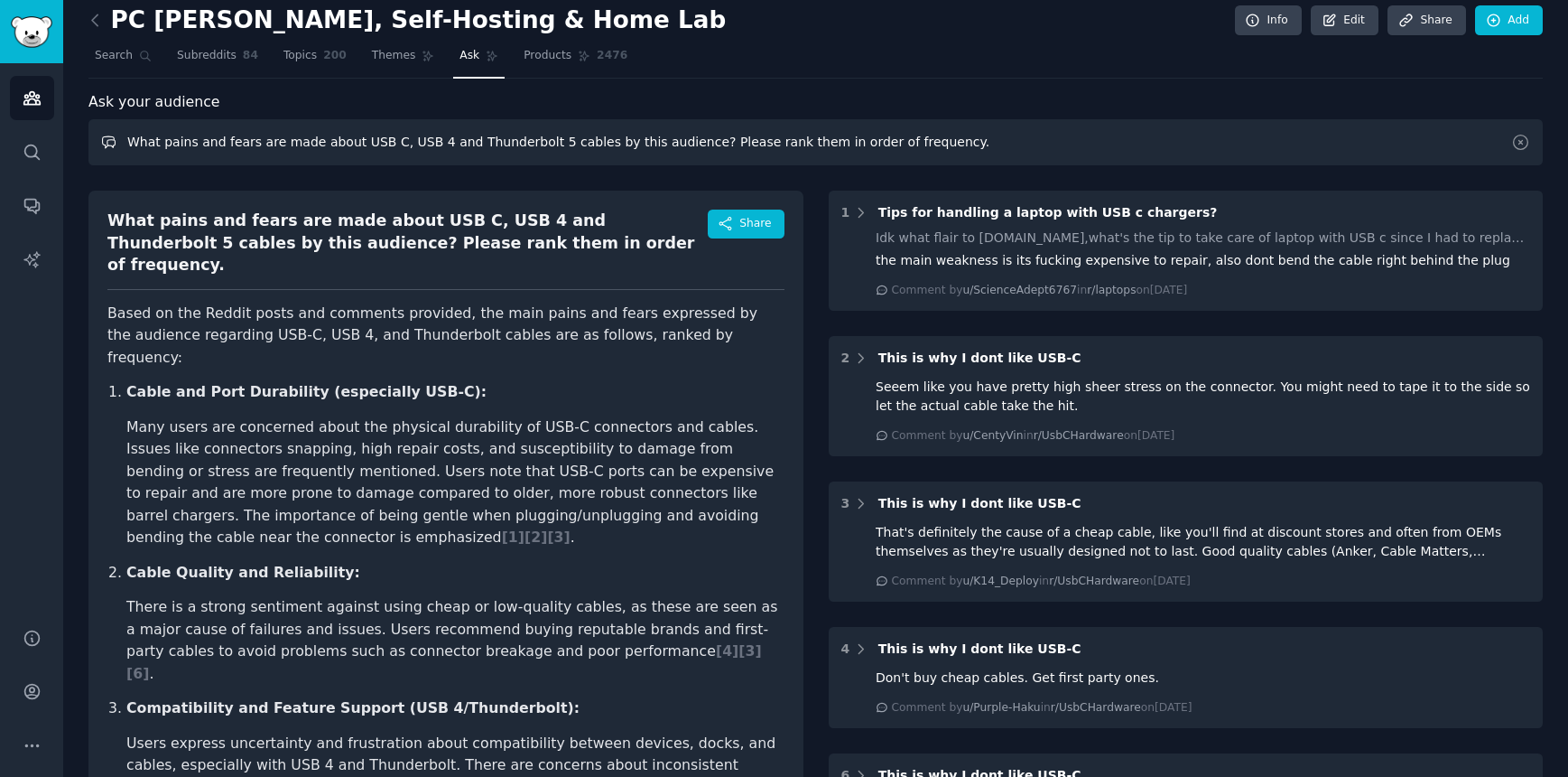
click at [175, 157] on input "What pains and fears are made about USB C, USB 4 and Thunderbolt 5 cables by th…" at bounding box center [816, 142] width 1454 height 46
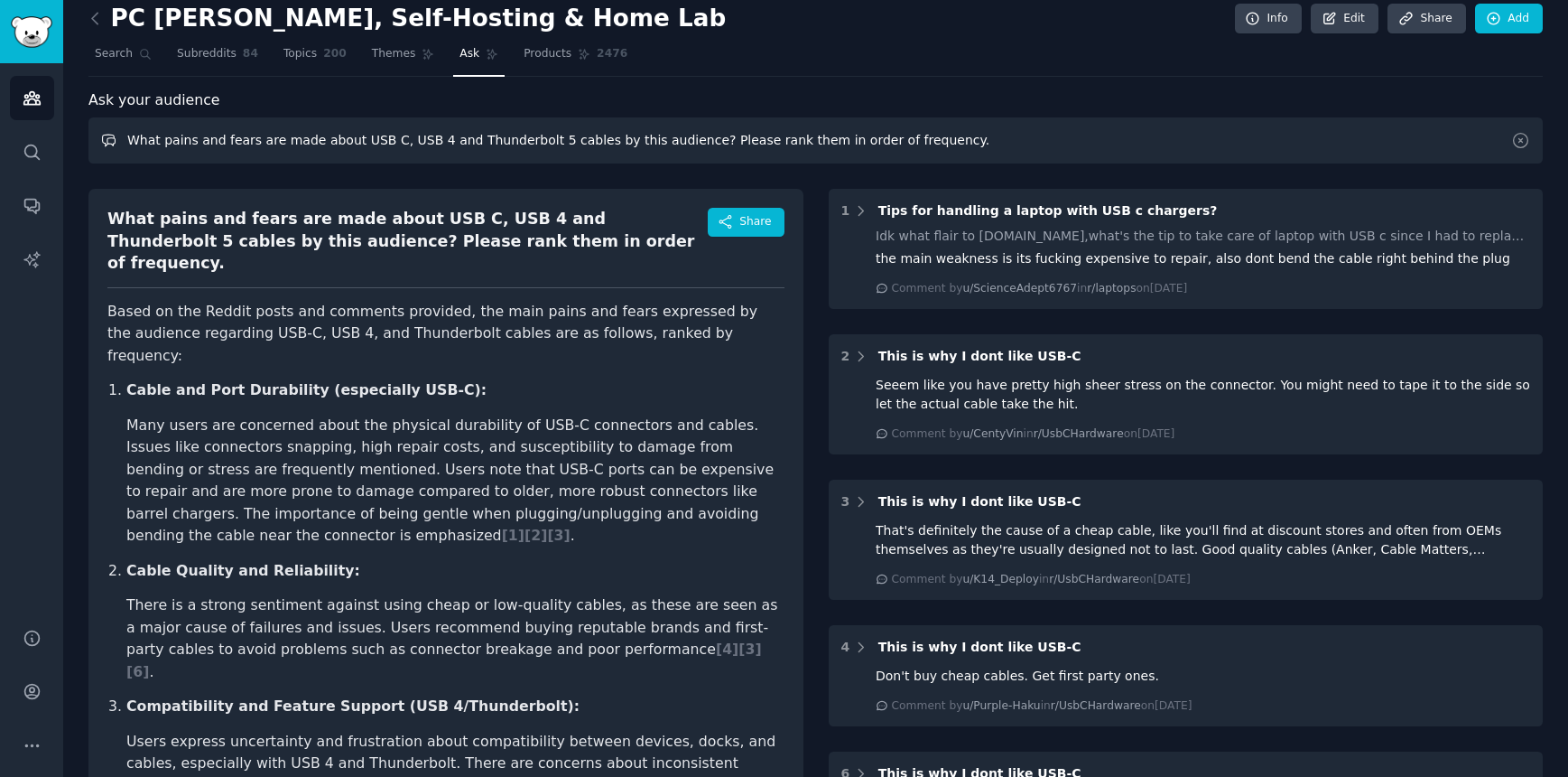
drag, startPoint x: 164, startPoint y: 142, endPoint x: 251, endPoint y: 139, distance: 87.1
click at [251, 138] on input "What pains and fears are made about USB C, USB 4 and Thunderbolt 5 cables by th…" at bounding box center [816, 140] width 1454 height 46
paste input "Barriers & Uncertaintie"
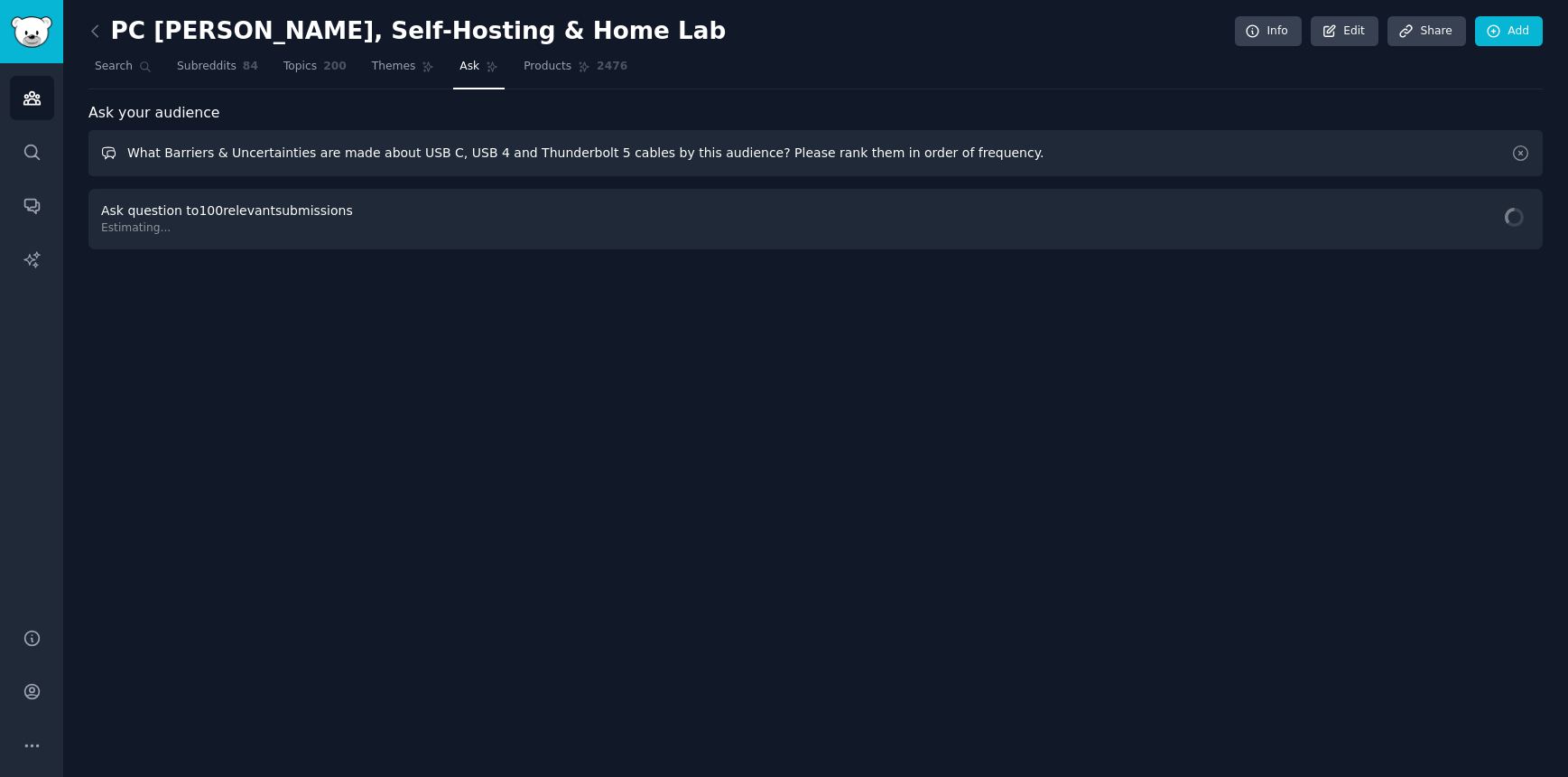
scroll to position [0, 0]
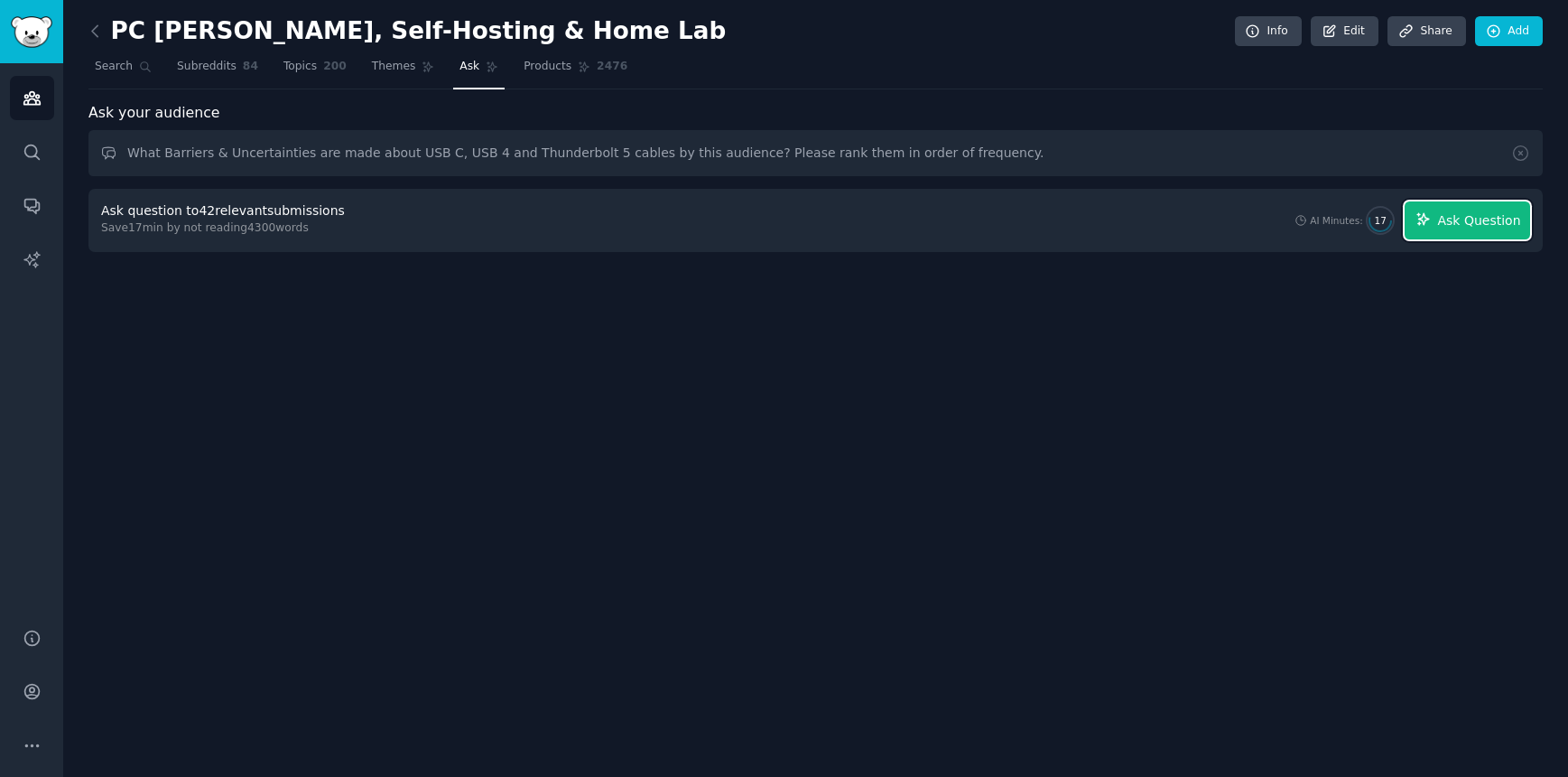
click at [1515, 220] on span "Ask Question" at bounding box center [1480, 221] width 83 height 19
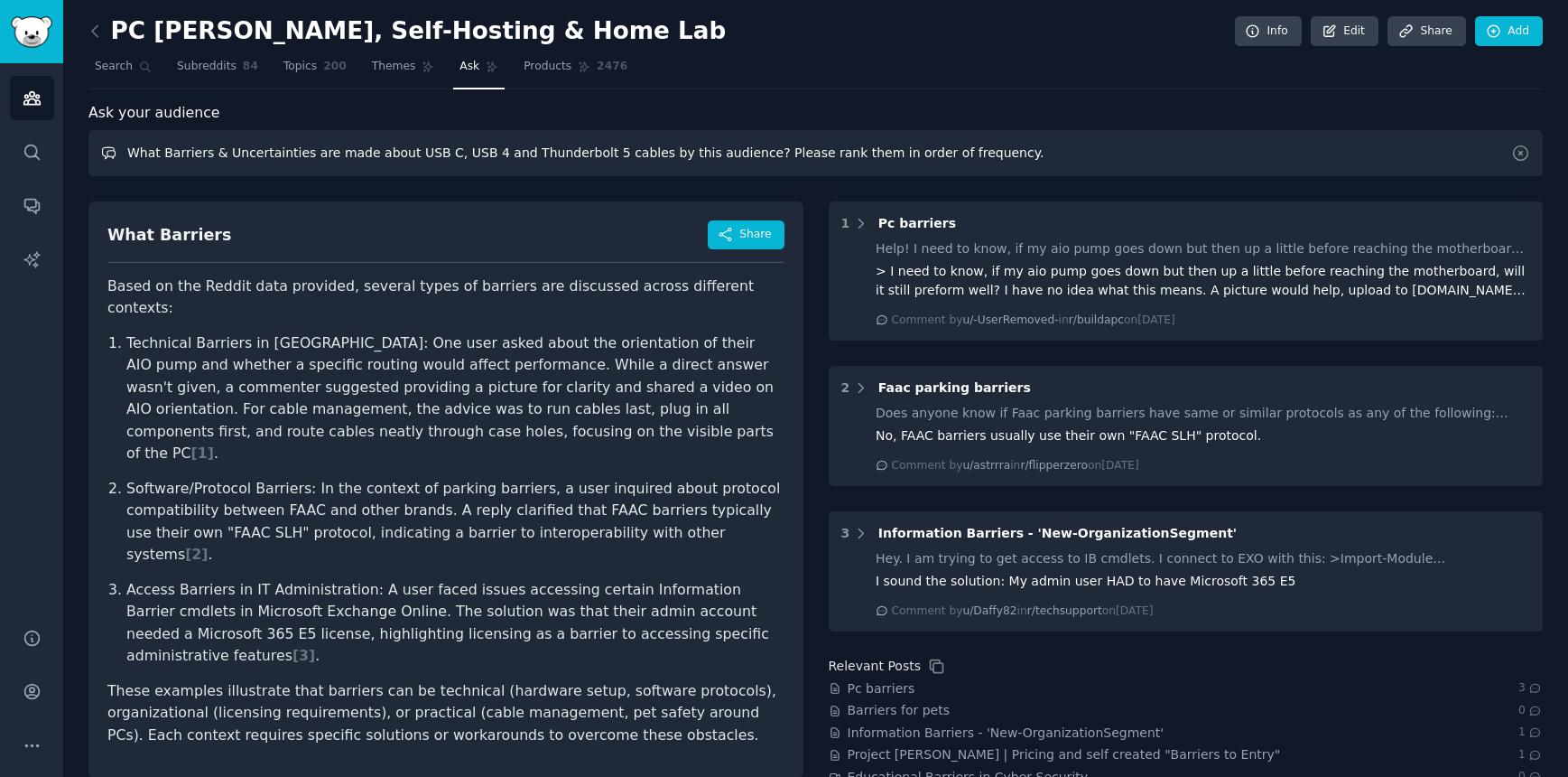
click at [227, 161] on input "What Barriers & Uncertainties are made about USB C, USB 4 and Thunderbolt 5 cab…" at bounding box center [816, 152] width 1454 height 46
click at [286, 152] on input "What Barriers & Uncertainties are made about USB C, USB 4 and Thunderbolt 5 cab…" at bounding box center [816, 152] width 1454 height 46
click at [303, 154] on input "What Barriers & Uncertainties are made about USB C, USB 4 and Thunderbolt 5 cab…" at bounding box center [816, 152] width 1454 height 46
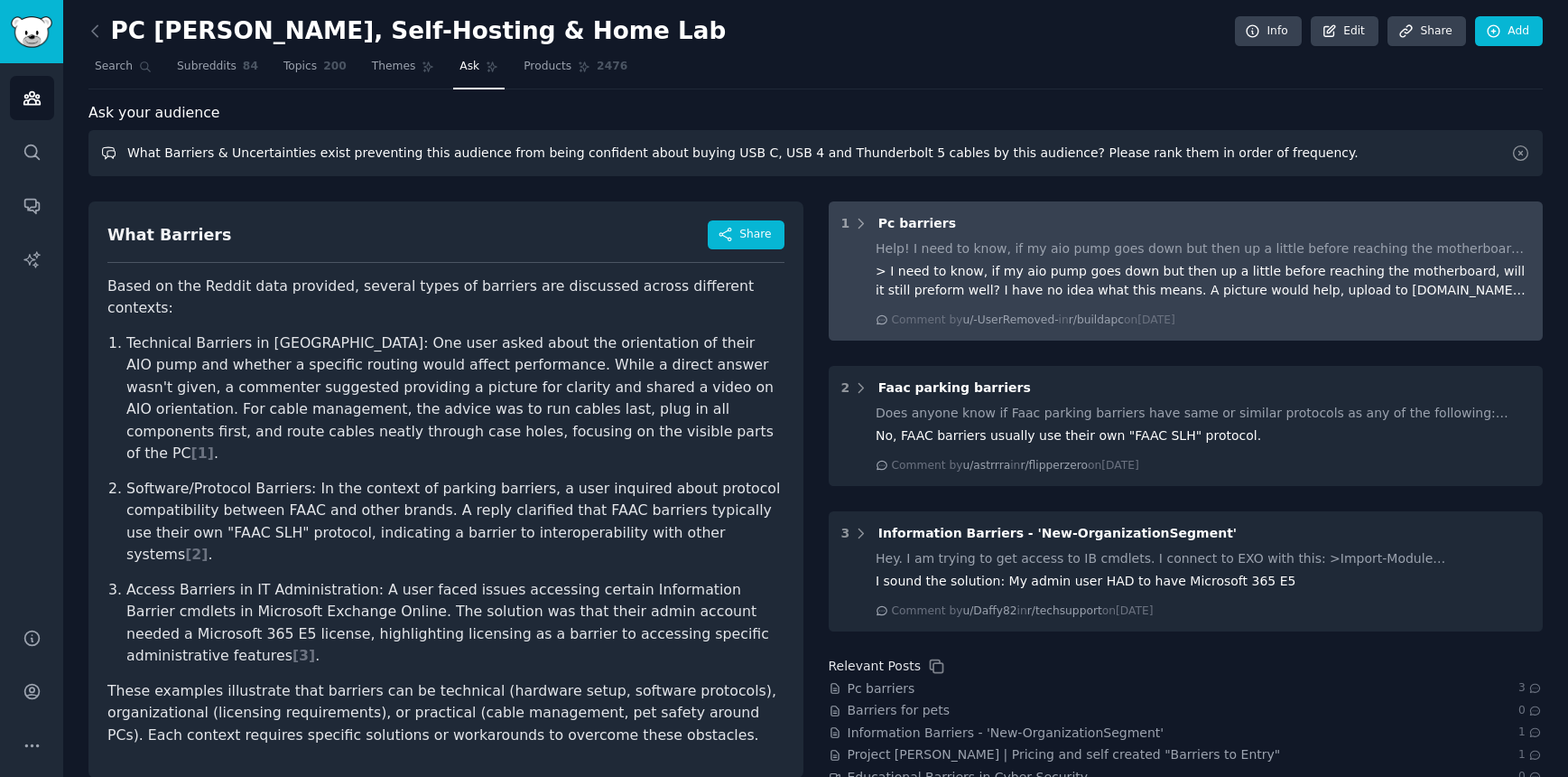
drag, startPoint x: 929, startPoint y: 154, endPoint x: 1033, endPoint y: 216, distance: 121.1
click at [1022, 152] on input "What Barriers & Uncertainties exist preventing this audience from being confide…" at bounding box center [816, 152] width 1454 height 46
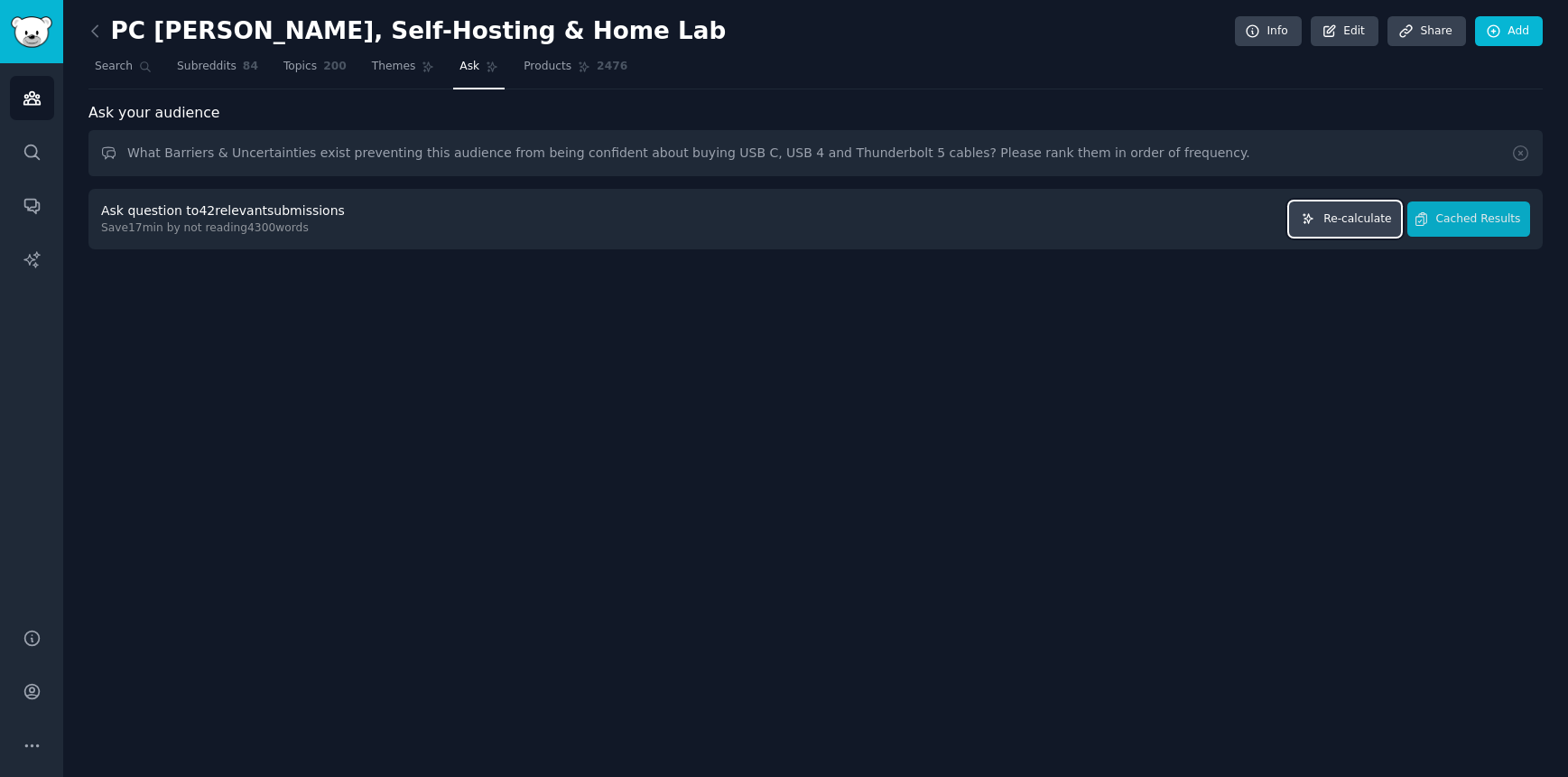
click at [1360, 223] on span "Re-calculate" at bounding box center [1357, 220] width 68 height 17
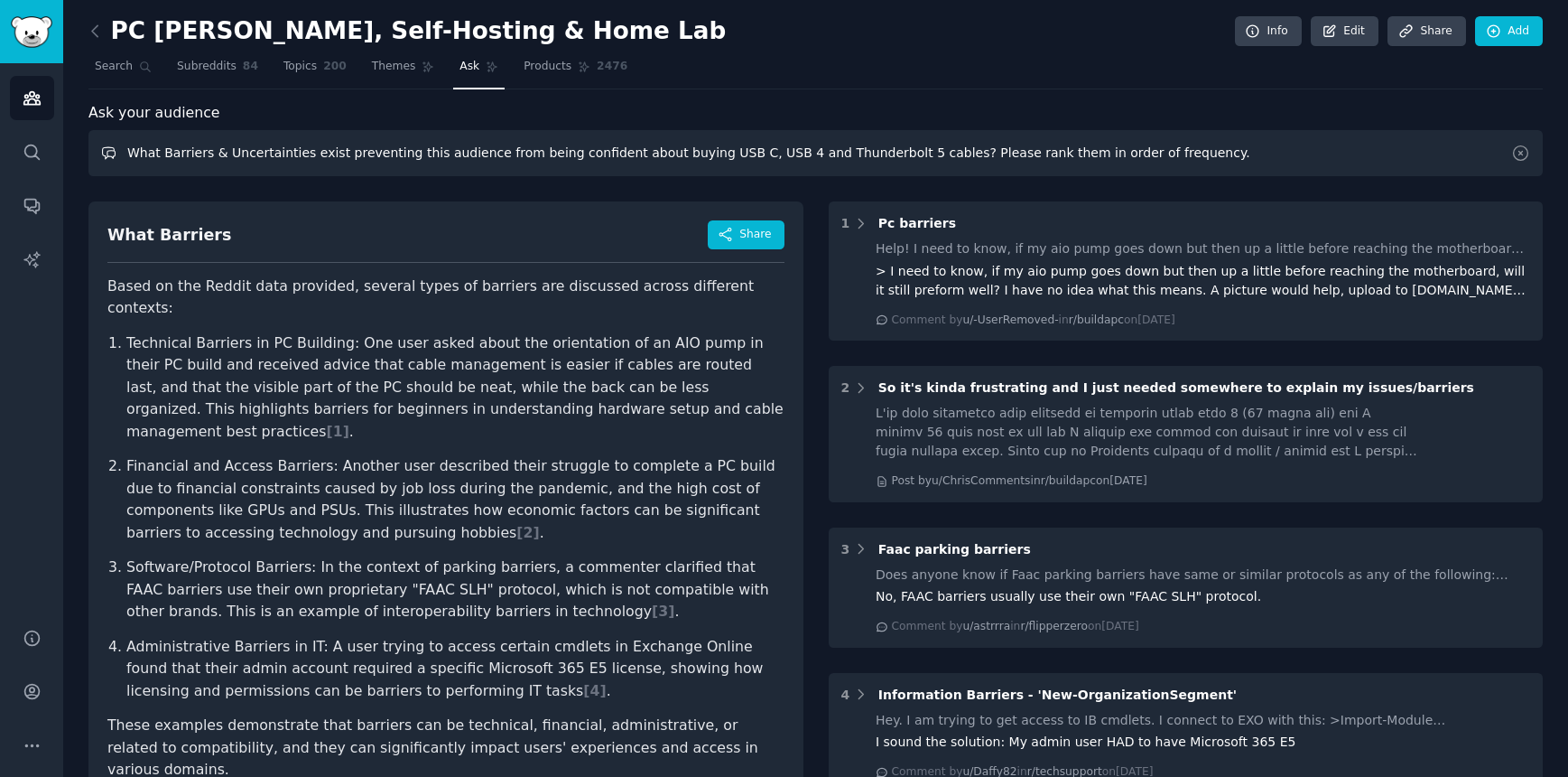
drag, startPoint x: 159, startPoint y: 156, endPoint x: 133, endPoint y: 154, distance: 26.1
click at [158, 155] on input "What Barriers & Uncertainties exist preventing this audience from being confide…" at bounding box center [816, 152] width 1454 height 46
drag, startPoint x: 127, startPoint y: 153, endPoint x: 187, endPoint y: 154, distance: 60.0
click at [187, 154] on input "What Barriers & Uncertainties exist preventing this audience from being confide…" at bounding box center [816, 152] width 1454 height 46
drag, startPoint x: 182, startPoint y: 154, endPoint x: 172, endPoint y: 154, distance: 10.0
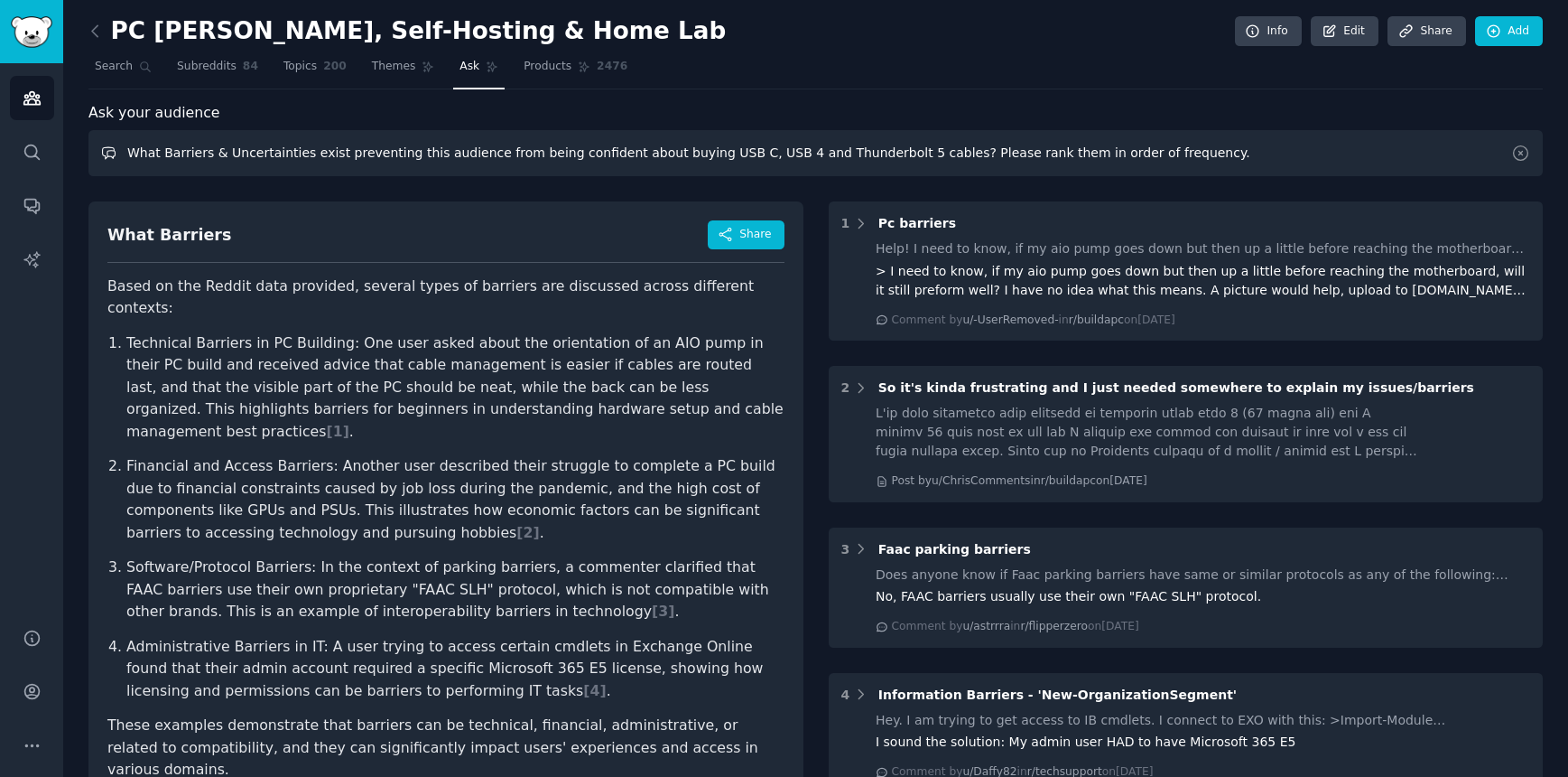
click at [181, 154] on input "What Barriers & Uncertainties exist preventing this audience from being confide…" at bounding box center [816, 152] width 1454 height 46
drag, startPoint x: 163, startPoint y: 153, endPoint x: 395, endPoint y: 153, distance: 232.0
click at [395, 153] on input "What Barriers & Uncertainties exist preventing this audience from being confide…" at bounding box center [816, 152] width 1454 height 46
click at [274, 152] on input "What is this audience from being confident about buying USB C, USB 4 and Thunde…" at bounding box center [816, 152] width 1454 height 46
drag, startPoint x: 255, startPoint y: 152, endPoint x: 388, endPoint y: 148, distance: 133.1
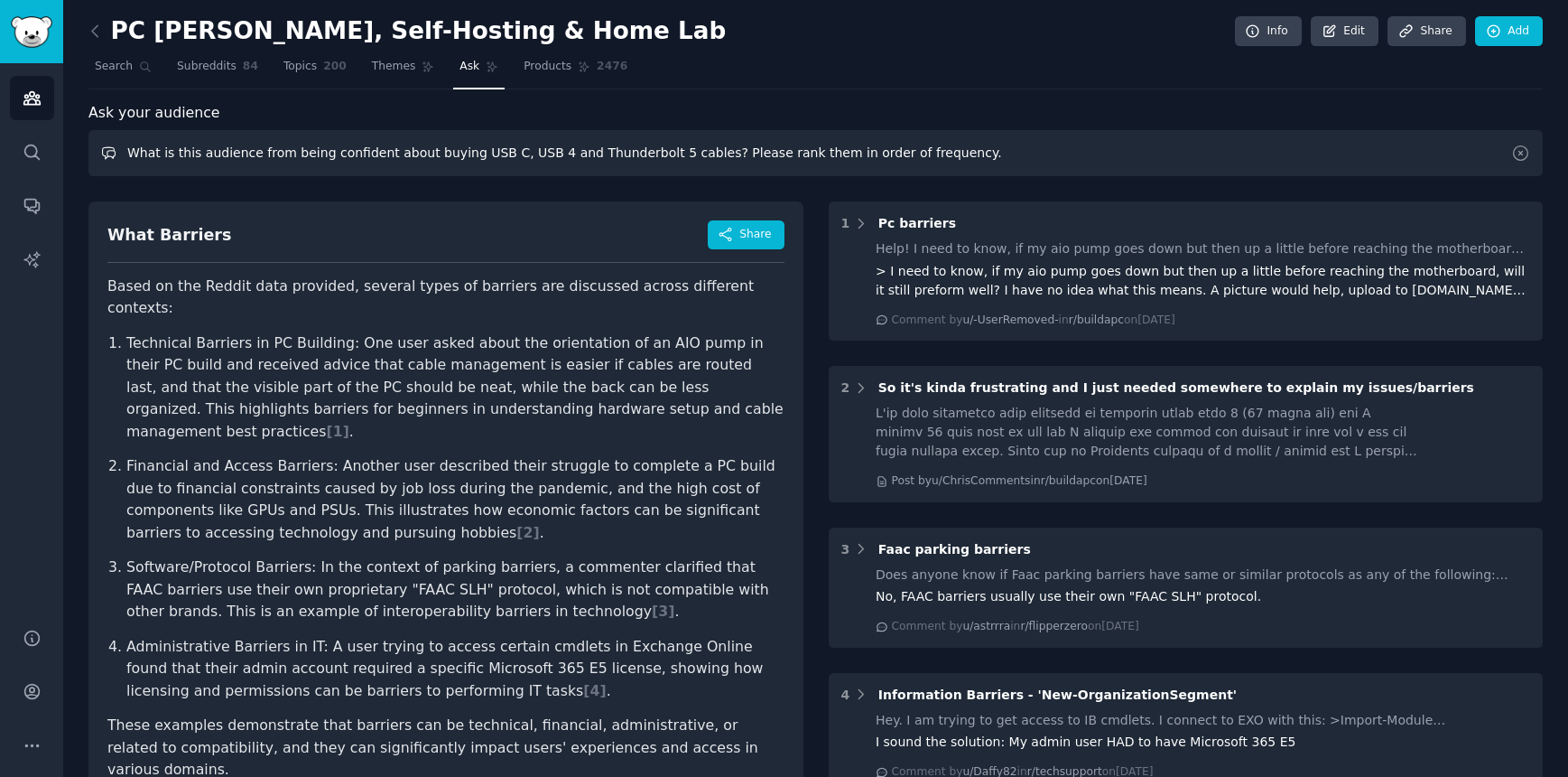
click at [384, 149] on input "What is this audience from being confident about buying USB C, USB 4 and Thunde…" at bounding box center [816, 152] width 1454 height 46
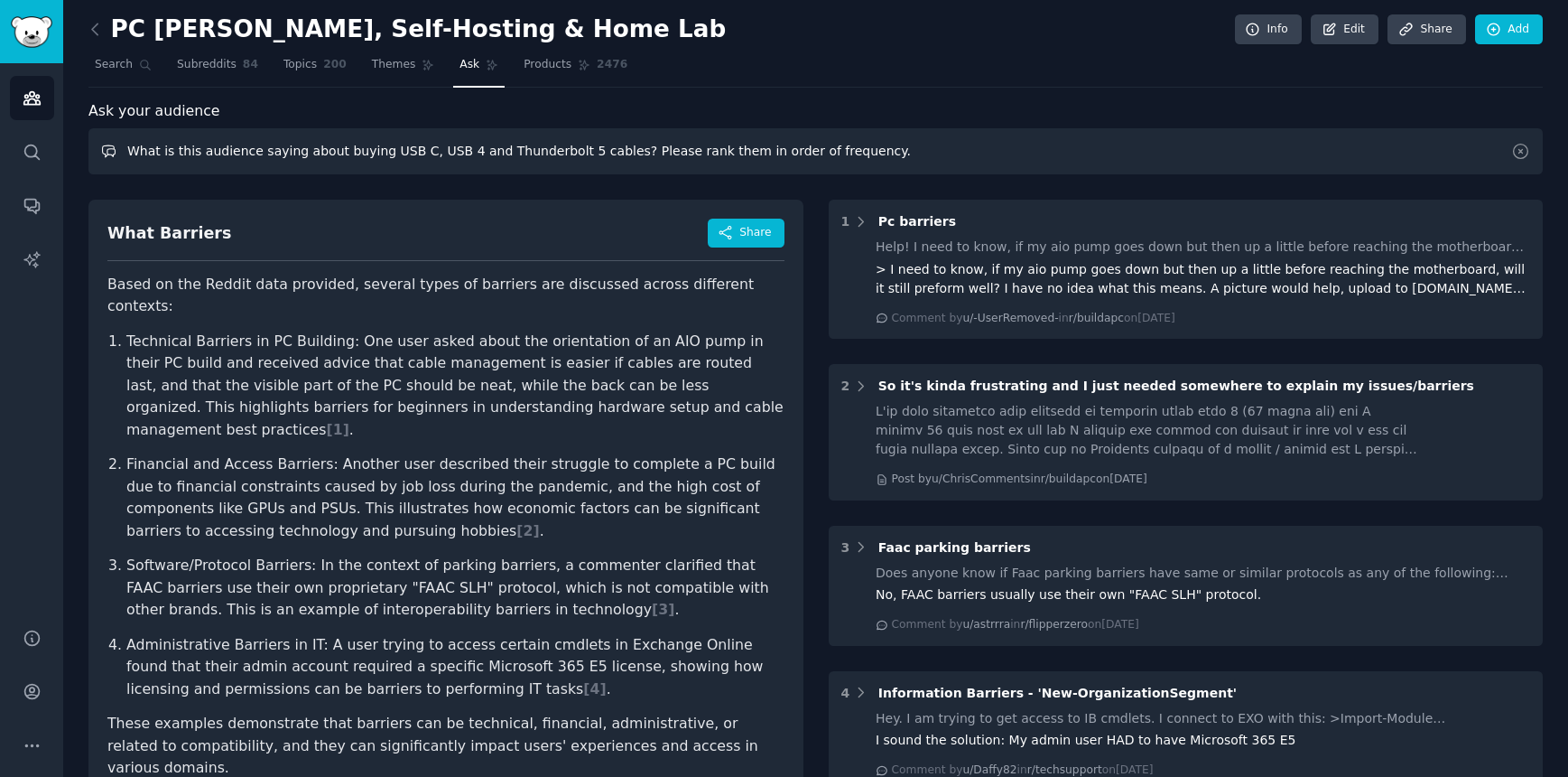
click at [379, 148] on input "What is this audience saying about buying USB C, USB 4 and Thunderbolt 5 cables…" at bounding box center [816, 151] width 1454 height 46
click at [636, 149] on input "What is this audience saying about buying unknown USB C, USB 4 and Thunderbolt …" at bounding box center [816, 151] width 1454 height 46
type input "What is this audience saying about buying unknown USB C, USB 4 and Thunderbolt …"
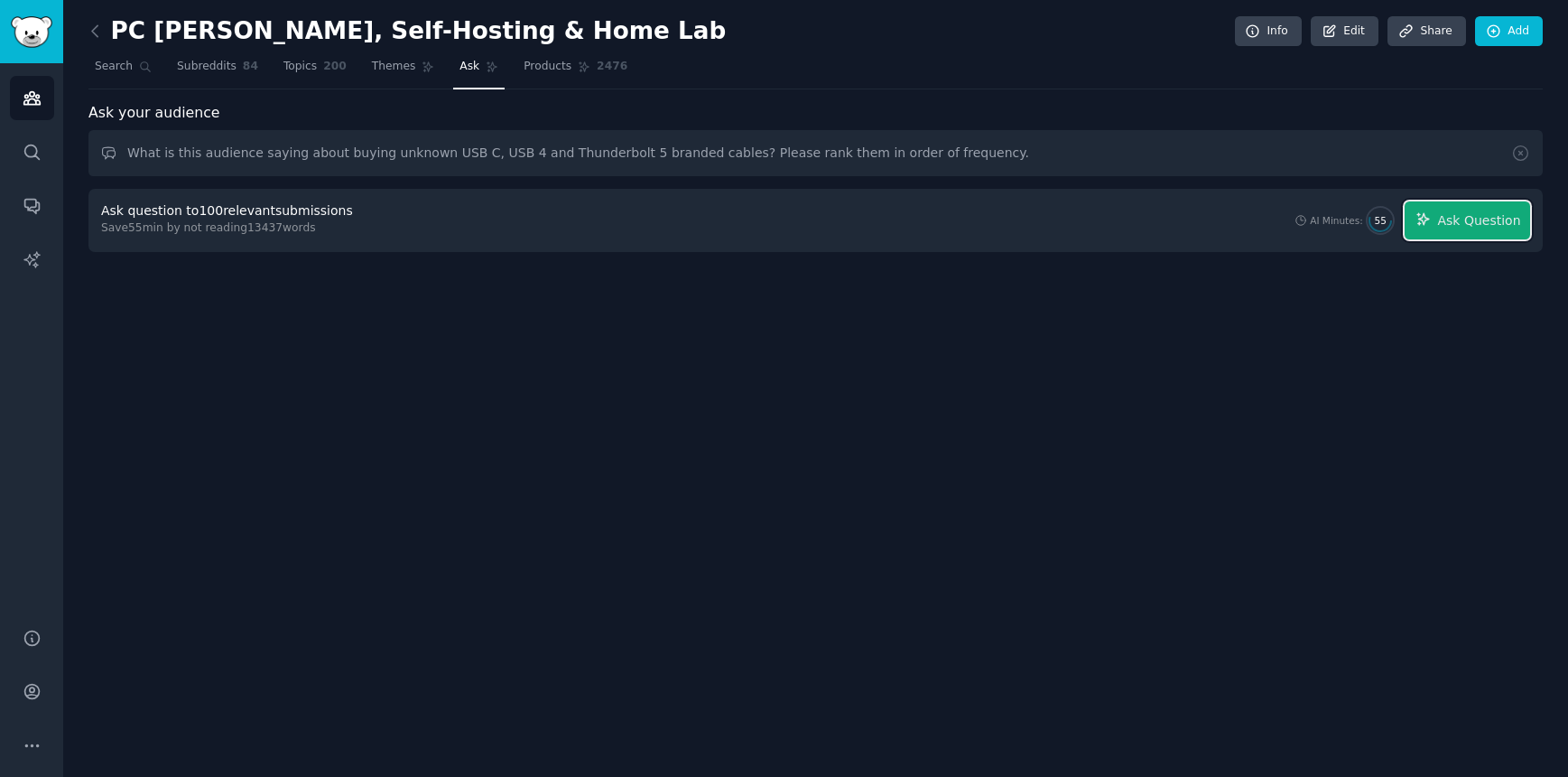
click at [1498, 227] on span "Ask Question" at bounding box center [1480, 221] width 83 height 19
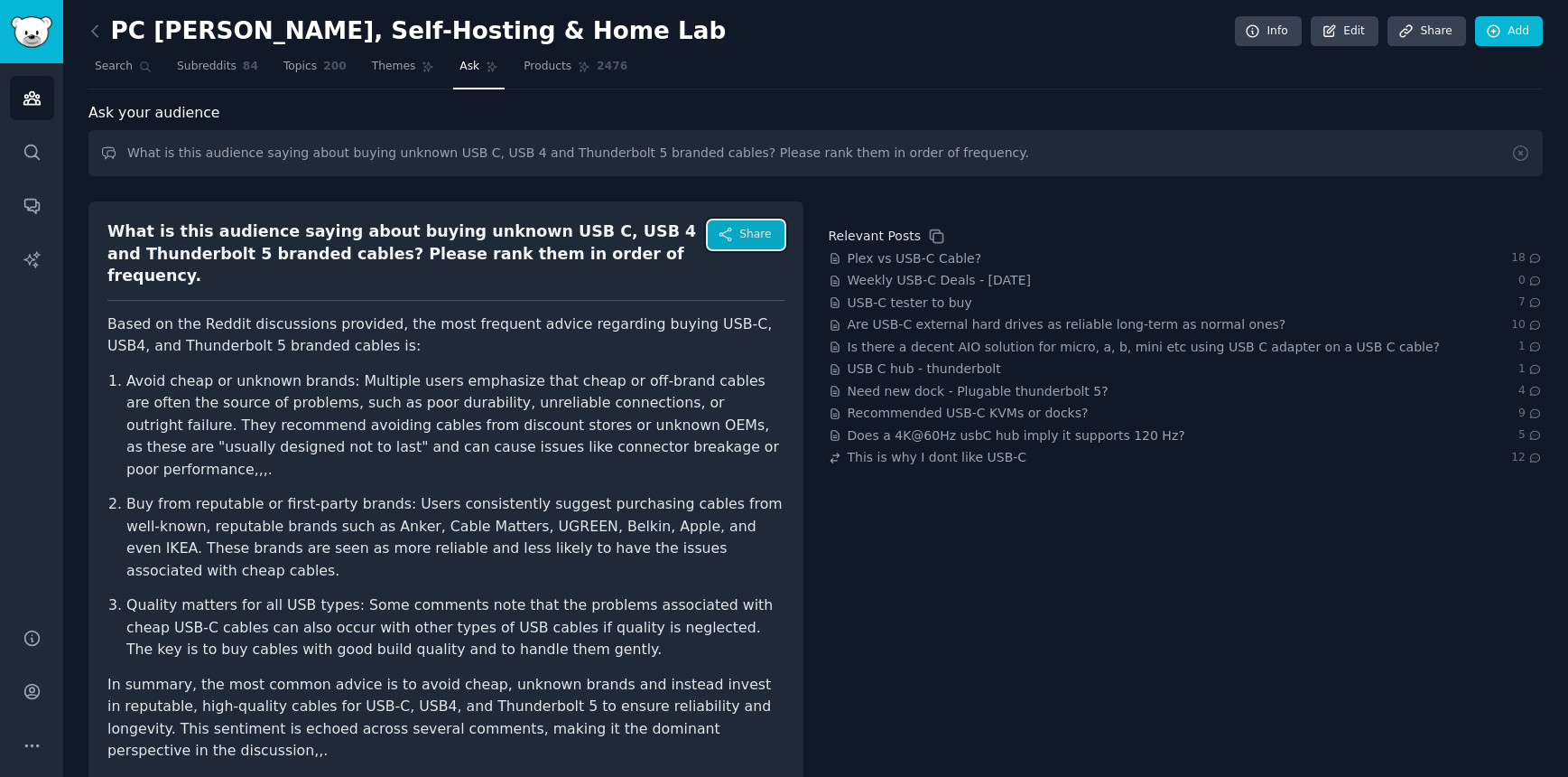
click at [763, 221] on button "Share" at bounding box center [746, 235] width 76 height 29
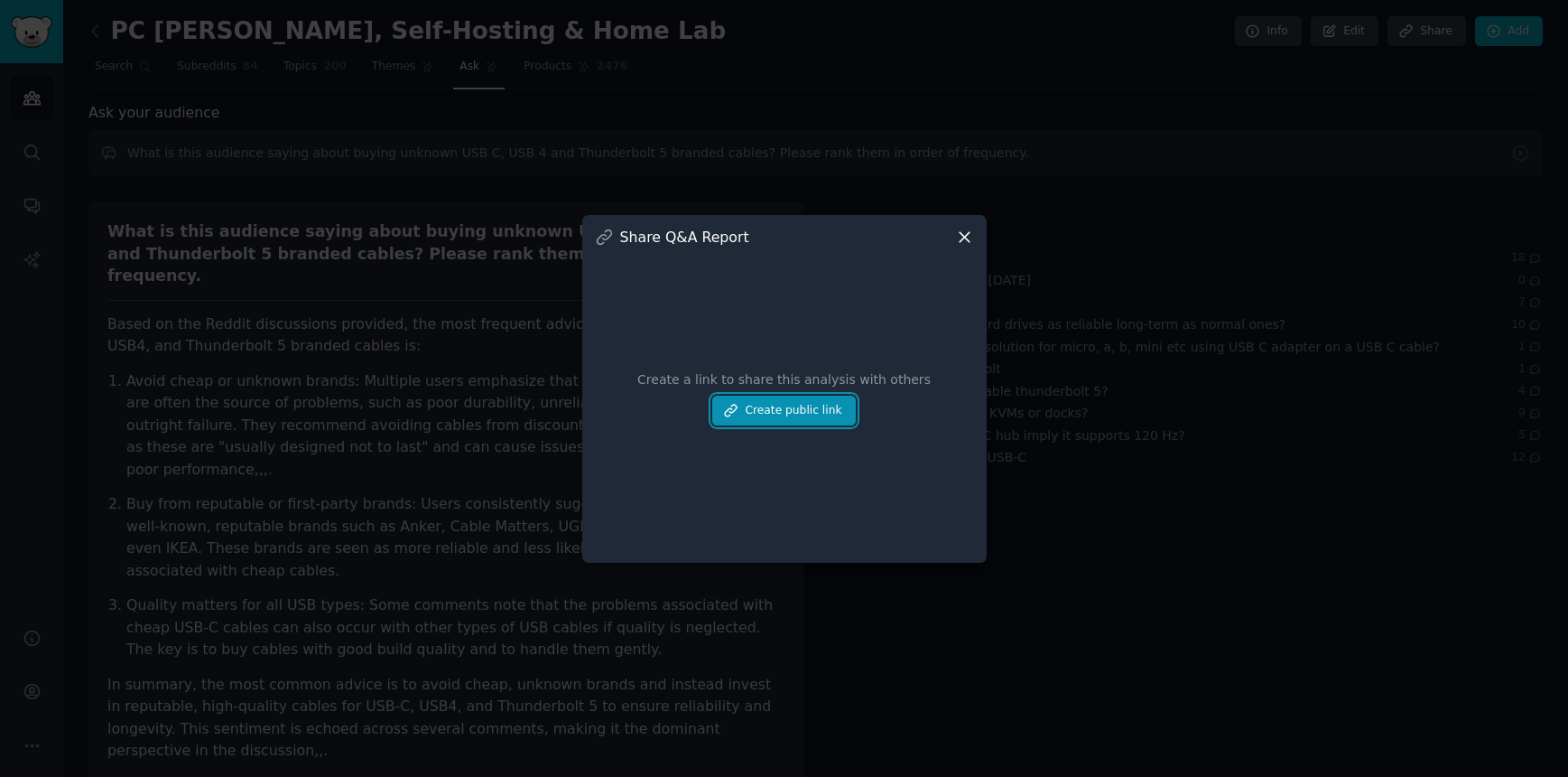
click at [818, 406] on button "Create public link" at bounding box center [784, 411] width 143 height 31
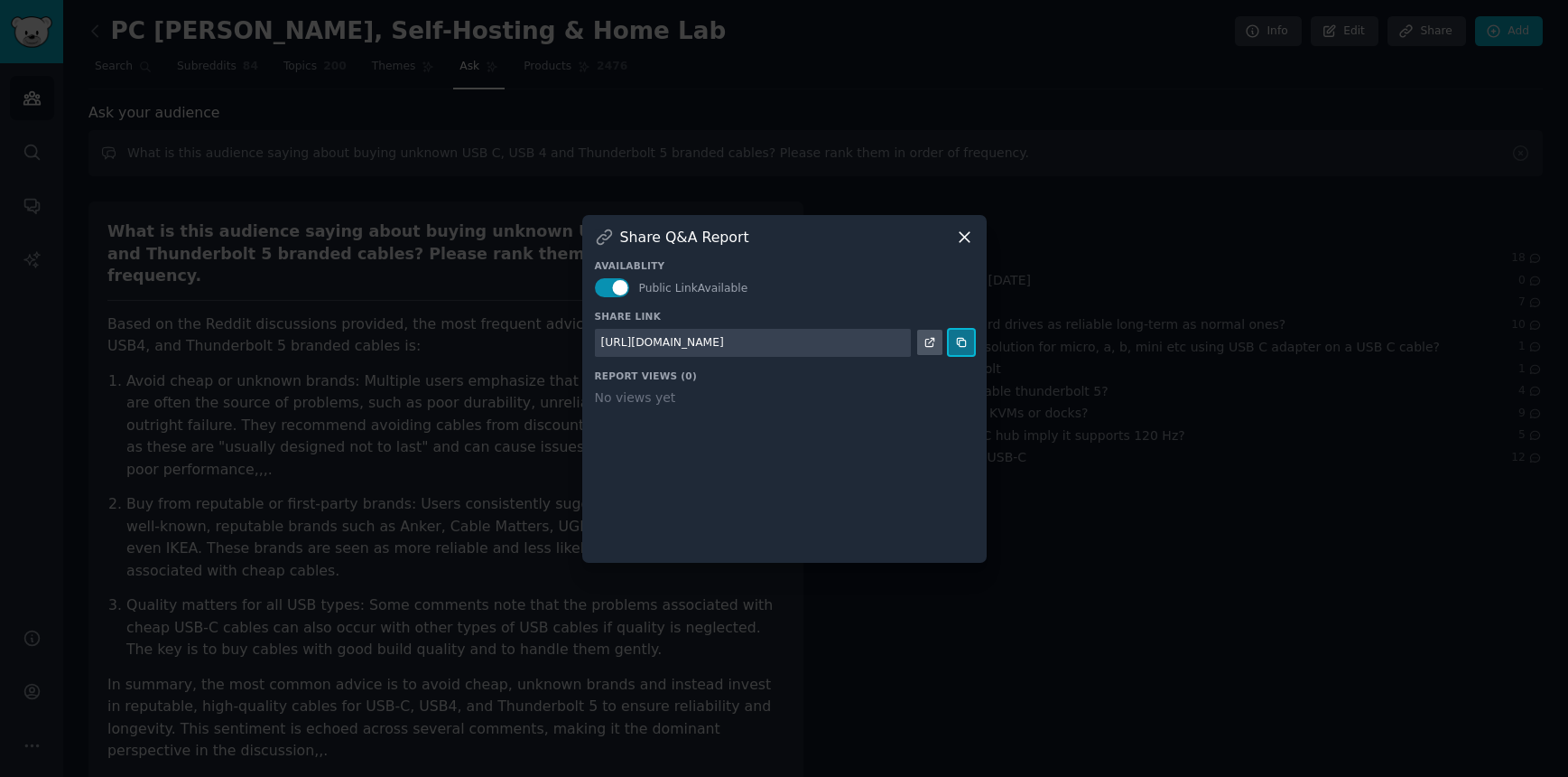
click at [952, 348] on button at bounding box center [961, 342] width 25 height 25
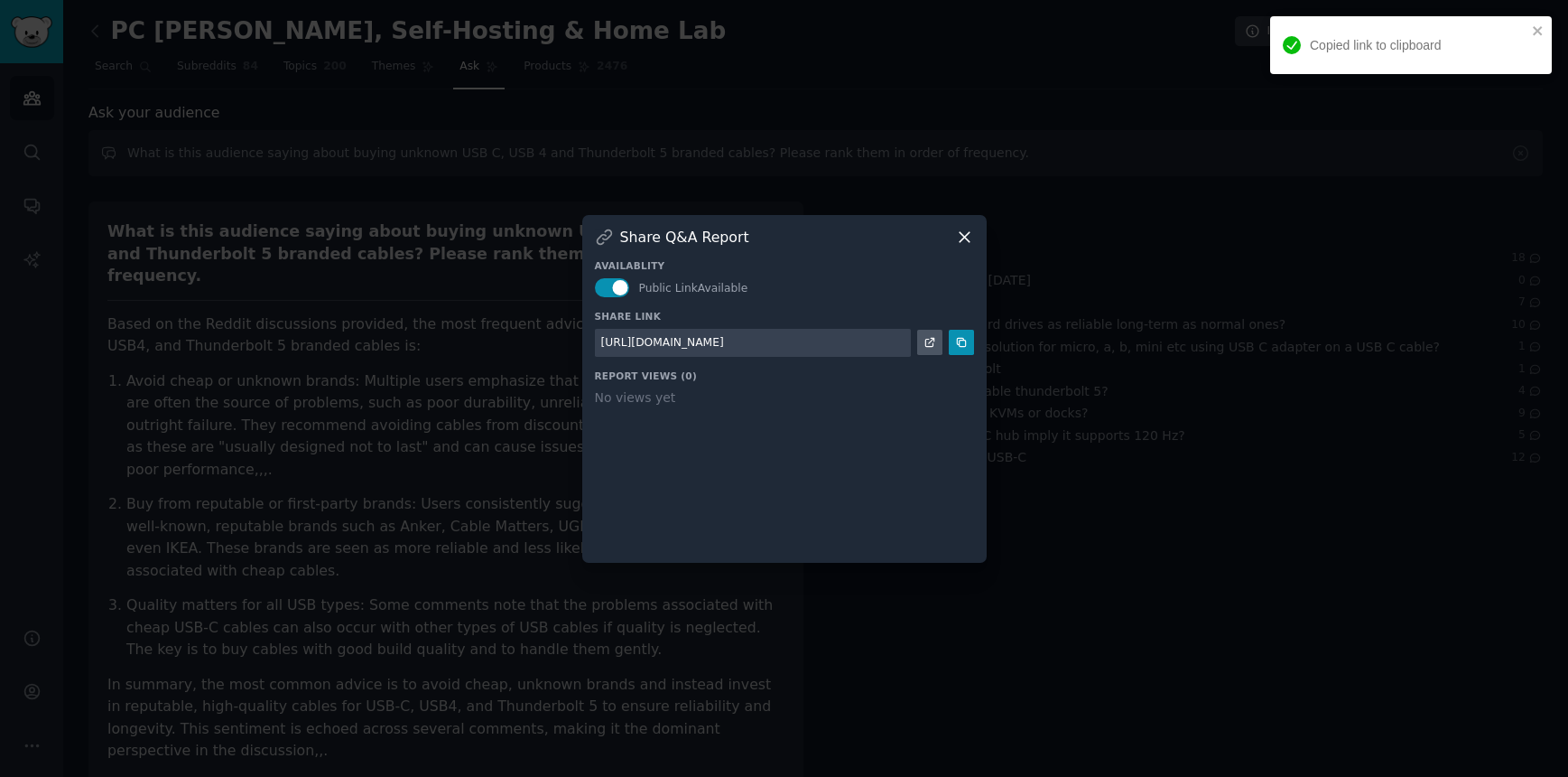
click at [179, 549] on div at bounding box center [784, 388] width 1568 height 777
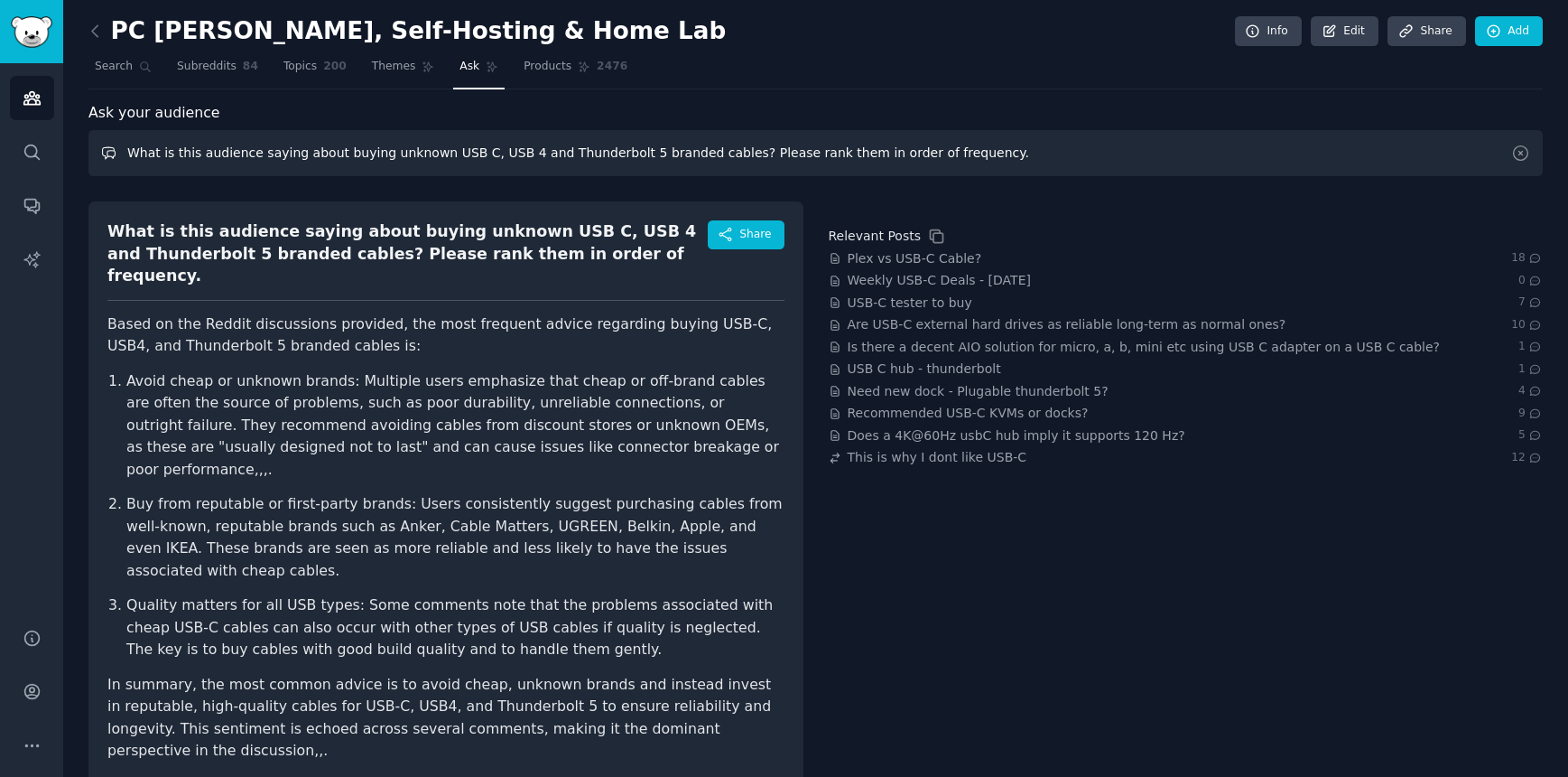
click at [196, 170] on input "What is this audience saying about buying unknown USB C, USB 4 and Thunderbolt …" at bounding box center [816, 152] width 1454 height 46
click at [174, 153] on input "What is this audience saying about buying unknown USB C, USB 4 and Thunderbolt …" at bounding box center [816, 152] width 1454 height 46
drag, startPoint x: 162, startPoint y: 153, endPoint x: 439, endPoint y: 161, distance: 277.1
click at [428, 152] on input "What is this audience saying about buying unknown USB C, USB 4 and Thunderbolt …" at bounding box center [816, 152] width 1454 height 46
drag, startPoint x: 498, startPoint y: 152, endPoint x: 529, endPoint y: 161, distance: 32.3
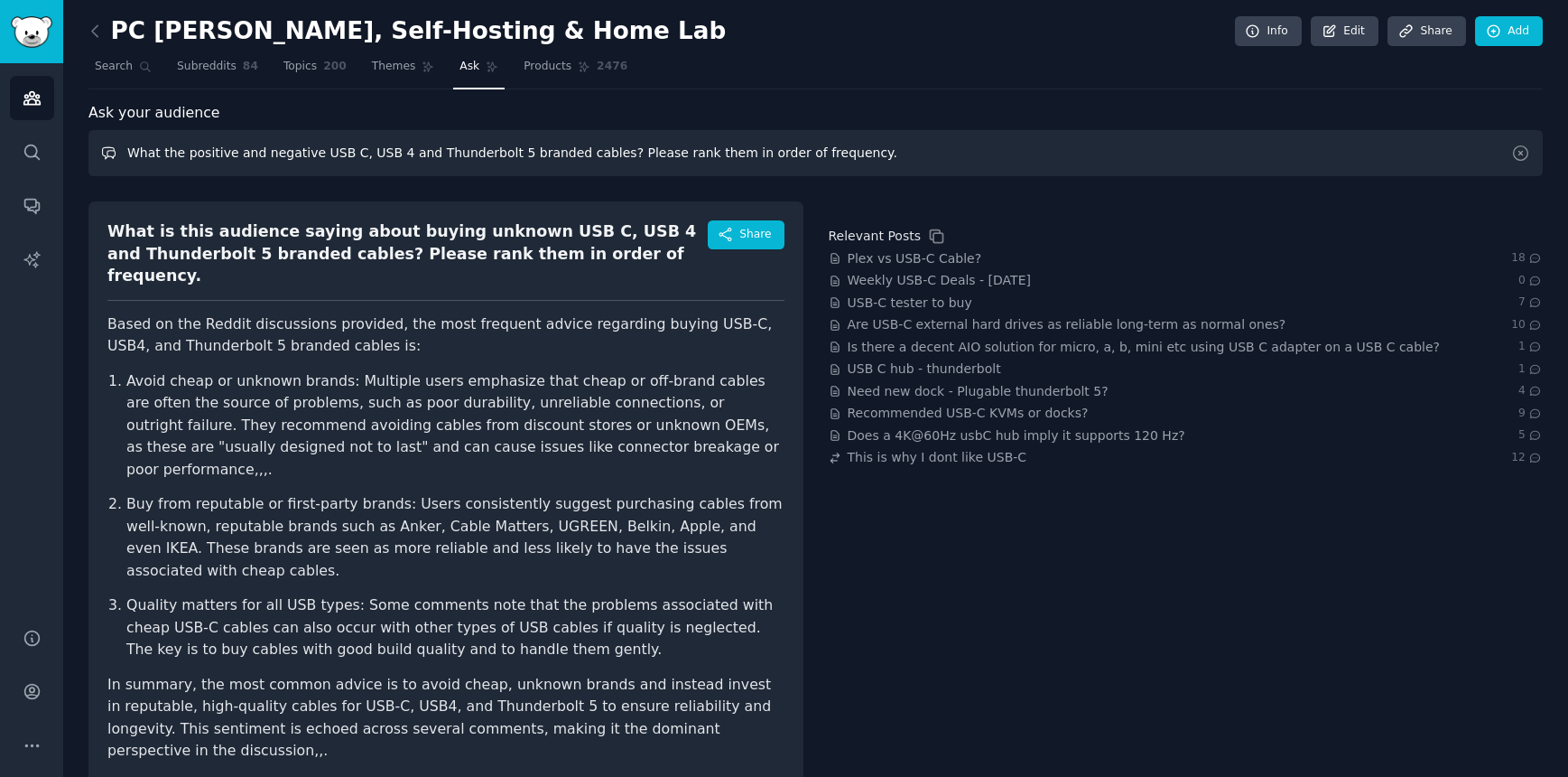
click at [498, 152] on input "What the positive and negative USB C, USB 4 and Thunderbolt 5 branded cables? P…" at bounding box center [816, 152] width 1454 height 46
click at [311, 155] on input "What the positive and negative USB C, USB 4 and Thunderbolt 5 branded cables? P…" at bounding box center [816, 152] width 1454 height 46
drag, startPoint x: 163, startPoint y: 144, endPoint x: 170, endPoint y: 153, distance: 11.4
click at [163, 148] on input "What the positive and negative USB C, USB 4 and Thunderbolt 5 branded cables? P…" at bounding box center [816, 152] width 1454 height 46
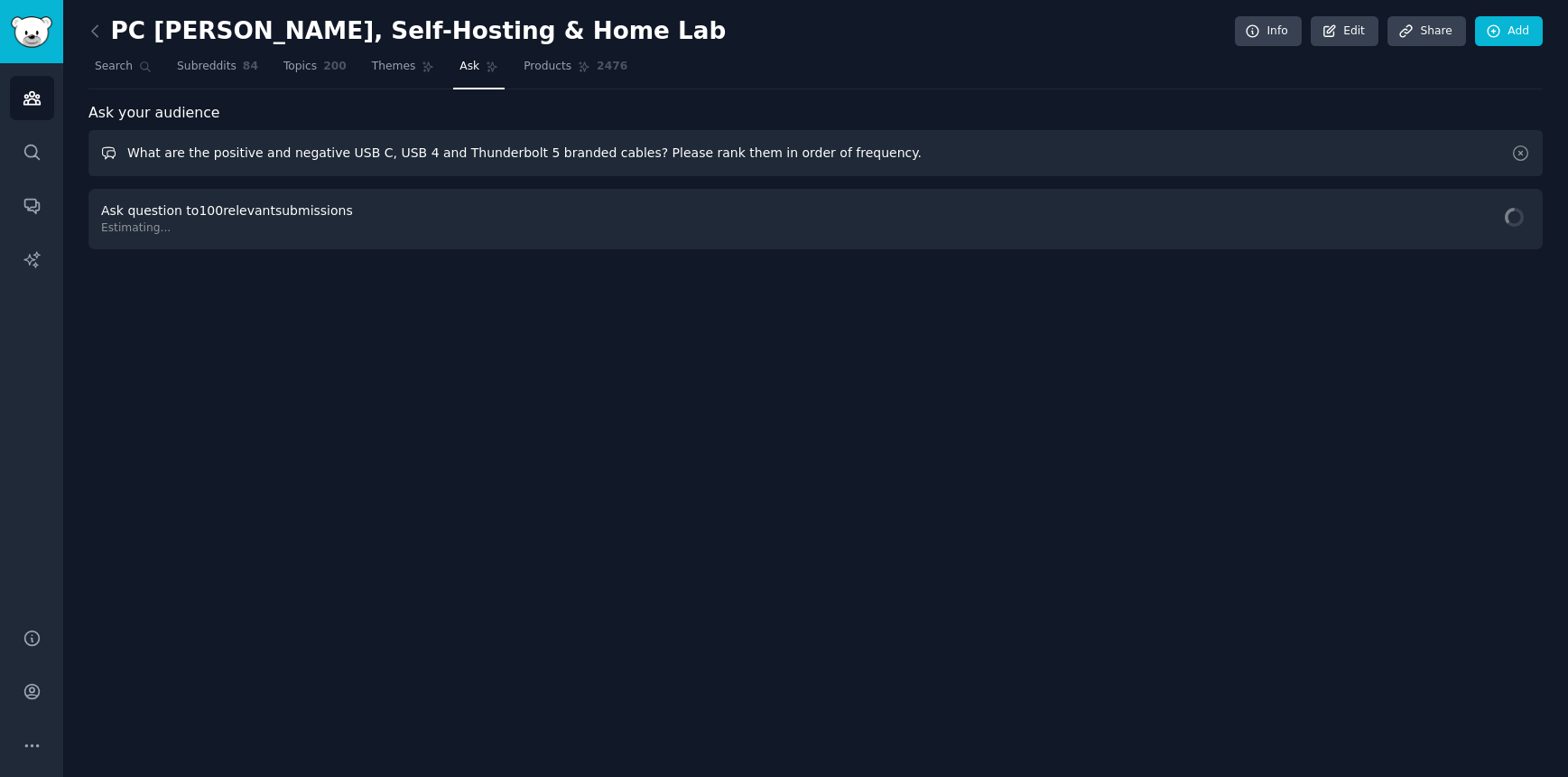
drag, startPoint x: 334, startPoint y: 156, endPoint x: 350, endPoint y: 164, distance: 17.9
click at [334, 156] on input "What are the positive and negative USB C, USB 4 and Thunderbolt 5 branded cable…" at bounding box center [816, 152] width 1454 height 46
drag, startPoint x: 668, startPoint y: 154, endPoint x: 720, endPoint y: 154, distance: 52.0
click at [720, 154] on input "What are the positive and negative comments made about USB C, USB 4 and Thunder…" at bounding box center [816, 152] width 1454 height 46
click at [1412, 166] on input "What are the positive and negative comments made about USB C, USB 4 and Thunder…" at bounding box center [816, 152] width 1454 height 46
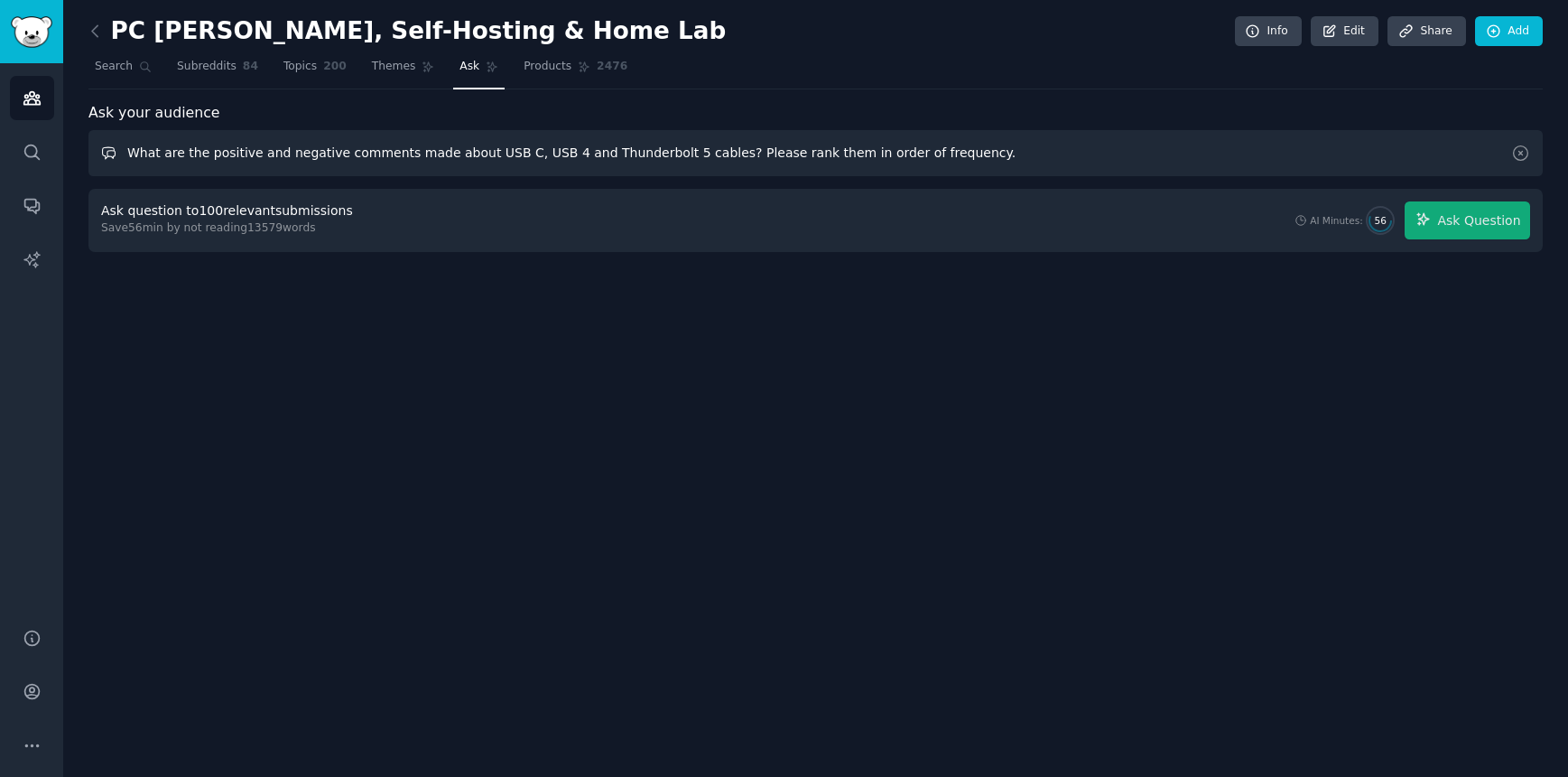
type input "What are the positive and negative comments made about USB C, USB 4 and Thunder…"
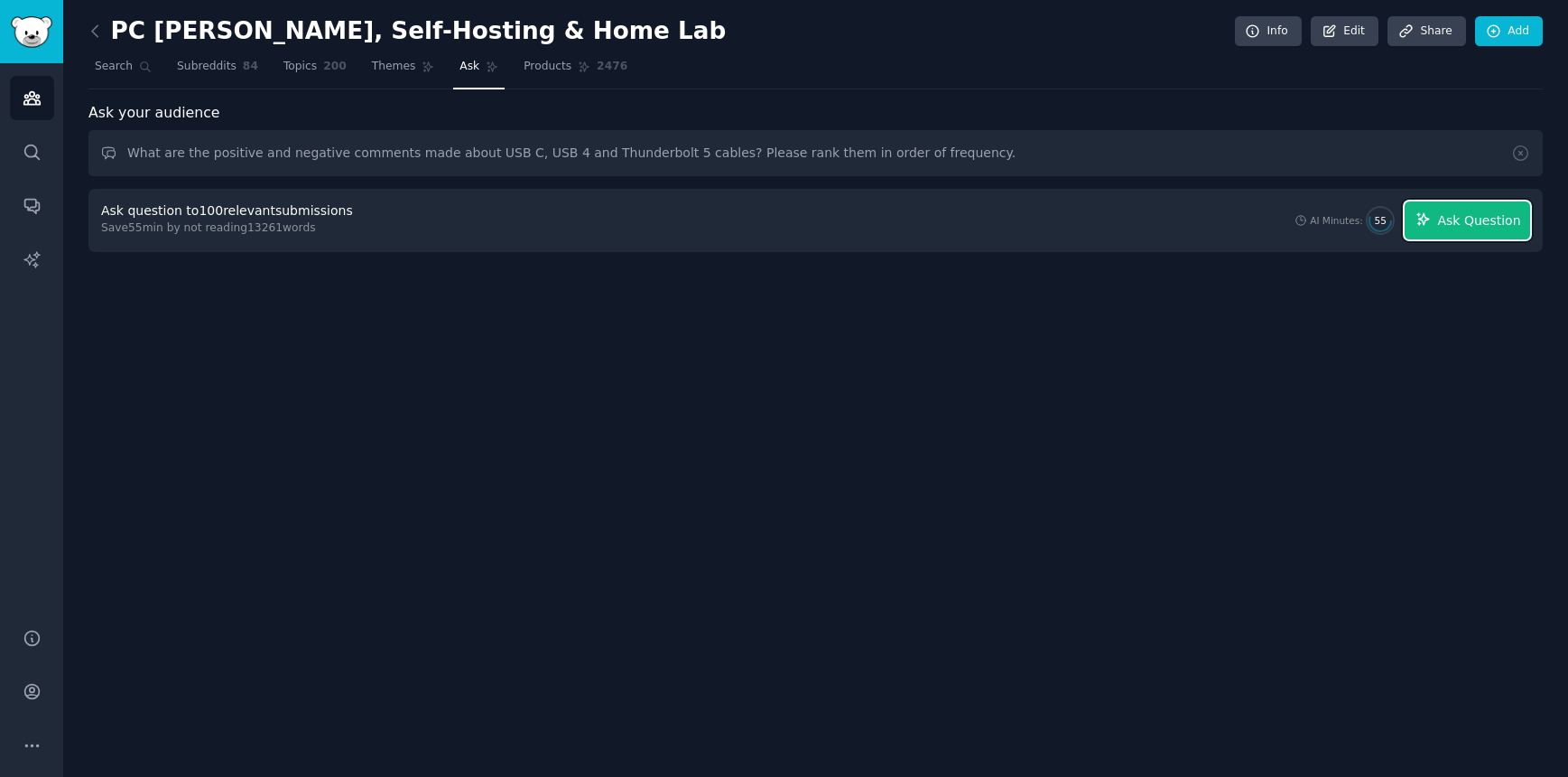
click at [1484, 229] on span "Ask Question" at bounding box center [1480, 221] width 83 height 19
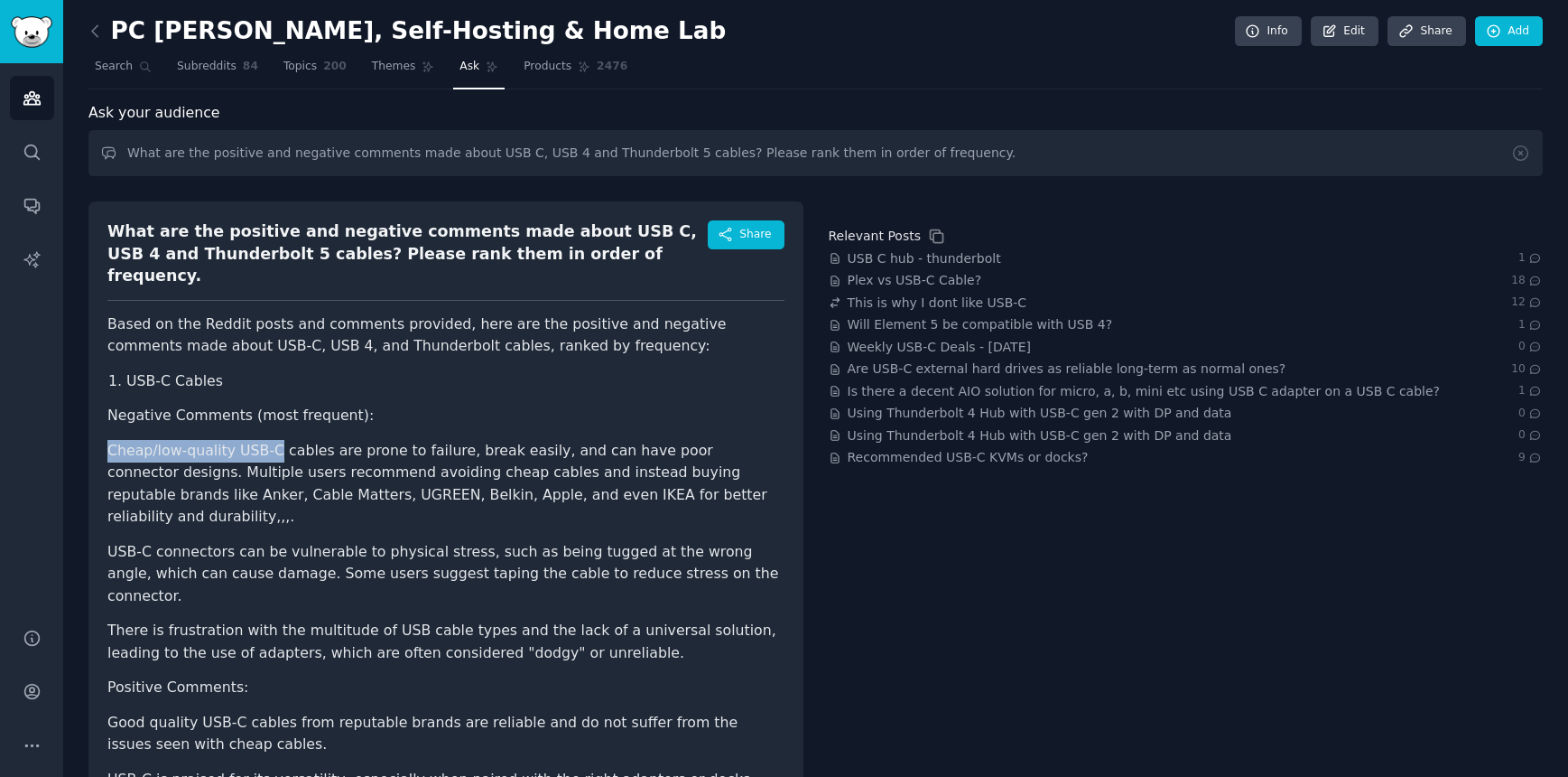
drag, startPoint x: 110, startPoint y: 424, endPoint x: 268, endPoint y: 424, distance: 158.0
click at [268, 440] on li "Cheap/low-quality USB-C cables are prone to failure, break easily, and can have…" at bounding box center [446, 484] width 677 height 88
click at [218, 620] on li "There is frustration with the multitude of USB cable types and the lack of a un…" at bounding box center [446, 642] width 677 height 45
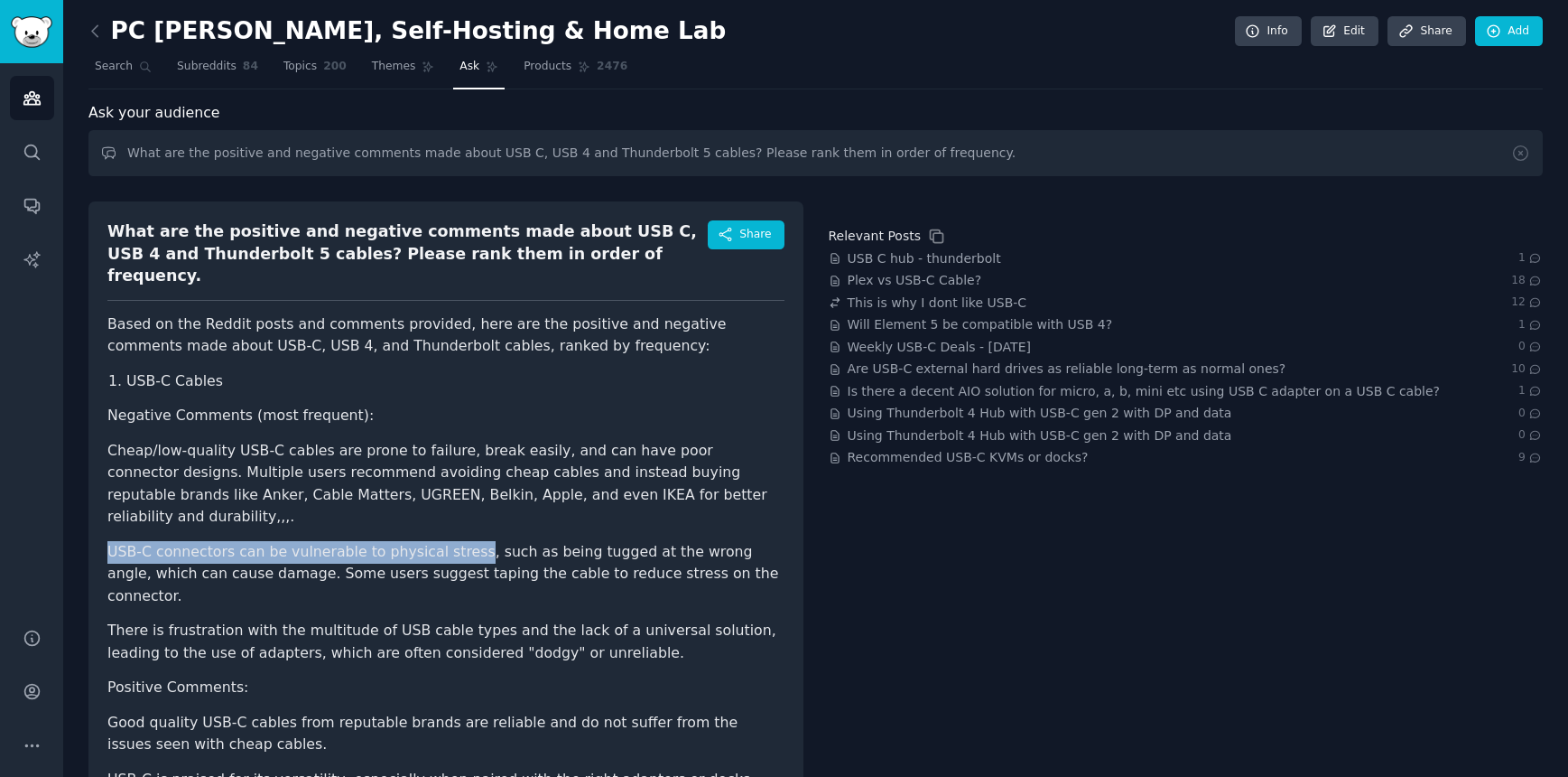
drag, startPoint x: 112, startPoint y: 505, endPoint x: 442, endPoint y: 546, distance: 332.5
click at [460, 541] on li "USB-C connectors can be vulnerable to physical stress, such as being tugged at …" at bounding box center [446, 574] width 677 height 67
drag, startPoint x: 491, startPoint y: 582, endPoint x: 492, endPoint y: 566, distance: 16.0
click at [491, 620] on li "There is frustration with the multitude of USB cable types and the lack of a un…" at bounding box center [446, 642] width 677 height 45
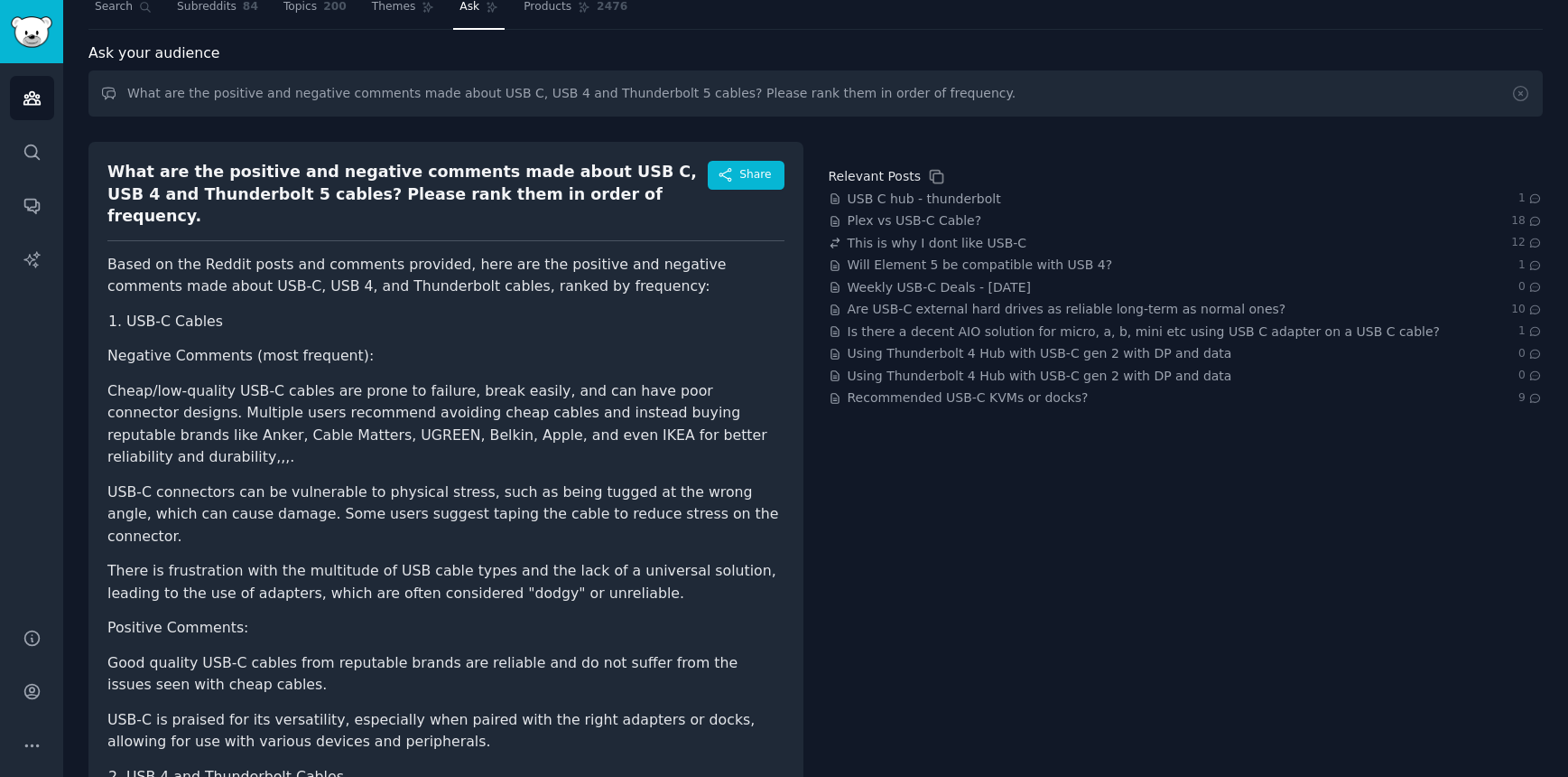
scroll to position [85, 0]
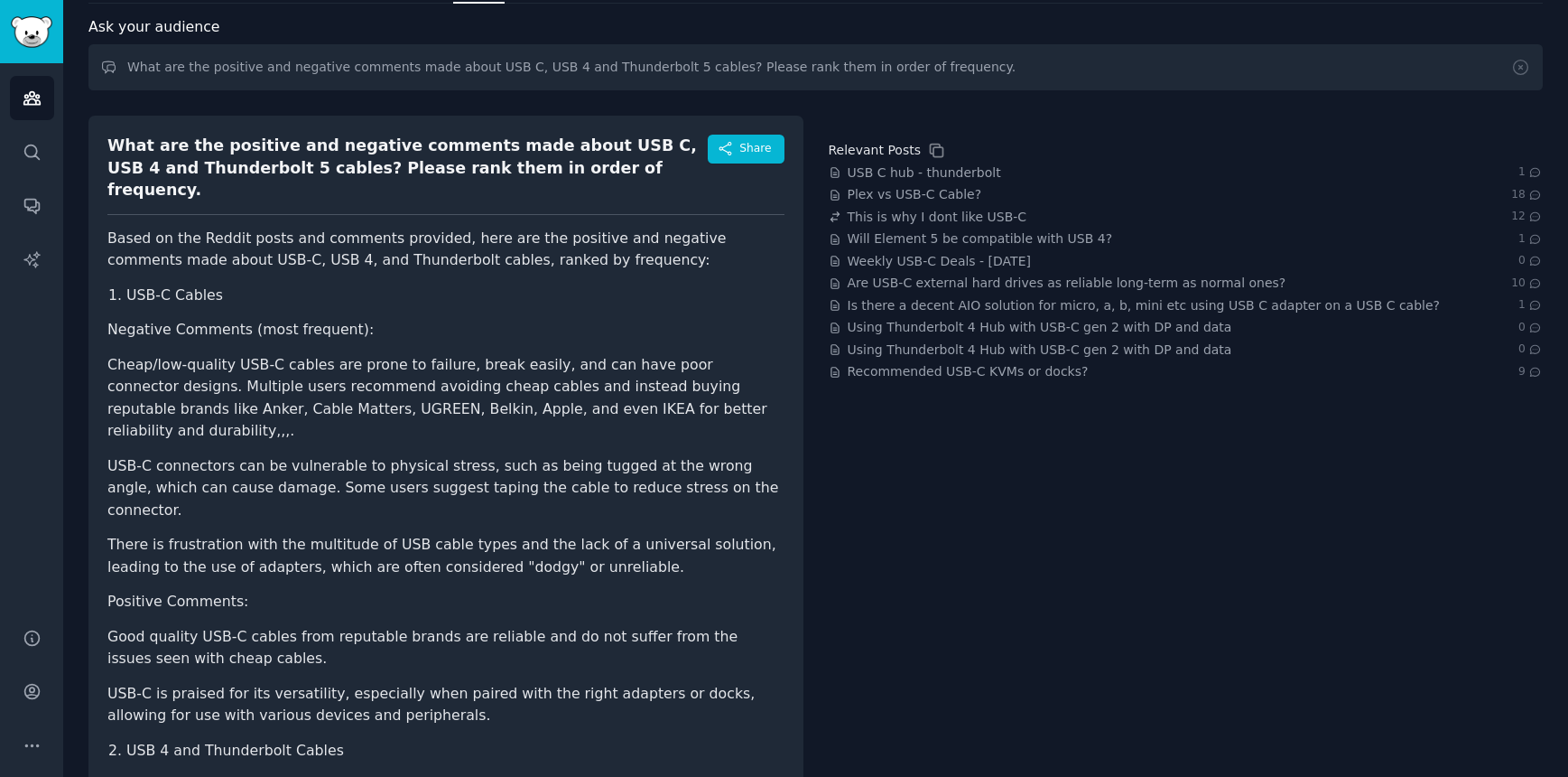
drag, startPoint x: 341, startPoint y: 649, endPoint x: 310, endPoint y: 635, distance: 34.0
click at [340, 683] on li "USB-C is praised for its versatility, especially when paired with the right ada…" at bounding box center [446, 705] width 677 height 45
click at [308, 683] on li "USB-C is praised for its versatility, especially when paired with the right ada…" at bounding box center [446, 705] width 677 height 45
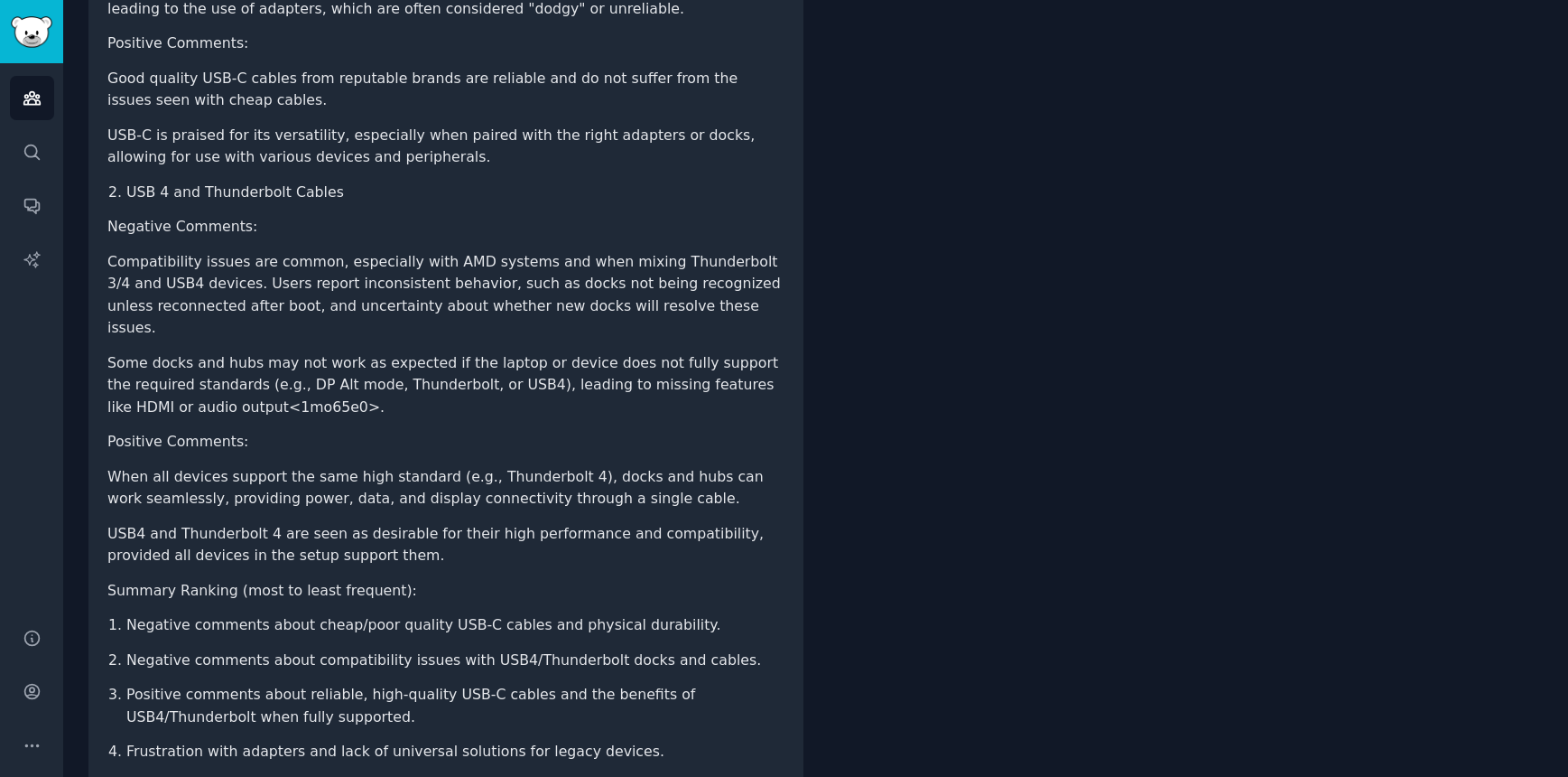
scroll to position [647, 0]
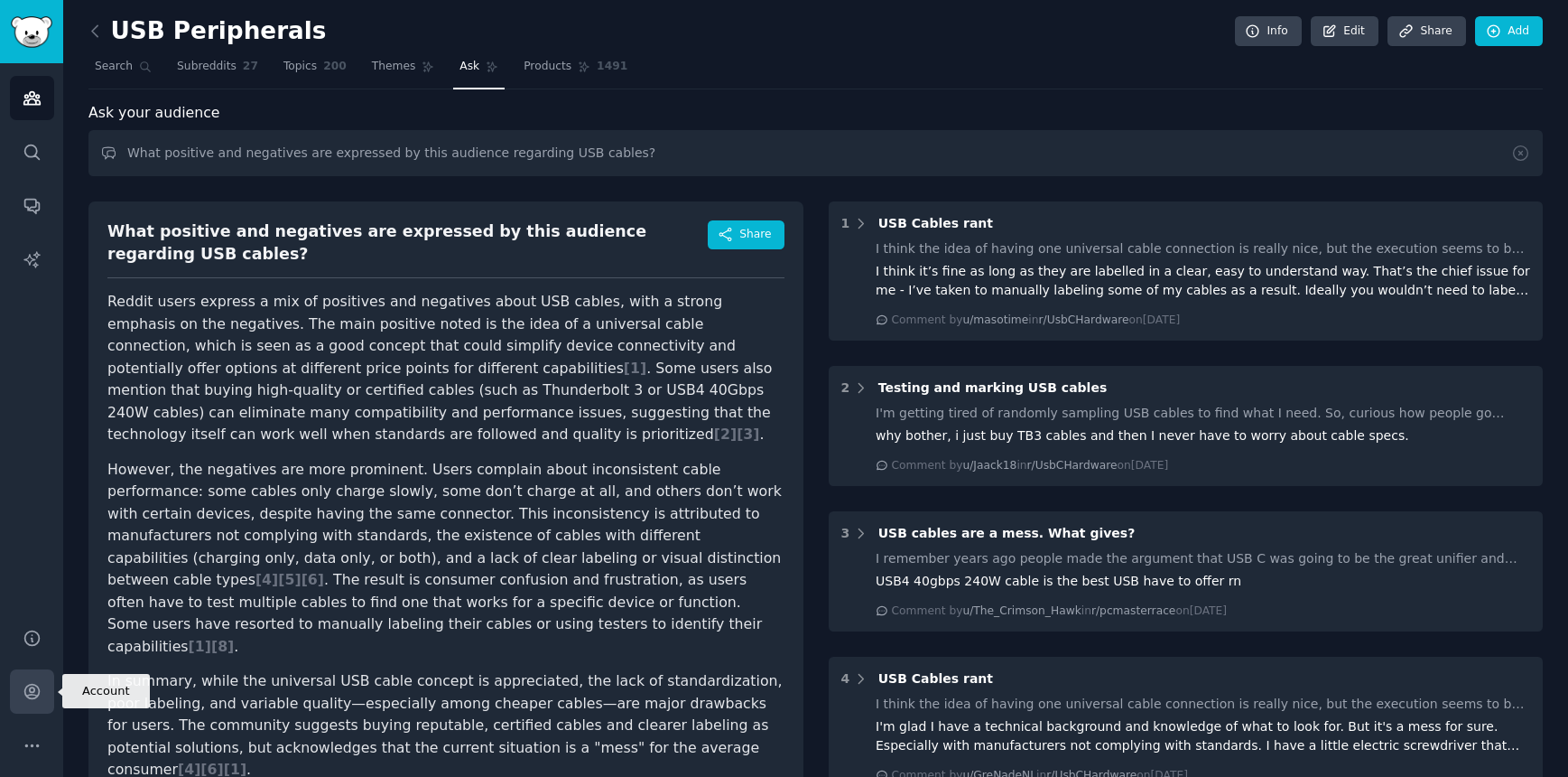
click at [23, 695] on icon "Sidebar" at bounding box center [32, 692] width 19 height 19
